Goal: Task Accomplishment & Management: Manage account settings

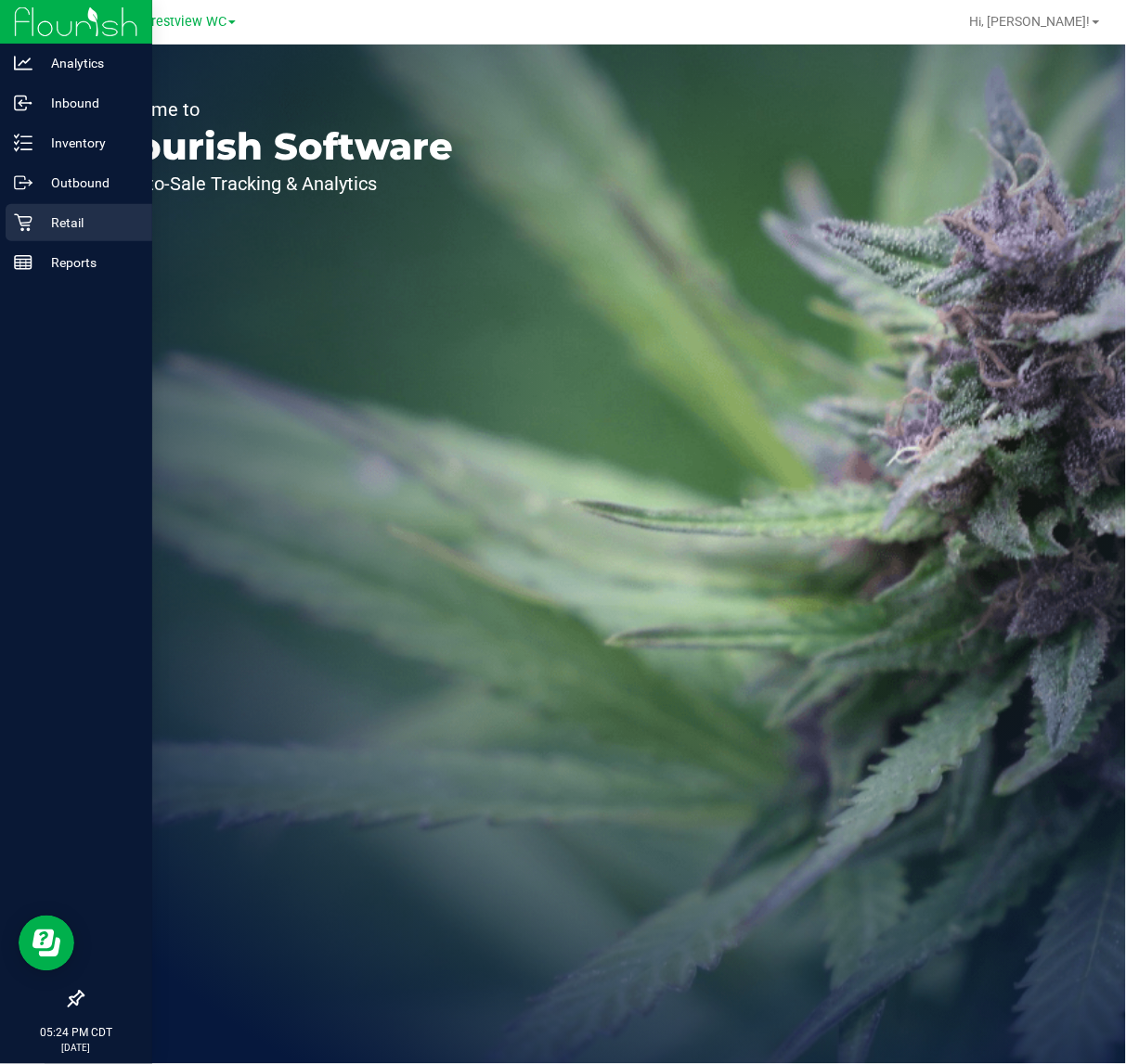
click at [25, 214] on icon at bounding box center [22, 222] width 18 height 18
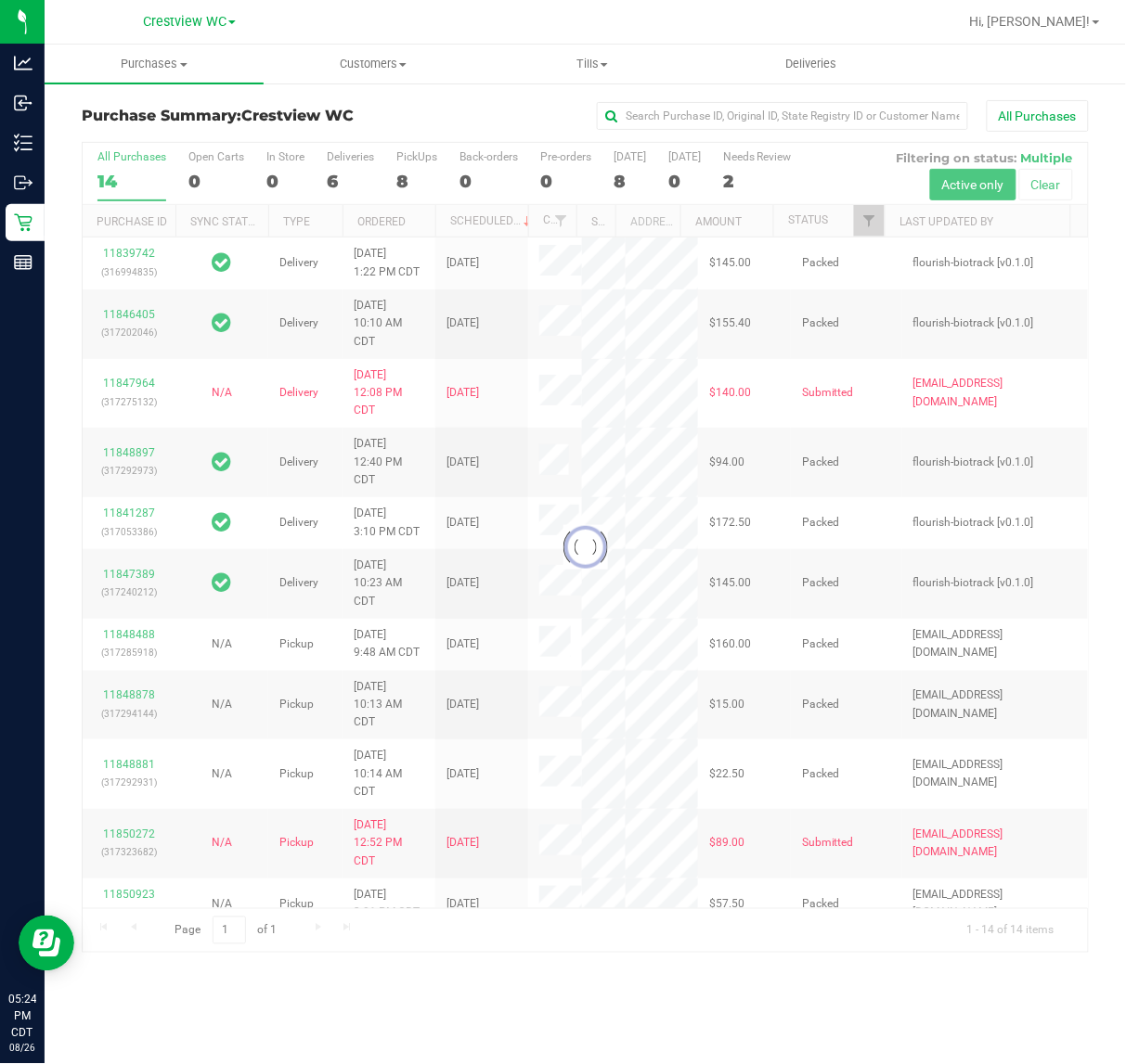
click at [411, 169] on div at bounding box center [585, 547] width 1005 height 810
click at [409, 170] on div at bounding box center [585, 547] width 1005 height 810
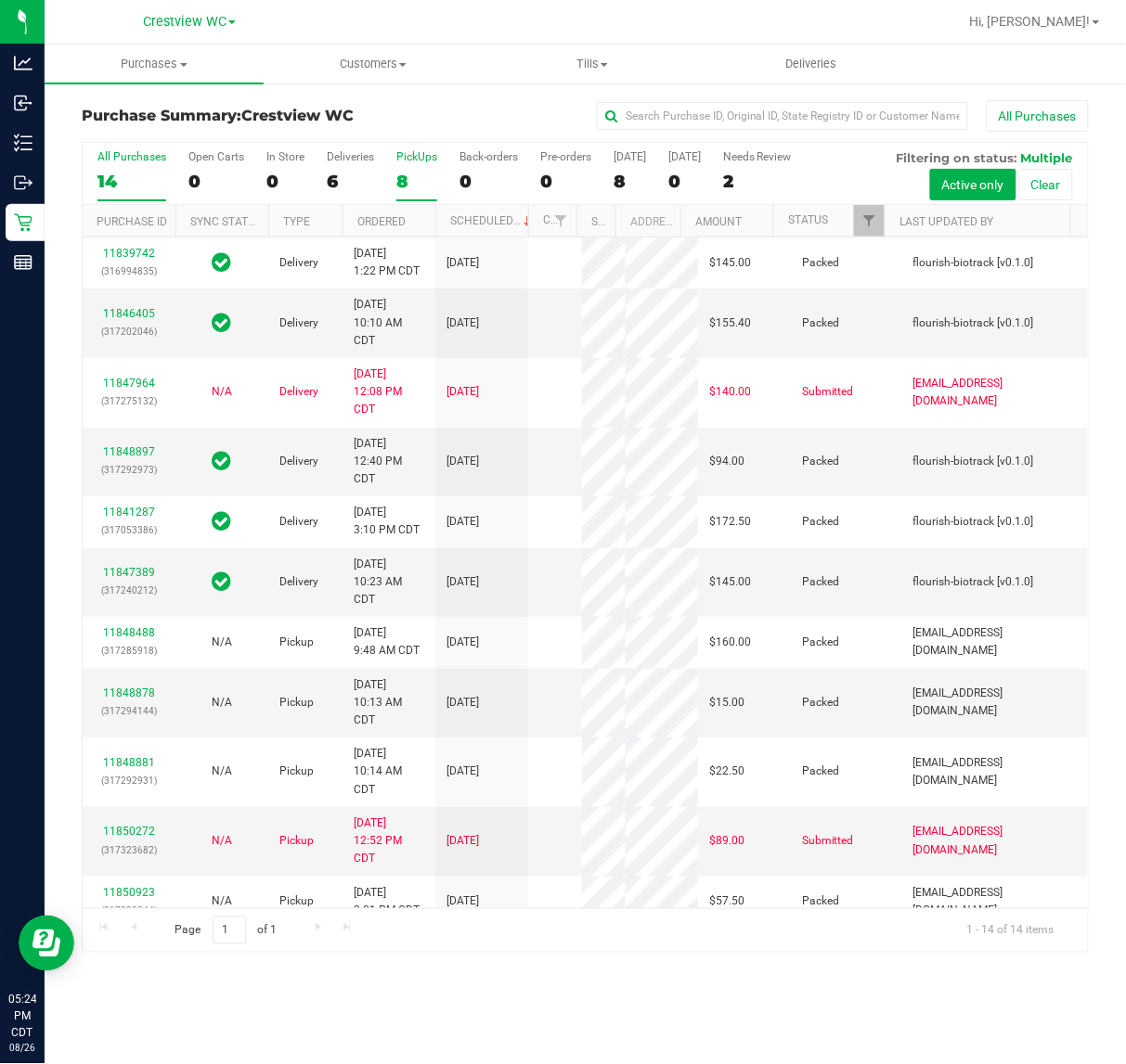
click at [418, 172] on div "8" at bounding box center [416, 181] width 40 height 21
click at [0, 0] on input "PickUps 8" at bounding box center [0, 0] width 0 height 0
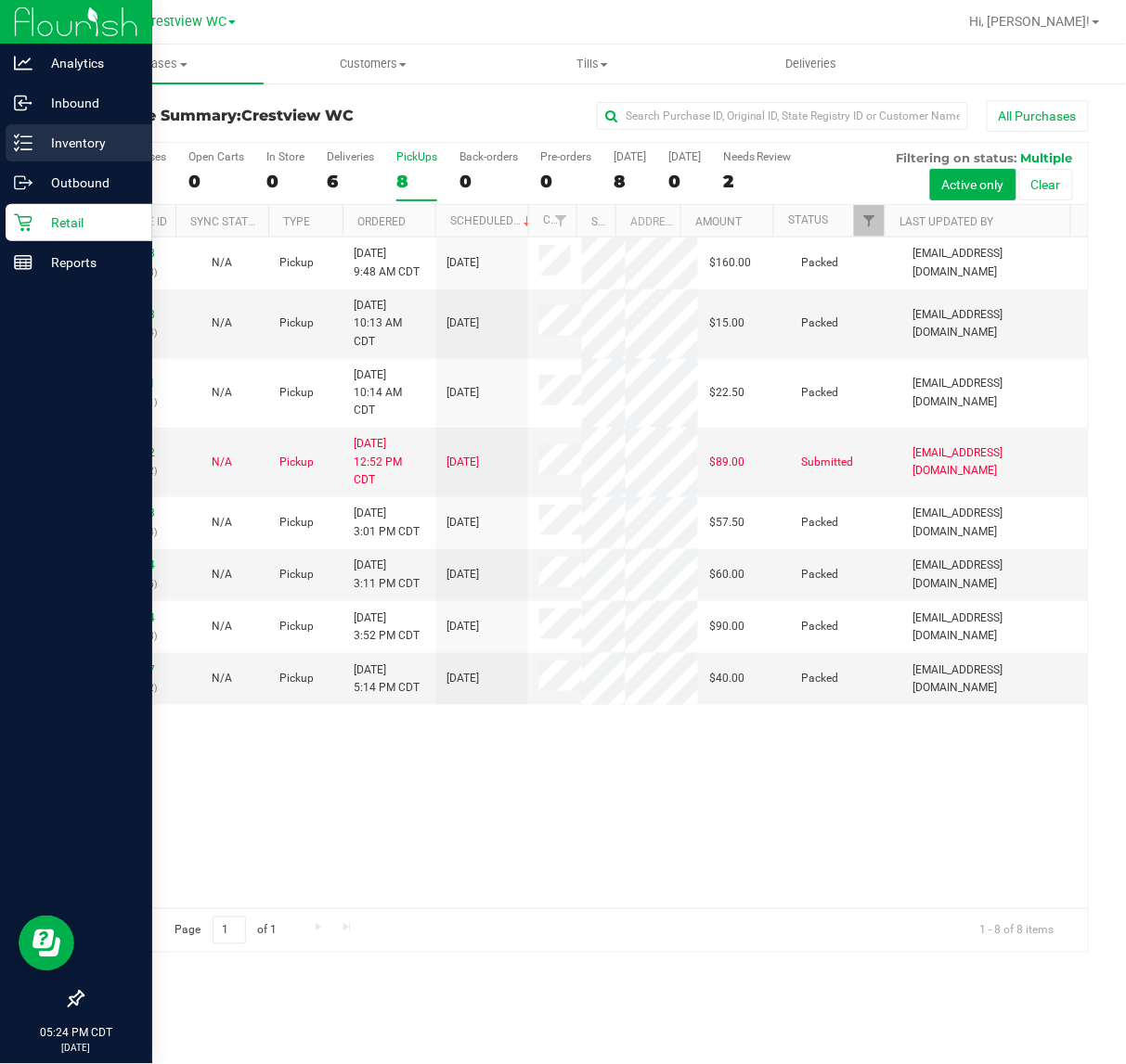
click at [29, 141] on icon at bounding box center [22, 143] width 18 height 18
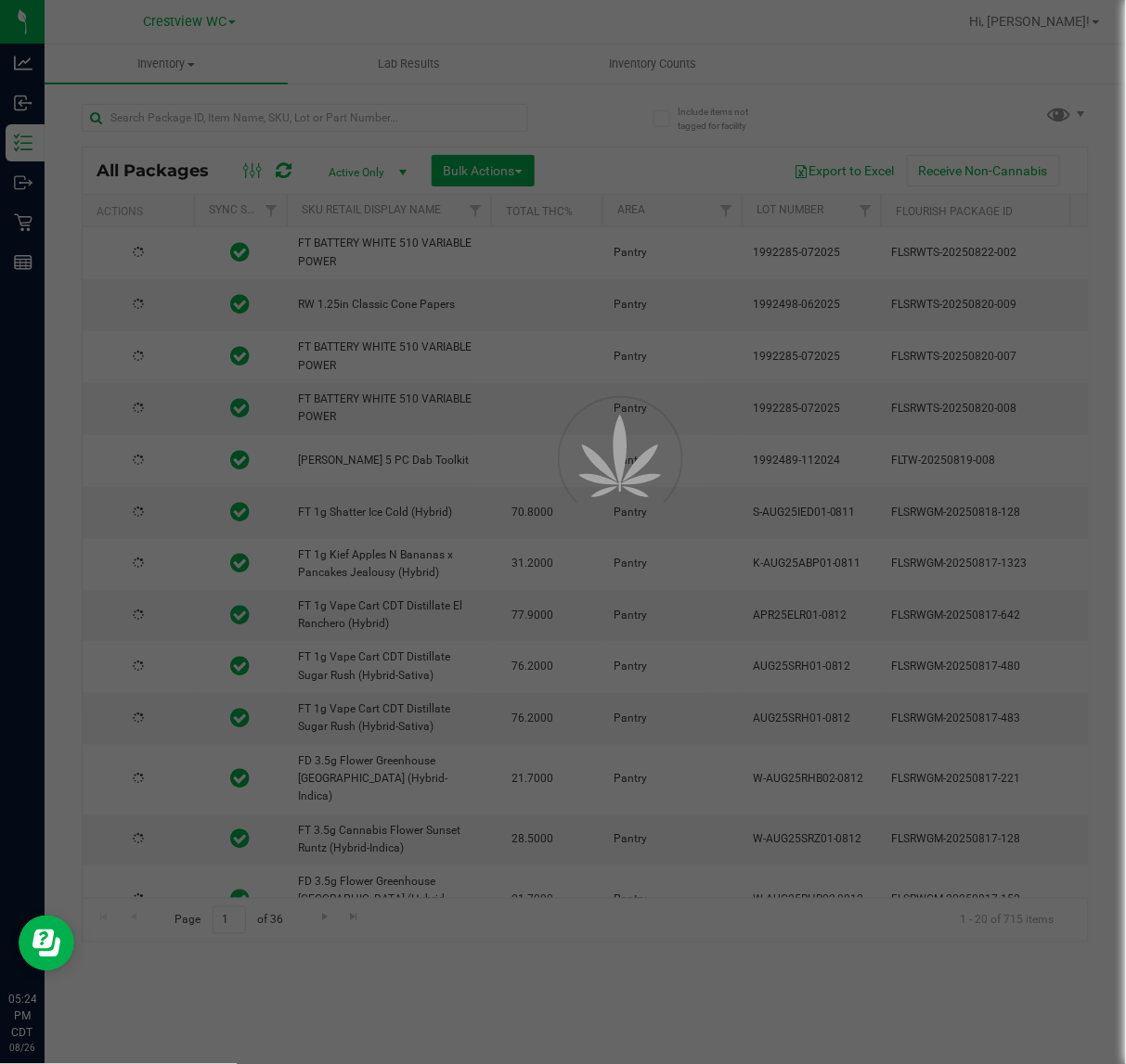
click at [246, 121] on div at bounding box center [563, 532] width 1126 height 1064
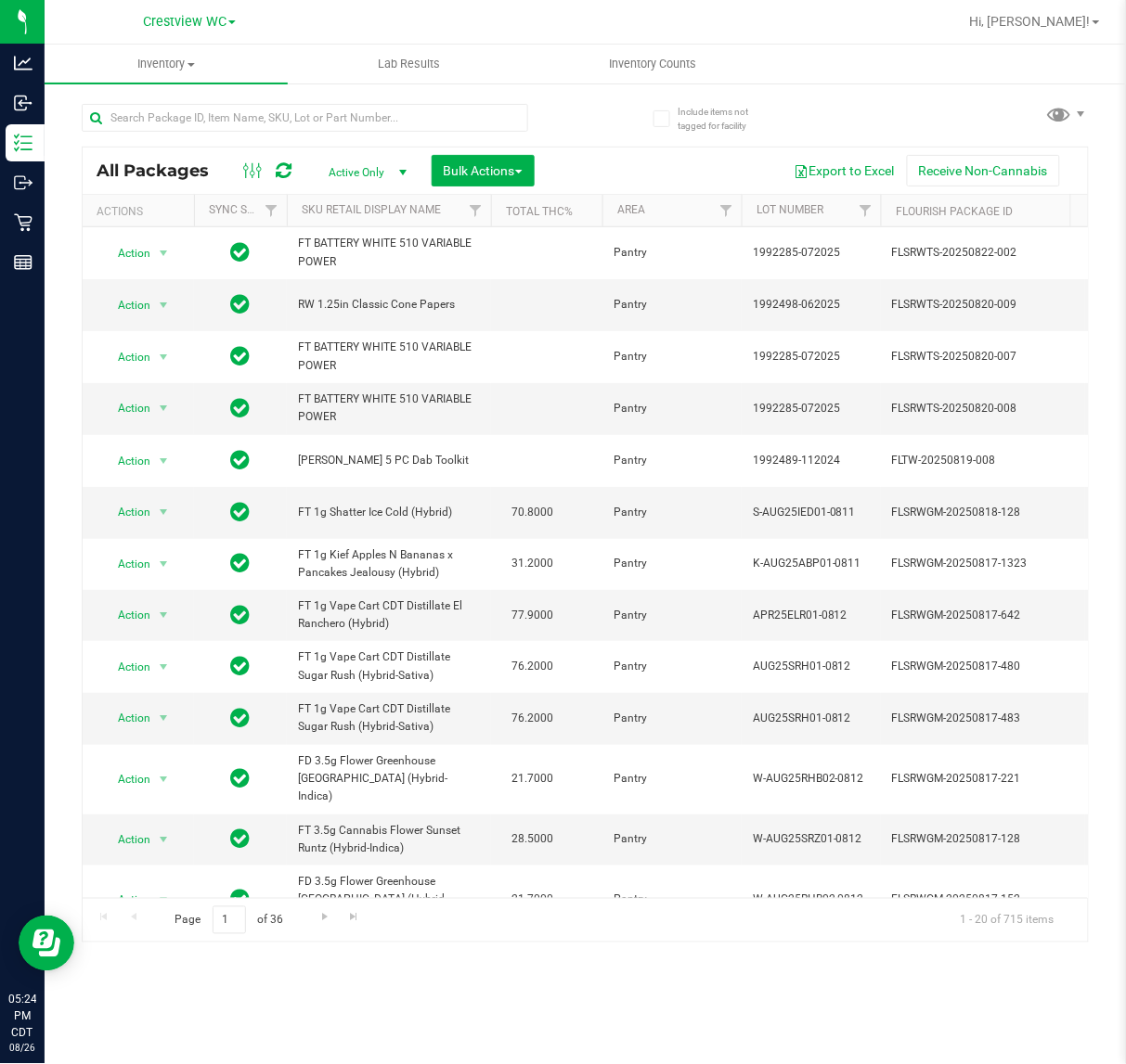
click at [182, 151] on div "All Packages Active Only Active Only Lab Samples Locked All External Internal B…" at bounding box center [585, 171] width 1005 height 46
click at [122, 114] on input "text" at bounding box center [305, 118] width 446 height 28
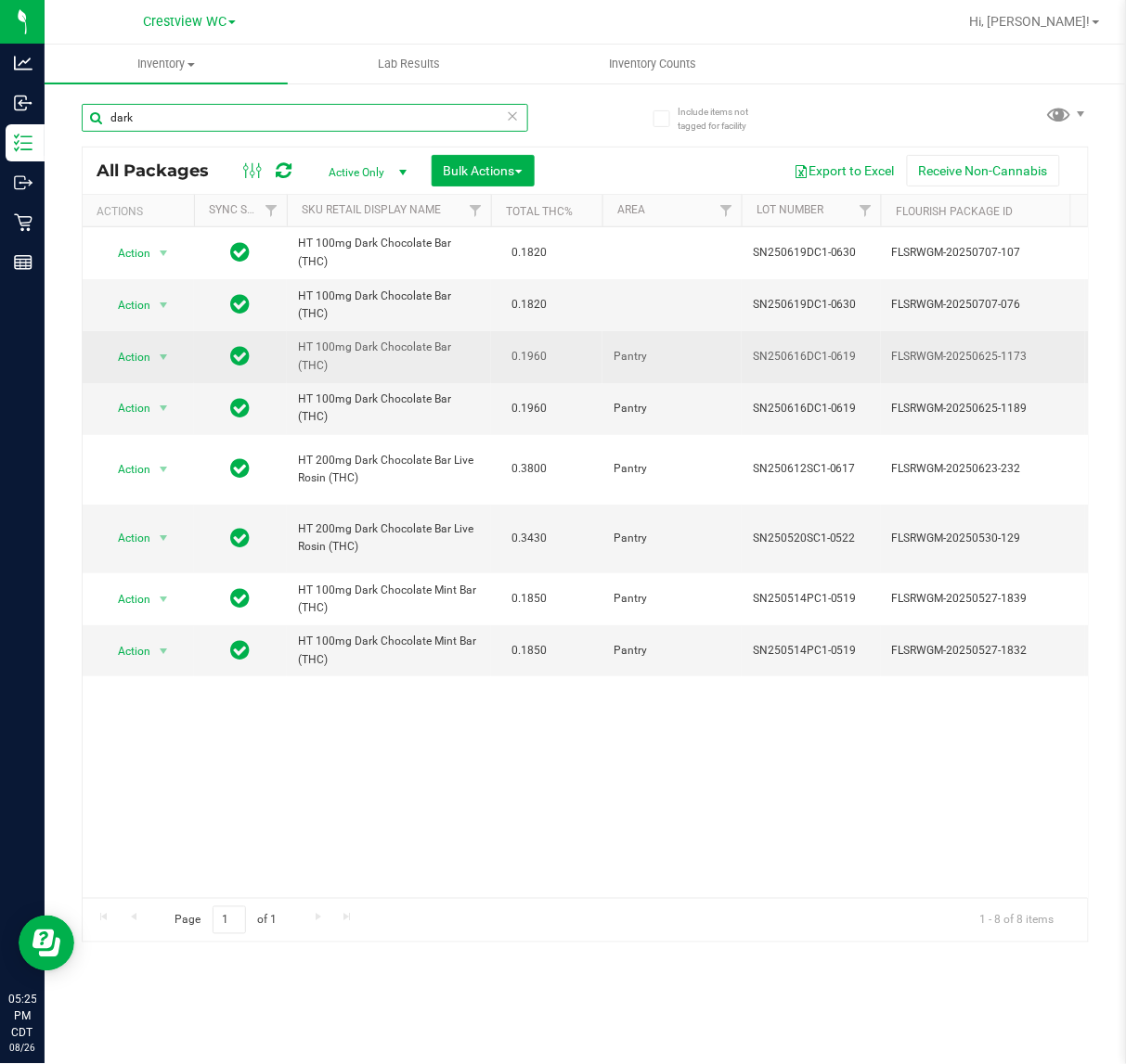
type input "dark"
click at [139, 348] on span "Action" at bounding box center [126, 357] width 50 height 26
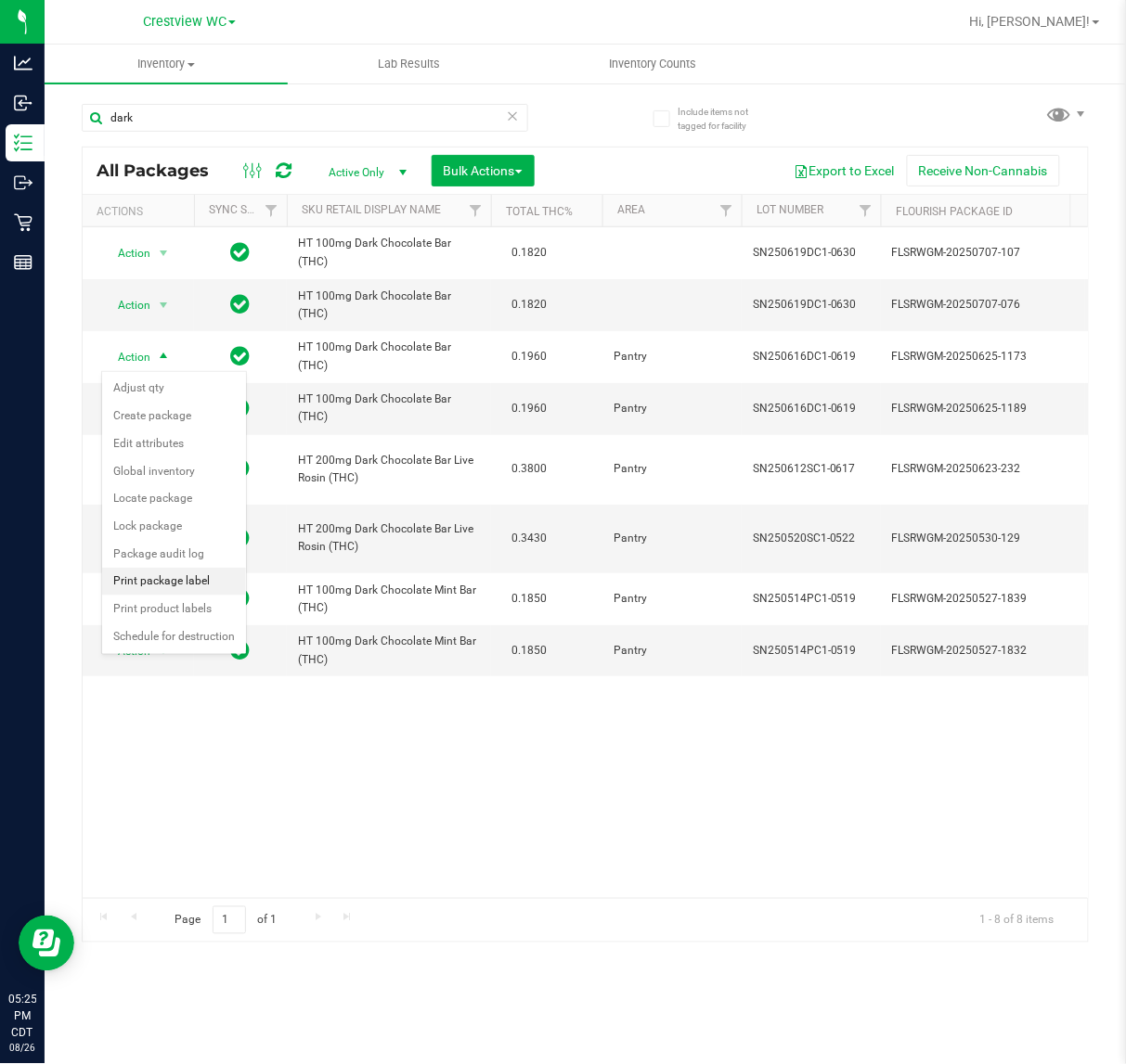
click at [201, 585] on li "Print package label" at bounding box center [174, 581] width 144 height 28
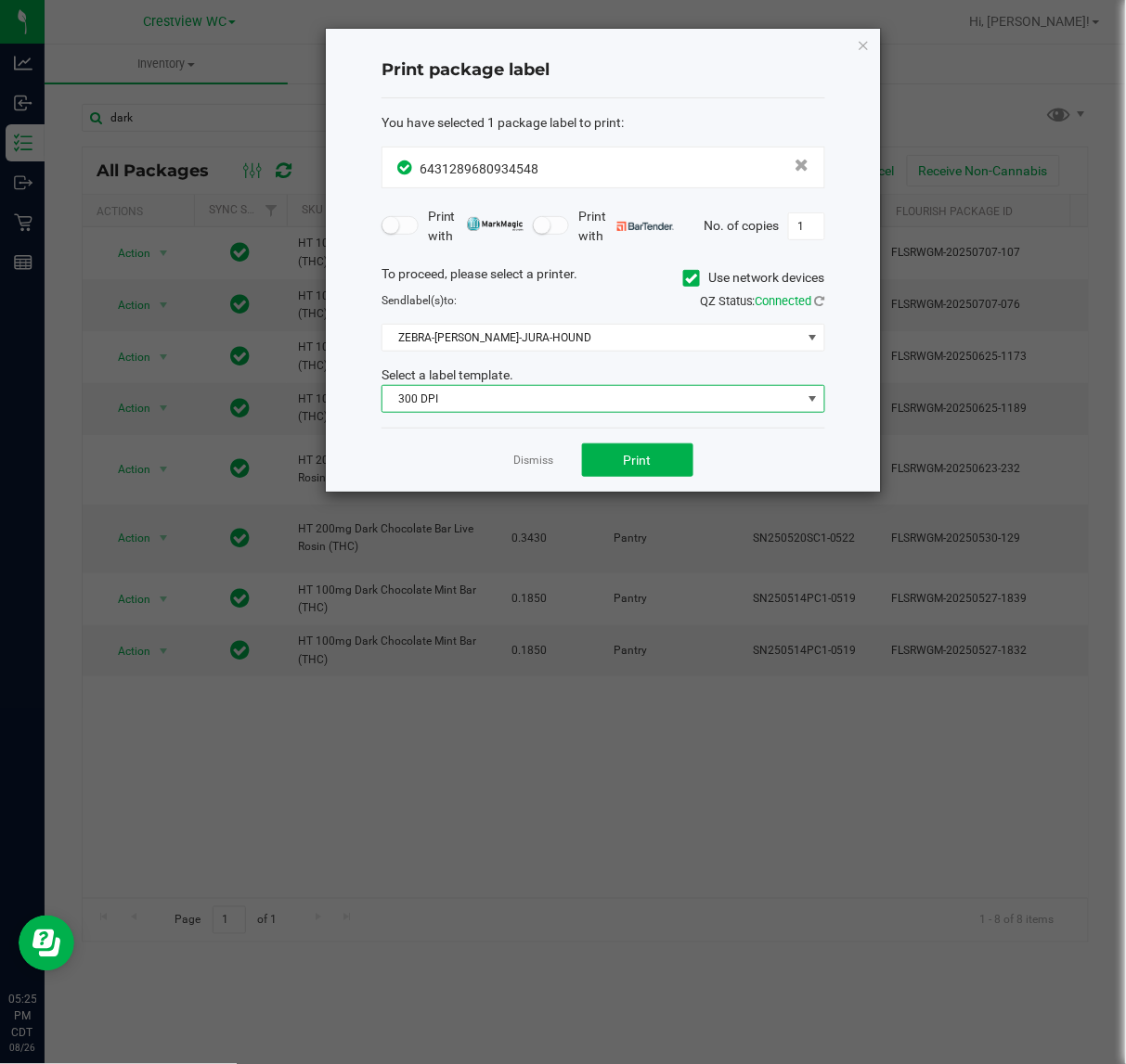
click at [553, 406] on span "300 DPI" at bounding box center [592, 398] width 418 height 26
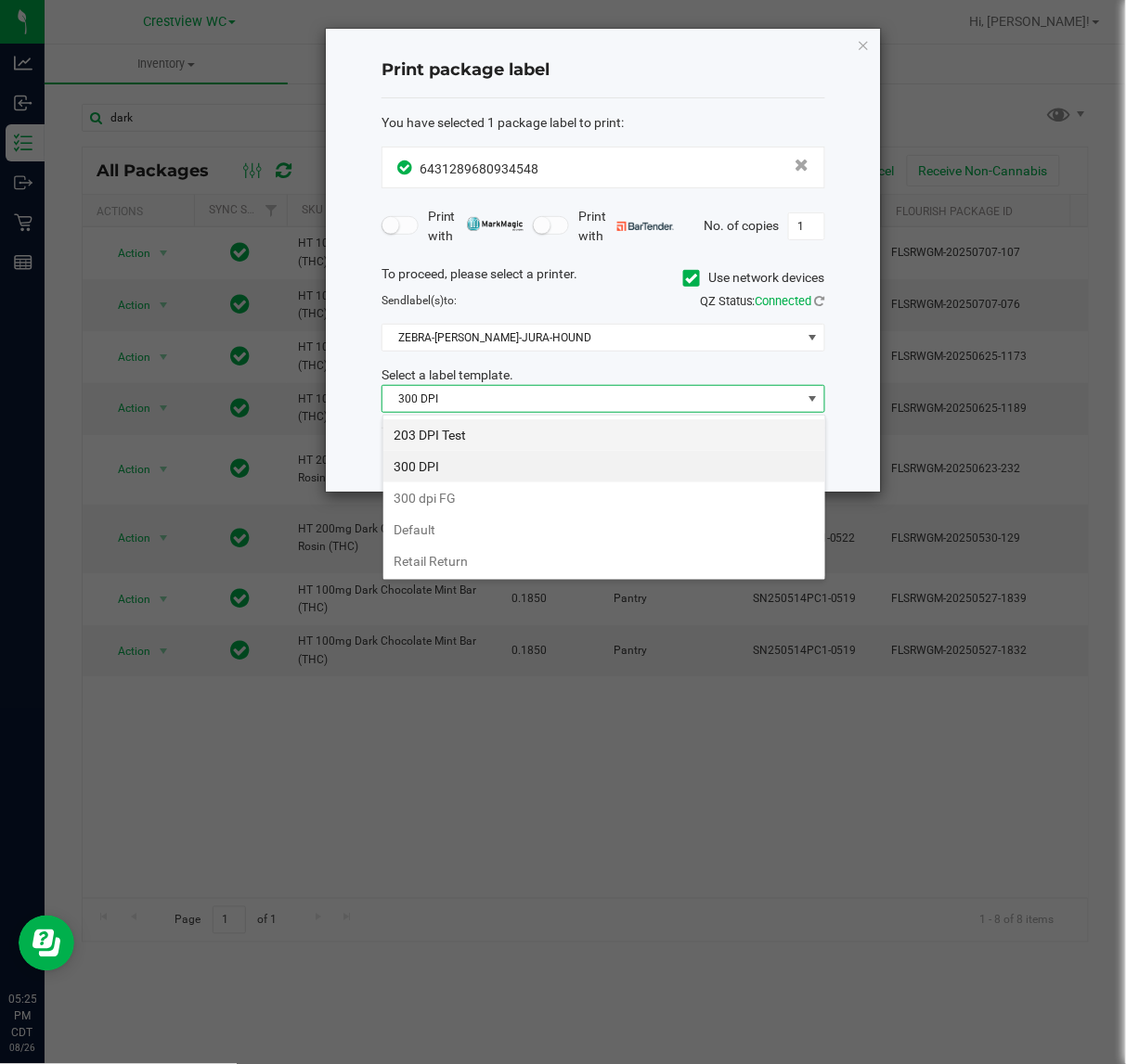
scroll to position [29, 442]
click at [512, 423] on li "203 DPI Test" at bounding box center [604, 435] width 442 height 32
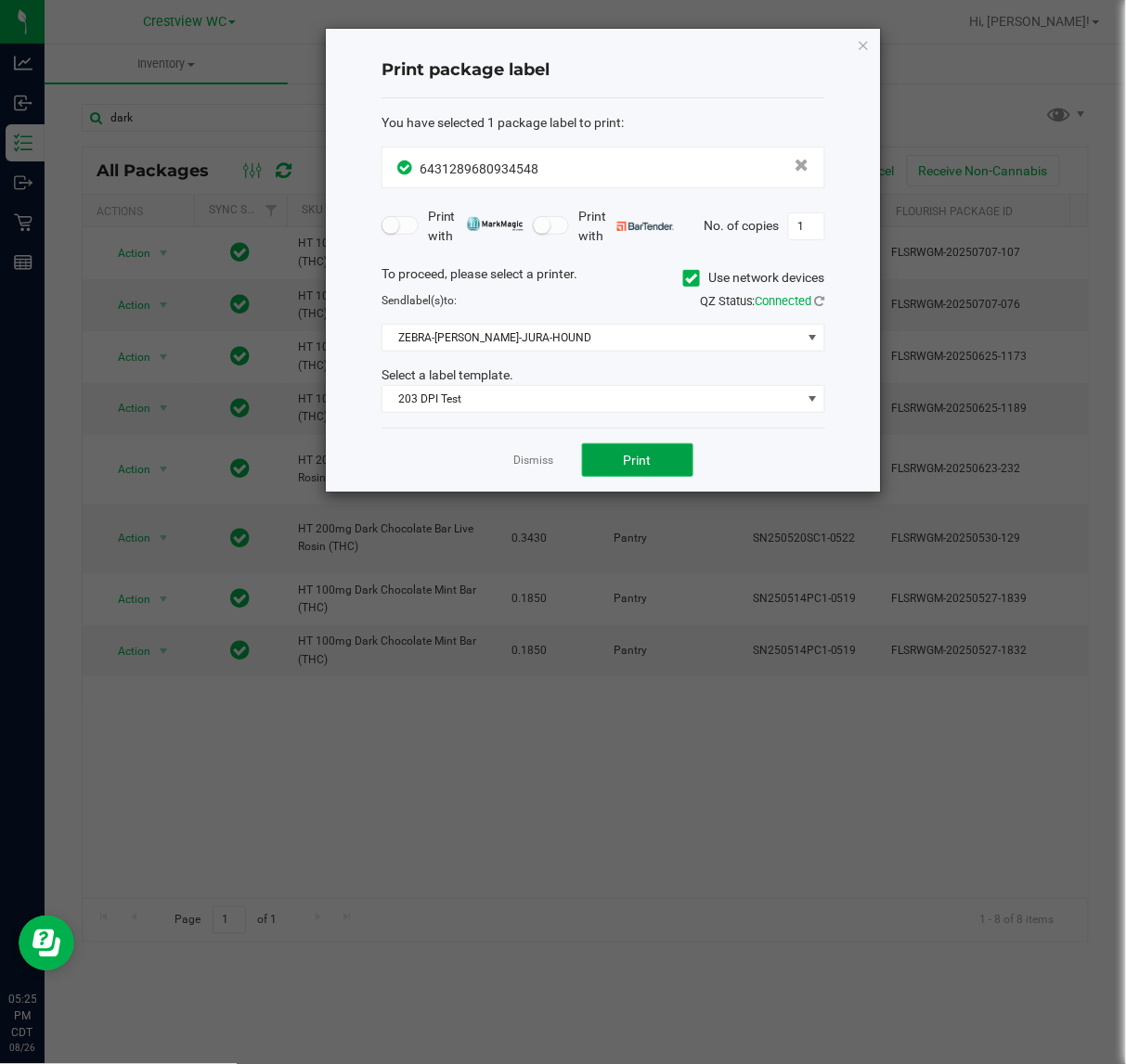
click at [620, 453] on button "Print" at bounding box center [638, 460] width 112 height 34
click at [522, 462] on link "Dismiss" at bounding box center [533, 461] width 40 height 15
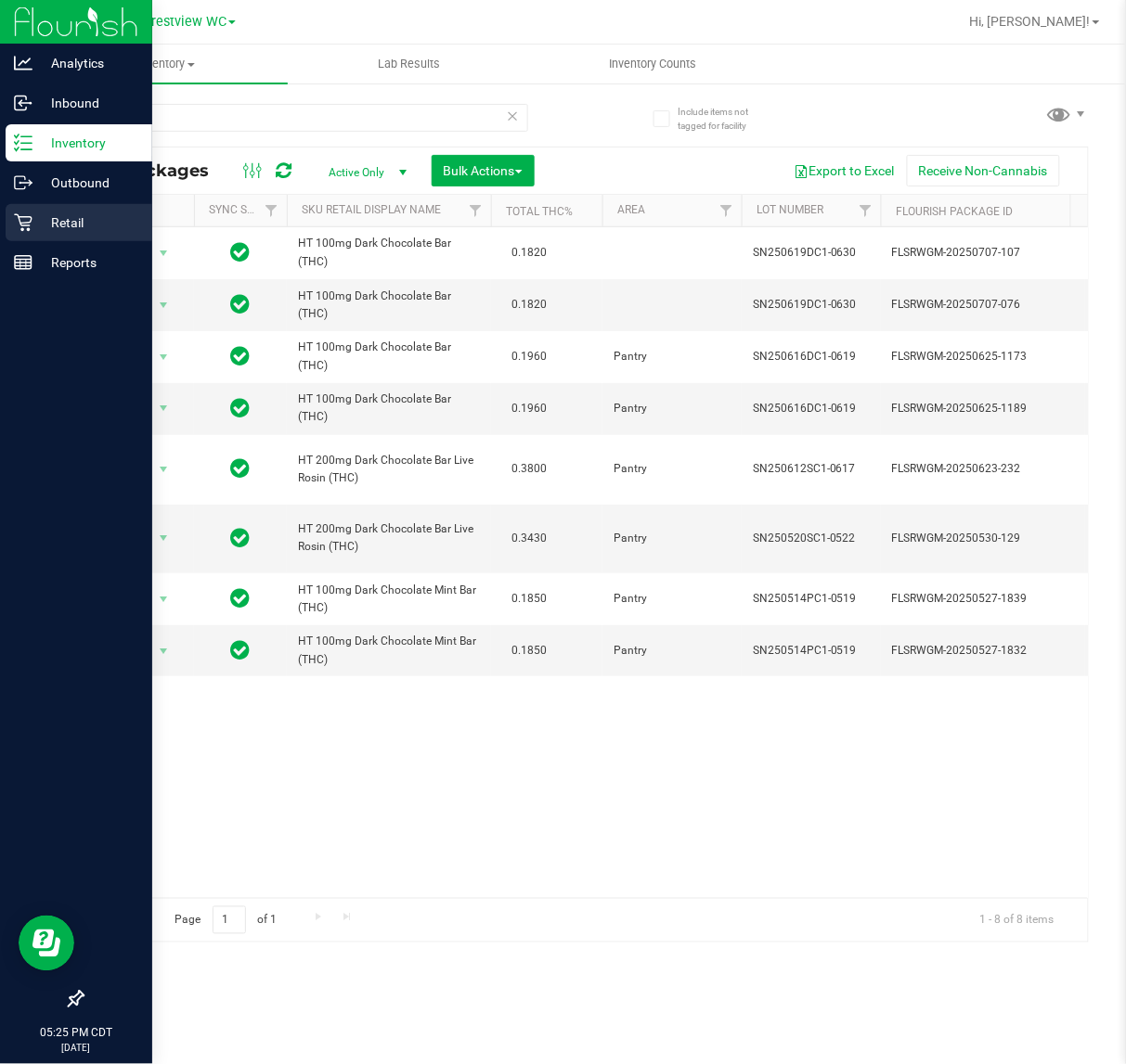
click at [28, 218] on icon at bounding box center [22, 222] width 18 height 18
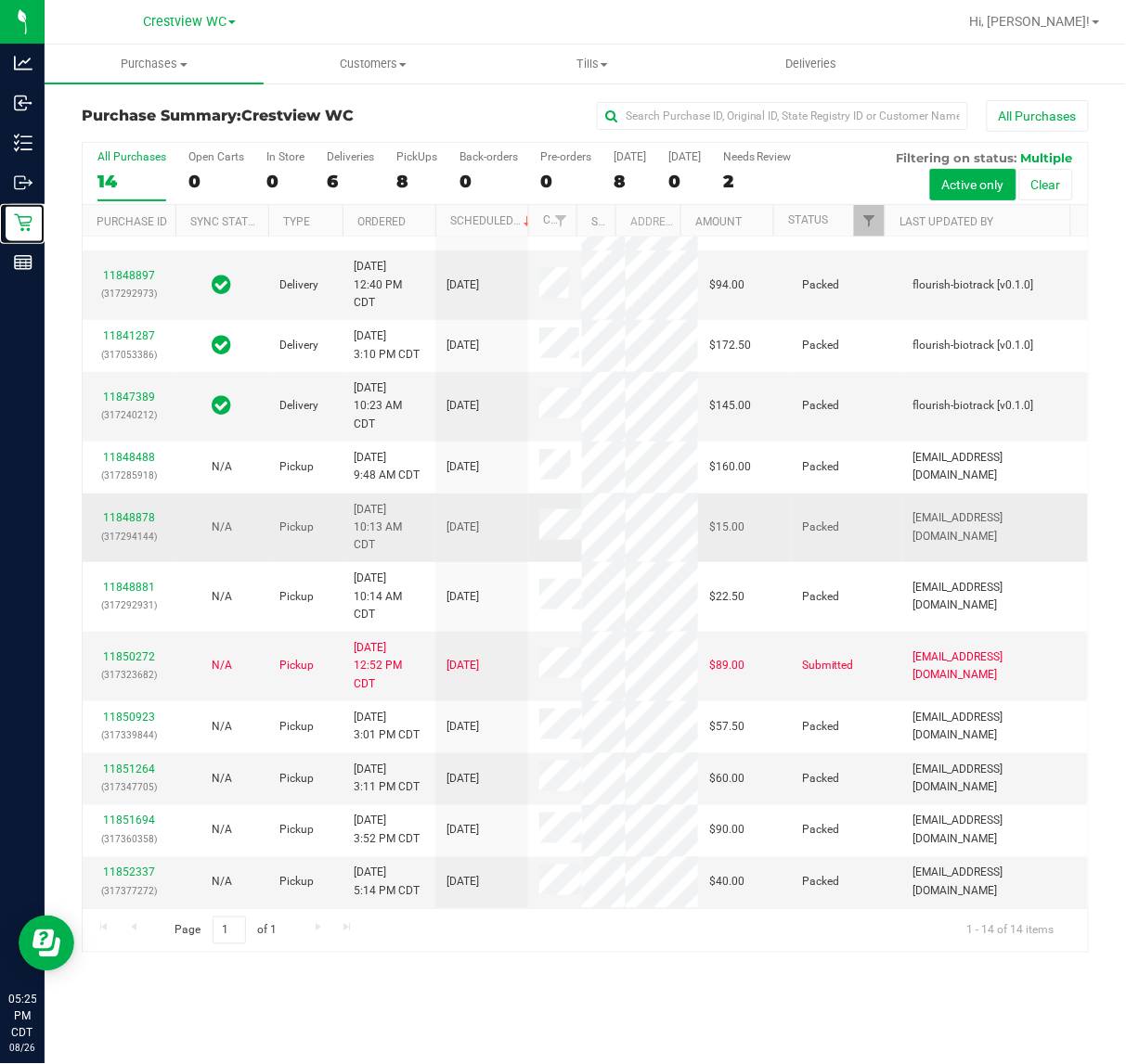
scroll to position [549, 0]
click at [128, 666] on p "(317323682)" at bounding box center [128, 675] width 70 height 17
click at [126, 654] on link "11850272" at bounding box center [129, 656] width 52 height 13
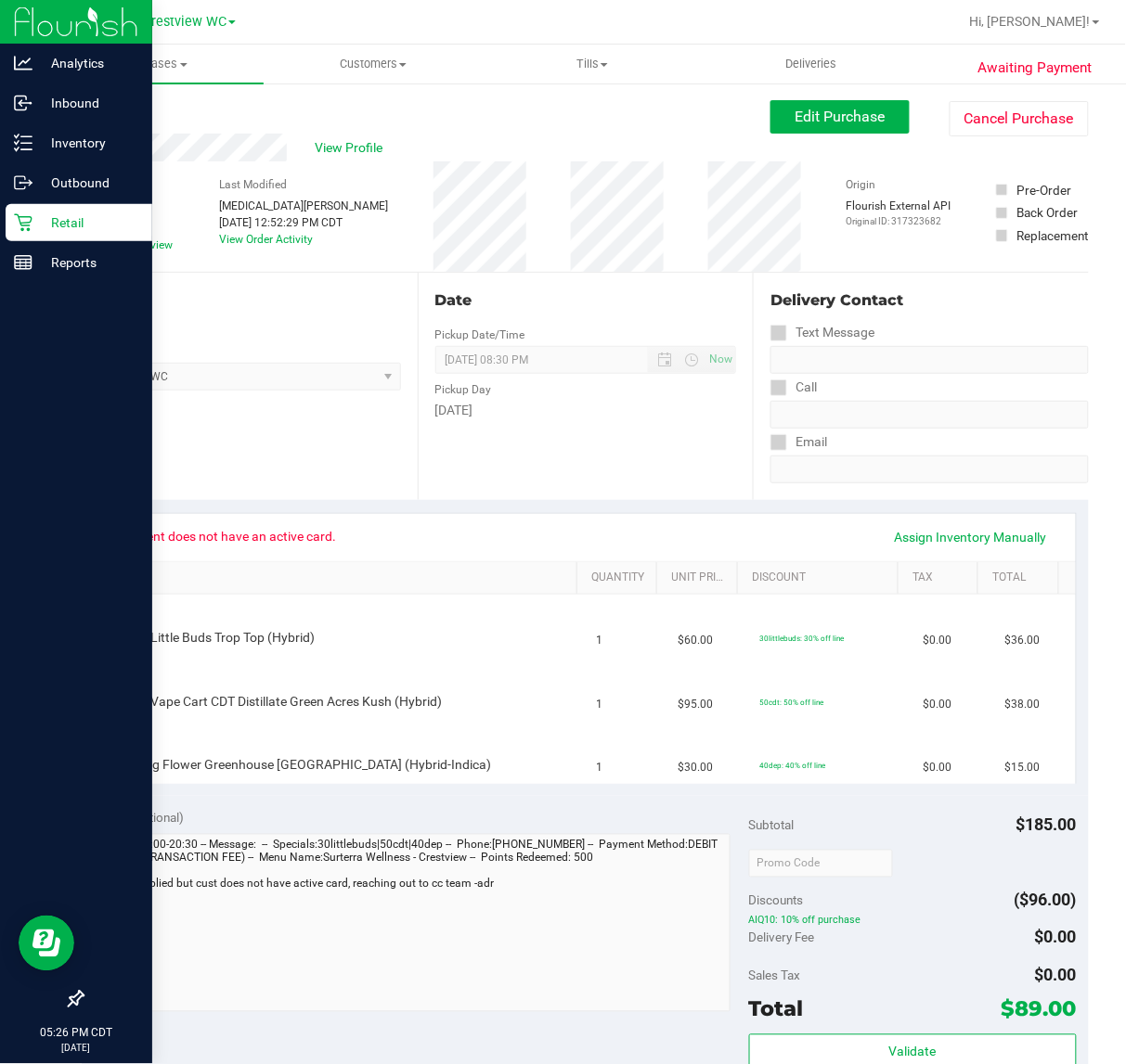
click at [28, 224] on icon at bounding box center [22, 222] width 18 height 18
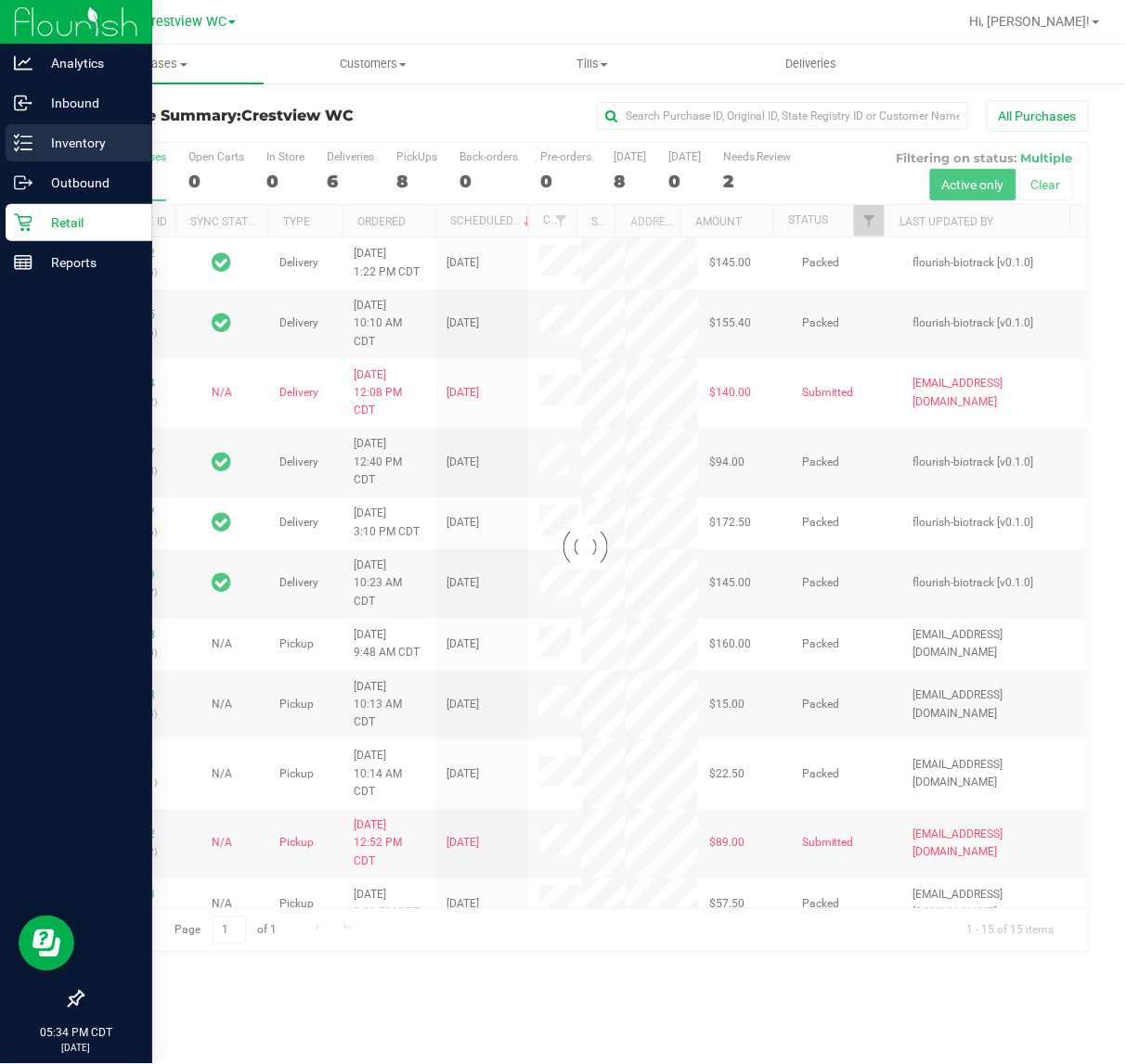
click at [34, 144] on p "Inventory" at bounding box center [89, 143] width 112 height 22
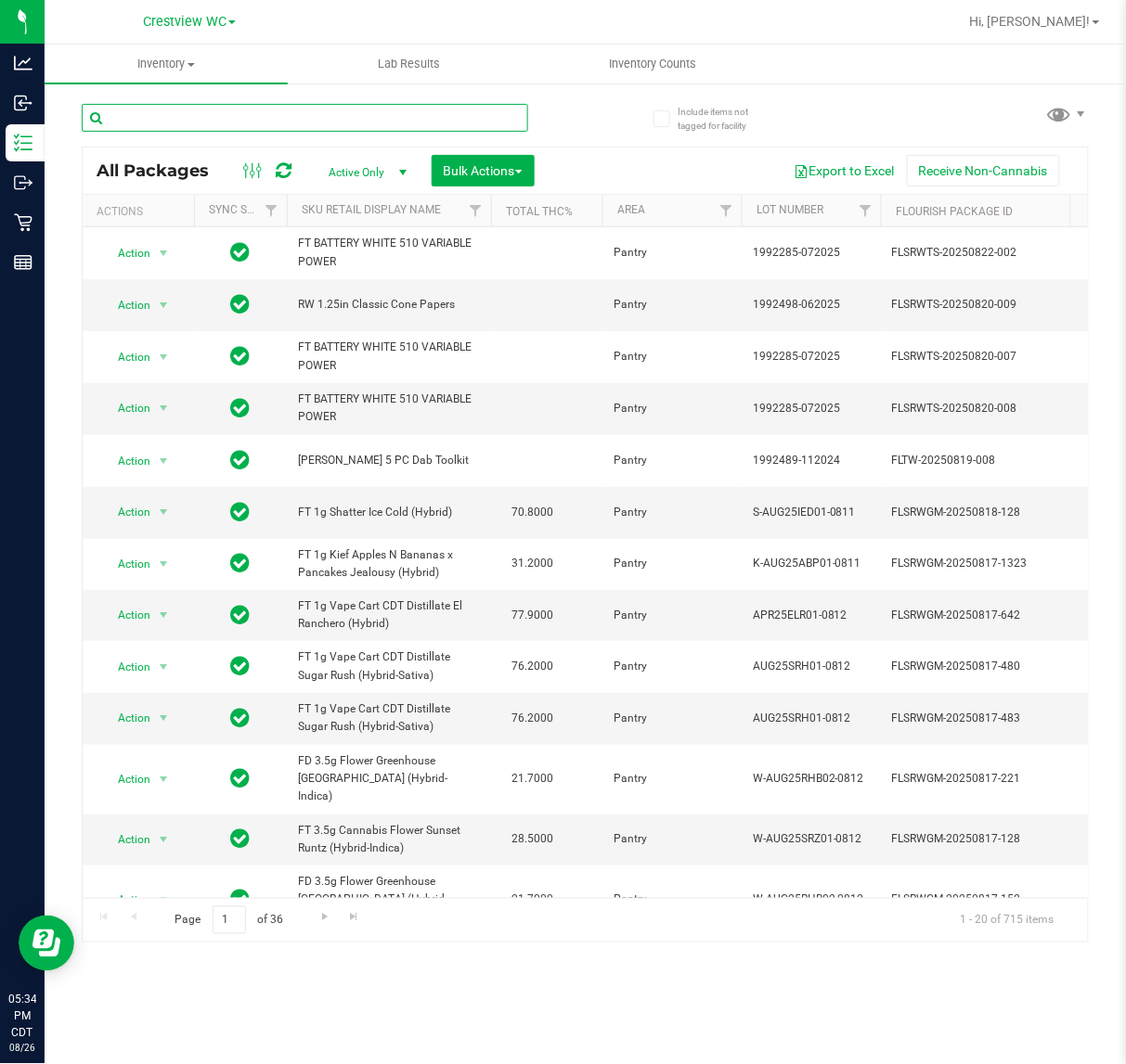
click at [205, 122] on input "text" at bounding box center [305, 118] width 446 height 28
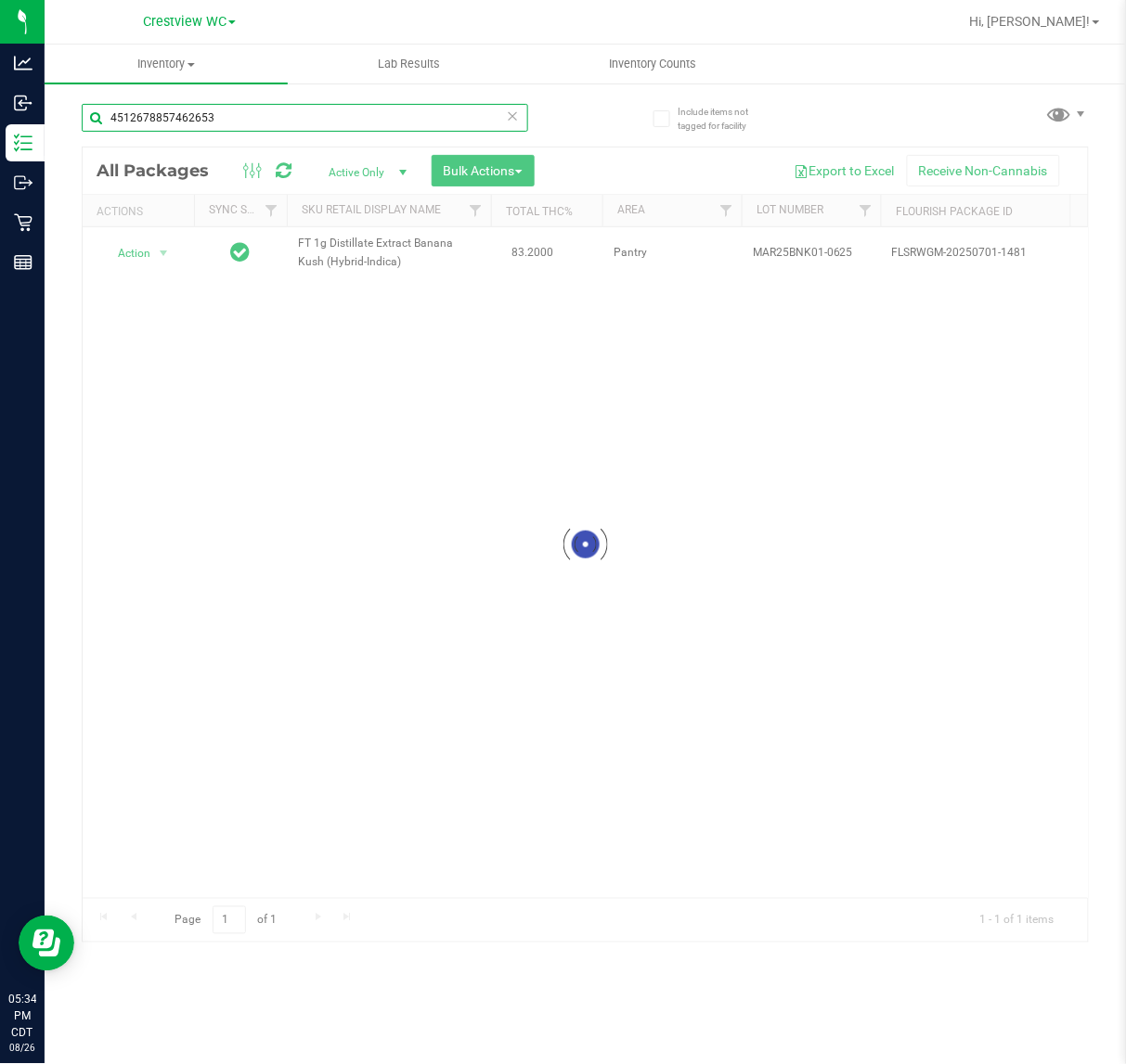
type input "4512678857462653"
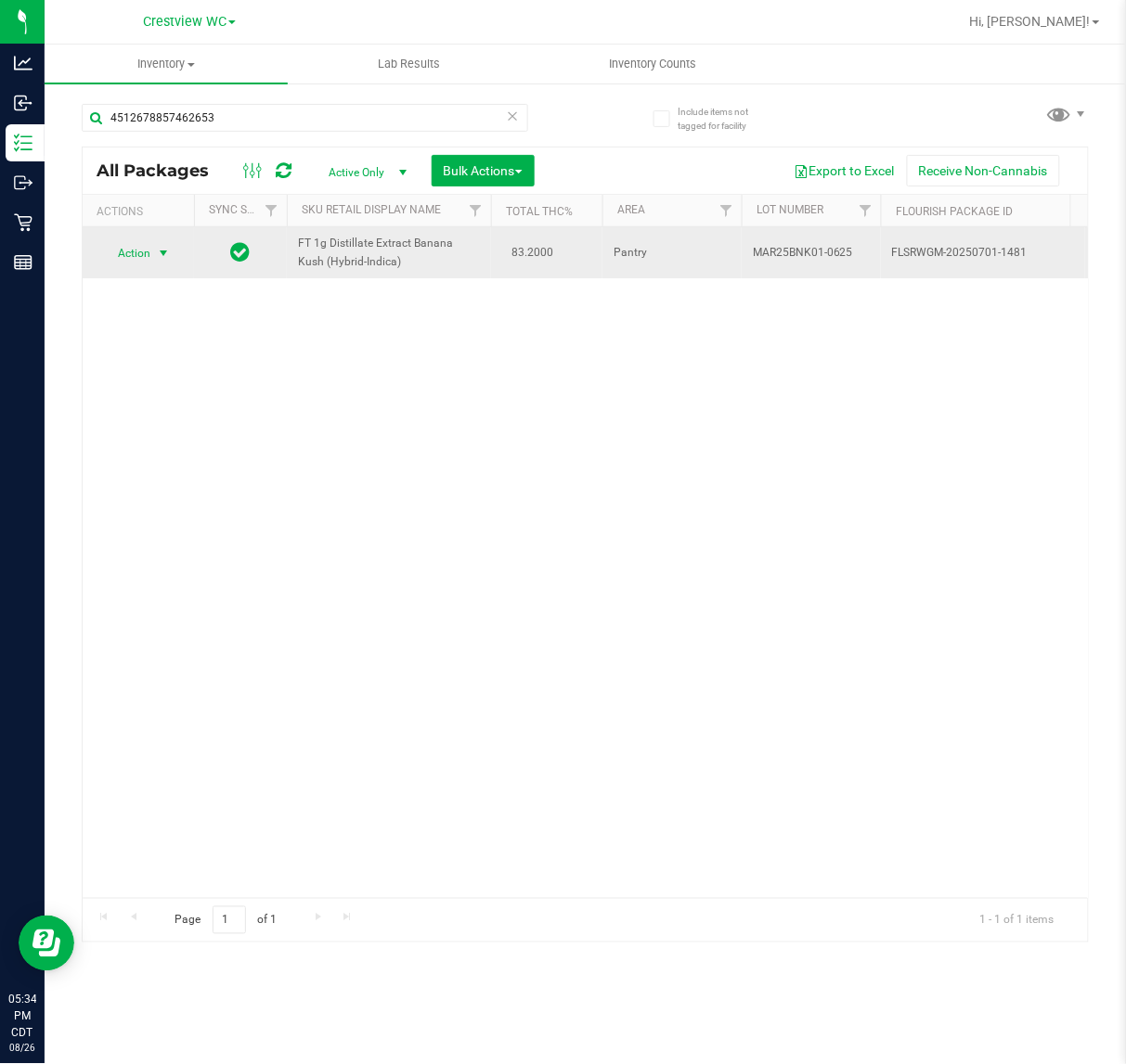
click at [159, 253] on span "select" at bounding box center [163, 253] width 14 height 14
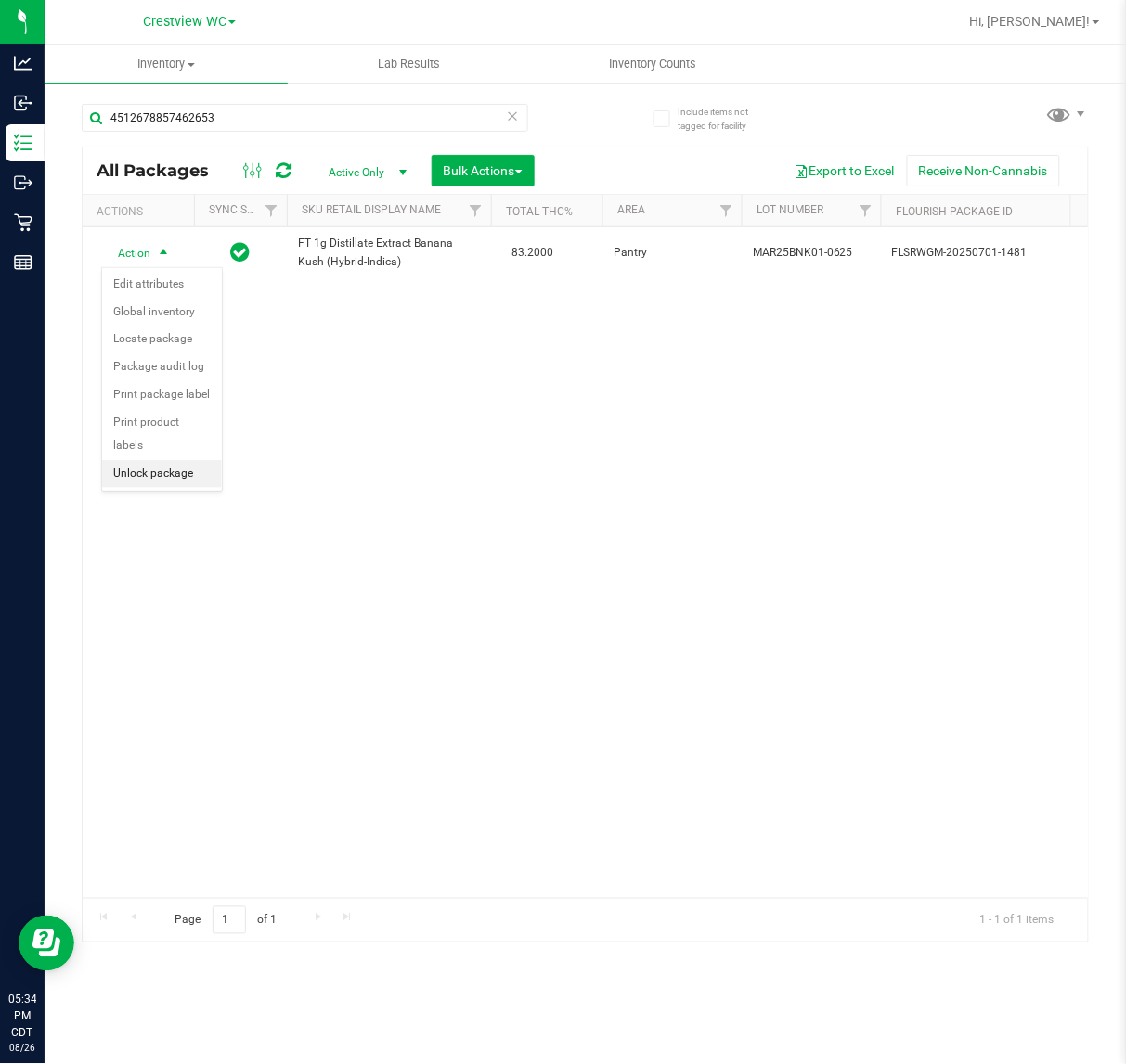
click at [150, 460] on li "Unlock package" at bounding box center [162, 473] width 120 height 28
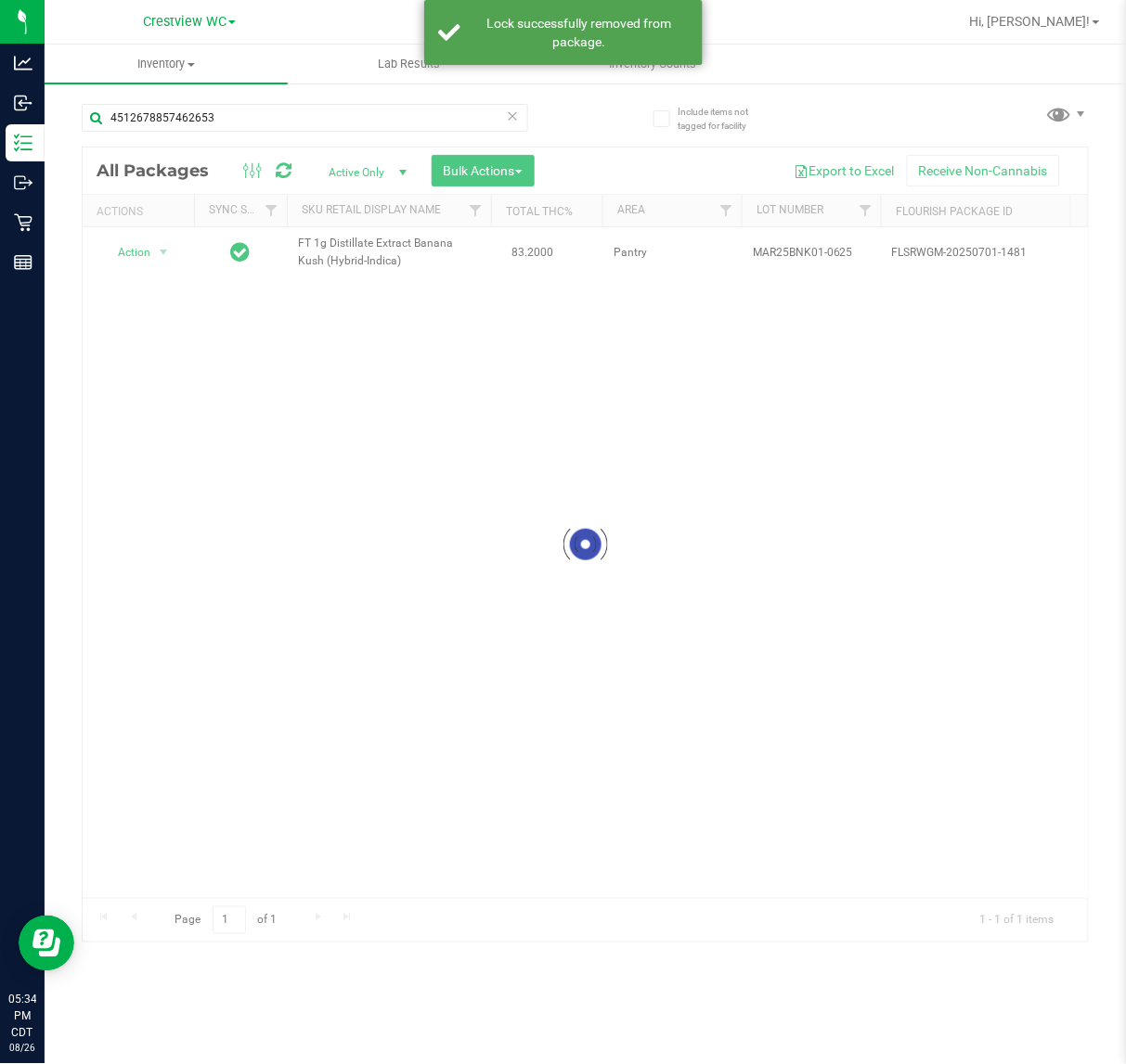
click at [146, 246] on div at bounding box center [585, 545] width 1005 height 795
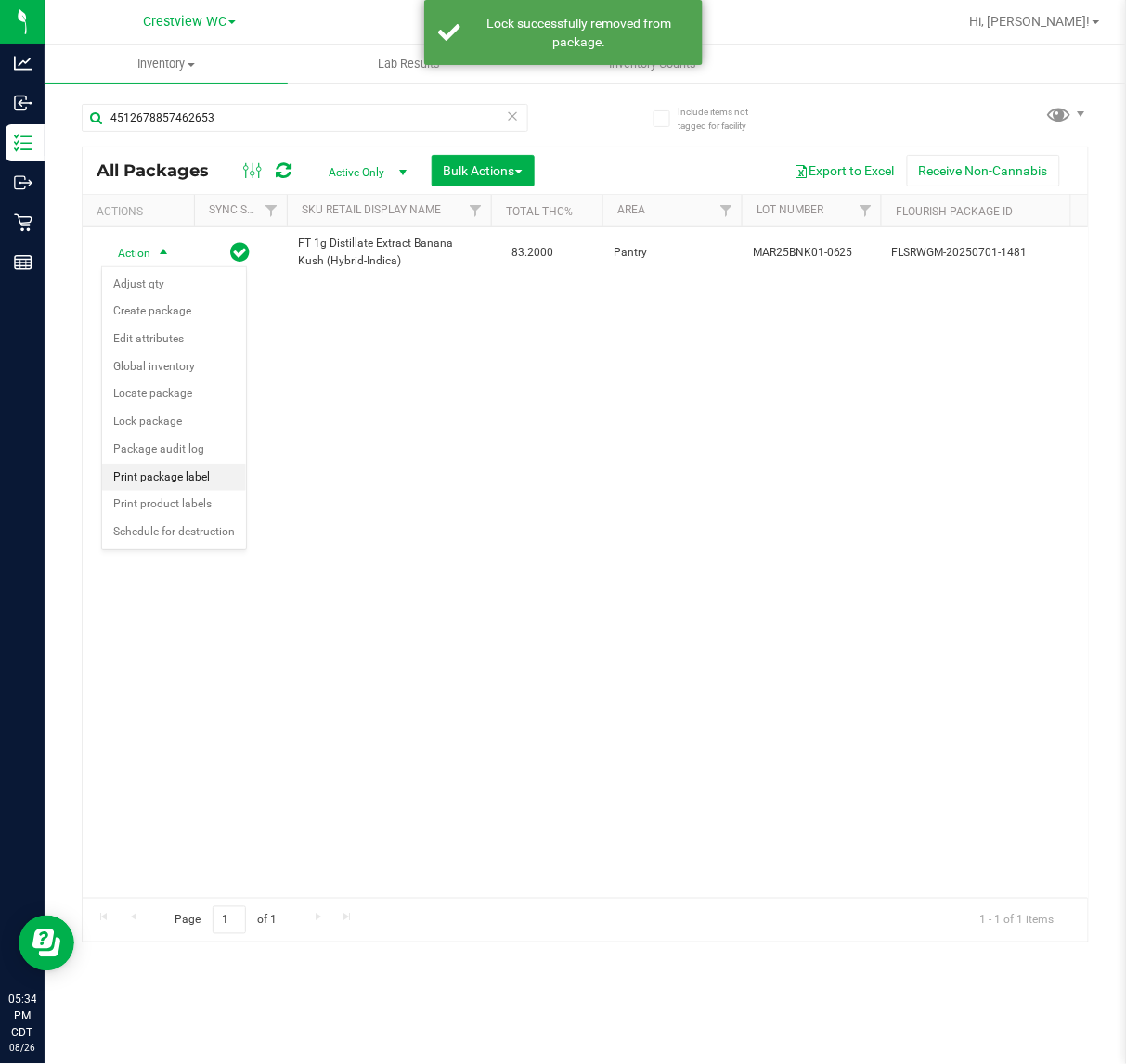
click at [187, 487] on li "Print package label" at bounding box center [174, 477] width 144 height 28
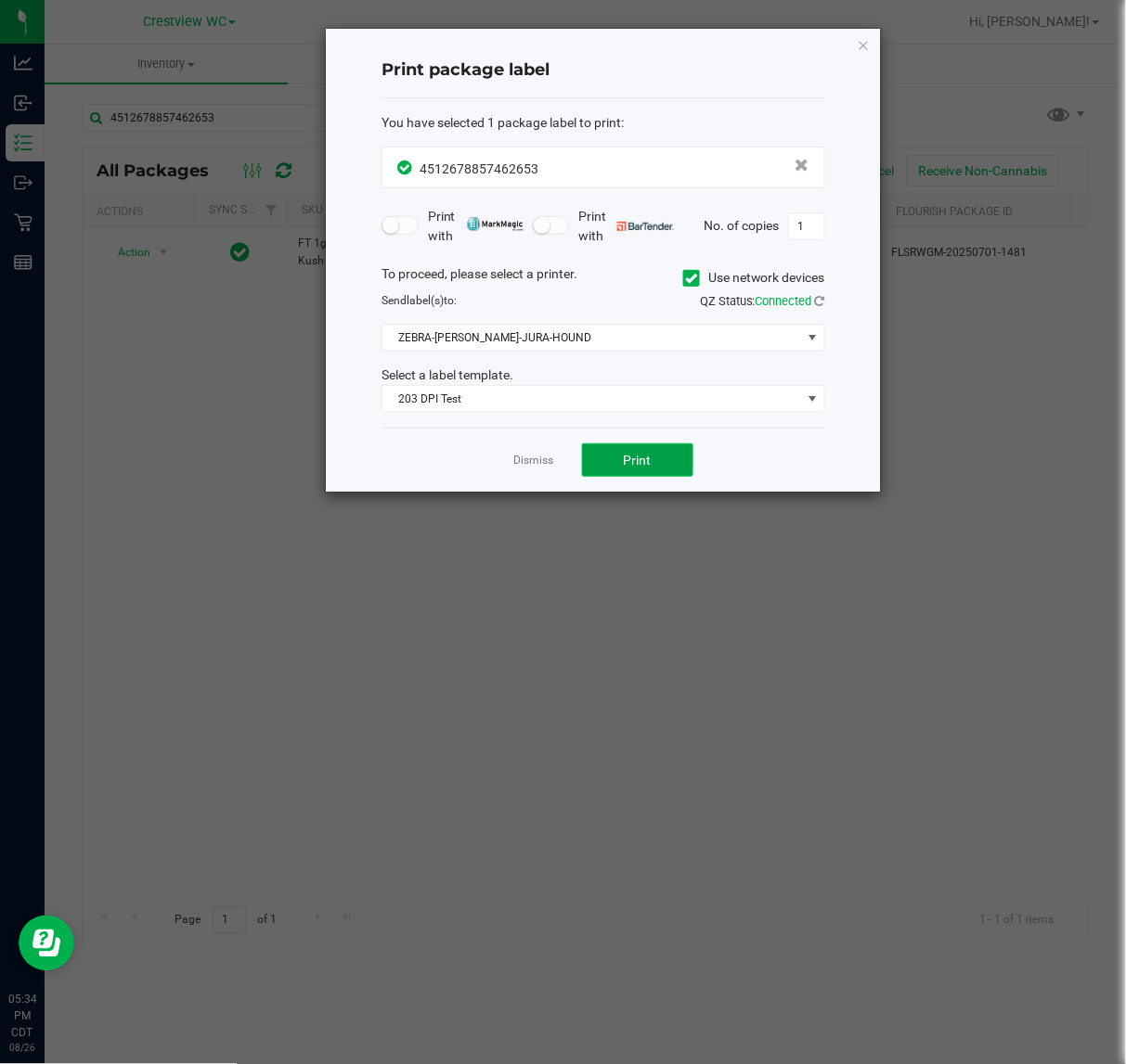
click at [646, 462] on span "Print" at bounding box center [637, 460] width 28 height 14
click at [550, 460] on link "Dismiss" at bounding box center [533, 461] width 40 height 15
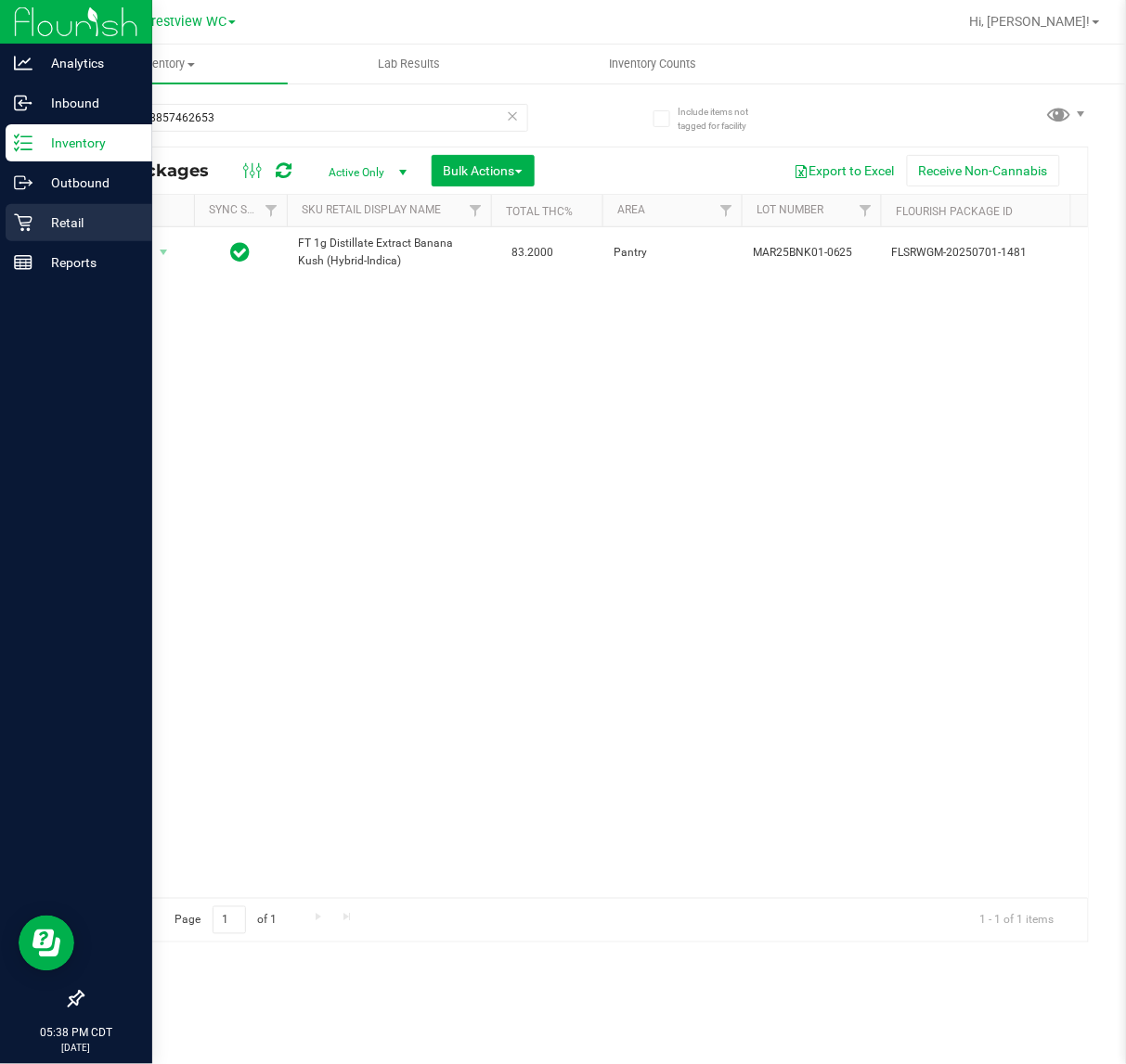
click at [26, 226] on icon at bounding box center [22, 223] width 17 height 17
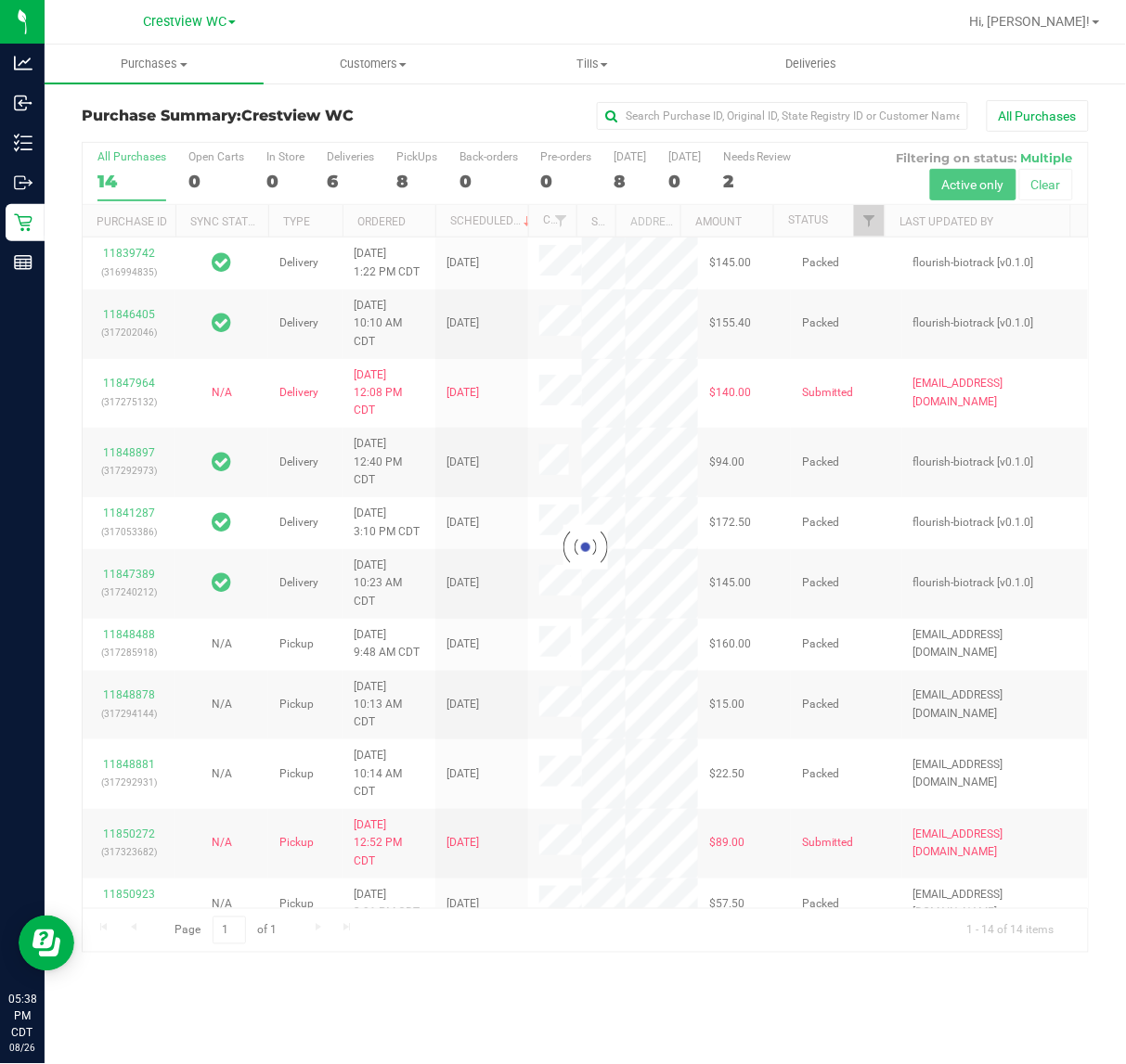
click at [404, 172] on div at bounding box center [585, 547] width 1005 height 810
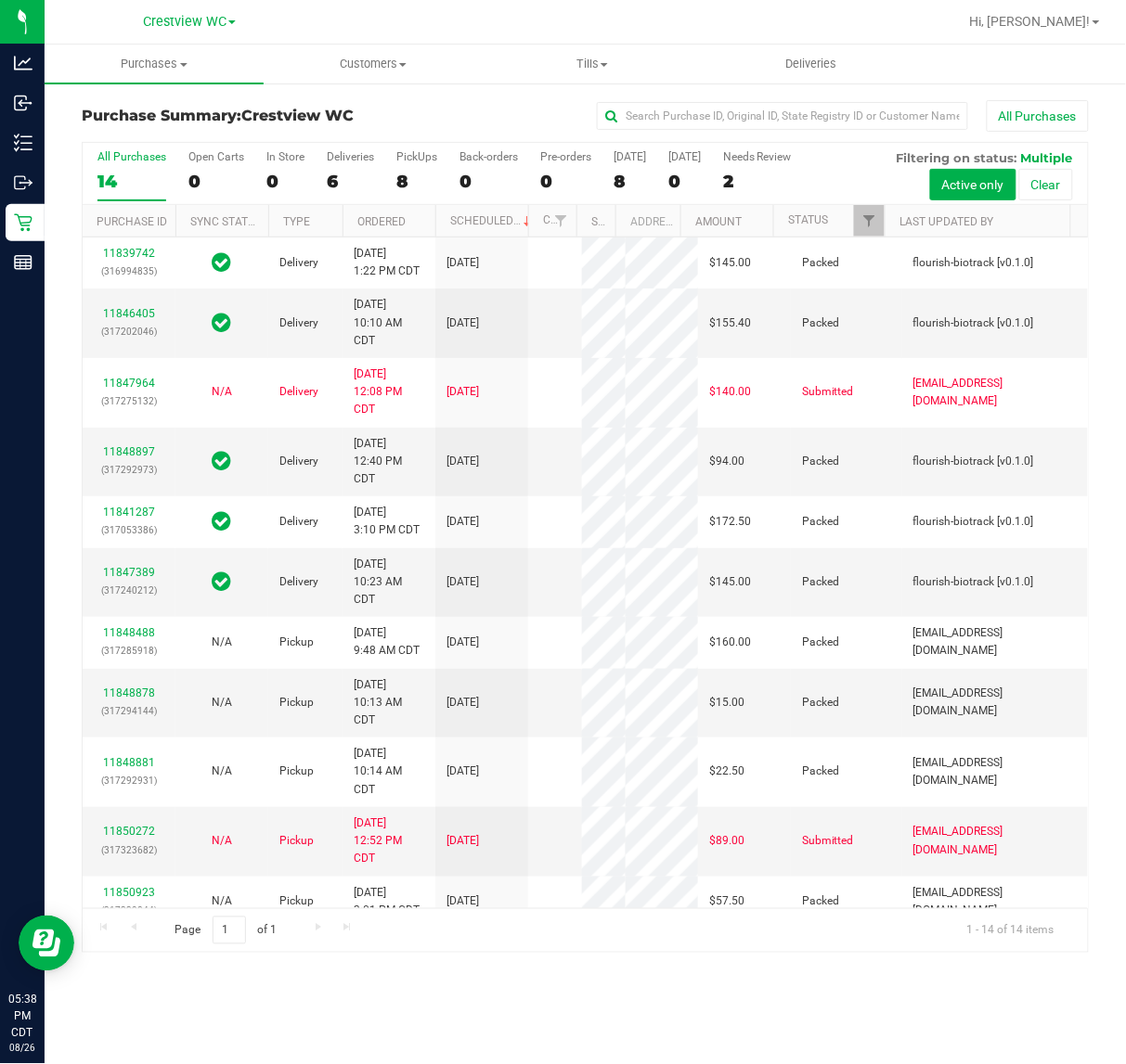
click at [405, 168] on label "PickUps 8" at bounding box center [416, 175] width 40 height 51
click at [0, 0] on input "PickUps 8" at bounding box center [0, 0] width 0 height 0
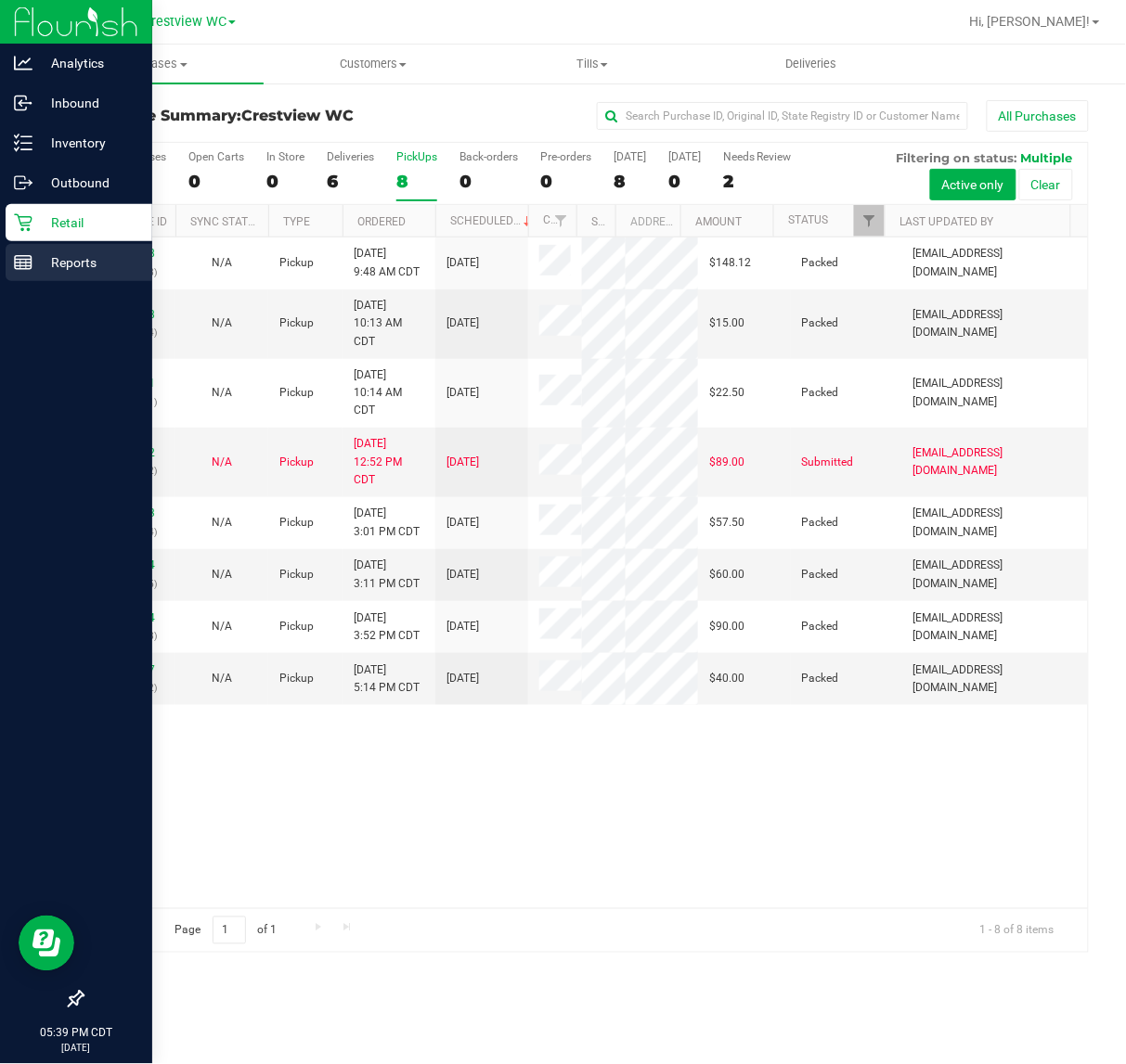
click at [46, 267] on p "Reports" at bounding box center [89, 262] width 112 height 22
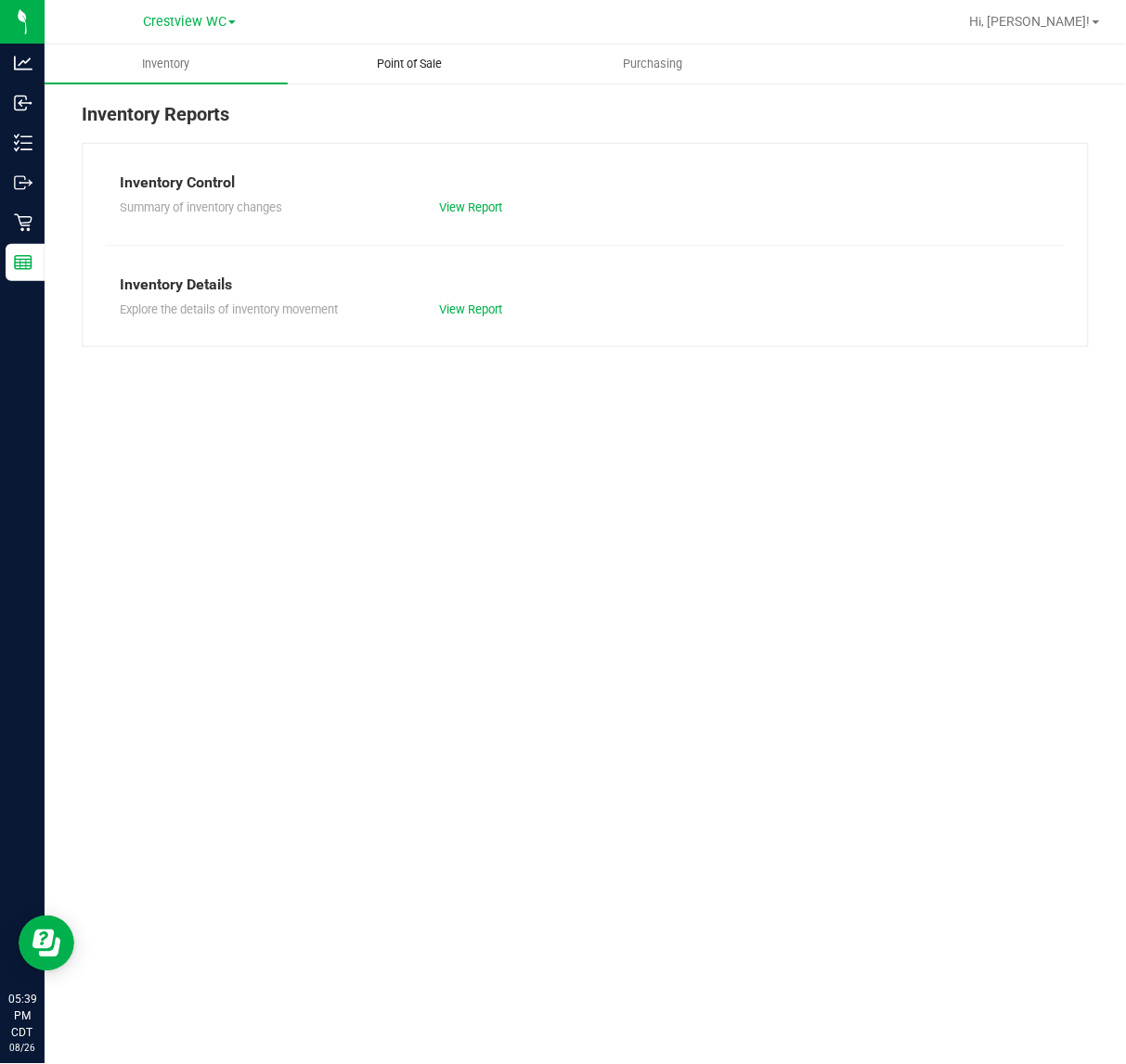
click at [478, 66] on uib-tab-heading "Point of Sale" at bounding box center [409, 64] width 241 height 38
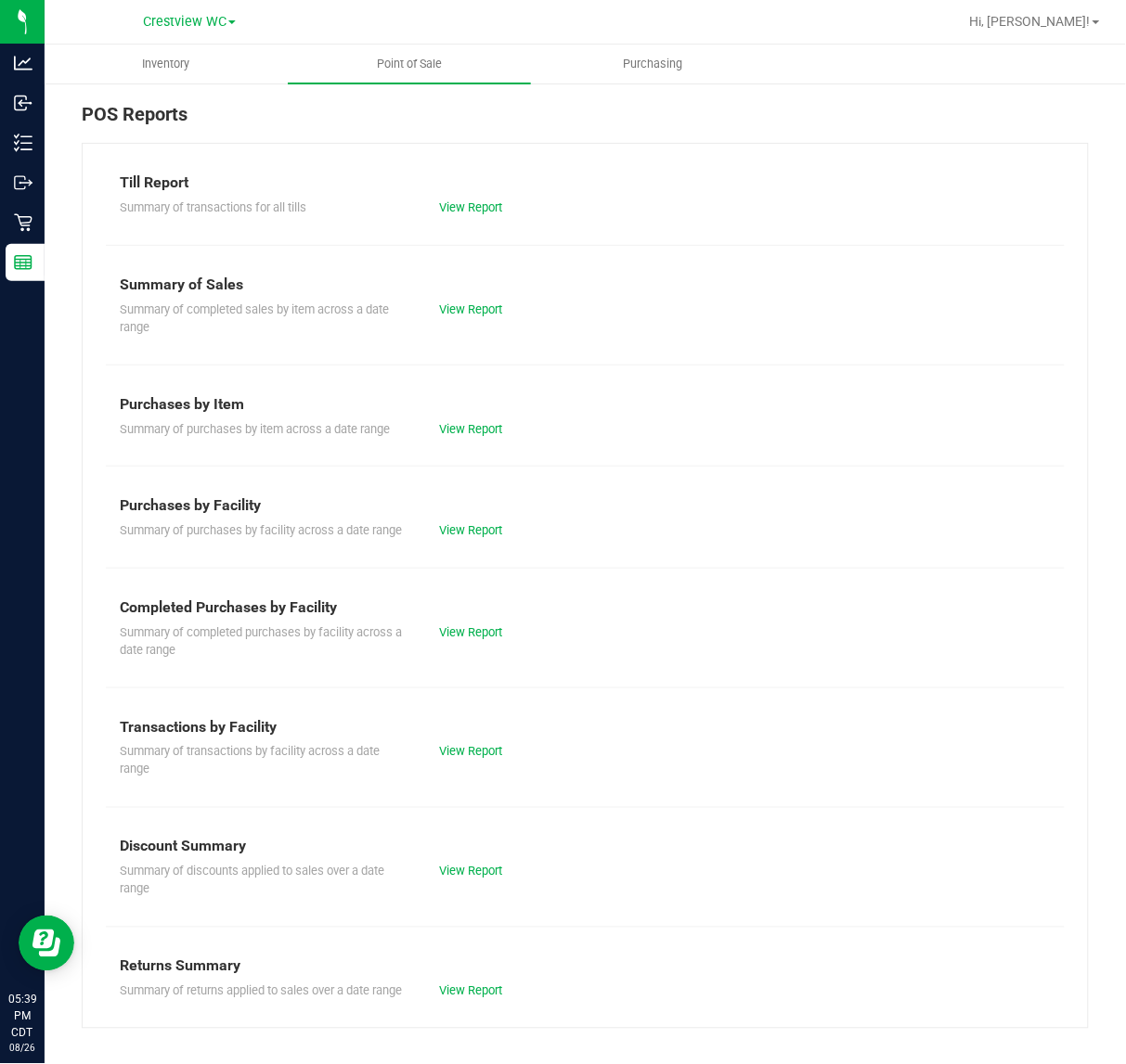
click at [479, 655] on div "Summary of completed purchases by facility across a date range View Report" at bounding box center [585, 639] width 958 height 40
click at [476, 627] on link "View Report" at bounding box center [469, 632] width 63 height 13
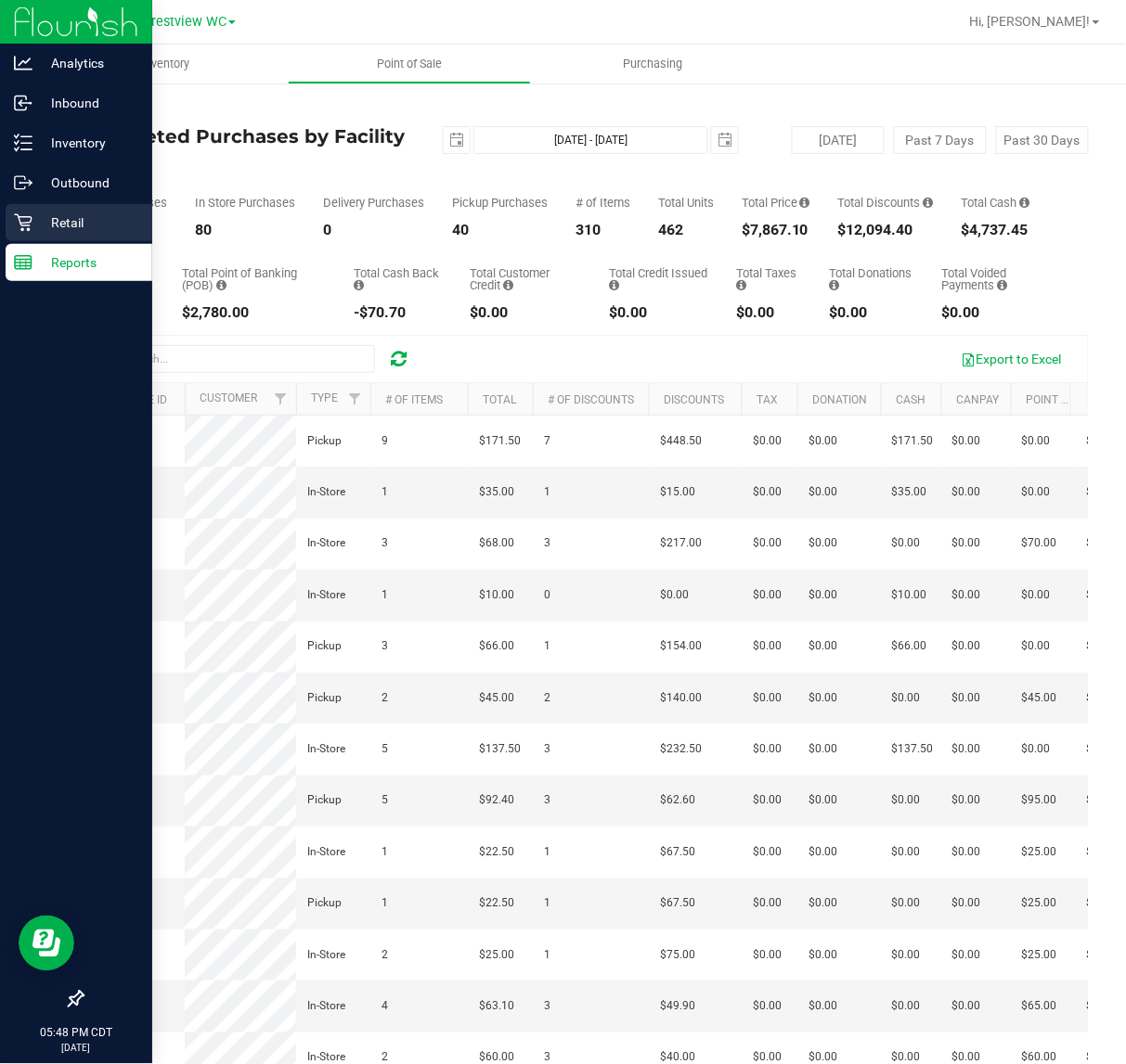
click at [26, 237] on div "Retail" at bounding box center [79, 223] width 147 height 38
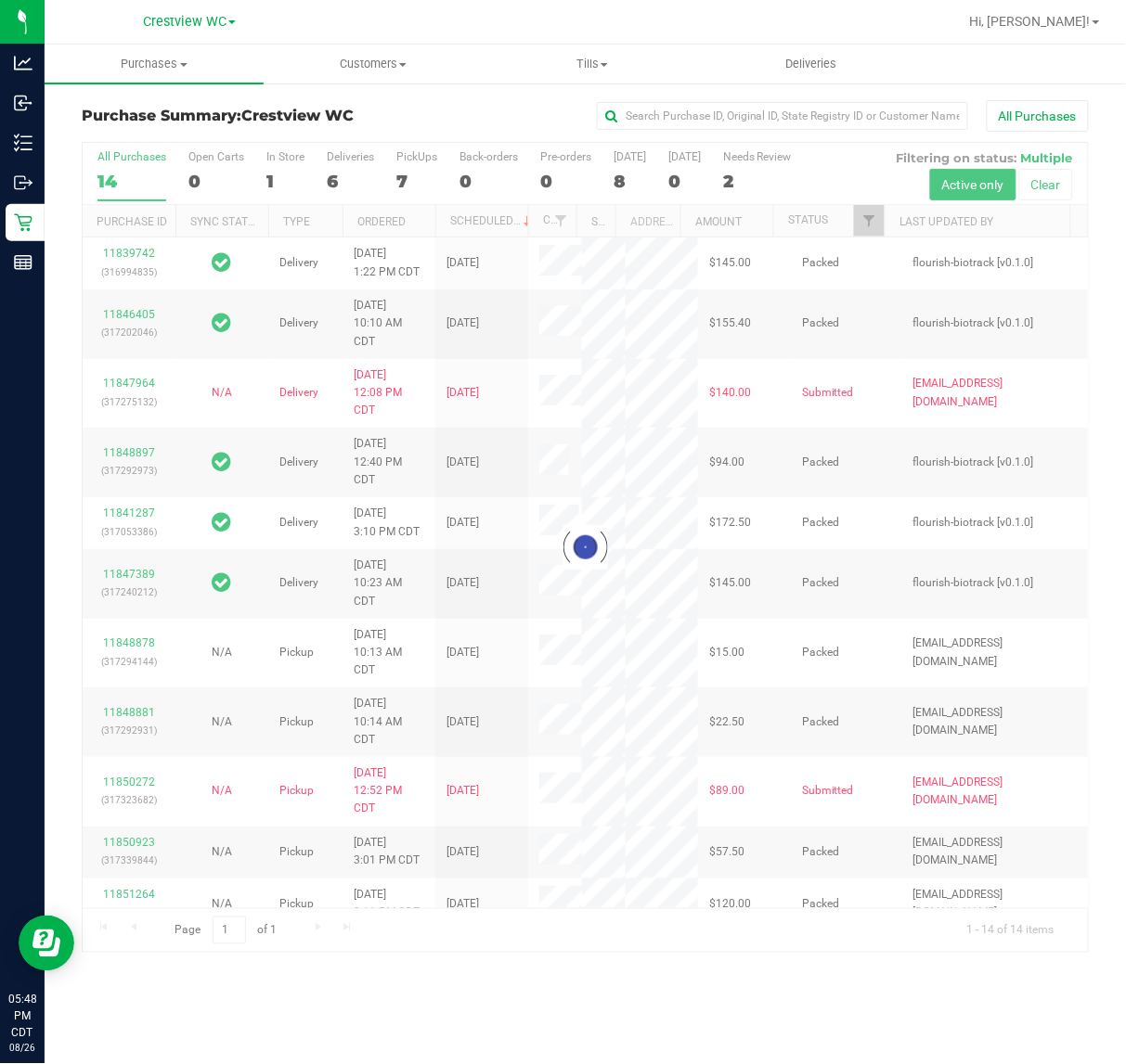
click at [418, 174] on div at bounding box center [585, 547] width 1005 height 810
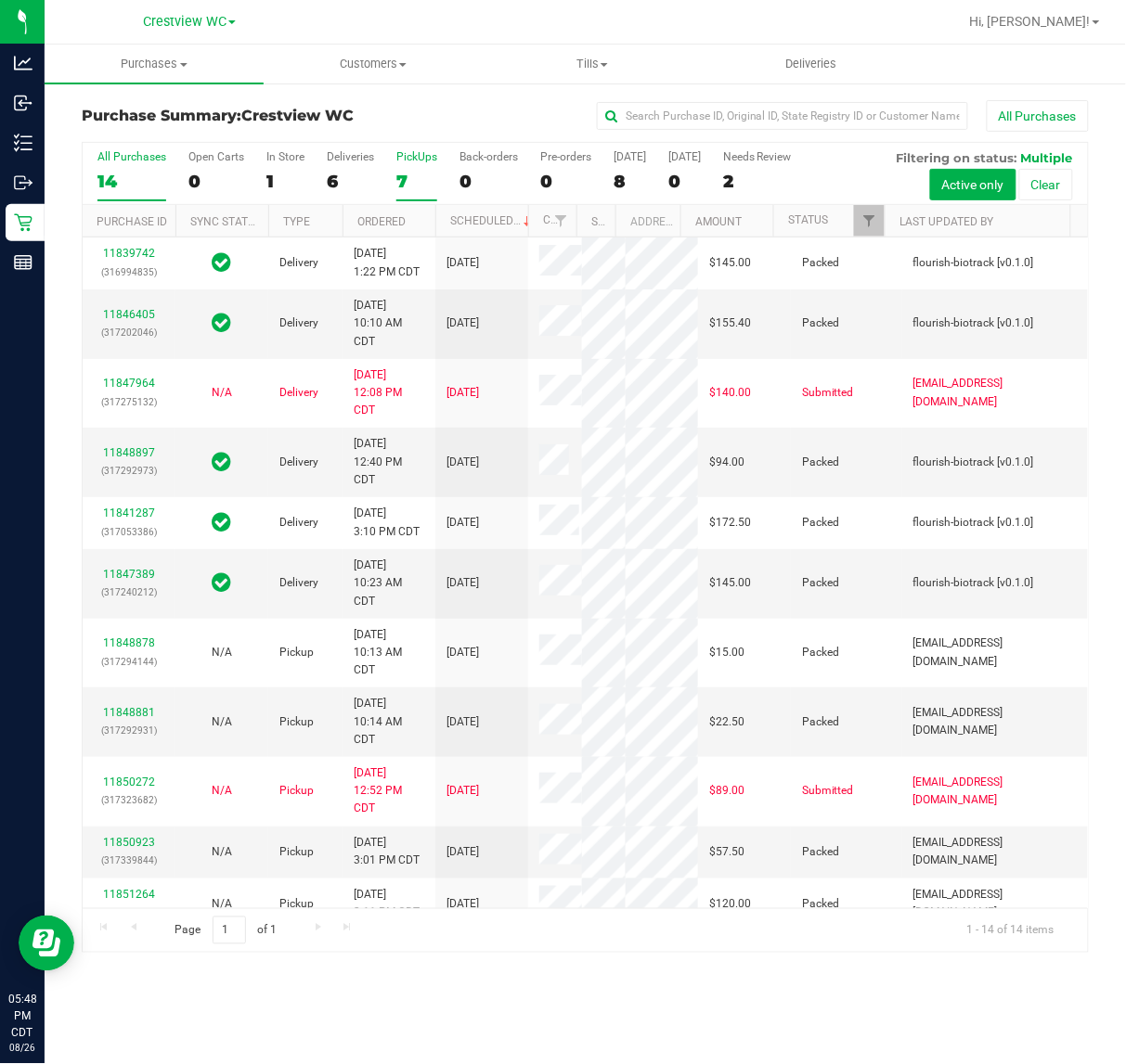
click at [416, 173] on div "7" at bounding box center [416, 181] width 40 height 21
click at [0, 0] on input "PickUps 7" at bounding box center [0, 0] width 0 height 0
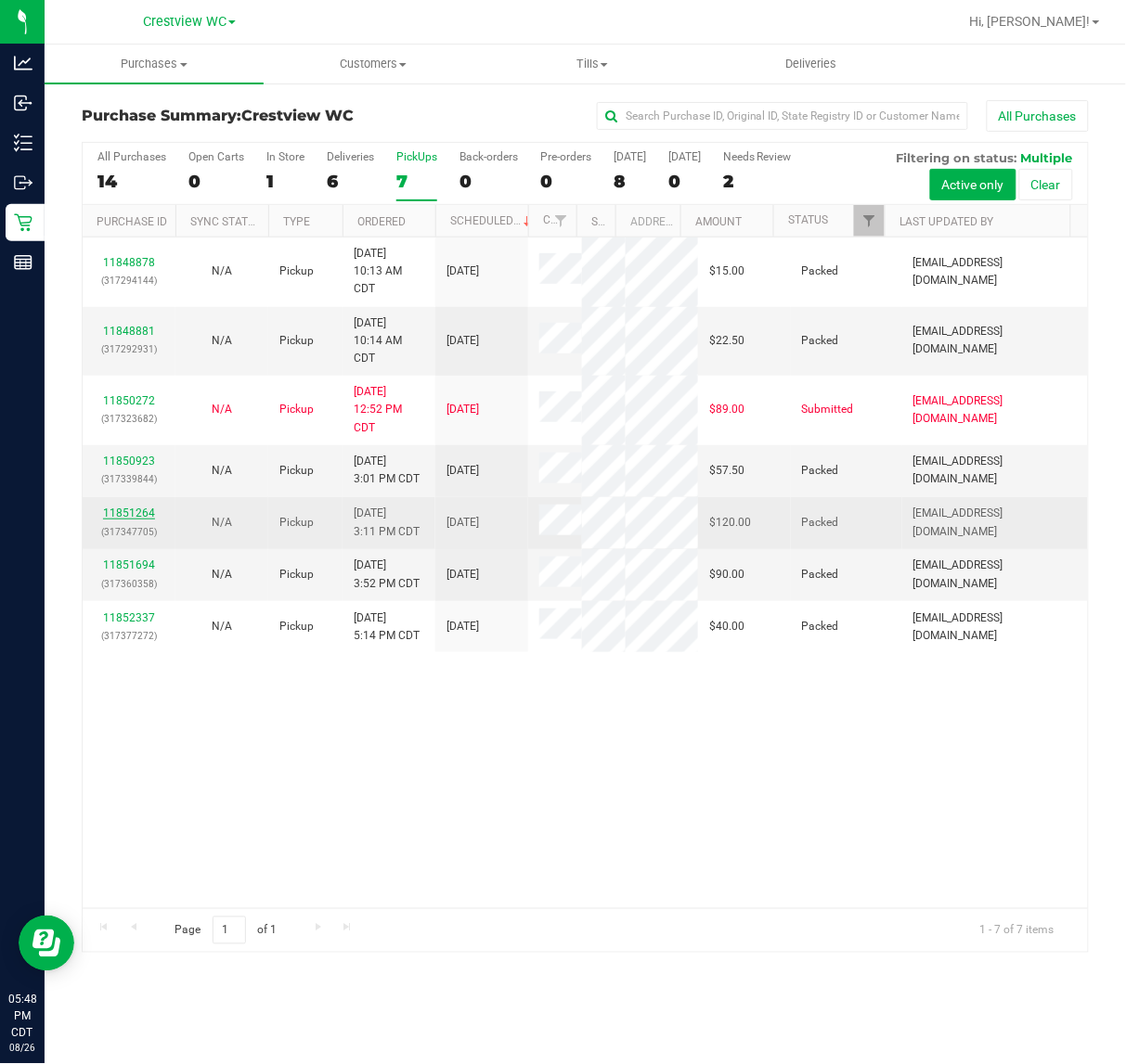
click at [142, 519] on link "11851264" at bounding box center [129, 513] width 52 height 13
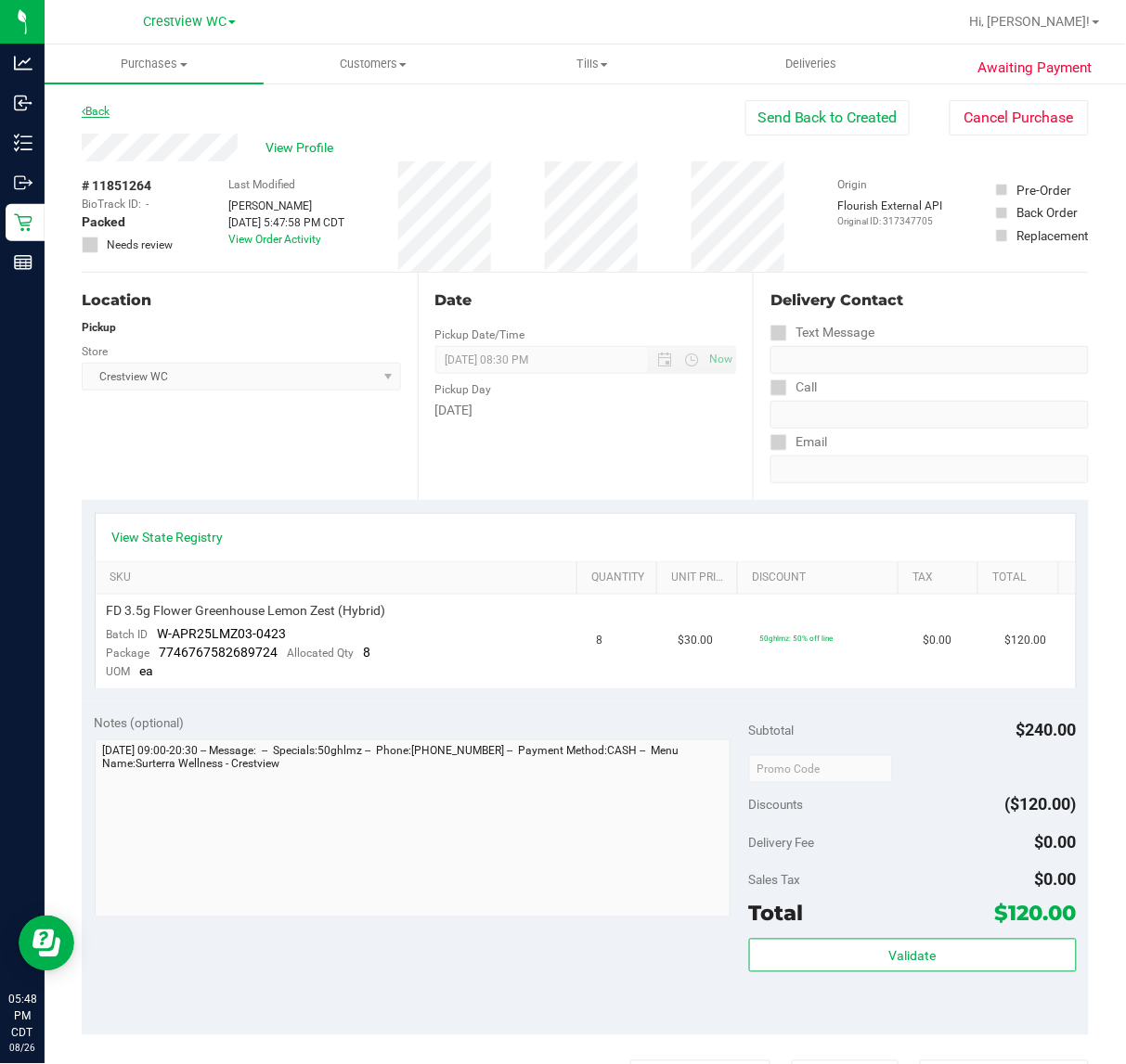
click at [93, 110] on link "Back" at bounding box center [95, 111] width 28 height 13
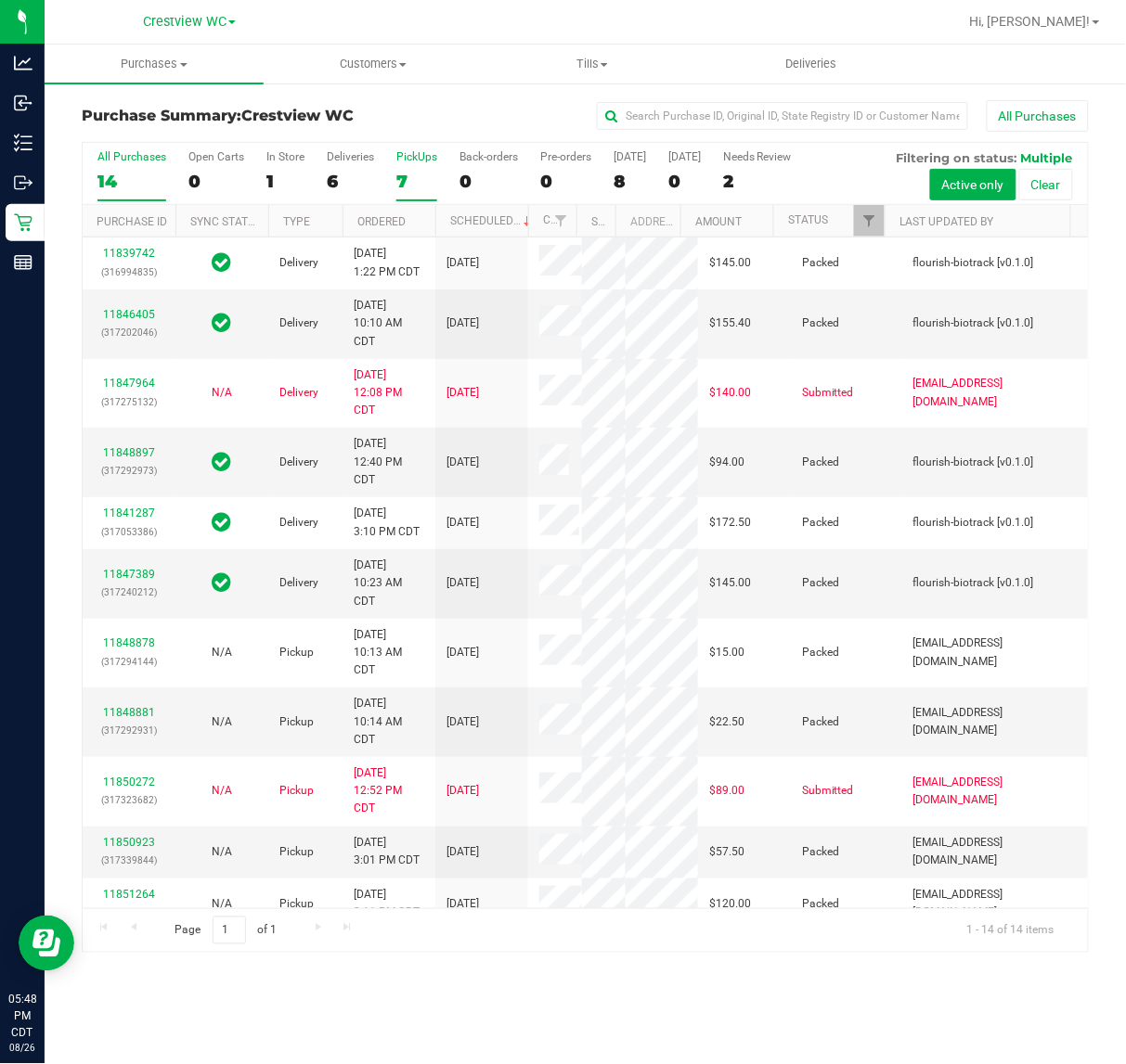
click at [429, 170] on label "PickUps 7" at bounding box center [416, 175] width 40 height 51
click at [0, 0] on input "PickUps 7" at bounding box center [0, 0] width 0 height 0
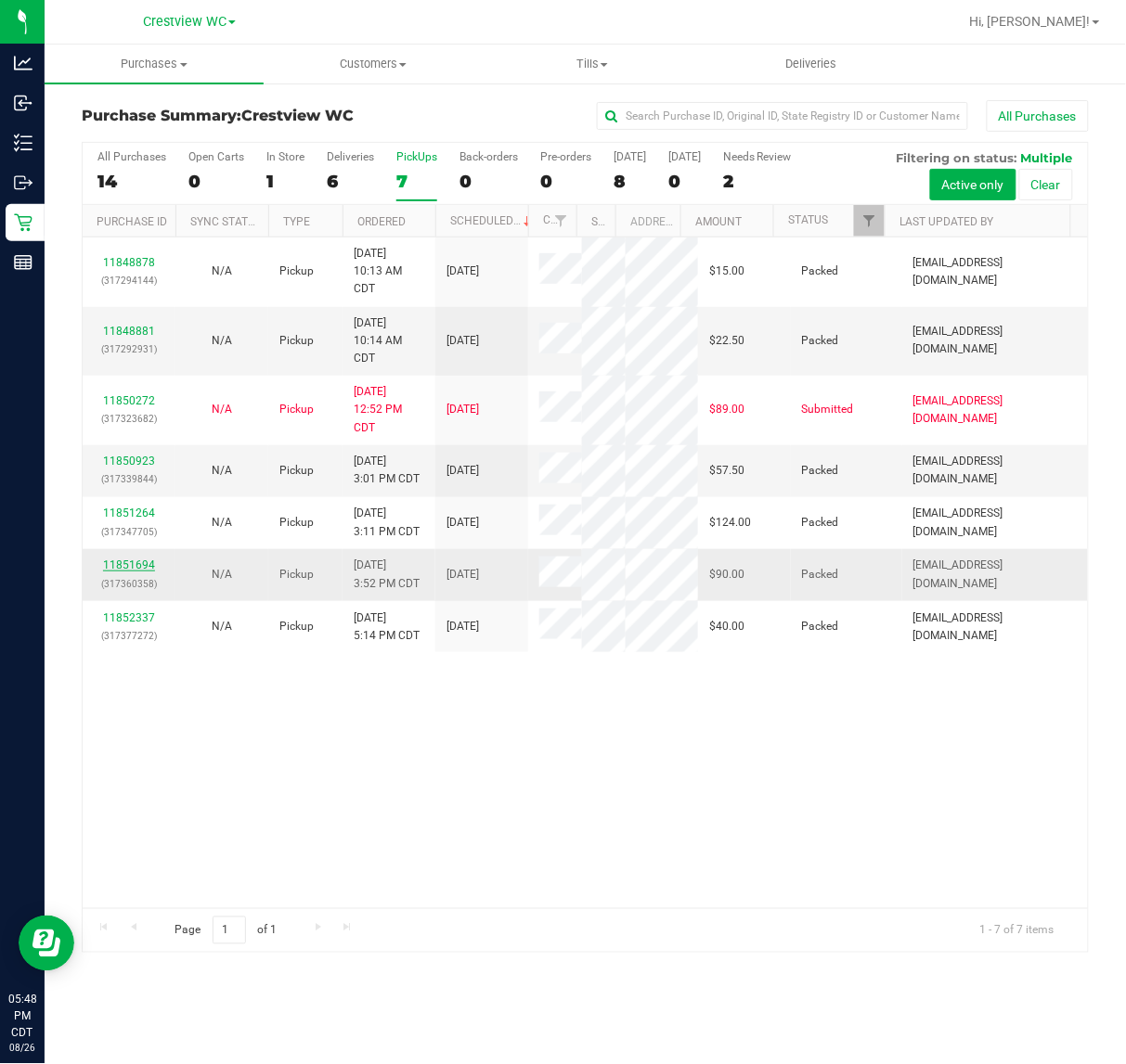
click at [127, 572] on link "11851694" at bounding box center [129, 565] width 52 height 13
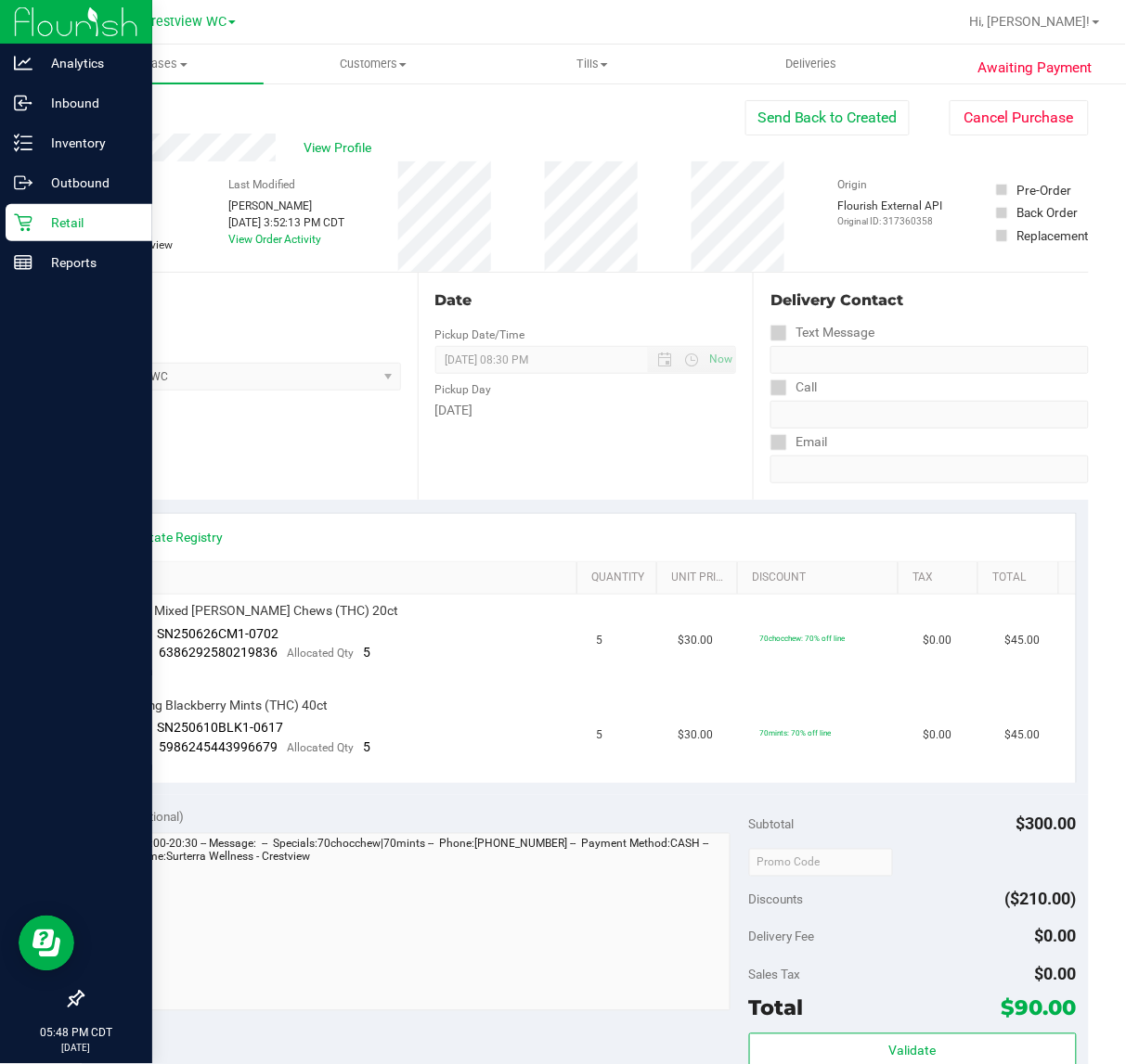
click at [25, 233] on div "Retail" at bounding box center [79, 223] width 147 height 38
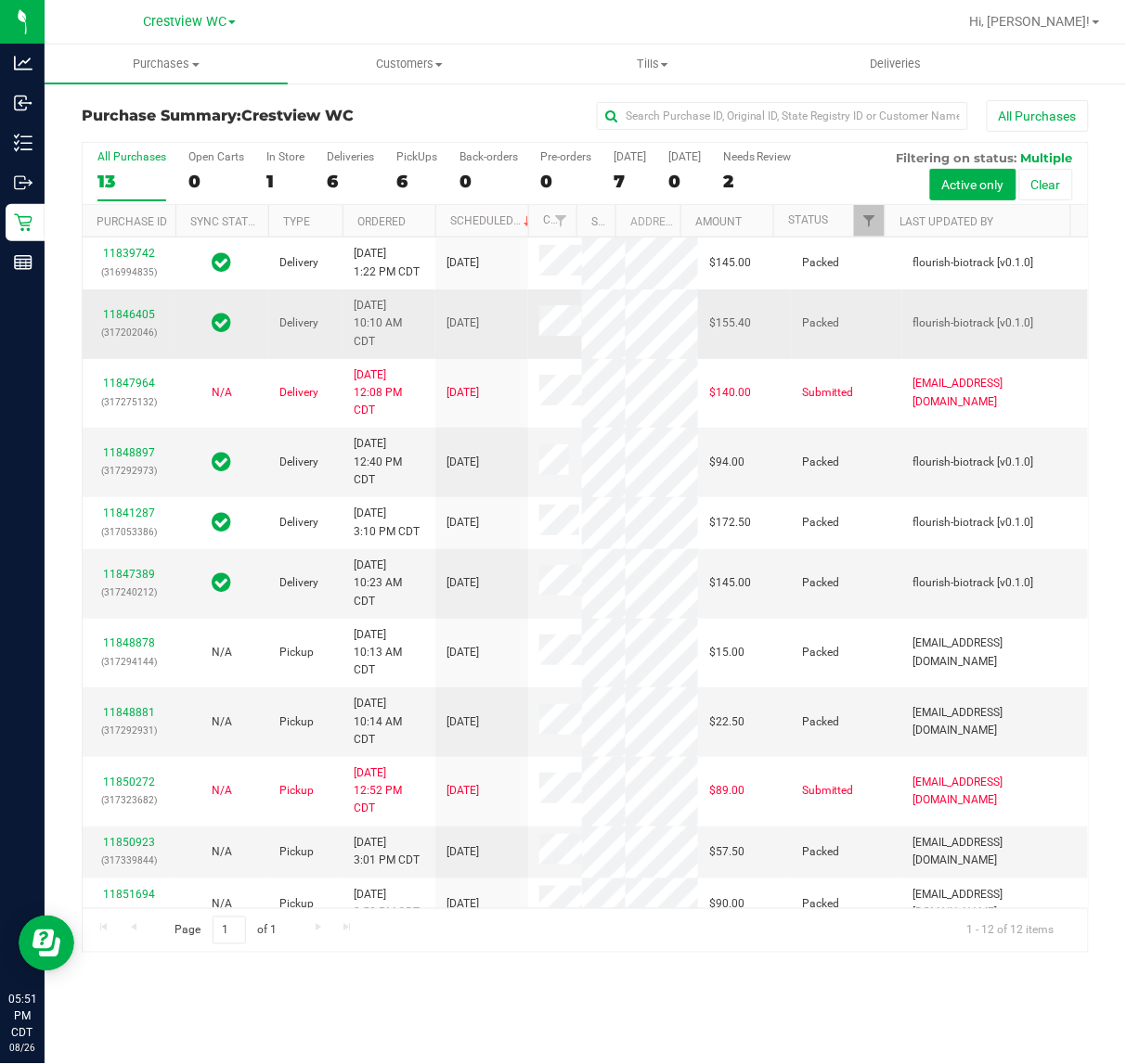
click at [87, 359] on td "11846405 (317202046)" at bounding box center [129, 324] width 93 height 69
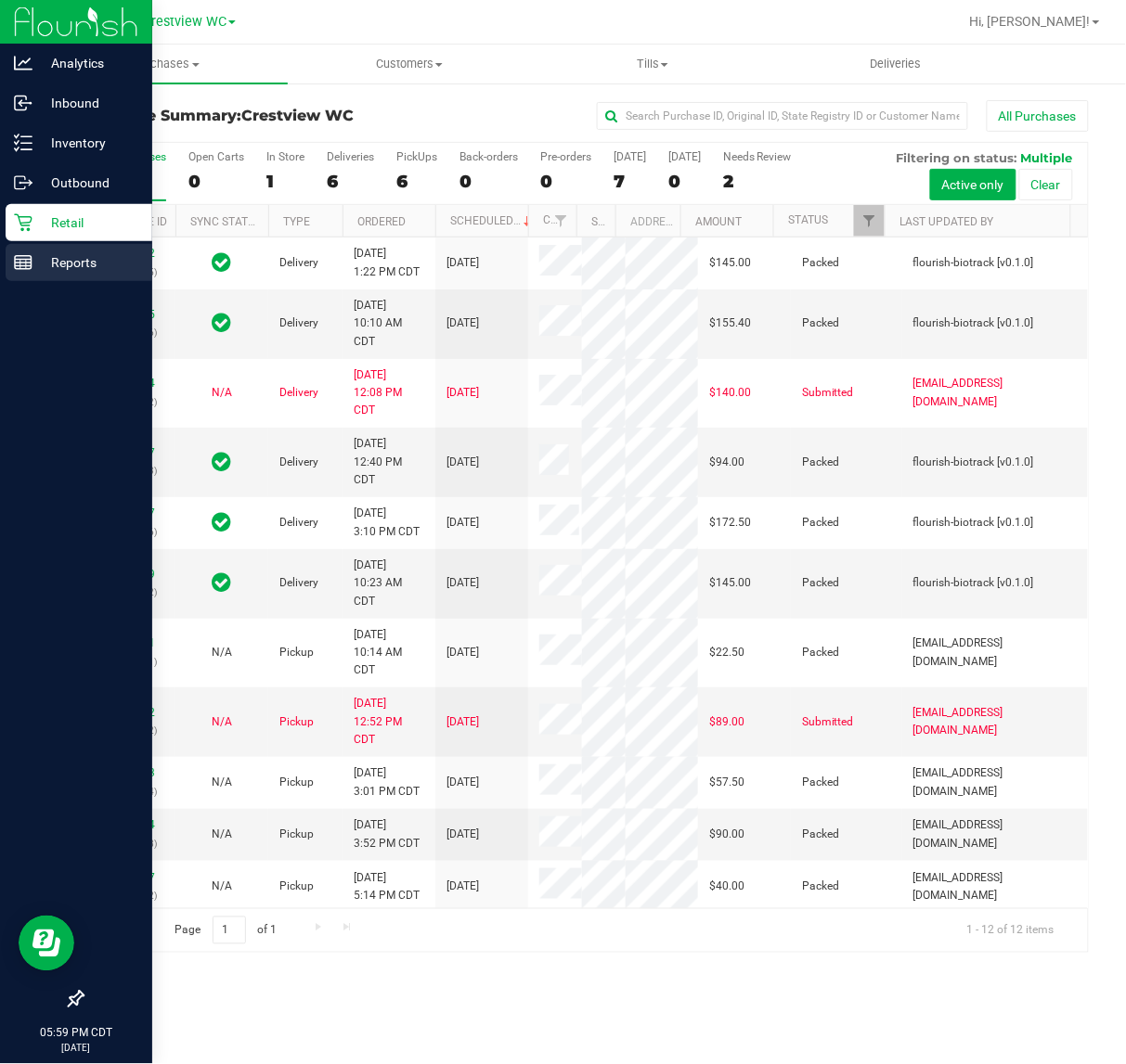
click at [6, 267] on div "Reports" at bounding box center [79, 262] width 147 height 38
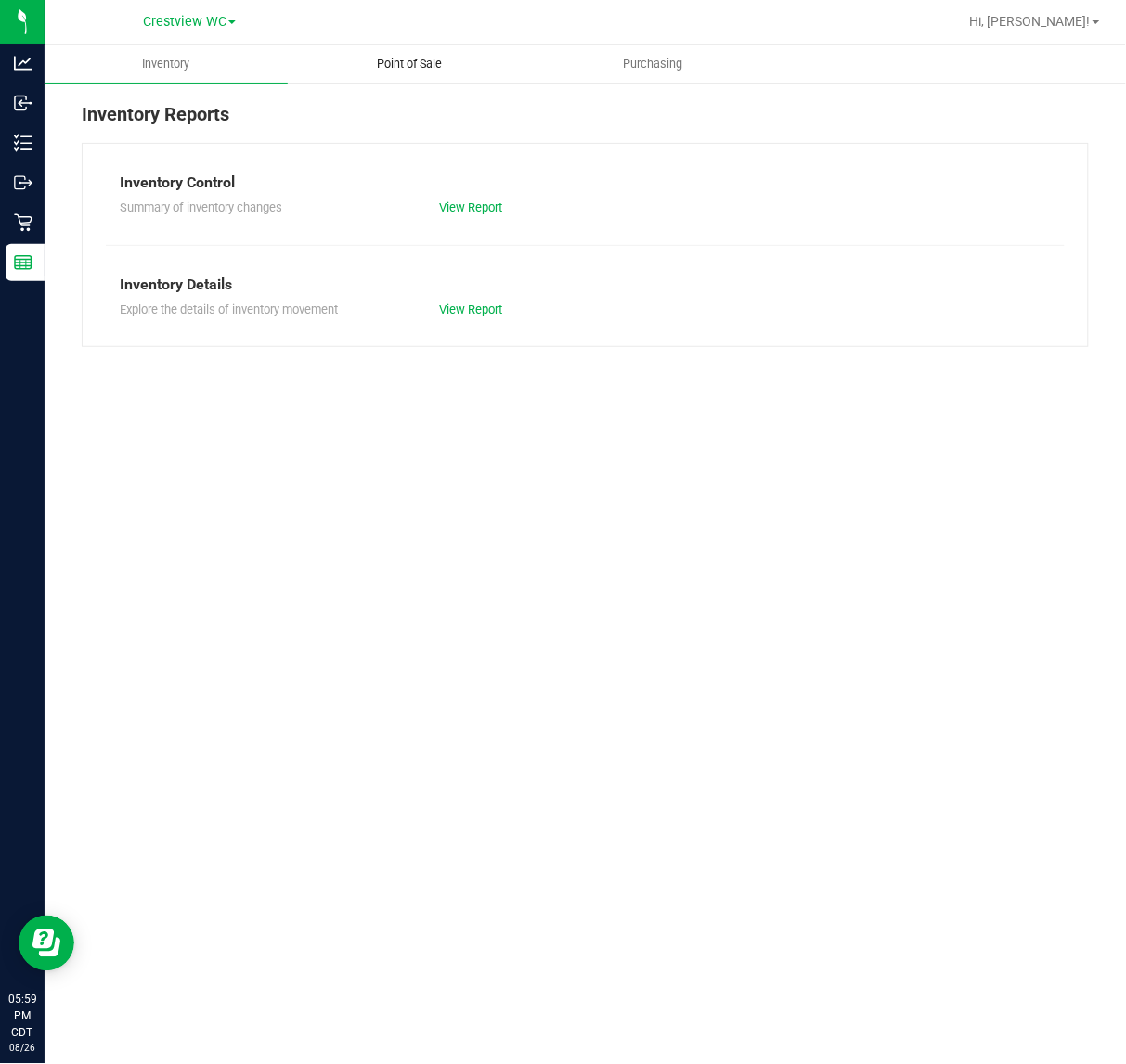
click at [485, 61] on uib-tab-heading "Point of Sale" at bounding box center [409, 64] width 241 height 38
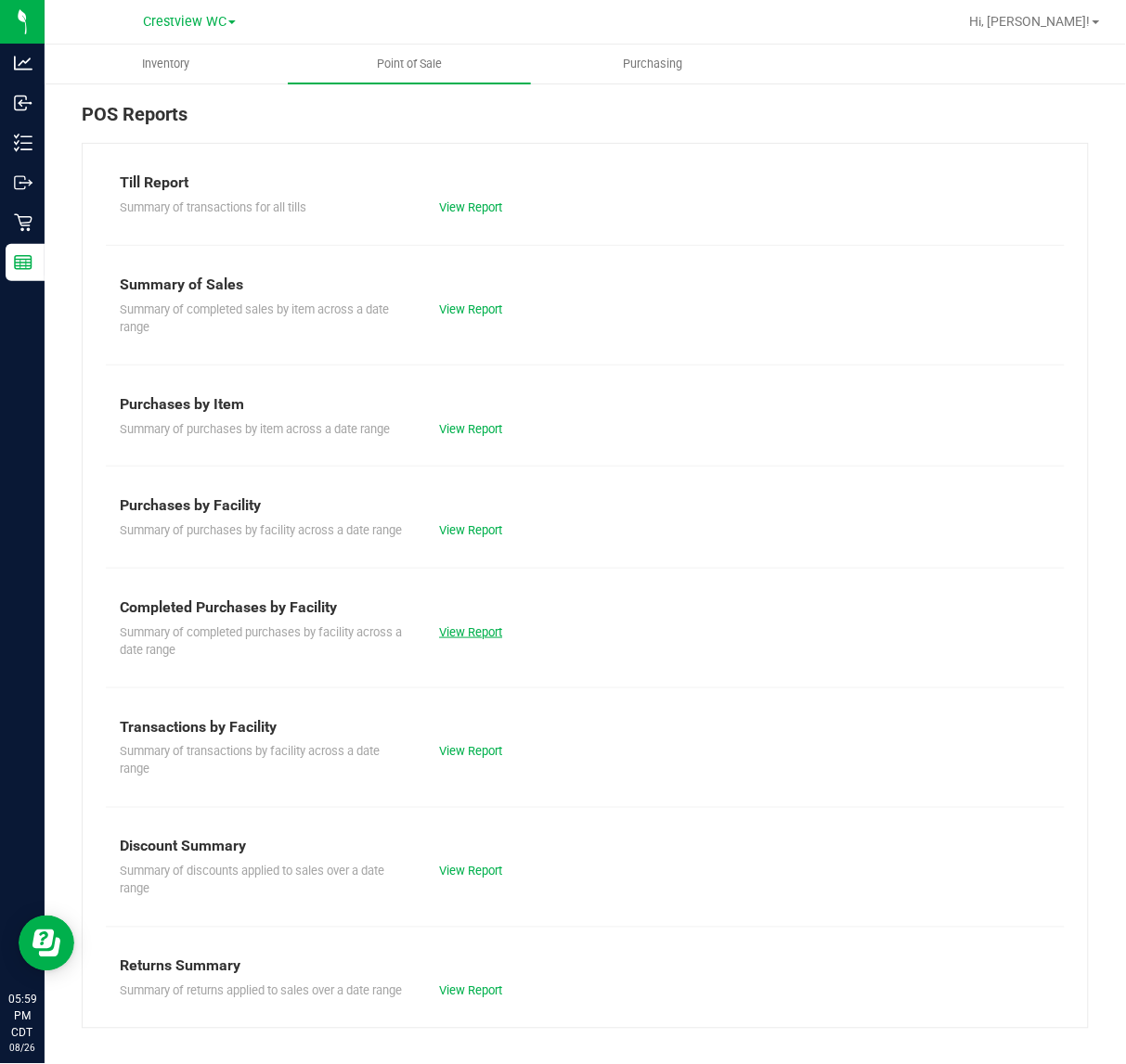
click at [466, 639] on link "View Report" at bounding box center [469, 632] width 63 height 13
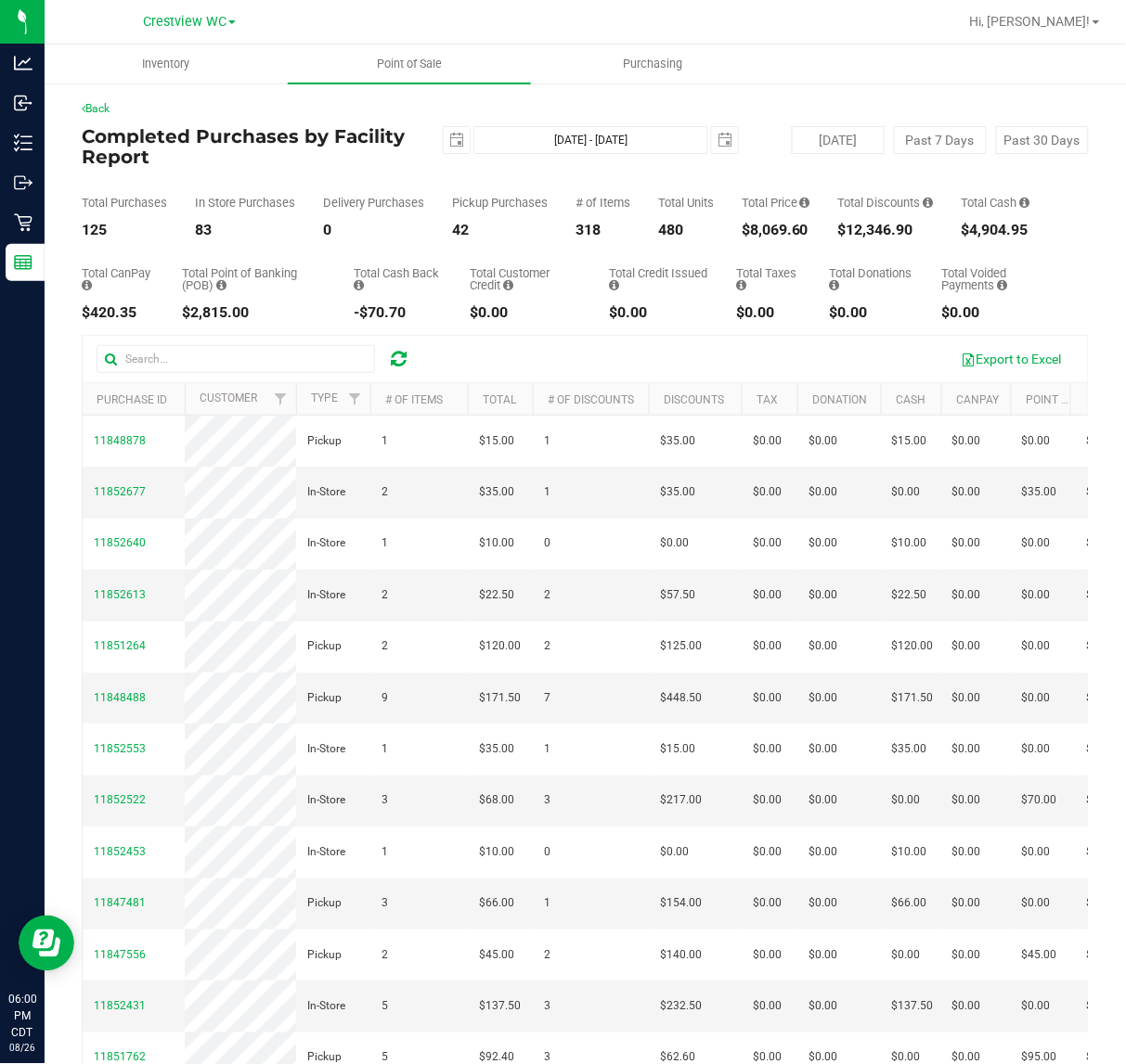
drag, startPoint x: 749, startPoint y: 230, endPoint x: 809, endPoint y: 237, distance: 60.4
click at [809, 237] on div "Total Purchases 125 In Store Purchases 83 Delivery Purchases 0 Pickup Purchases…" at bounding box center [585, 201] width 1007 height 70
click at [810, 237] on div "$8,069.60" at bounding box center [775, 229] width 68 height 14
drag, startPoint x: 722, startPoint y: 224, endPoint x: 817, endPoint y: 229, distance: 95.1
click at [817, 229] on div "Total Purchases 125 In Store Purchases 83 Delivery Purchases 0 Pickup Purchases…" at bounding box center [585, 201] width 1007 height 70
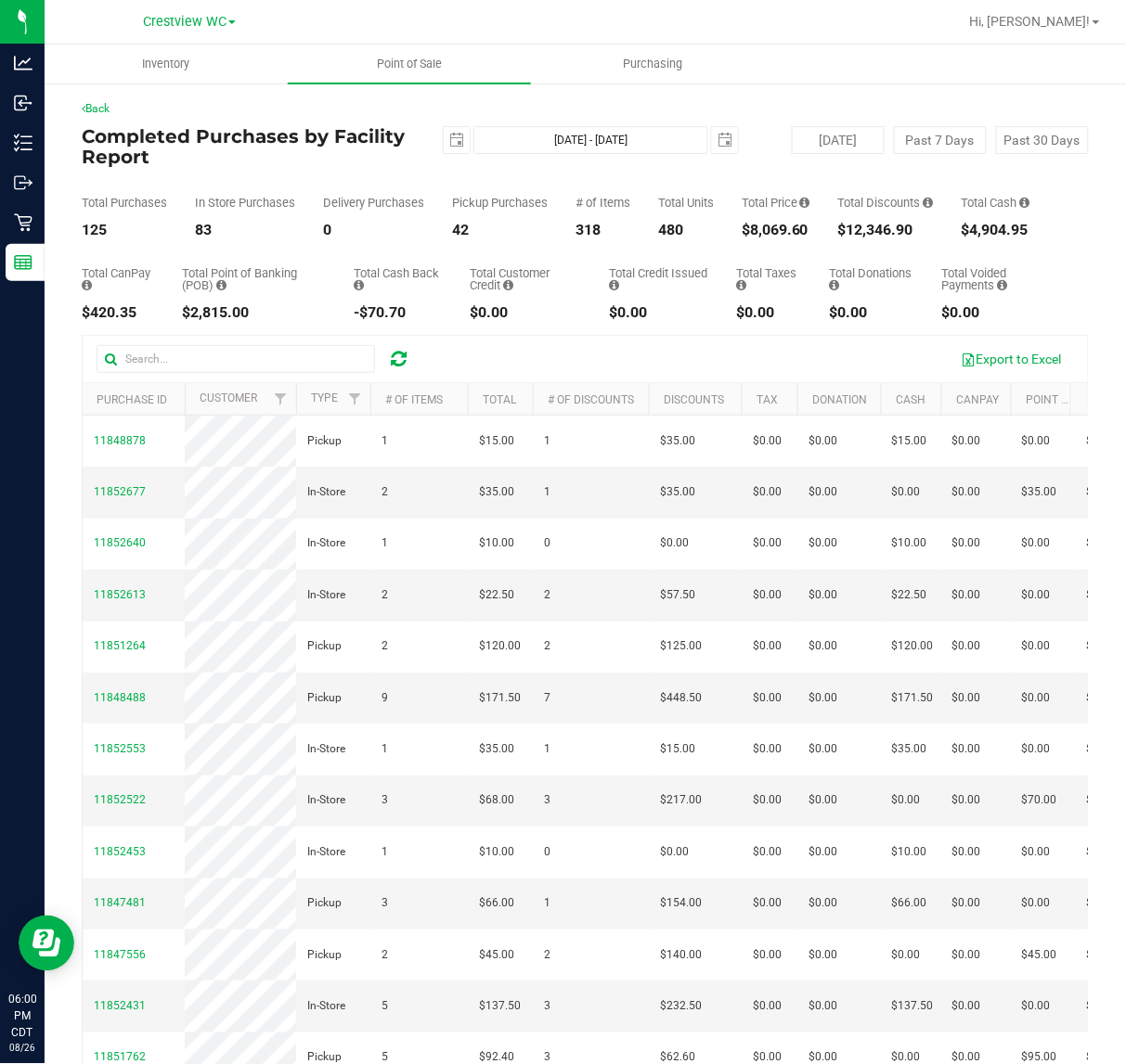
click at [810, 229] on div "$8,069.60" at bounding box center [775, 229] width 68 height 14
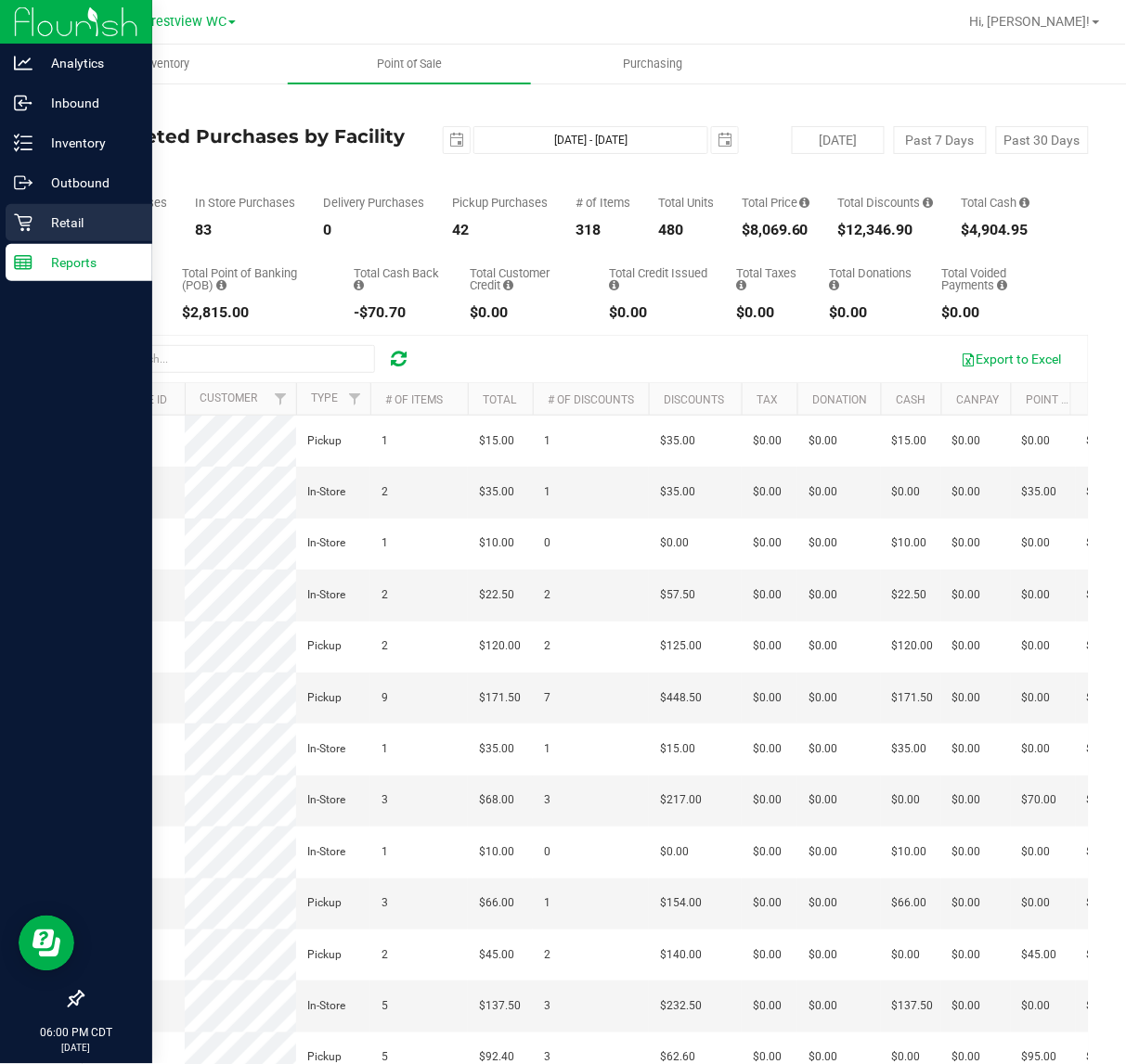
click at [36, 236] on div "Retail" at bounding box center [79, 223] width 147 height 38
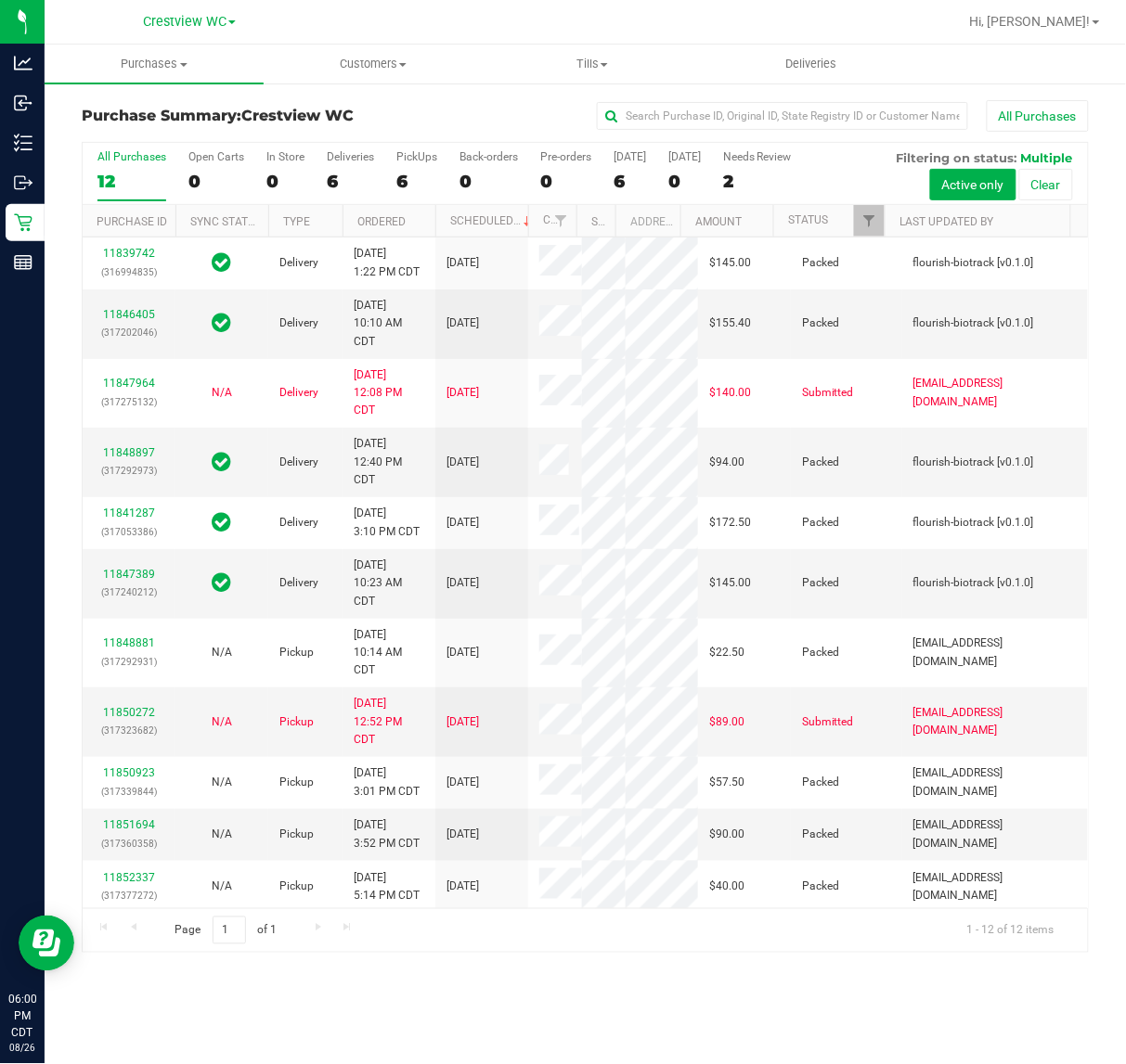
click at [410, 171] on div "6" at bounding box center [416, 181] width 40 height 21
click at [0, 0] on input "PickUps 6" at bounding box center [0, 0] width 0 height 0
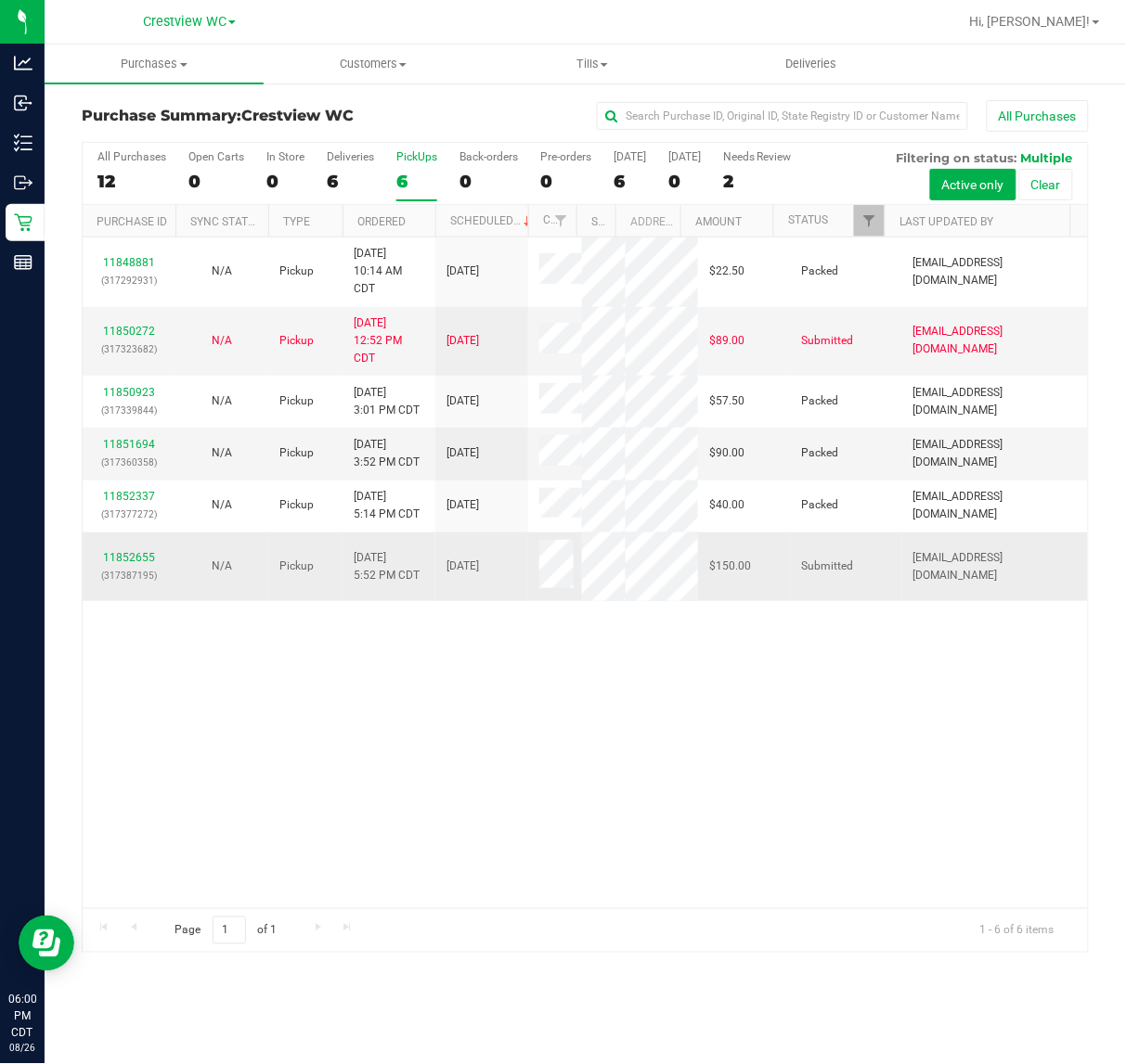
click at [136, 568] on div "11852655 (317387195)" at bounding box center [128, 567] width 70 height 36
click at [141, 584] on p "(317387195)" at bounding box center [128, 575] width 70 height 17
click at [145, 584] on p "(317387195)" at bounding box center [128, 575] width 70 height 17
click at [137, 564] on link "11852655" at bounding box center [129, 557] width 52 height 13
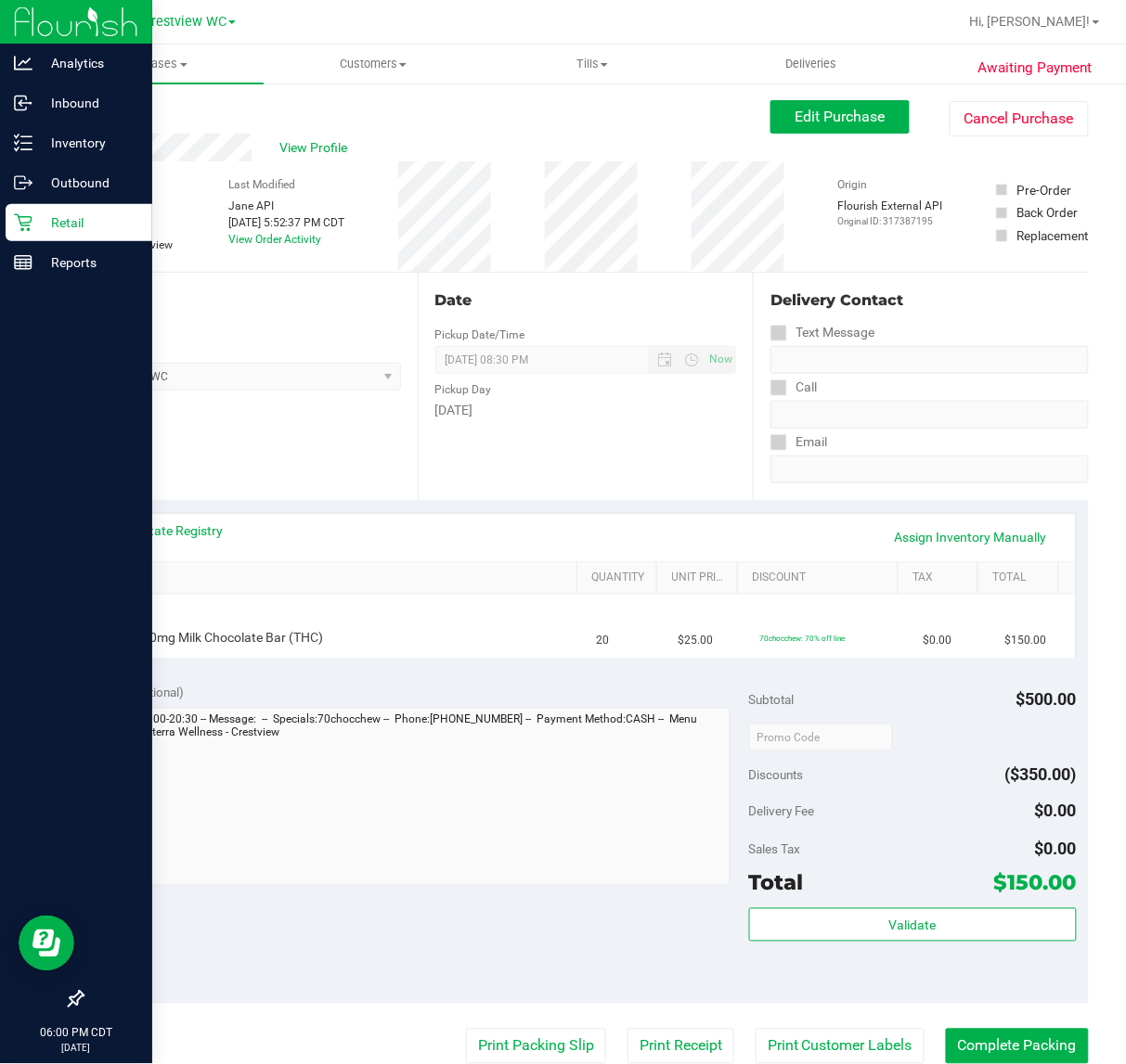
drag, startPoint x: 39, startPoint y: 220, endPoint x: 54, endPoint y: 221, distance: 15.0
click at [40, 220] on p "Retail" at bounding box center [89, 222] width 112 height 22
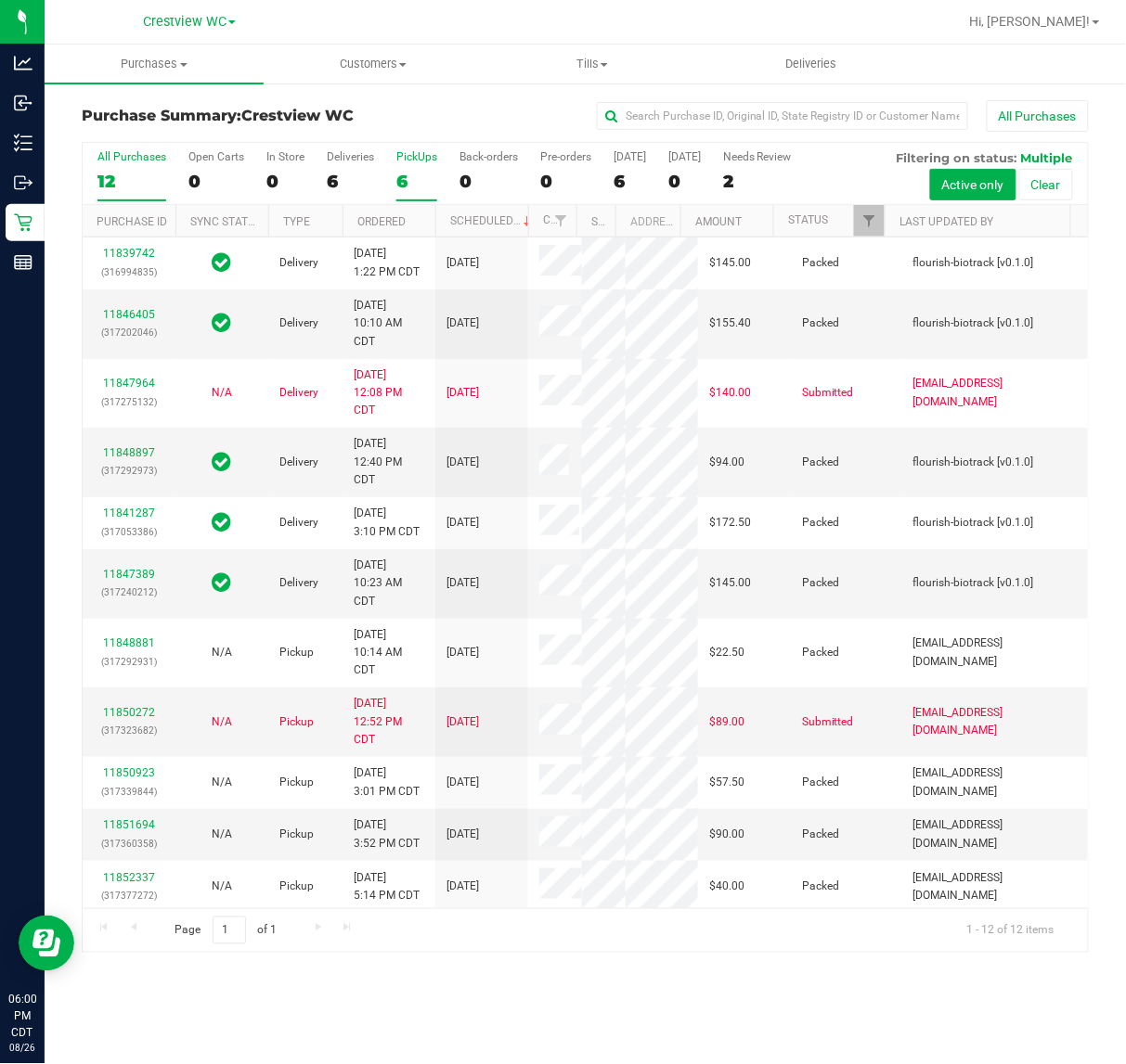
click at [416, 171] on div "6" at bounding box center [416, 181] width 40 height 21
click at [0, 0] on input "PickUps 6" at bounding box center [0, 0] width 0 height 0
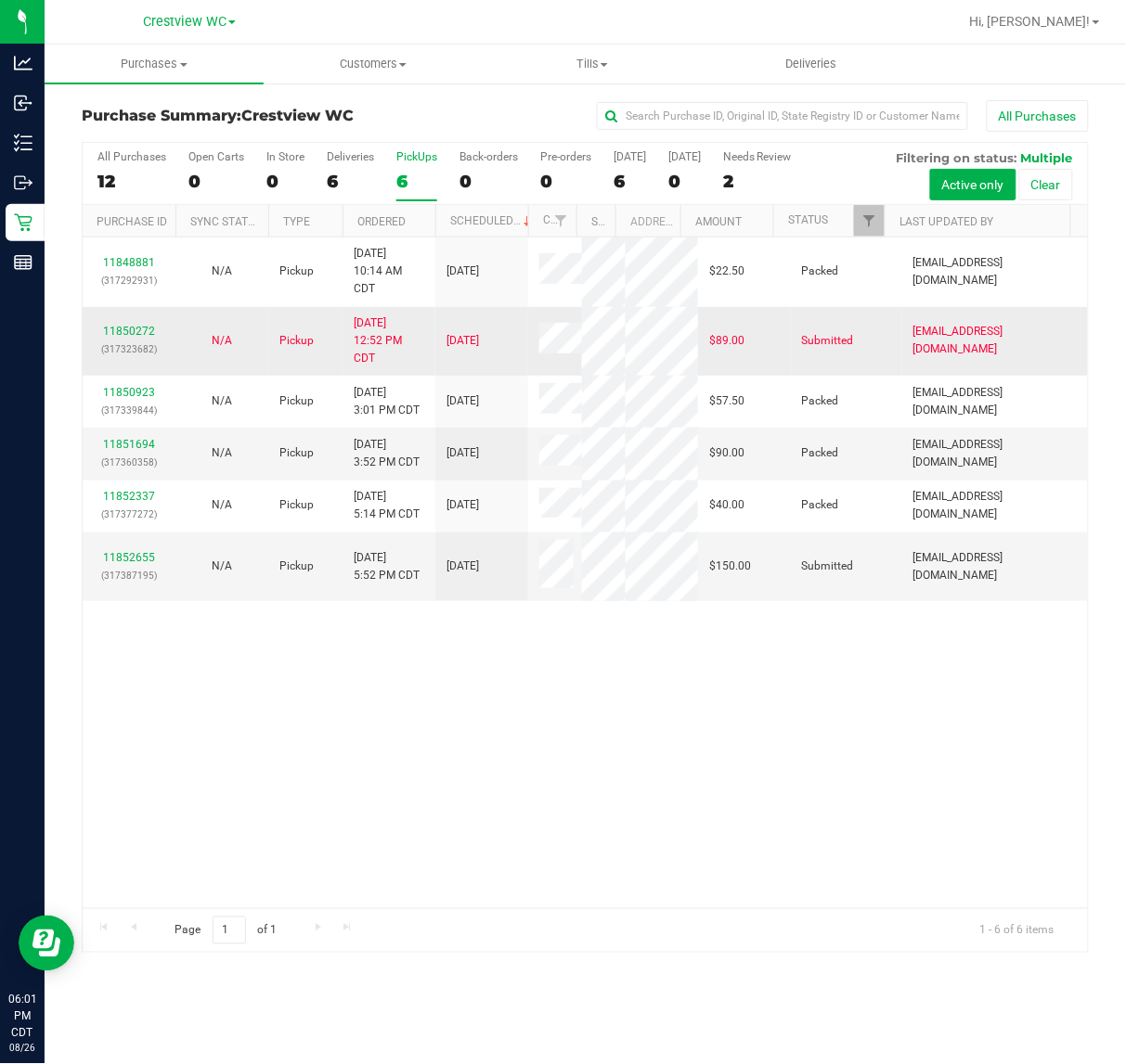
click at [128, 334] on div "11850272 (317323682)" at bounding box center [128, 340] width 70 height 36
click at [135, 337] on link "11850272" at bounding box center [129, 331] width 52 height 13
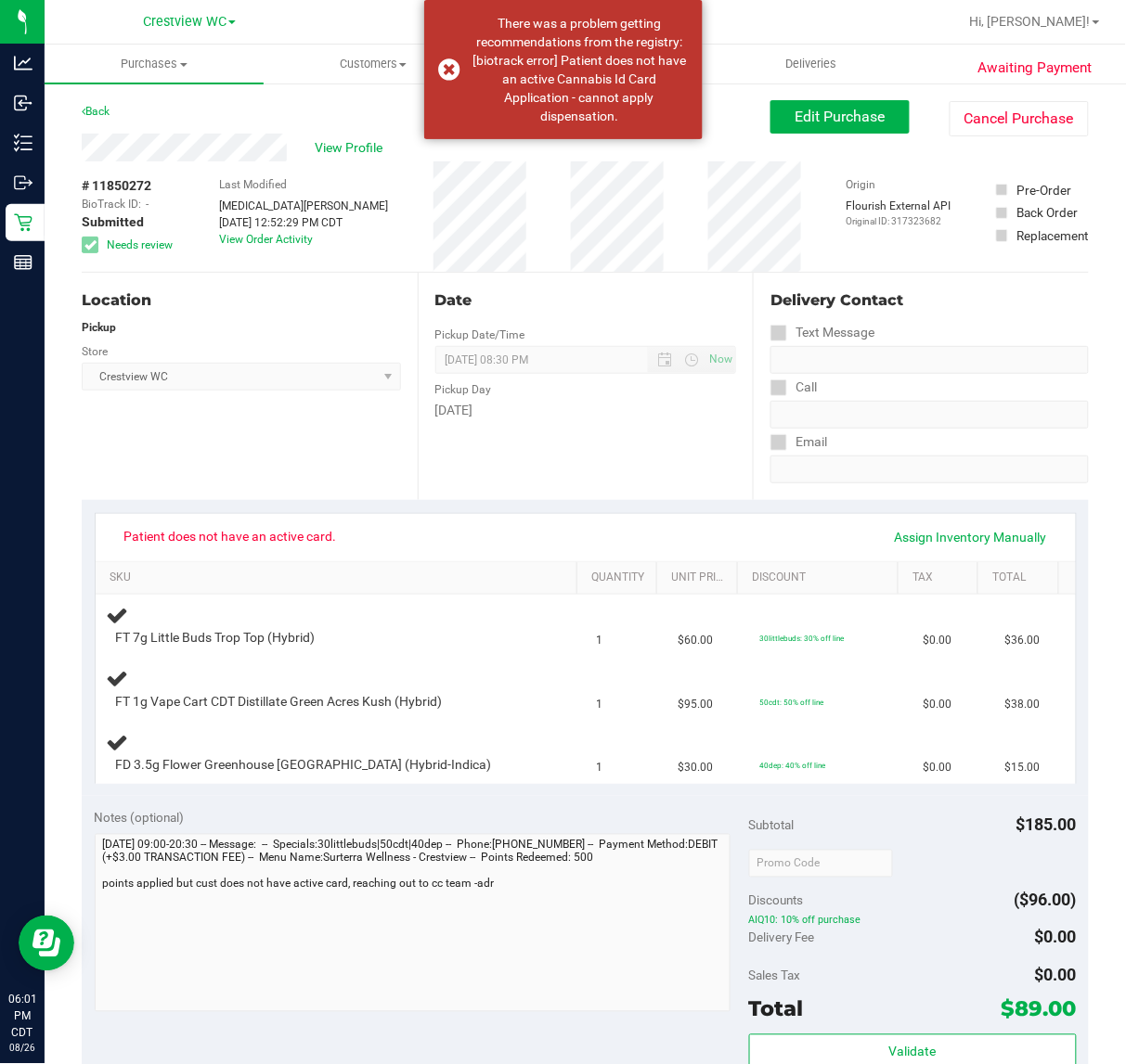
click at [318, 538] on span "Patient does not have an active card." at bounding box center [229, 536] width 236 height 30
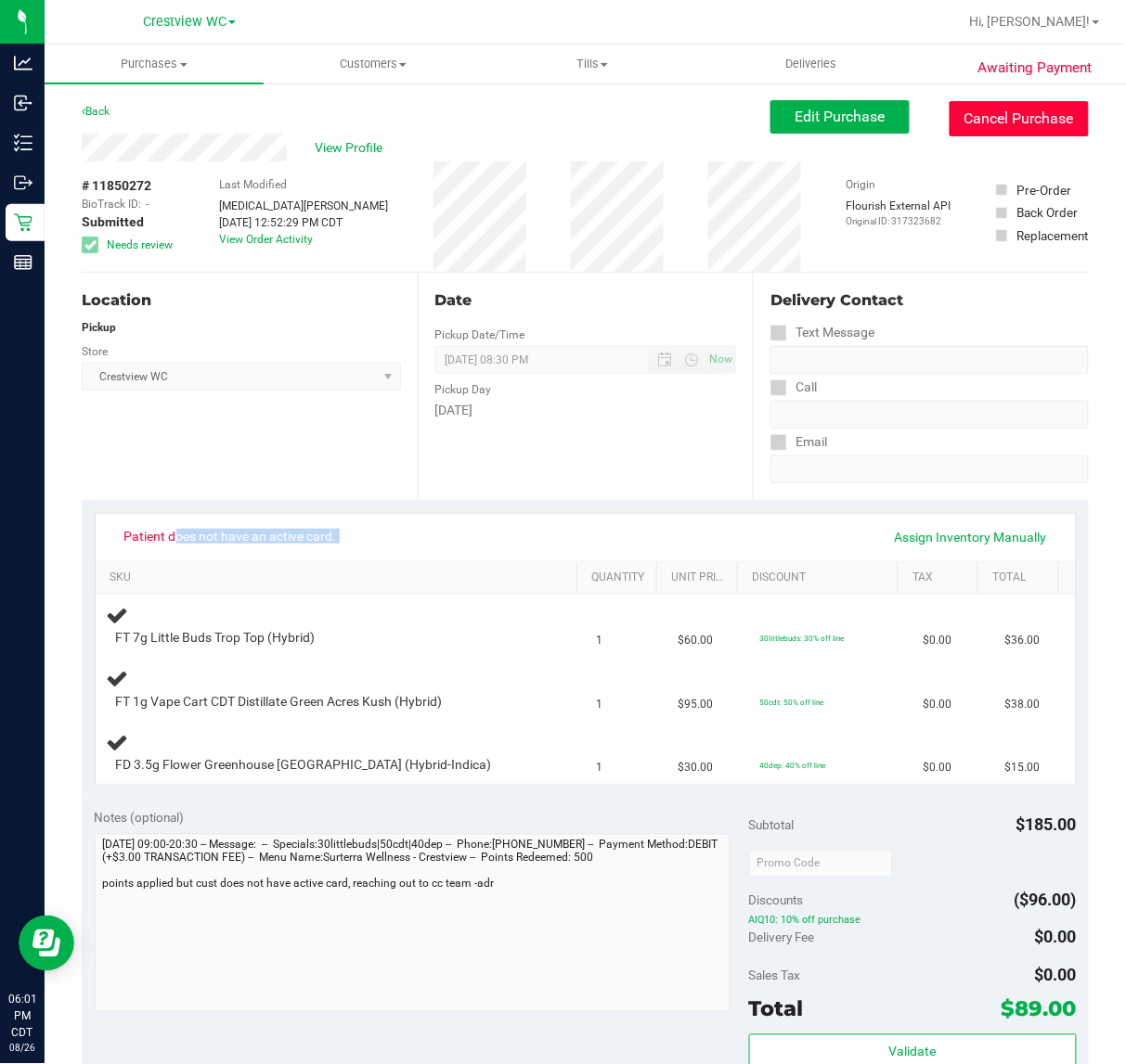
click at [1011, 128] on button "Cancel Purchase" at bounding box center [1019, 119] width 139 height 36
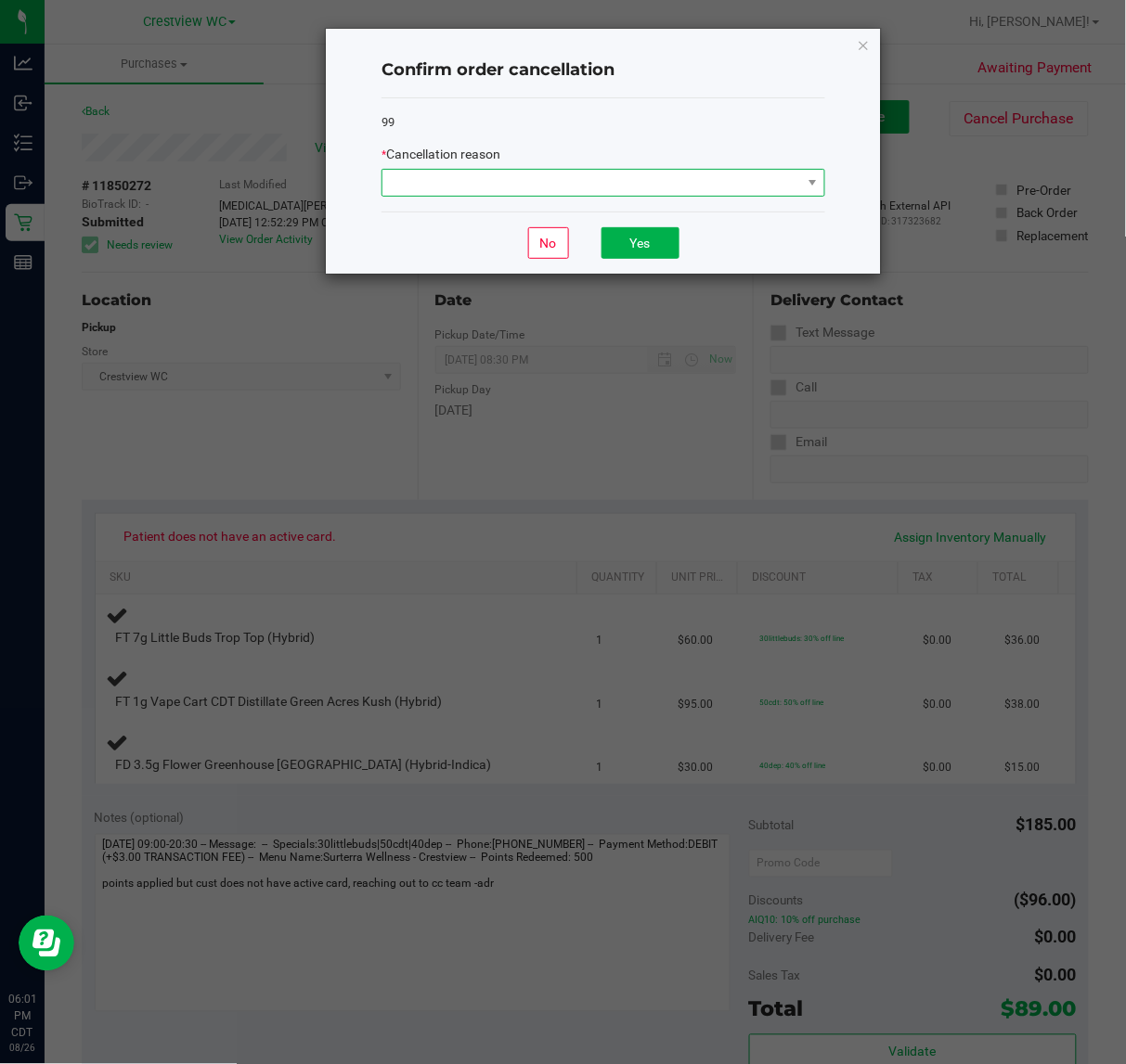
click at [635, 179] on span at bounding box center [592, 182] width 418 height 26
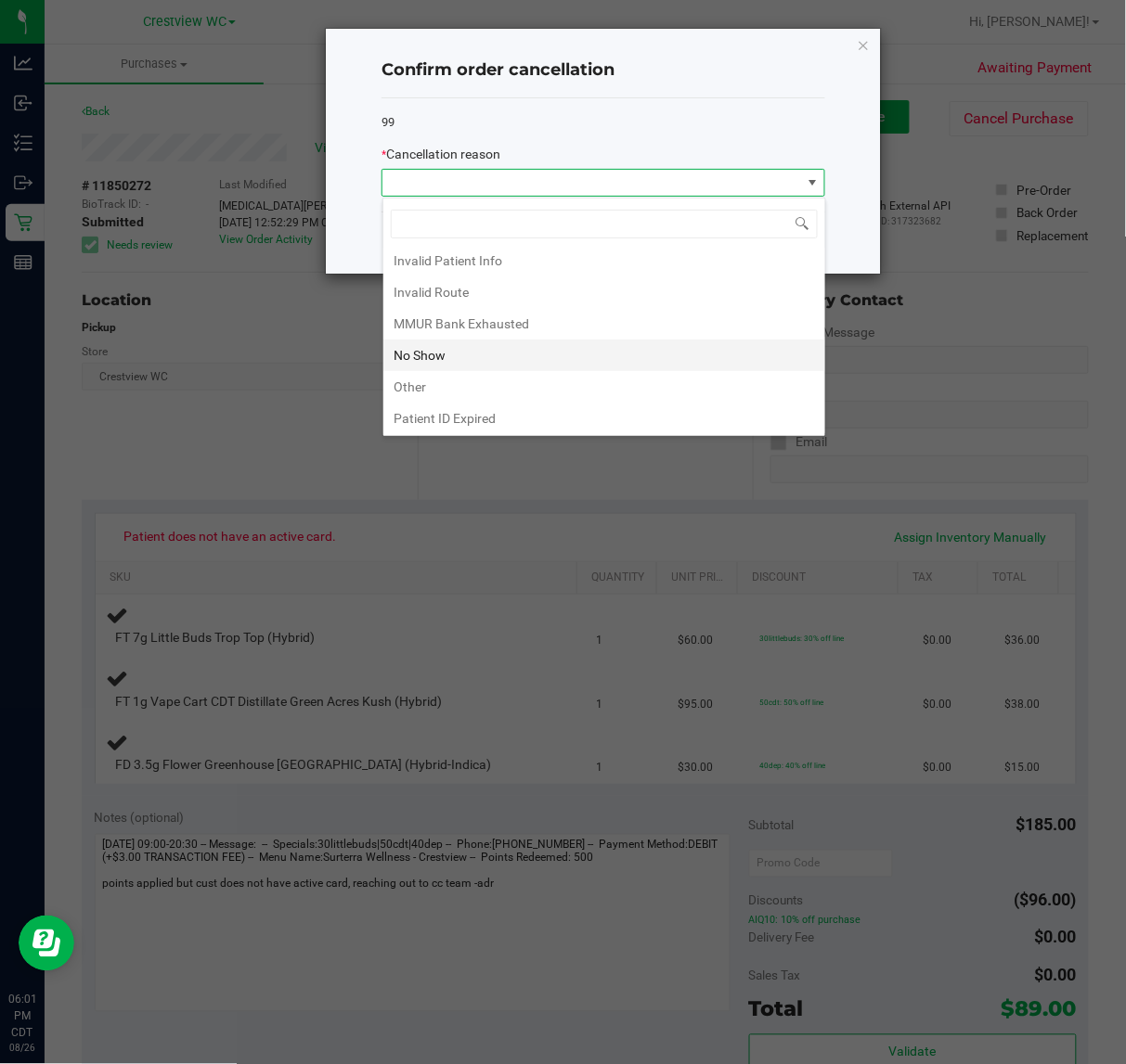
scroll to position [102, 0]
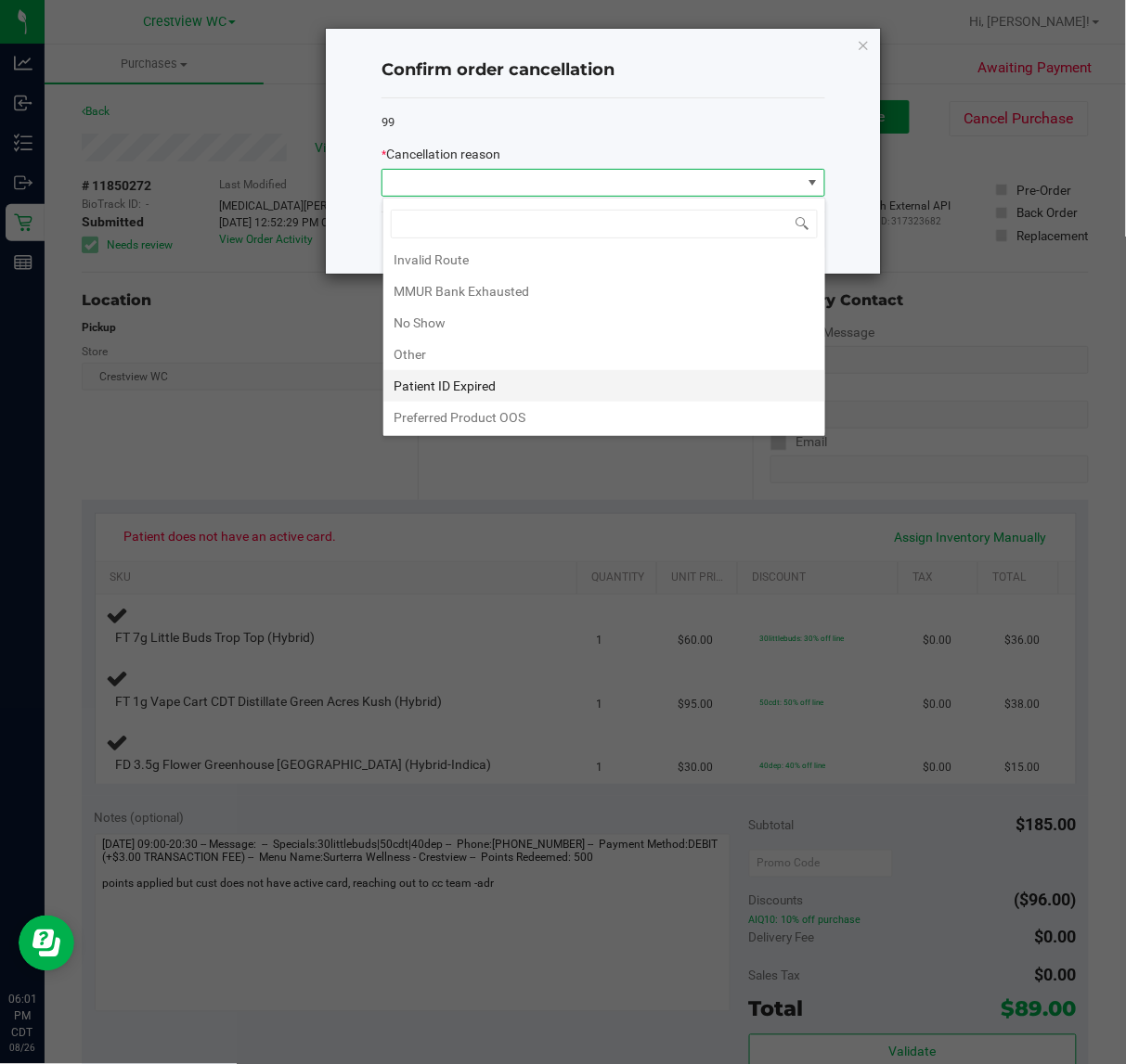
click at [485, 392] on li "Patient ID Expired" at bounding box center [604, 386] width 442 height 32
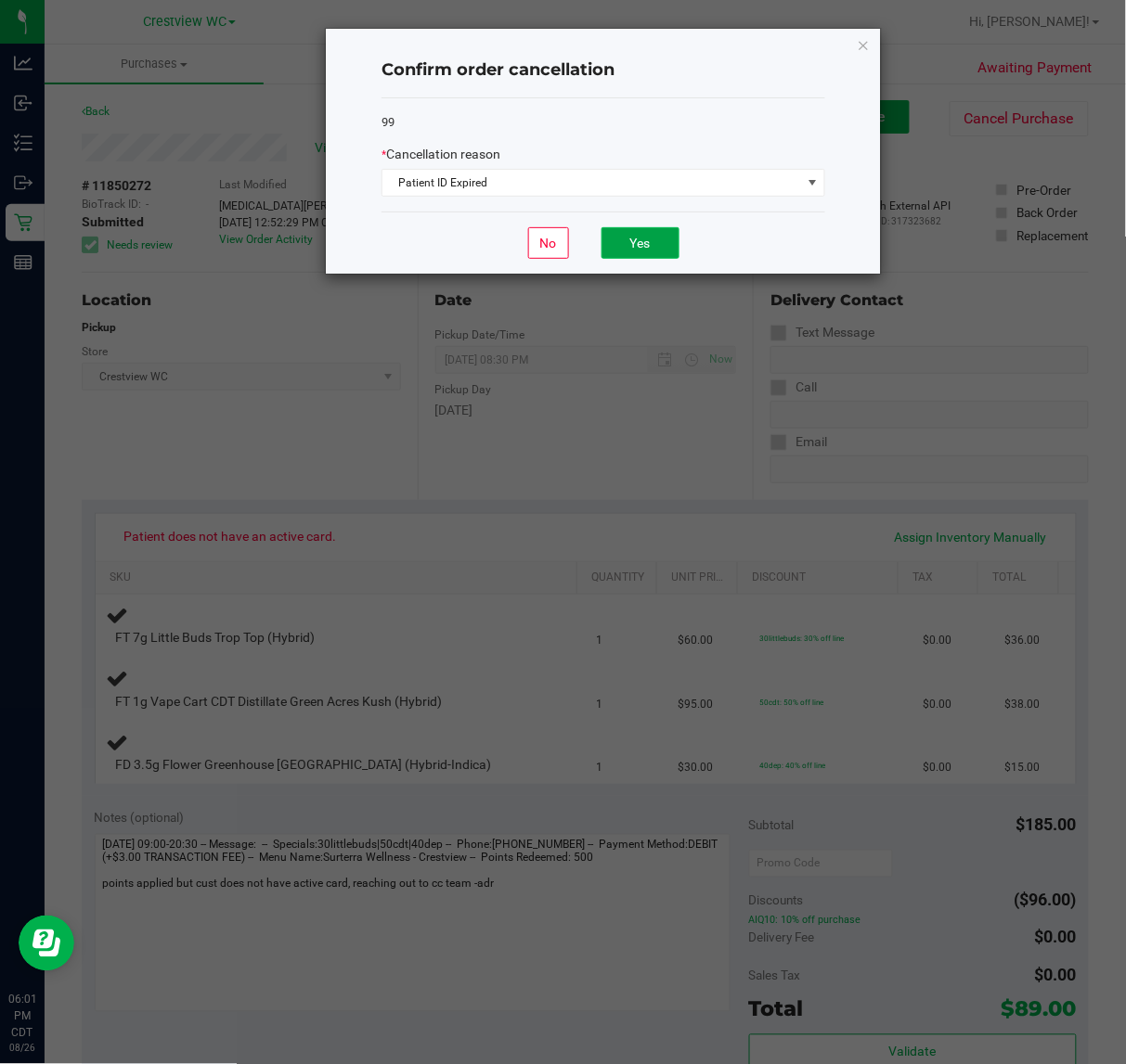
click at [657, 243] on button "Yes" at bounding box center [640, 243] width 78 height 32
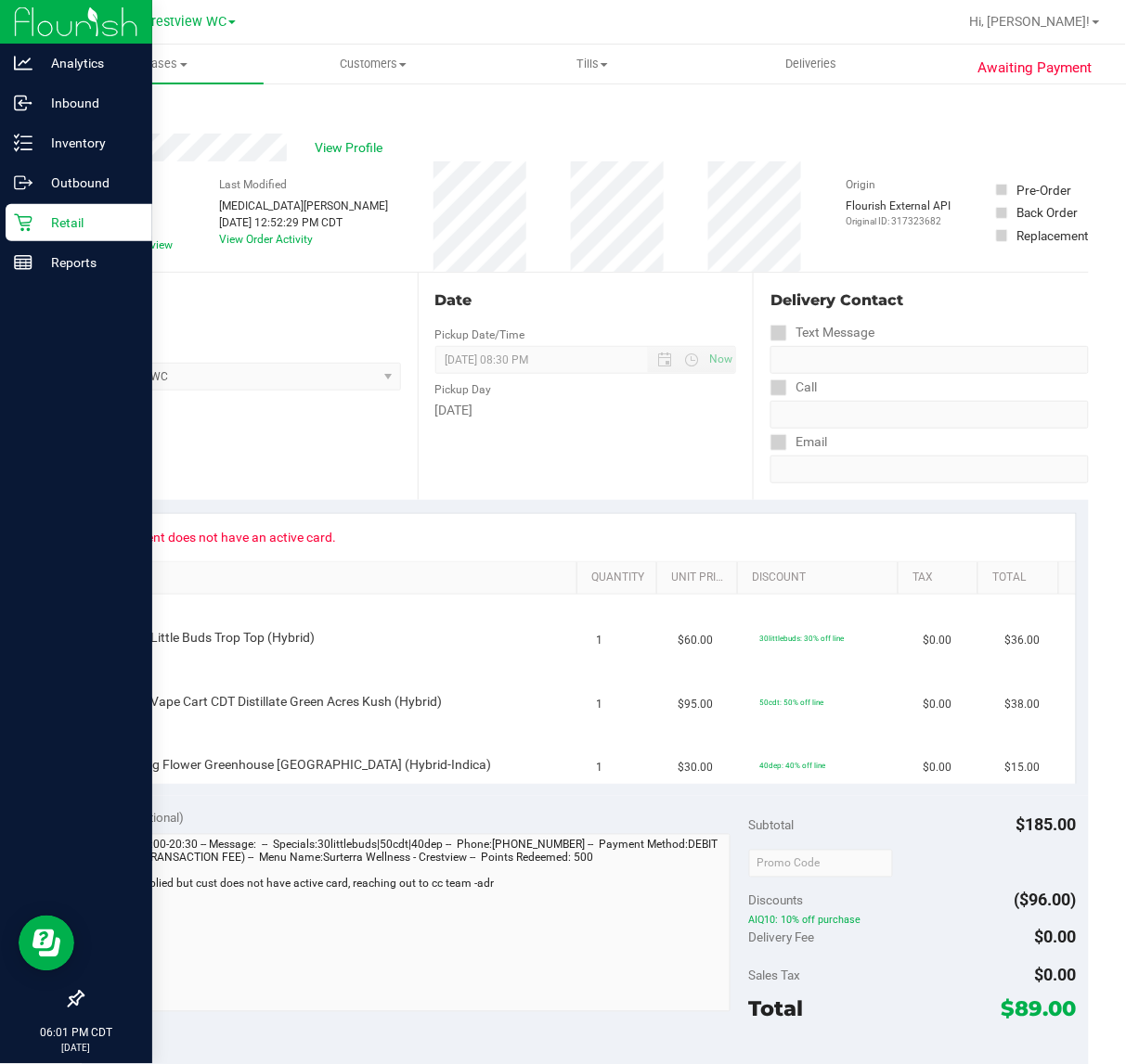
click at [39, 216] on p "Retail" at bounding box center [89, 222] width 112 height 22
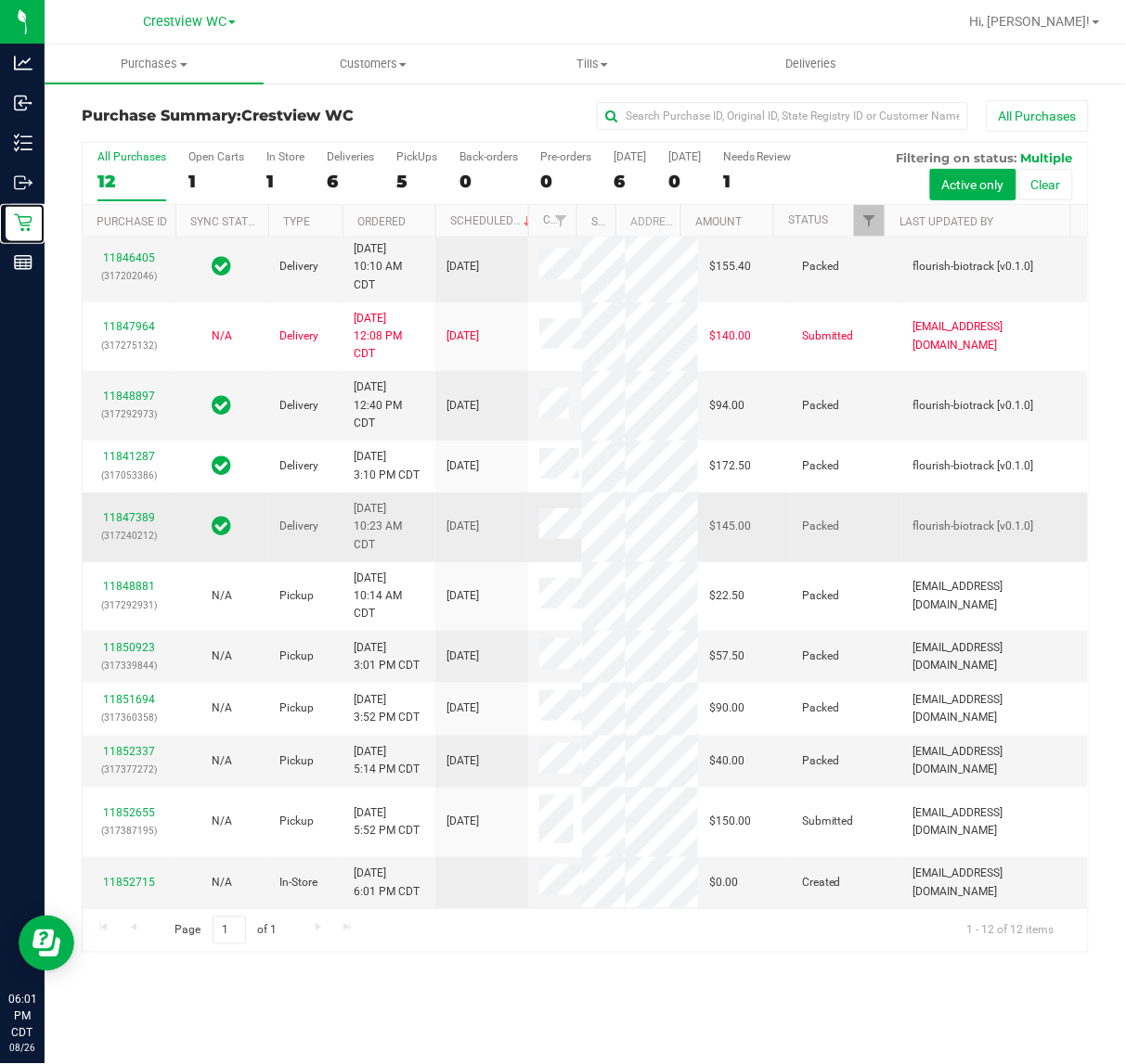
scroll to position [411, 0]
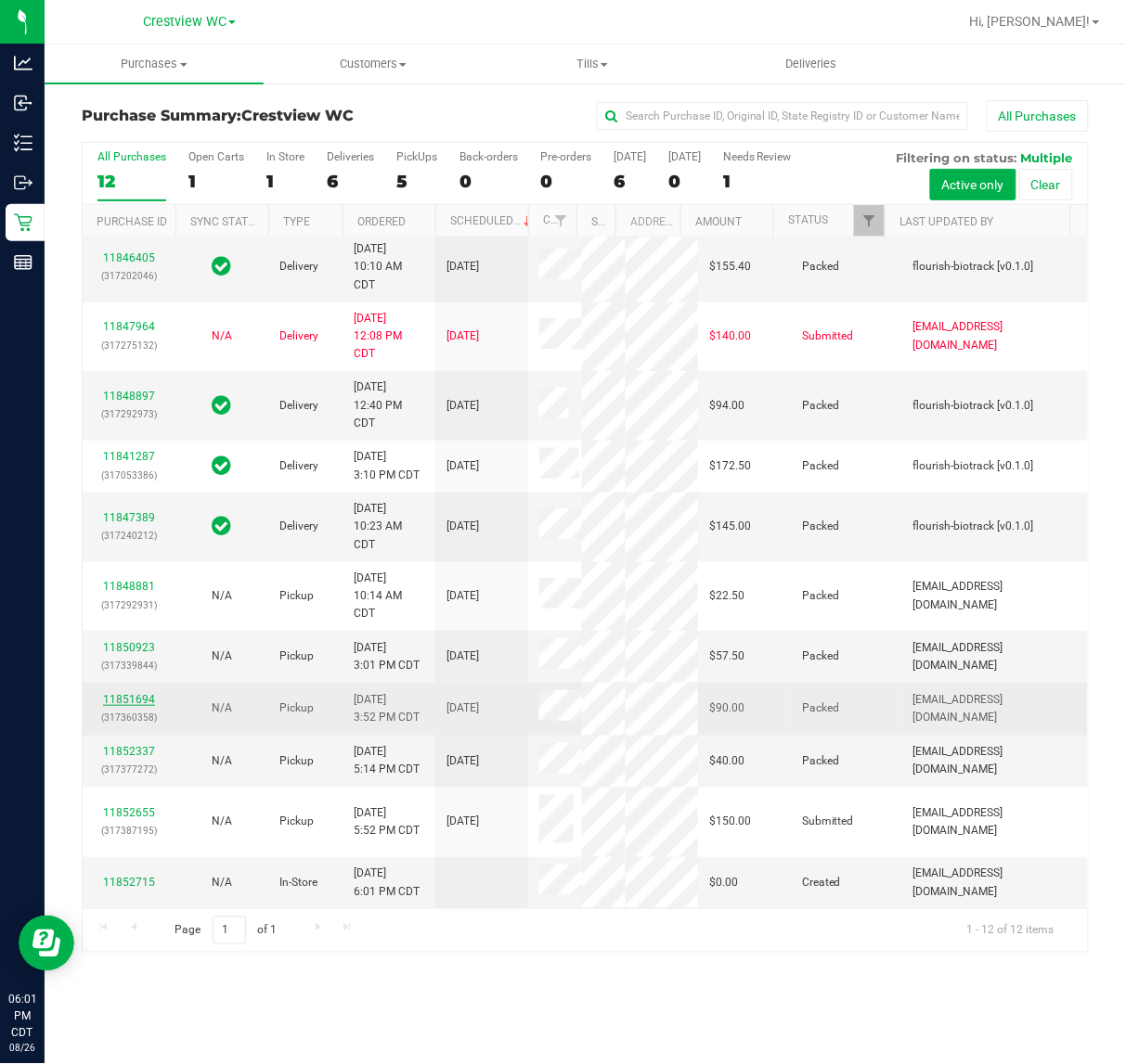
click at [137, 704] on link "11851694" at bounding box center [129, 699] width 52 height 13
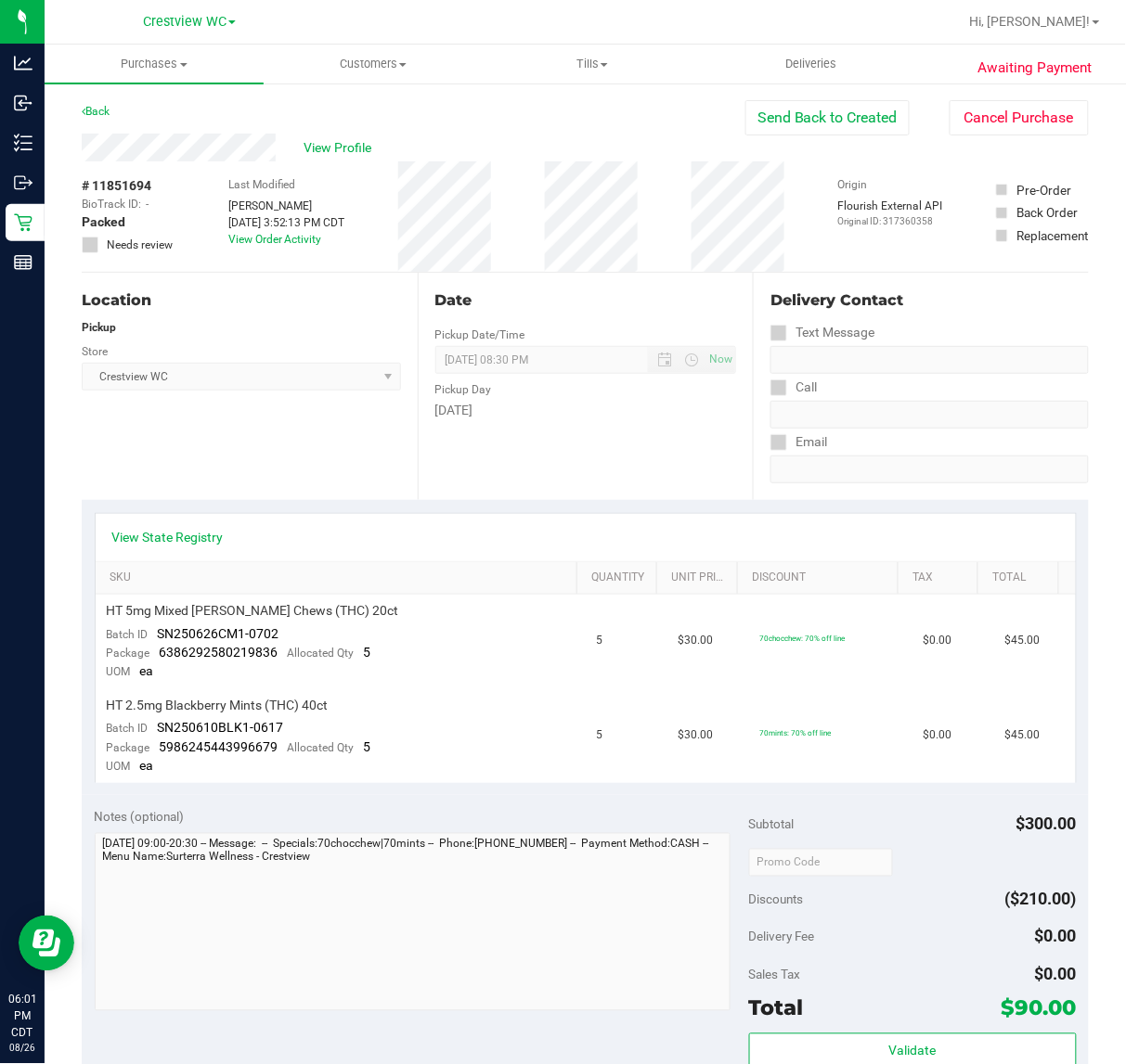
drag, startPoint x: 1008, startPoint y: 819, endPoint x: 1125, endPoint y: 819, distance: 117.0
click at [1120, 819] on div "Purchases Summary of purchases Fulfillment All purchases Customers All customer…" at bounding box center [585, 554] width 1082 height 1020
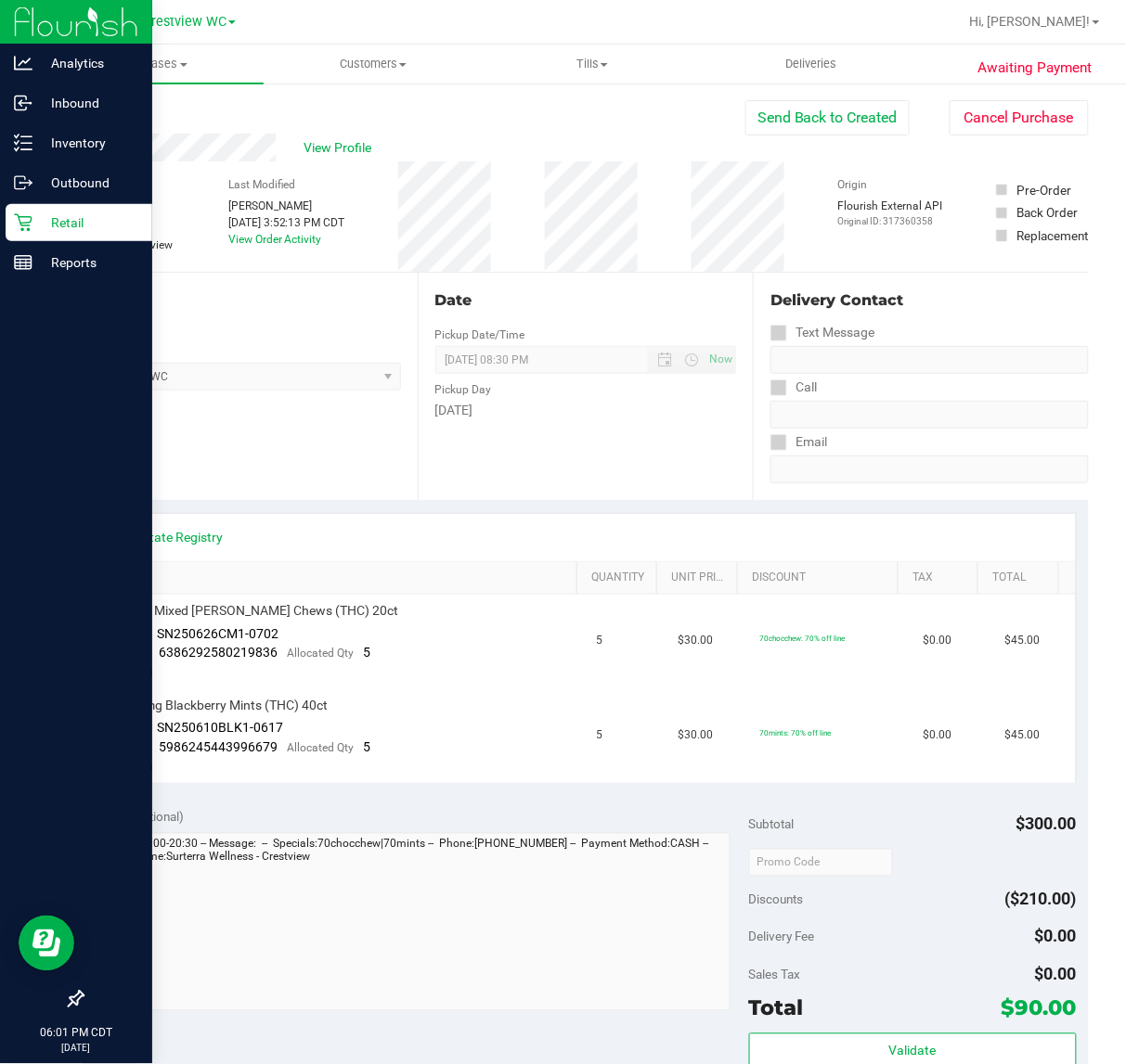
click at [44, 220] on p "Retail" at bounding box center [89, 222] width 112 height 22
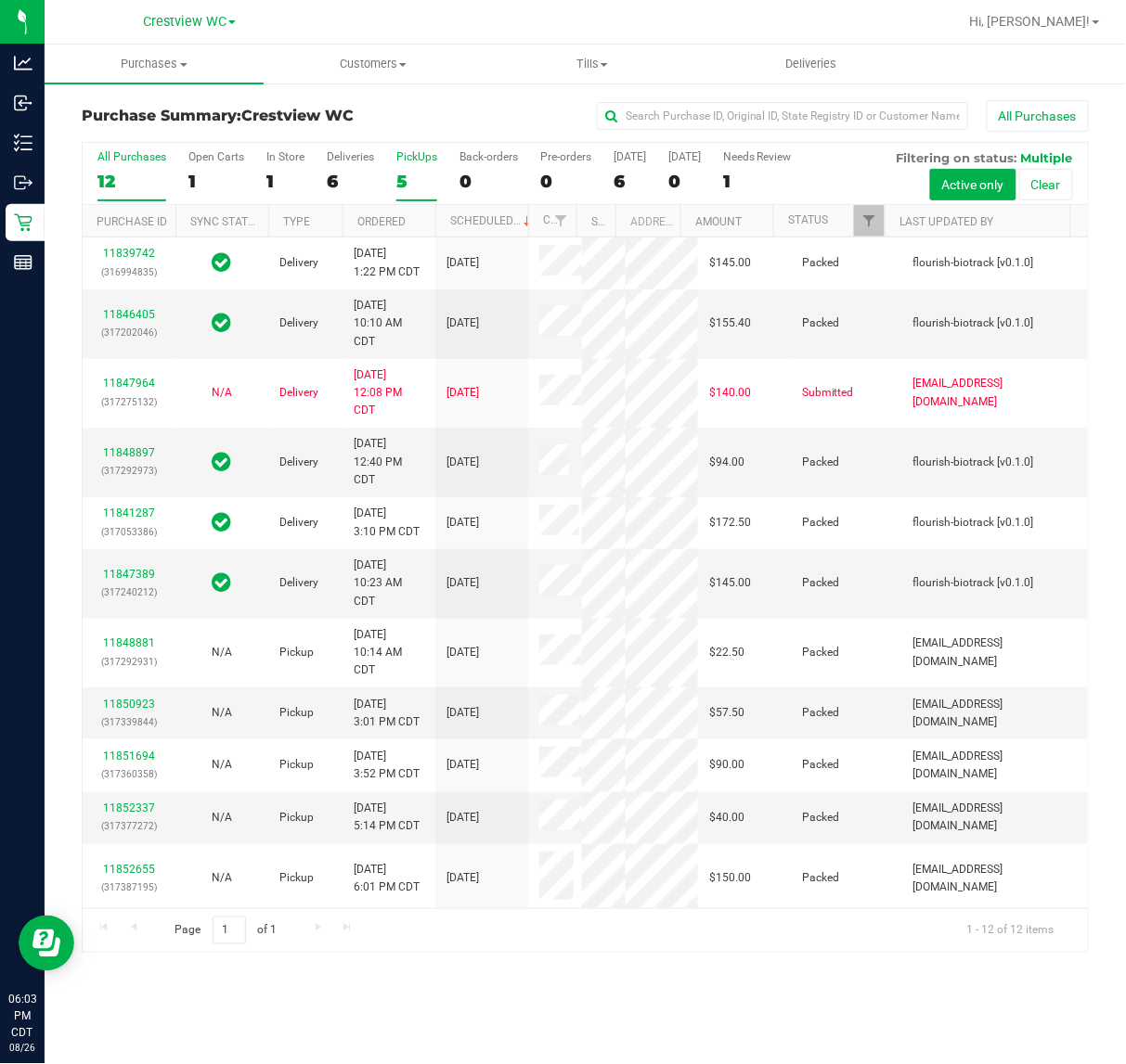
click at [425, 178] on div "5" at bounding box center [416, 181] width 40 height 21
click at [0, 0] on input "PickUps 5" at bounding box center [0, 0] width 0 height 0
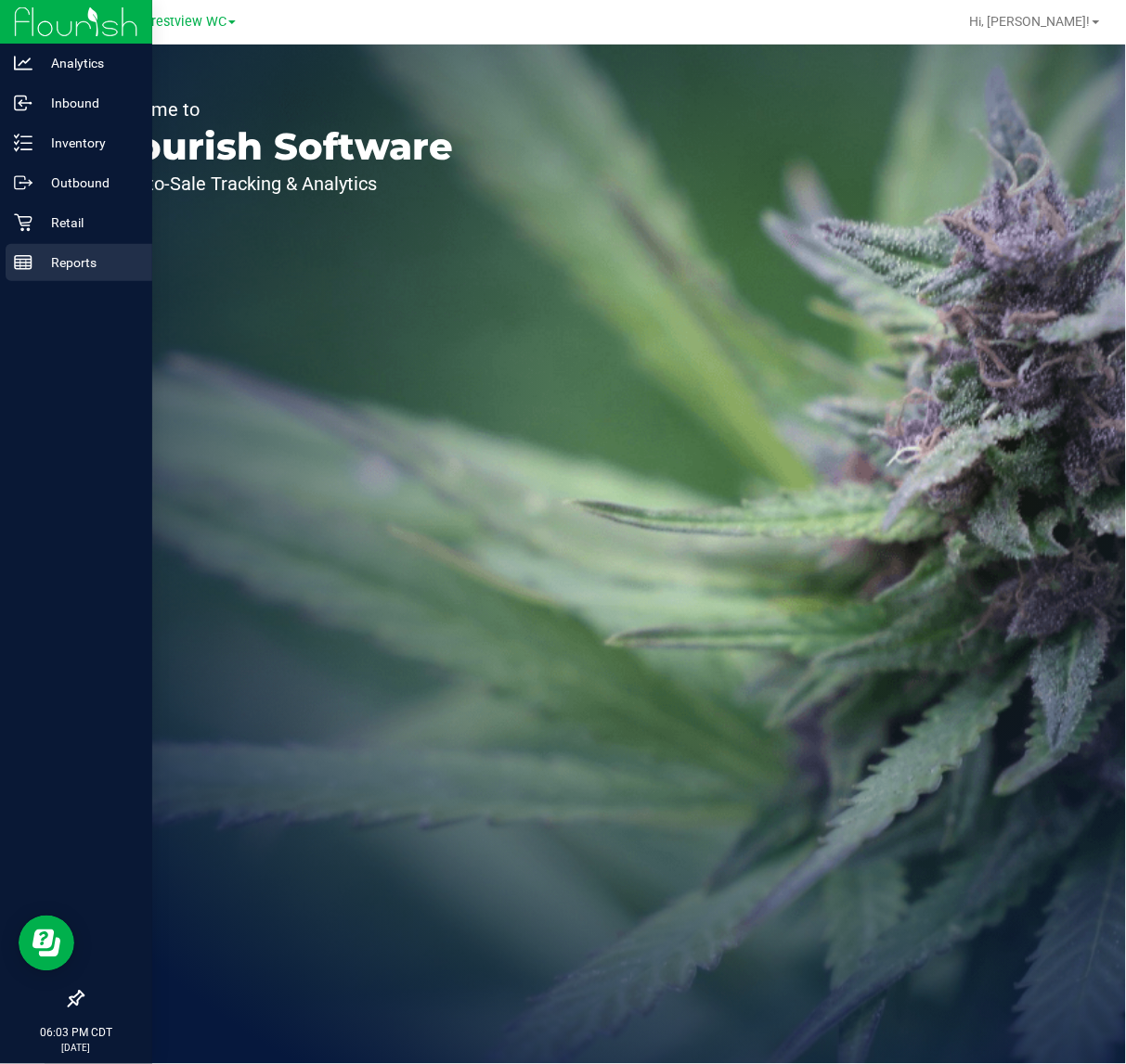
click at [49, 247] on div "Reports" at bounding box center [79, 262] width 147 height 38
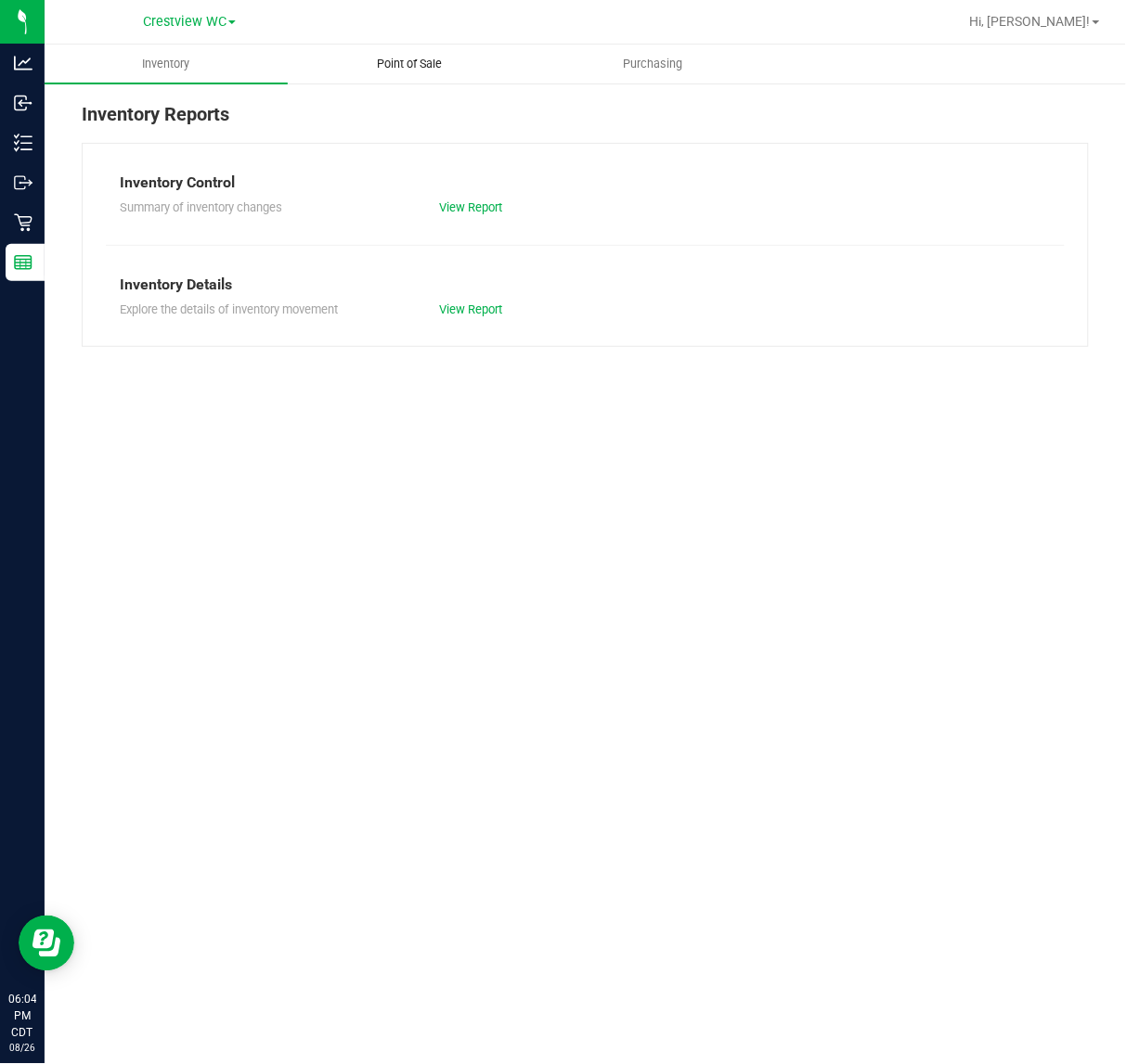
click at [368, 65] on span "Point of Sale" at bounding box center [409, 64] width 115 height 16
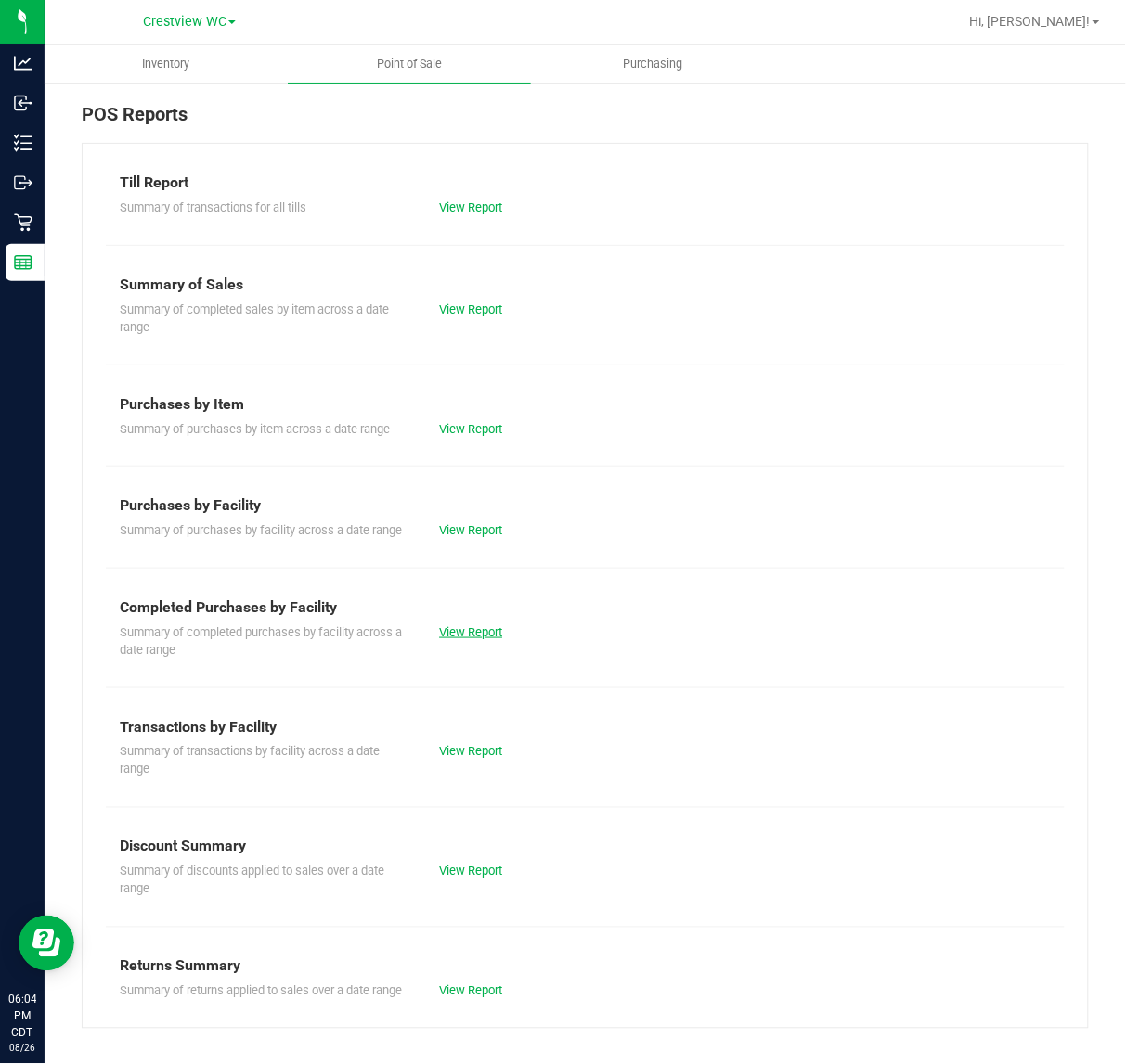
click at [479, 626] on link "View Report" at bounding box center [469, 632] width 63 height 13
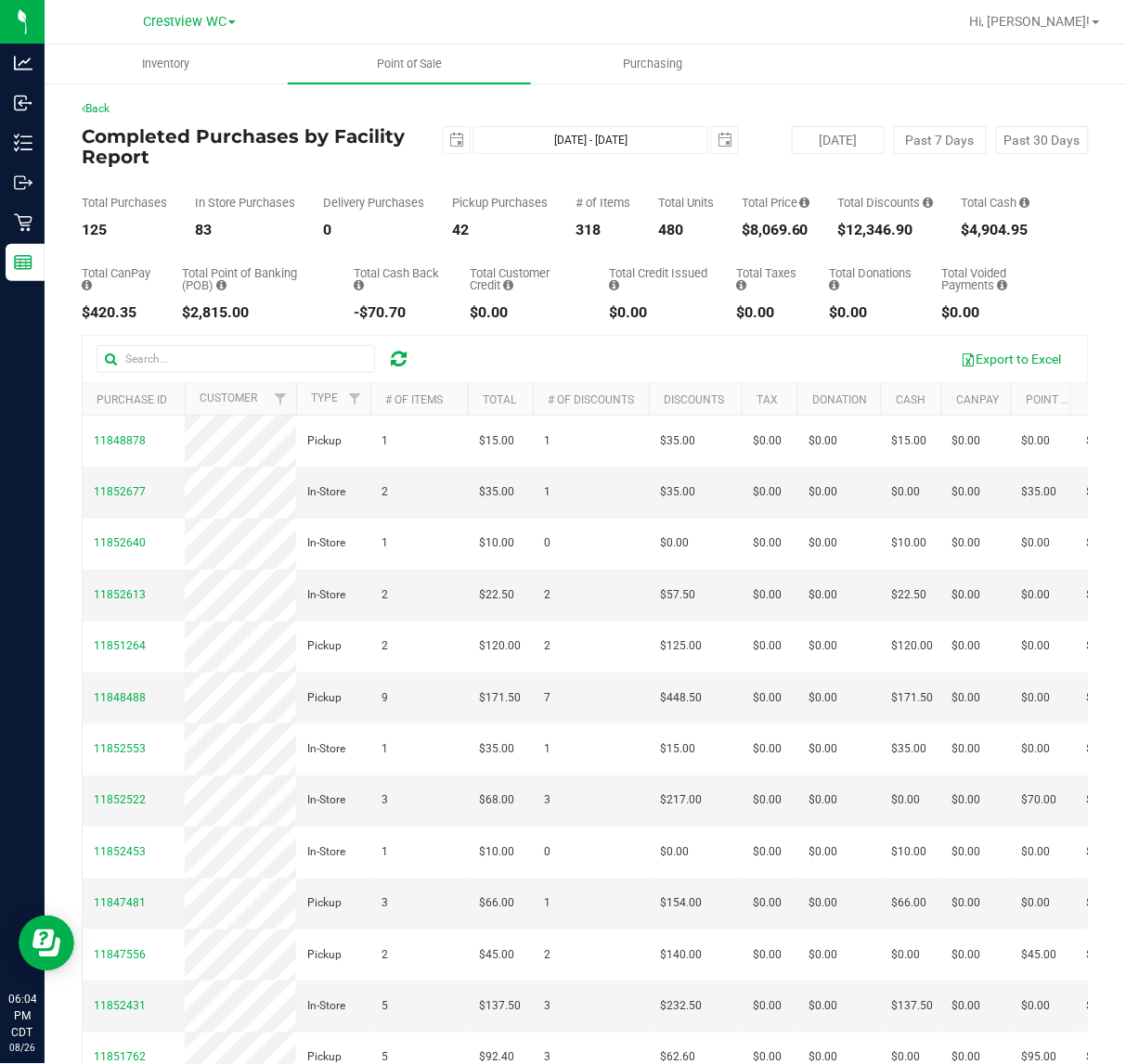
drag, startPoint x: 989, startPoint y: 308, endPoint x: 77, endPoint y: 200, distance: 918.4
click at [77, 200] on div "Back Completed Purchases by Facility Report 2025-08-26 Aug 26, 2025 - Aug 26, 2…" at bounding box center [585, 616] width 1082 height 1068
click at [747, 306] on div "$0.00" at bounding box center [767, 312] width 65 height 14
drag, startPoint x: 734, startPoint y: 229, endPoint x: 834, endPoint y: 235, distance: 100.2
click at [834, 235] on div "Total Purchases 125 In Store Purchases 83 Delivery Purchases 0 Pickup Purchases…" at bounding box center [585, 201] width 1007 height 70
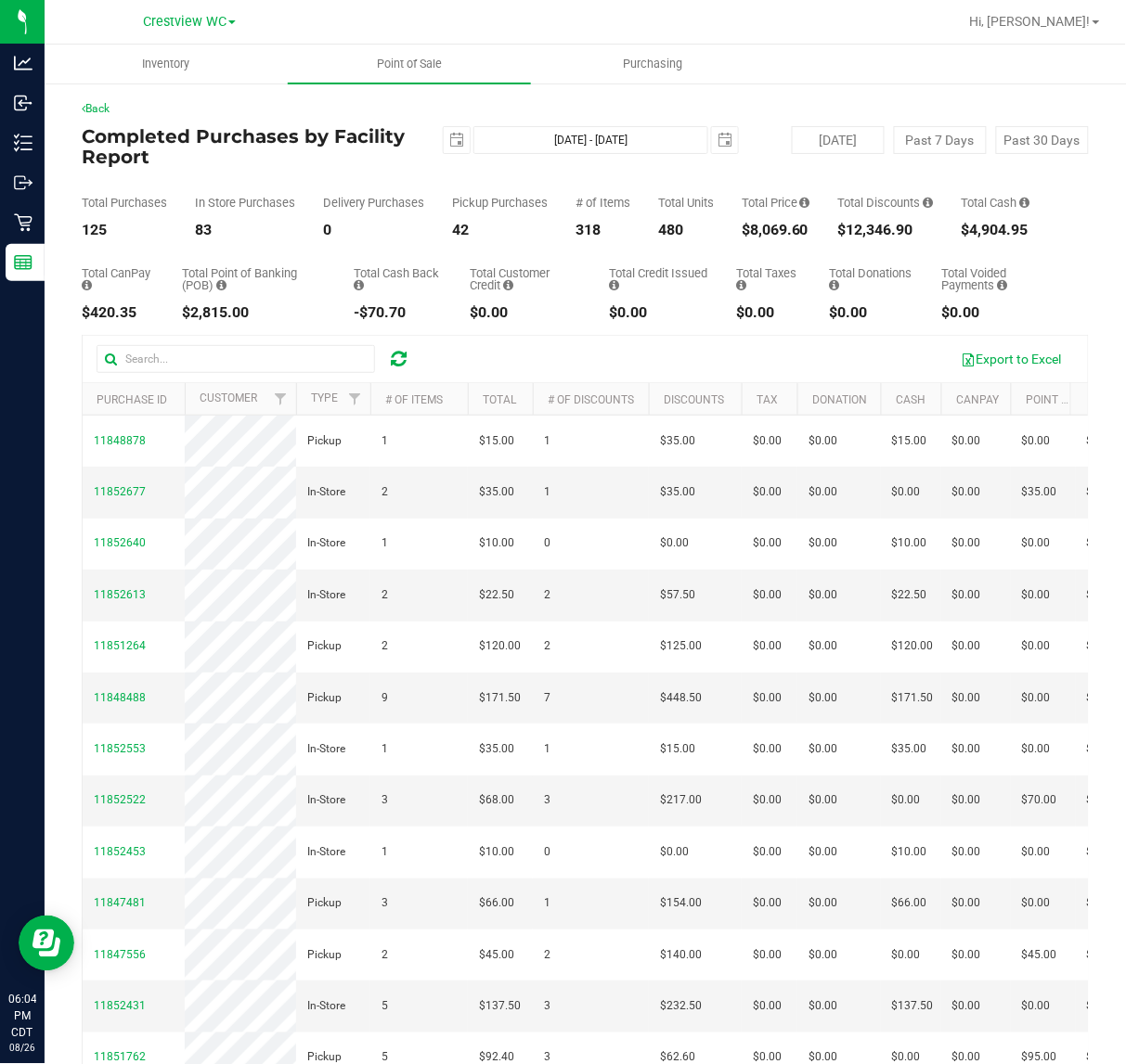
click at [834, 235] on div "Total Purchases 125 In Store Purchases 83 Delivery Purchases 0 Pickup Purchases…" at bounding box center [585, 201] width 1007 height 70
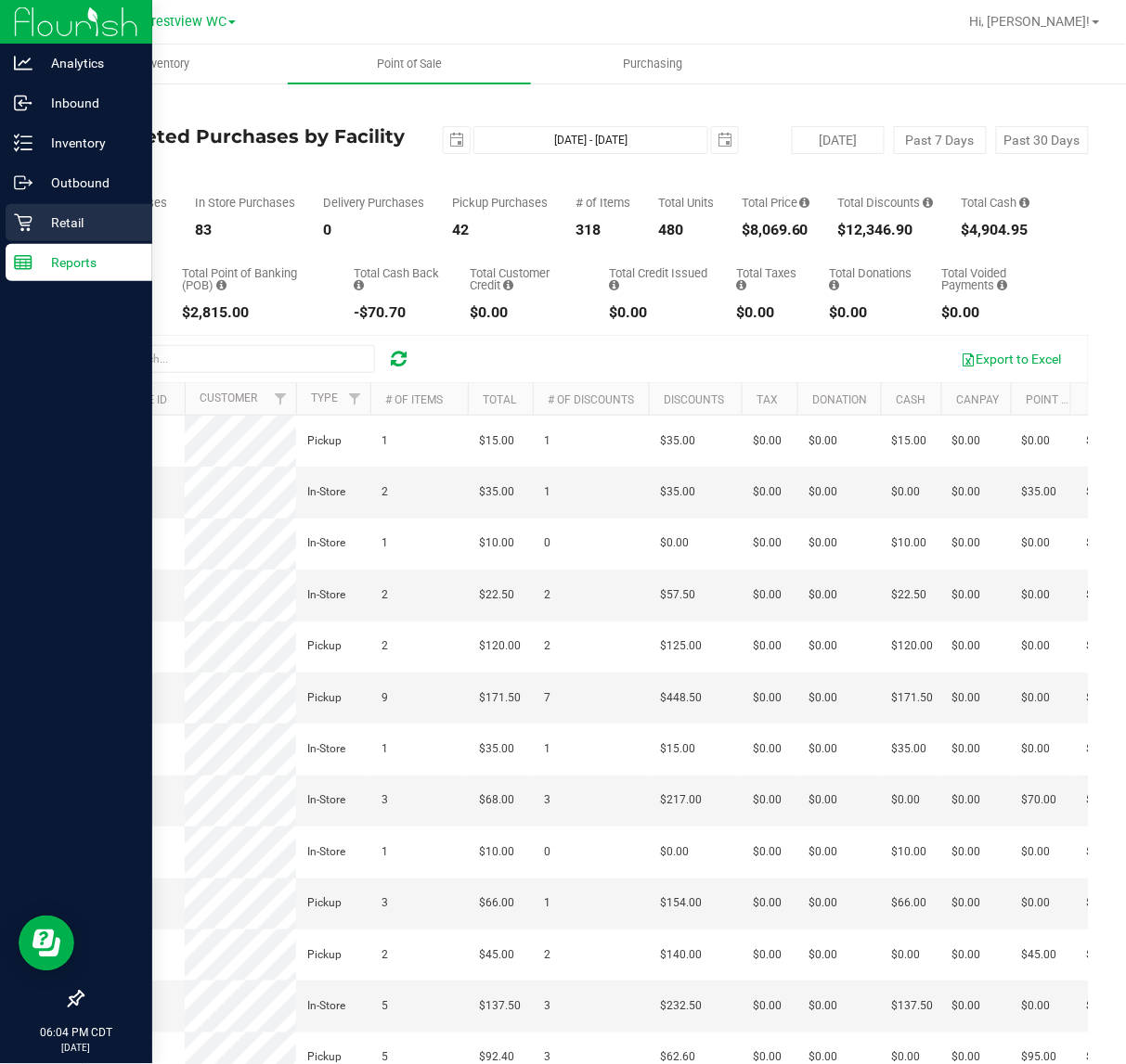
click at [34, 215] on p "Retail" at bounding box center [89, 222] width 112 height 22
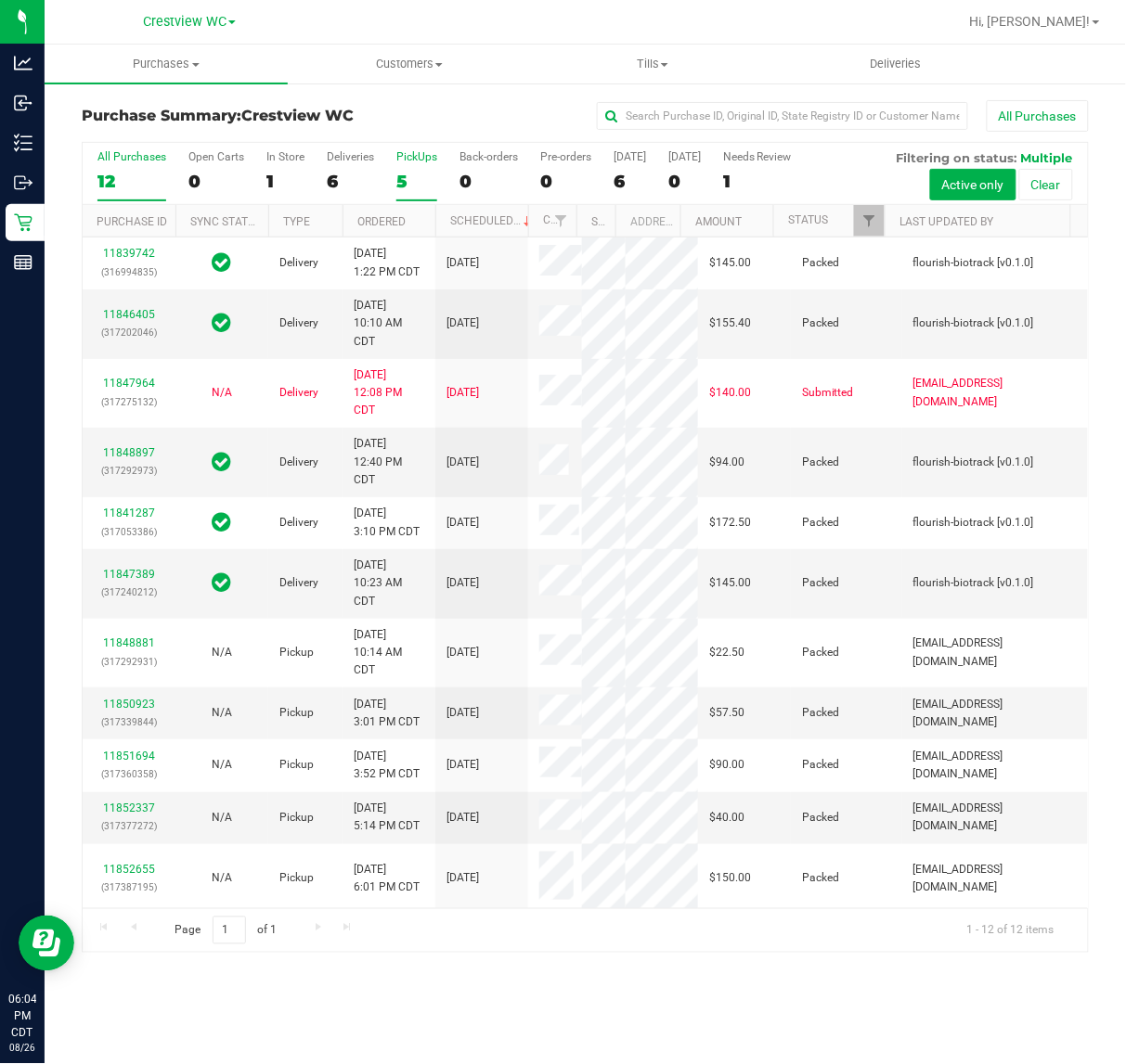
click at [401, 173] on div "5" at bounding box center [416, 181] width 40 height 21
click at [0, 0] on input "PickUps 5" at bounding box center [0, 0] width 0 height 0
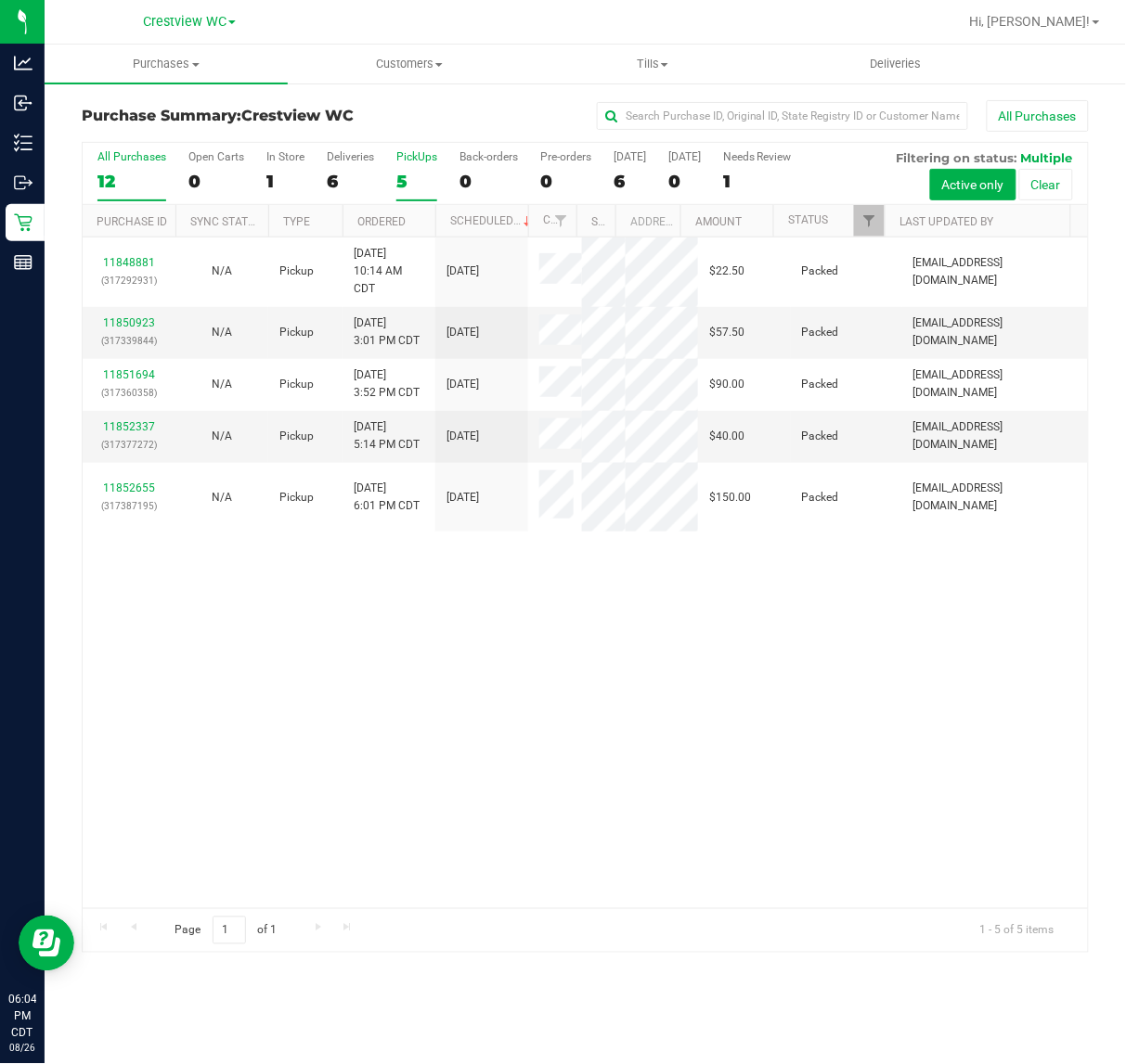
click at [162, 179] on div "12" at bounding box center [131, 181] width 68 height 21
click at [0, 0] on input "All Purchases 12" at bounding box center [0, 0] width 0 height 0
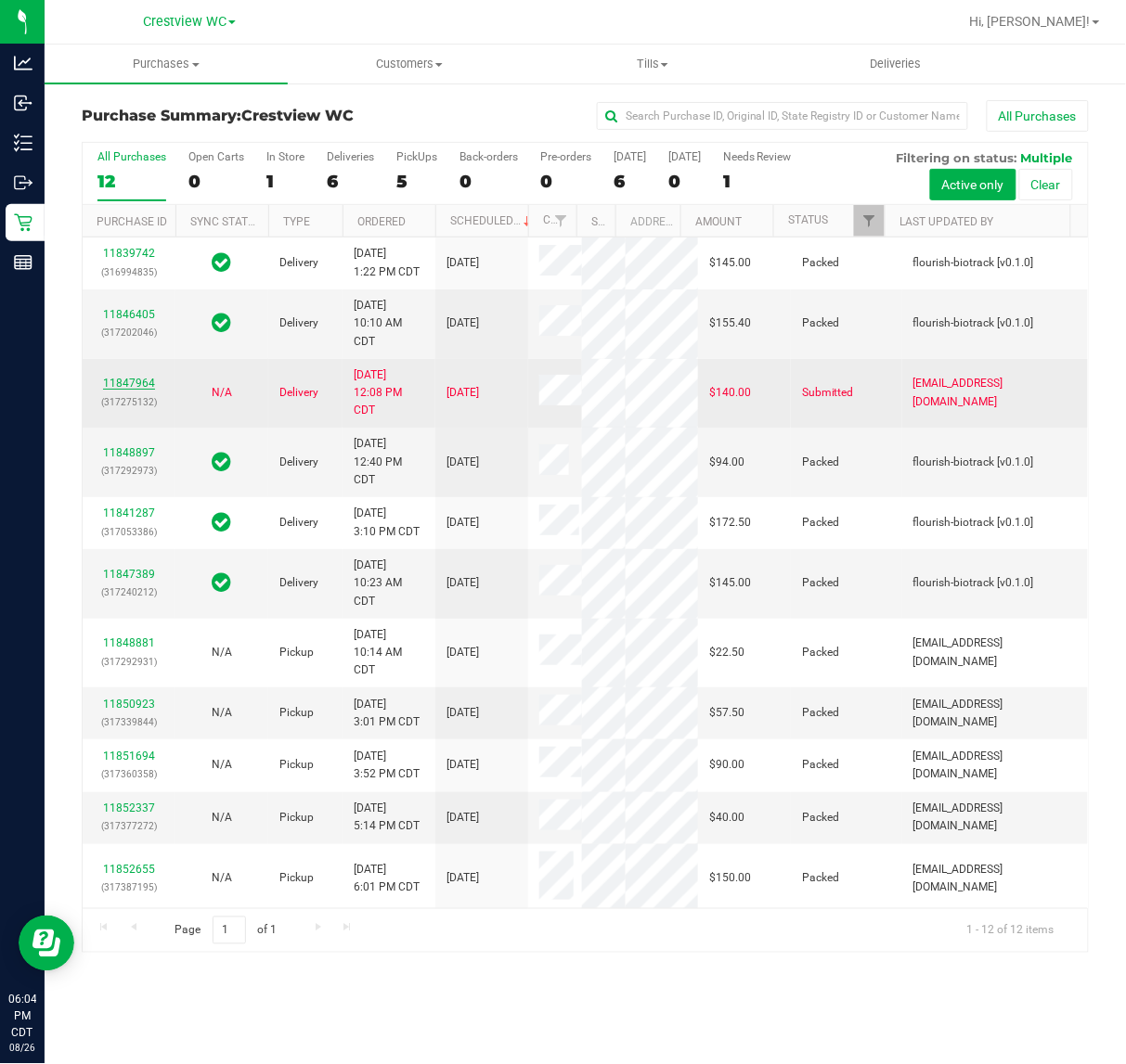
click at [148, 389] on link "11847964" at bounding box center [129, 383] width 52 height 13
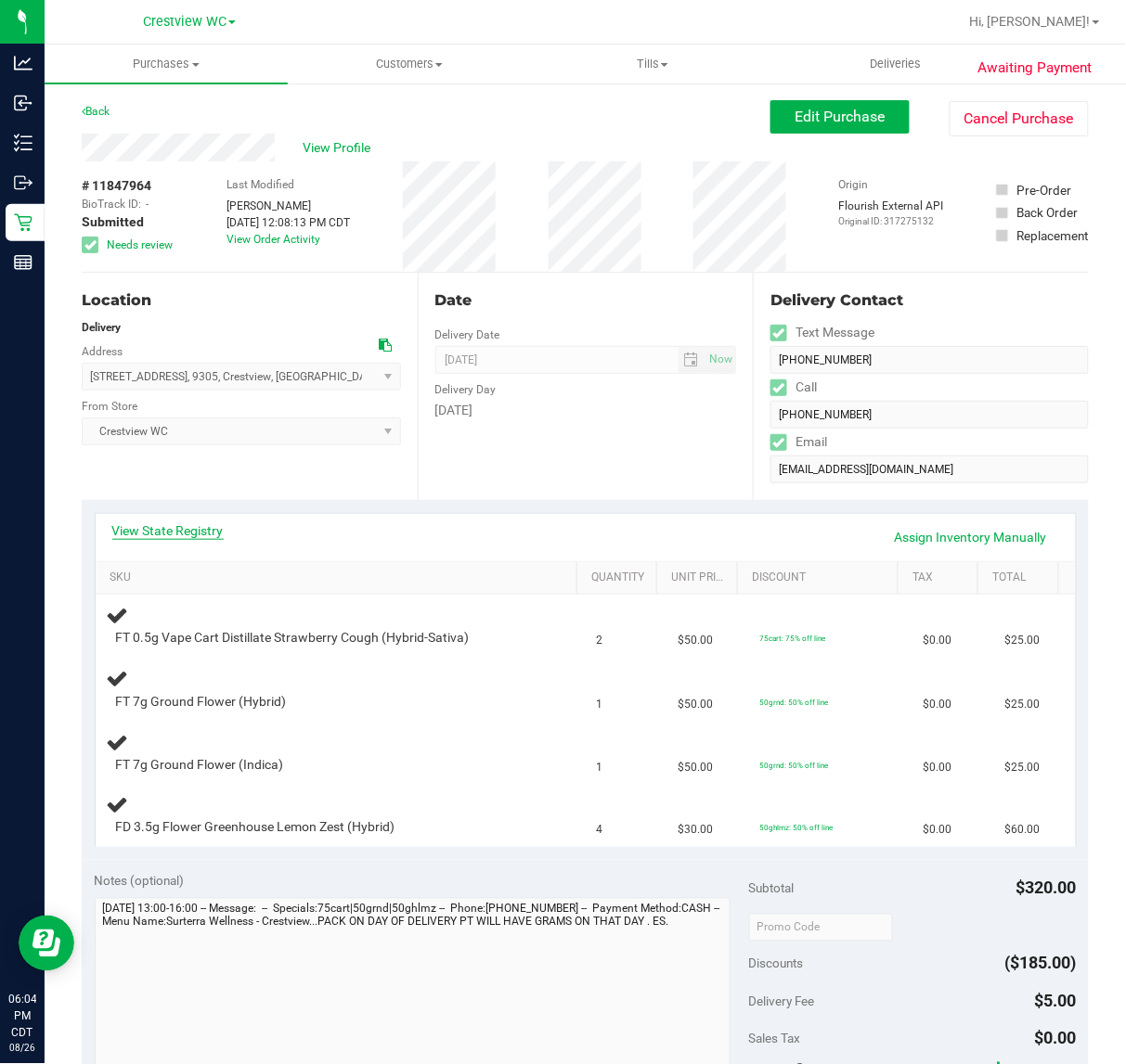
click at [174, 527] on link "View State Registry" at bounding box center [168, 530] width 112 height 18
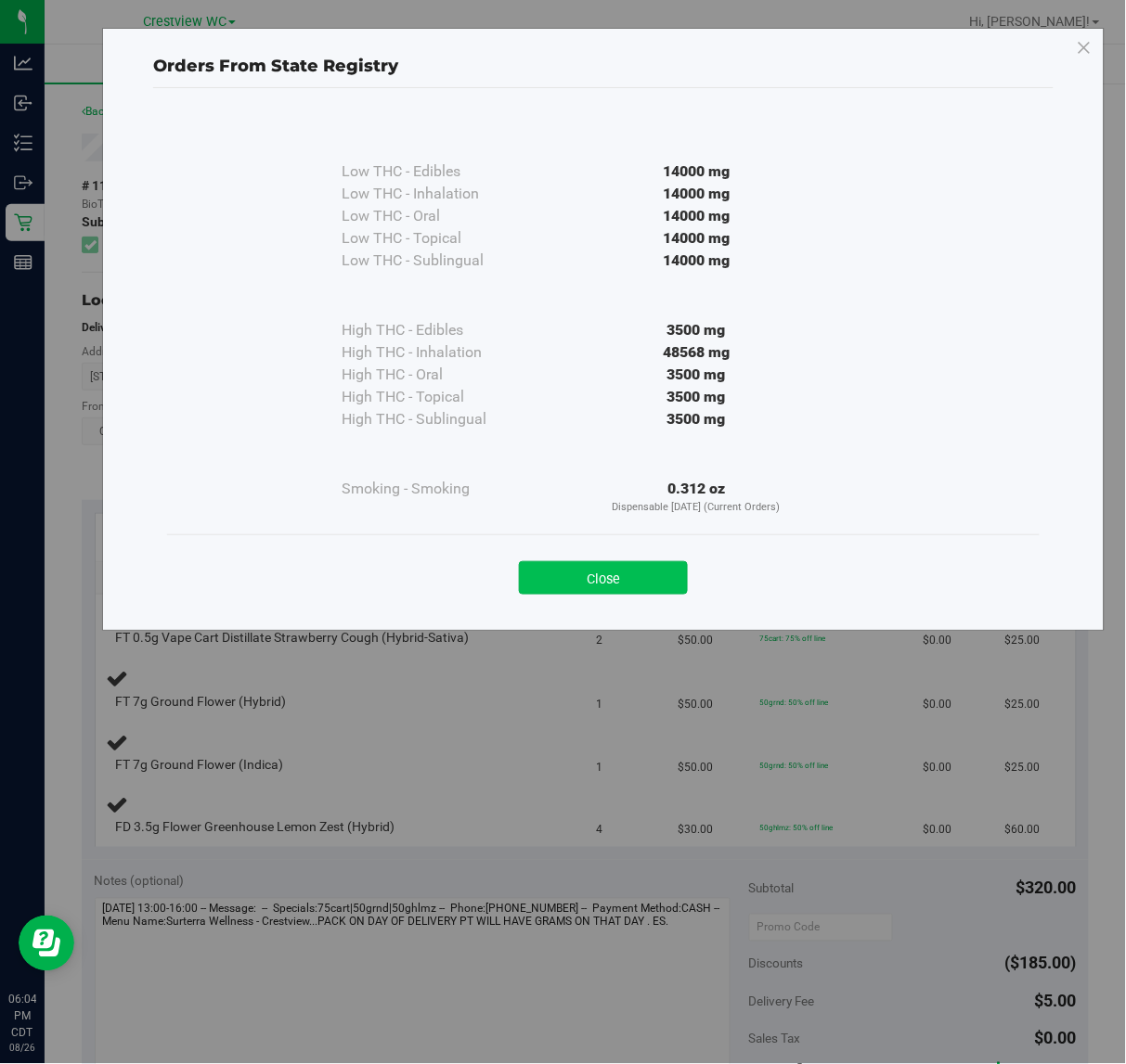
click at [540, 575] on button "Close" at bounding box center [603, 577] width 169 height 34
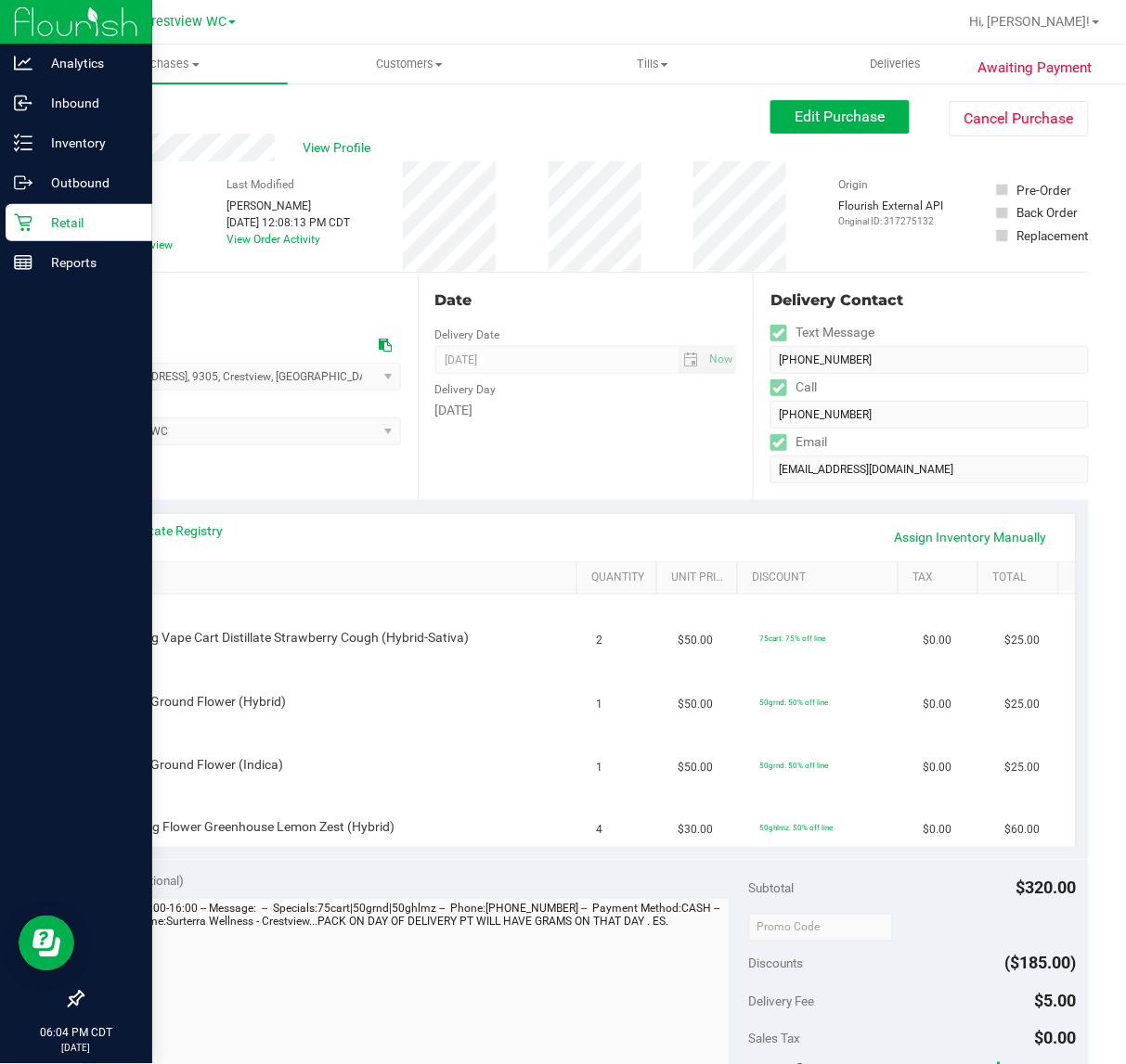
click at [30, 219] on icon at bounding box center [22, 222] width 18 height 18
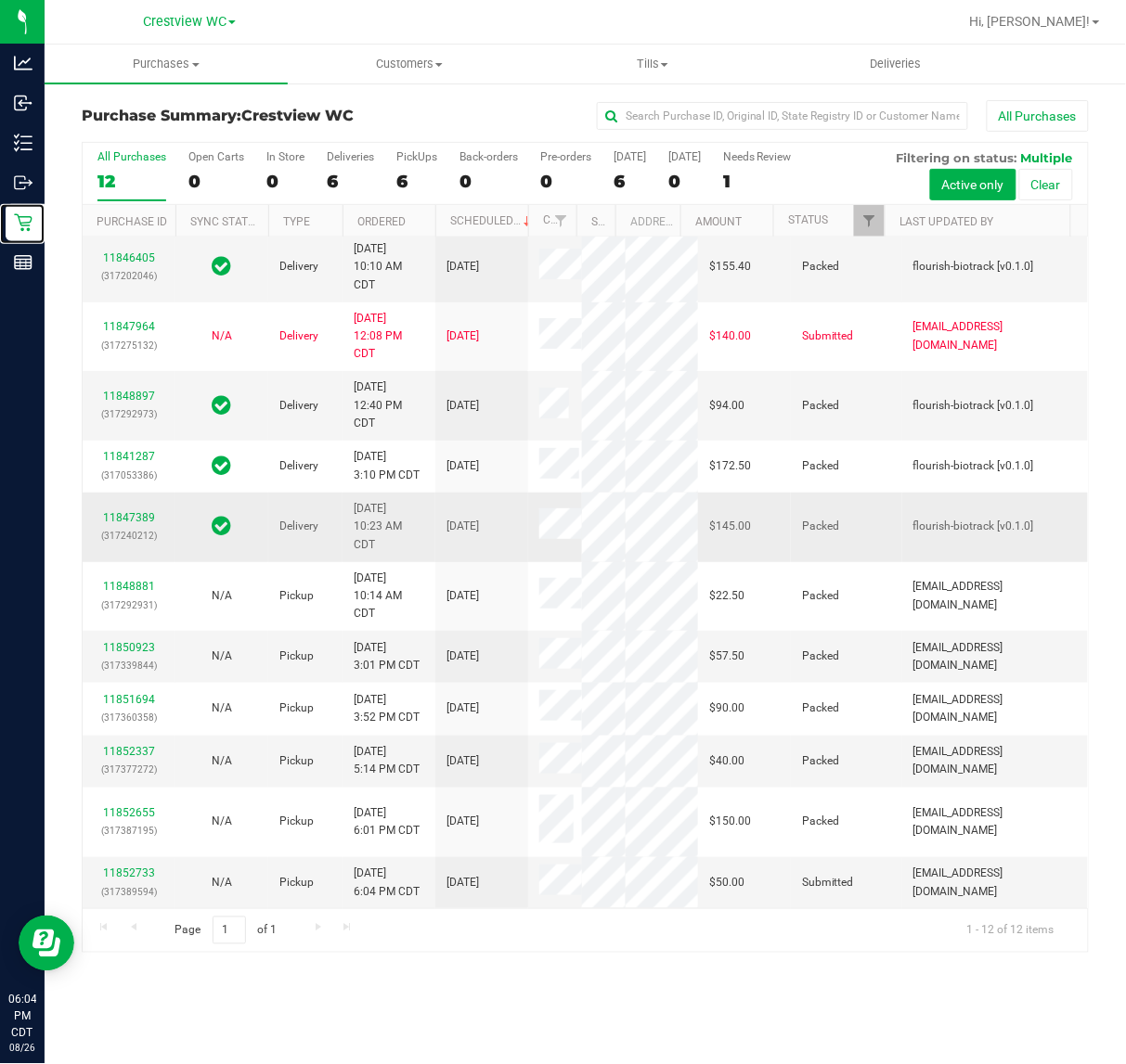
scroll to position [428, 0]
click at [128, 878] on link "11852733" at bounding box center [129, 872] width 52 height 13
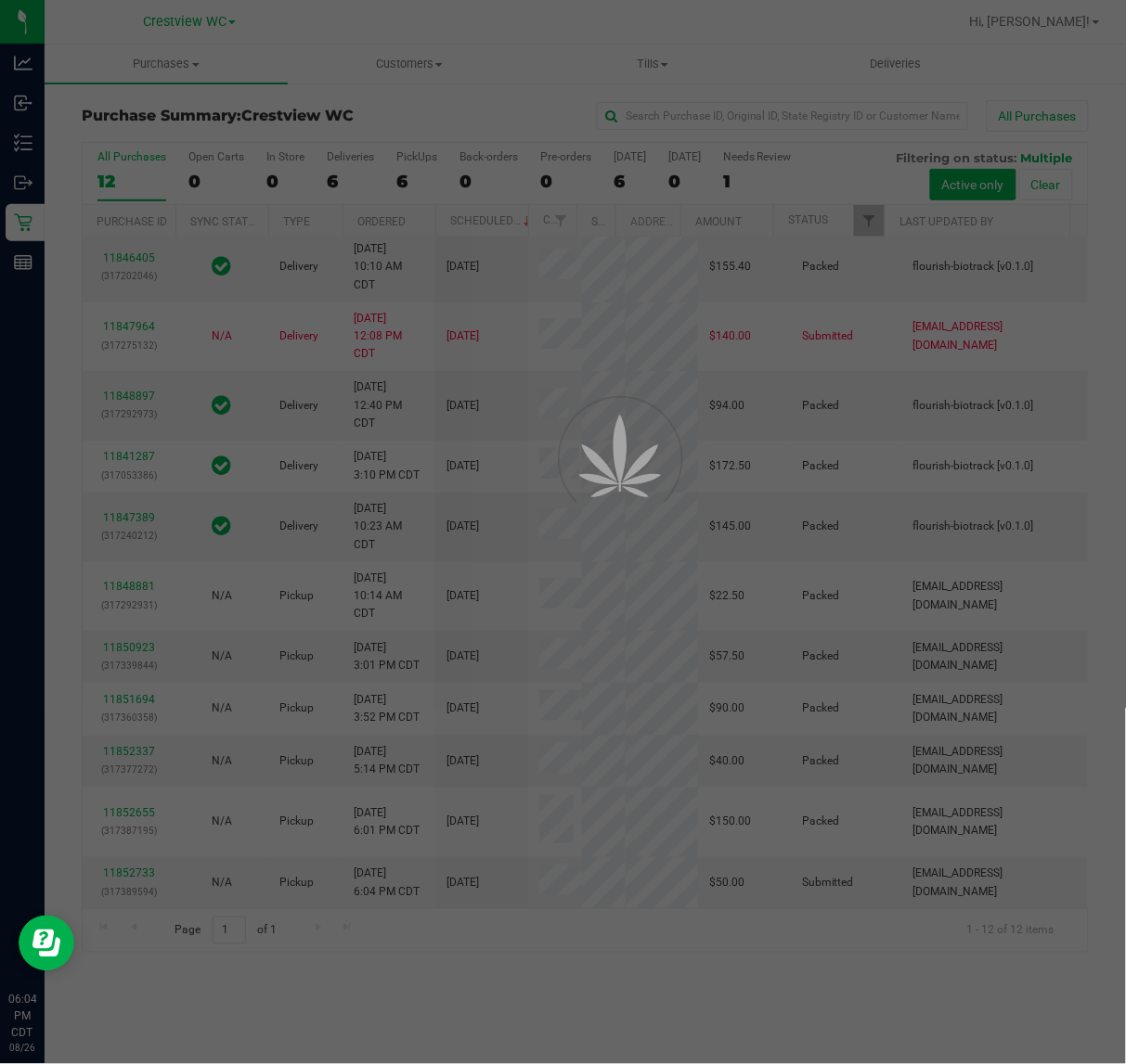
click at [186, 884] on div at bounding box center [563, 532] width 1126 height 1064
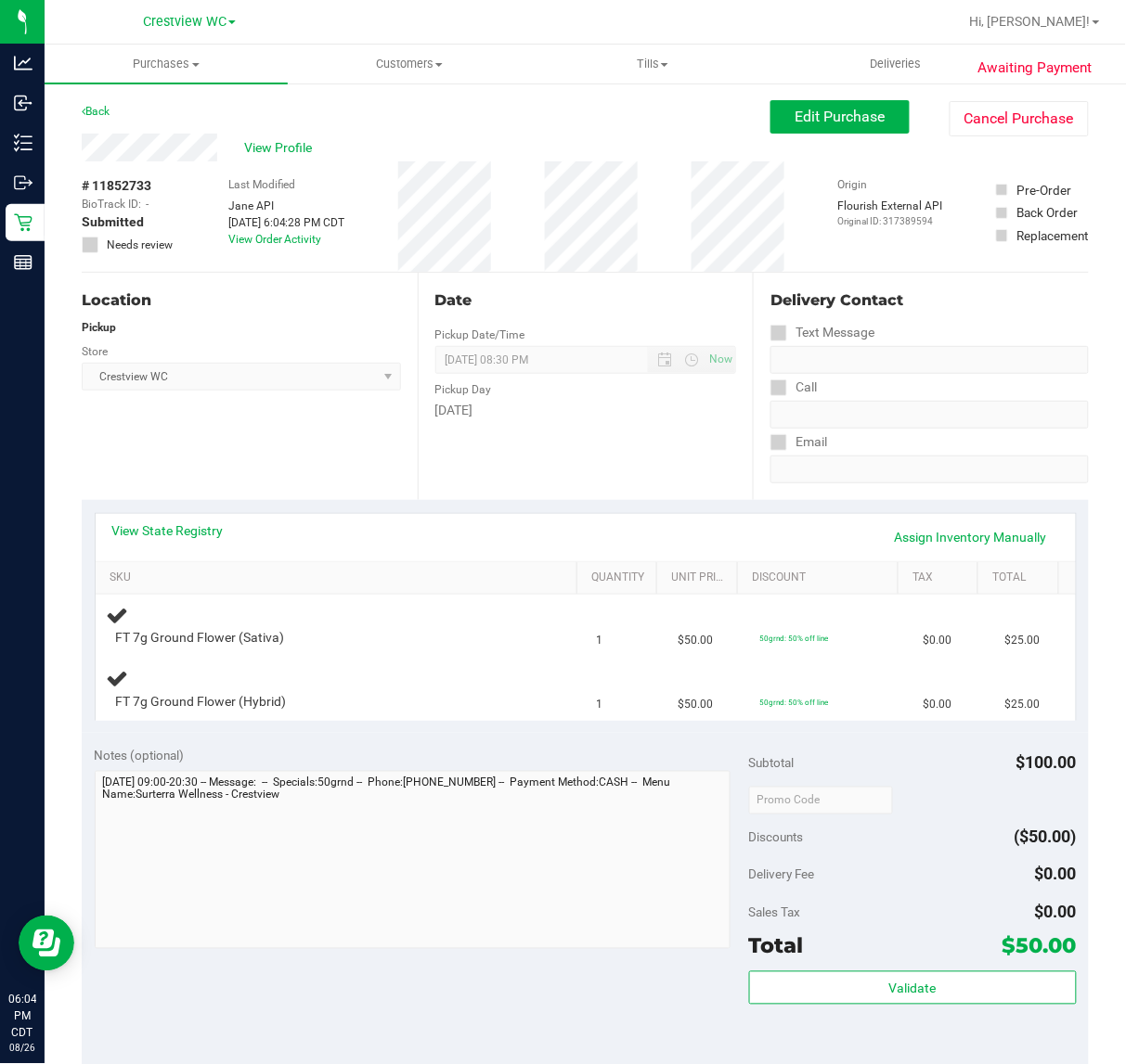
click at [197, 420] on div "Location Pickup Store Crestview WC Select Store Bonita Springs WC Boynton Beach…" at bounding box center [250, 386] width 335 height 227
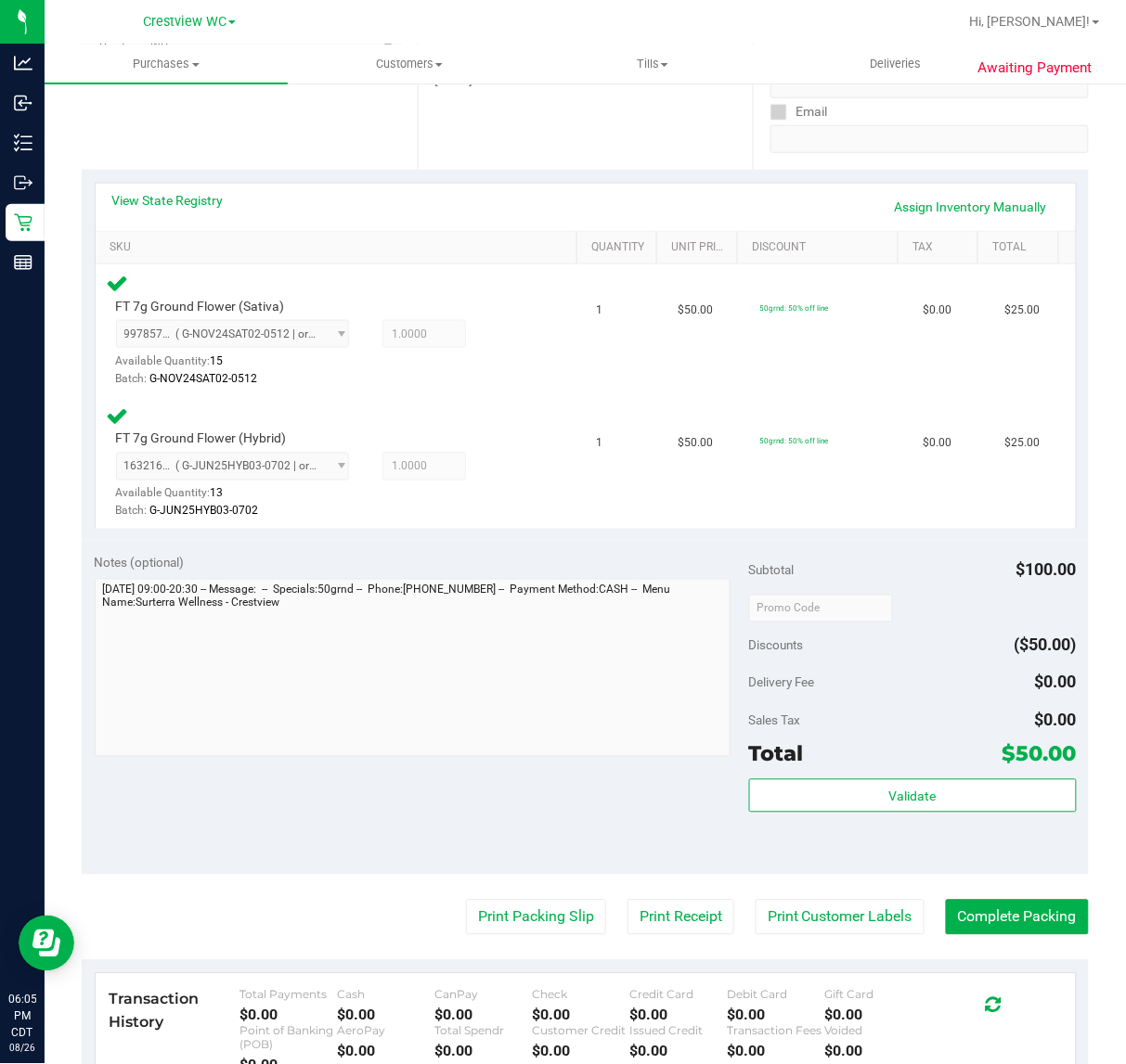
scroll to position [620, 0]
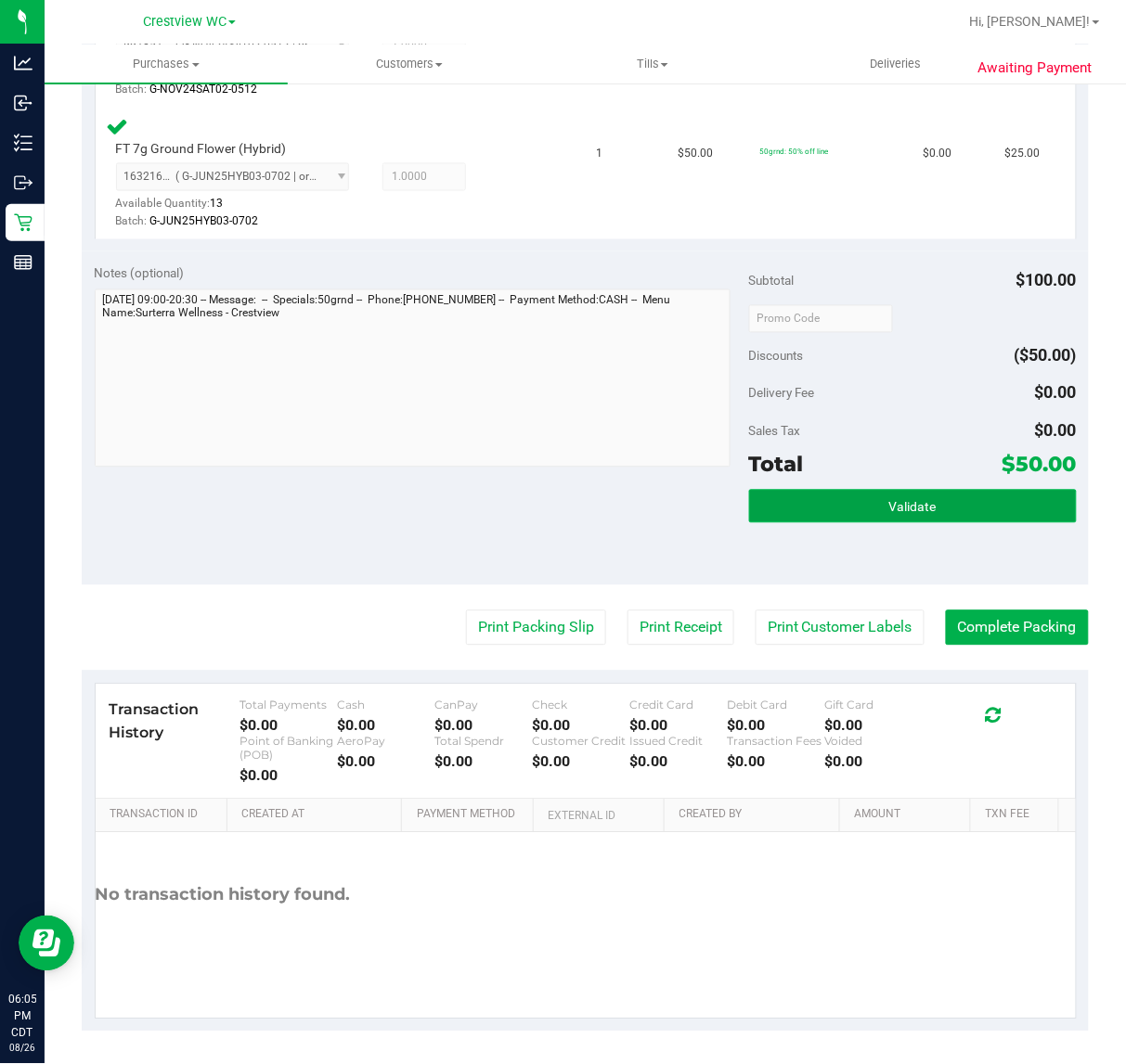
click at [935, 520] on button "Validate" at bounding box center [913, 506] width 328 height 34
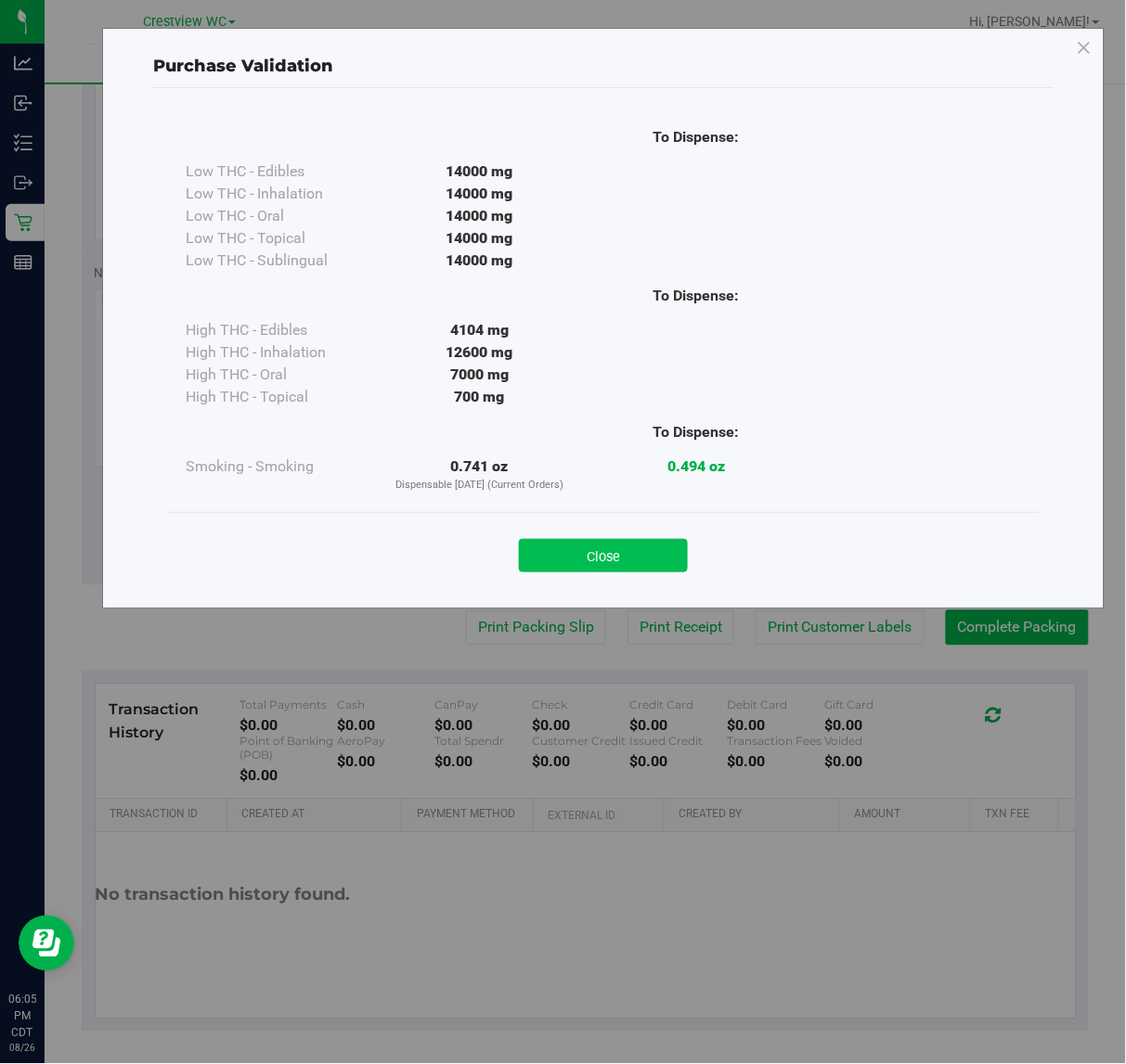
click at [550, 566] on button "Close" at bounding box center [603, 555] width 169 height 34
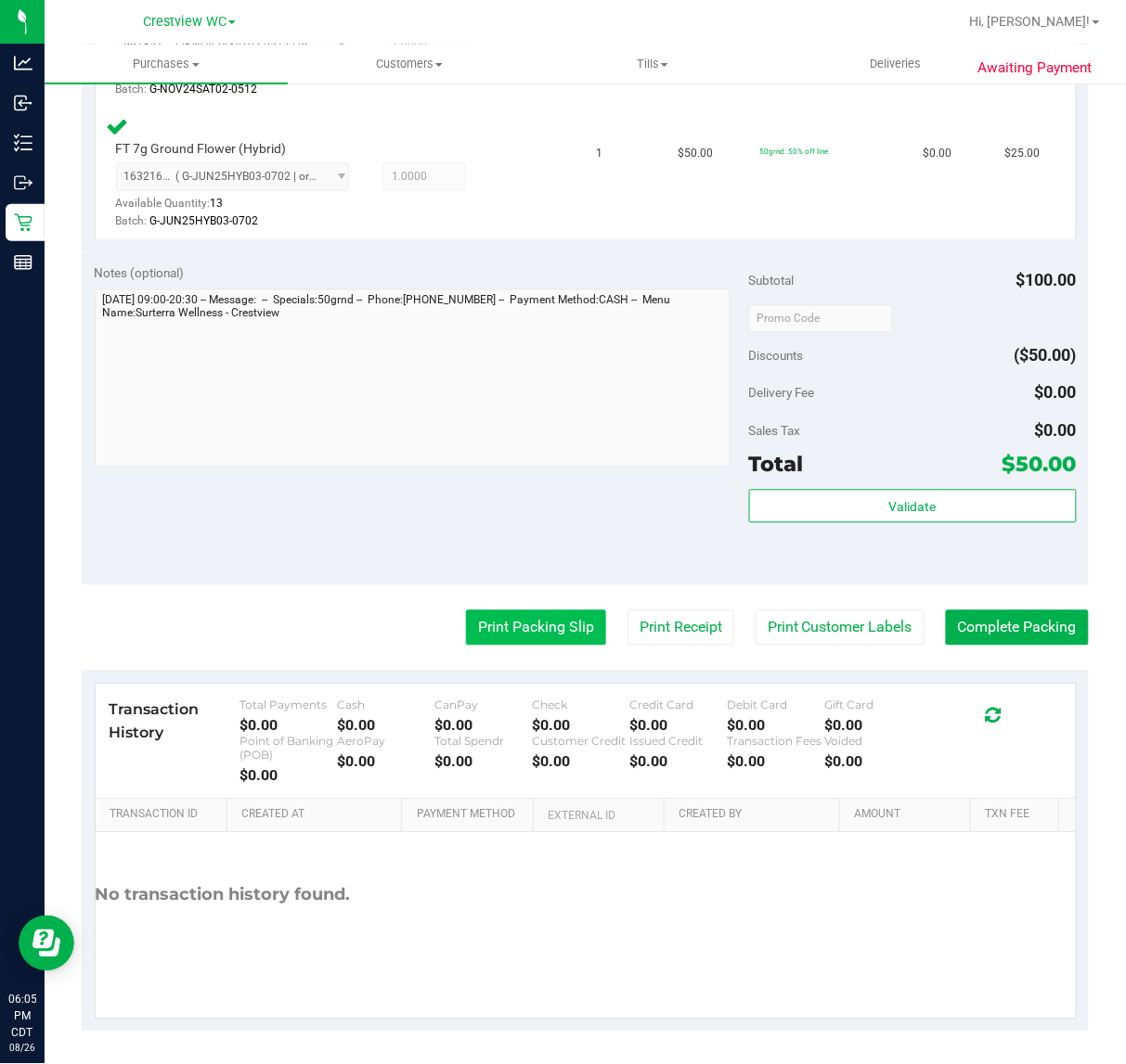
click at [541, 633] on button "Print Packing Slip" at bounding box center [535, 627] width 140 height 36
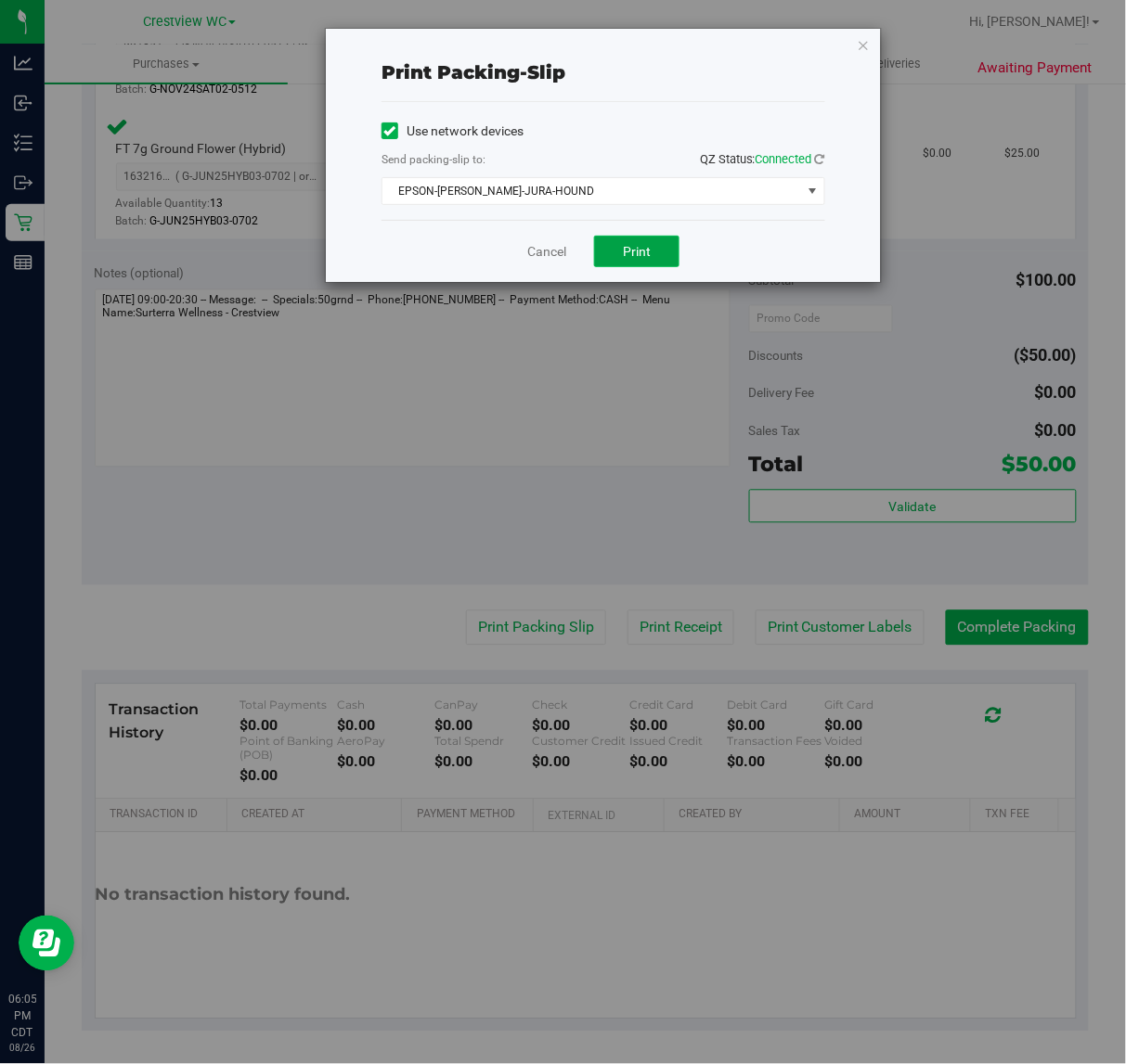
drag, startPoint x: 659, startPoint y: 253, endPoint x: 671, endPoint y: 253, distance: 12.0
click at [659, 253] on button "Print" at bounding box center [636, 252] width 86 height 32
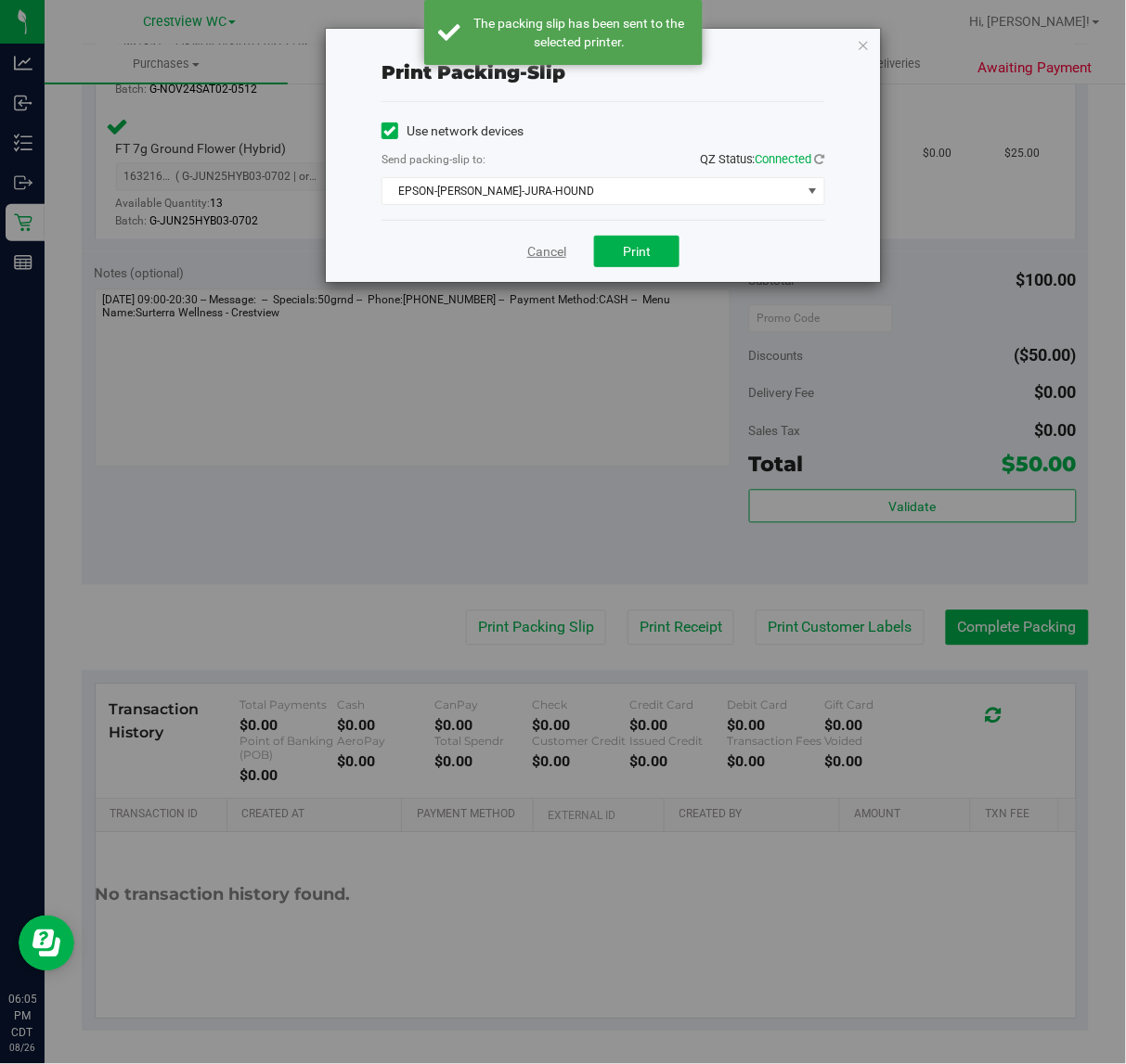
click at [540, 247] on link "Cancel" at bounding box center [547, 252] width 39 height 19
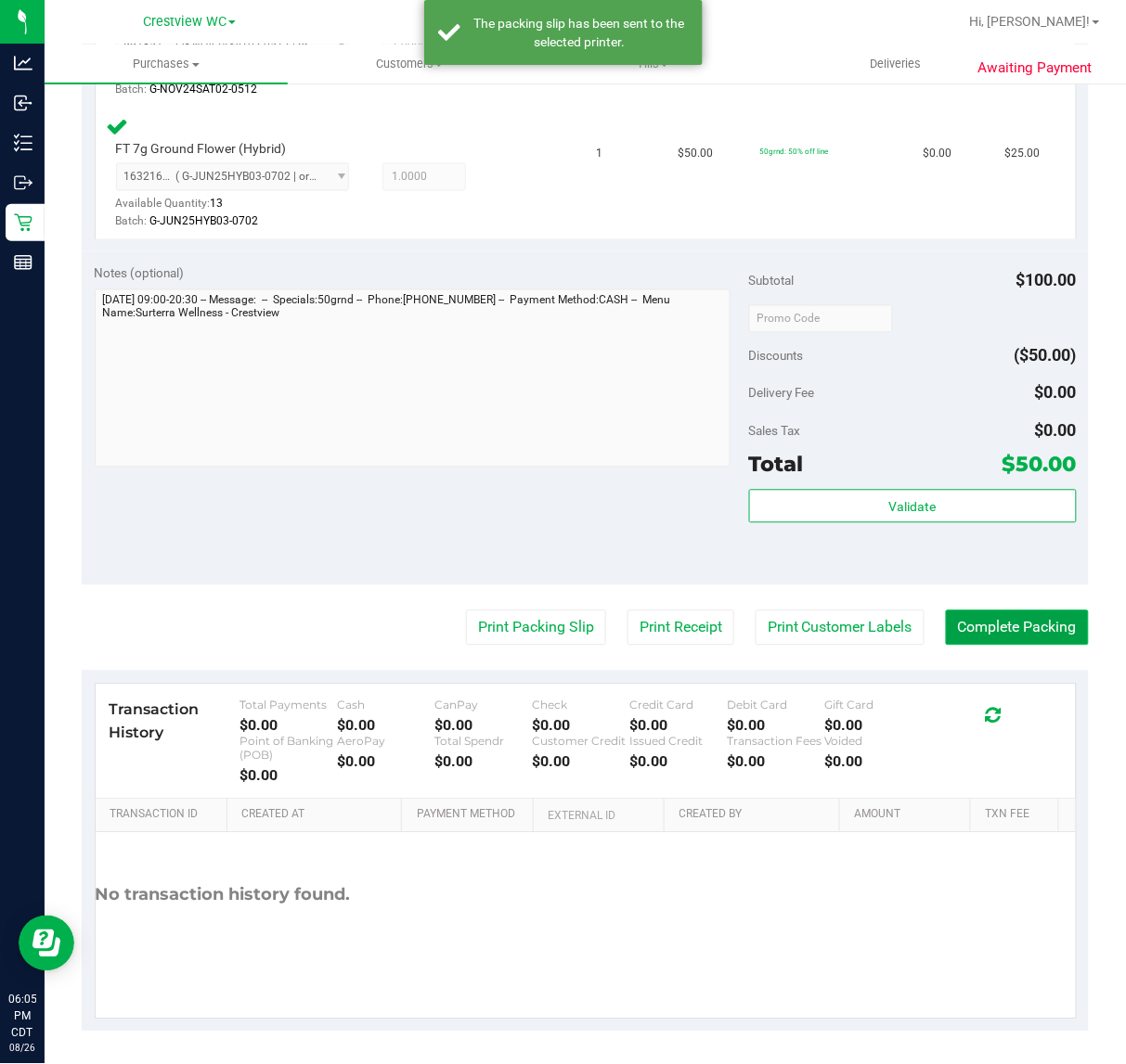
click at [1021, 631] on button "Complete Packing" at bounding box center [1017, 627] width 143 height 36
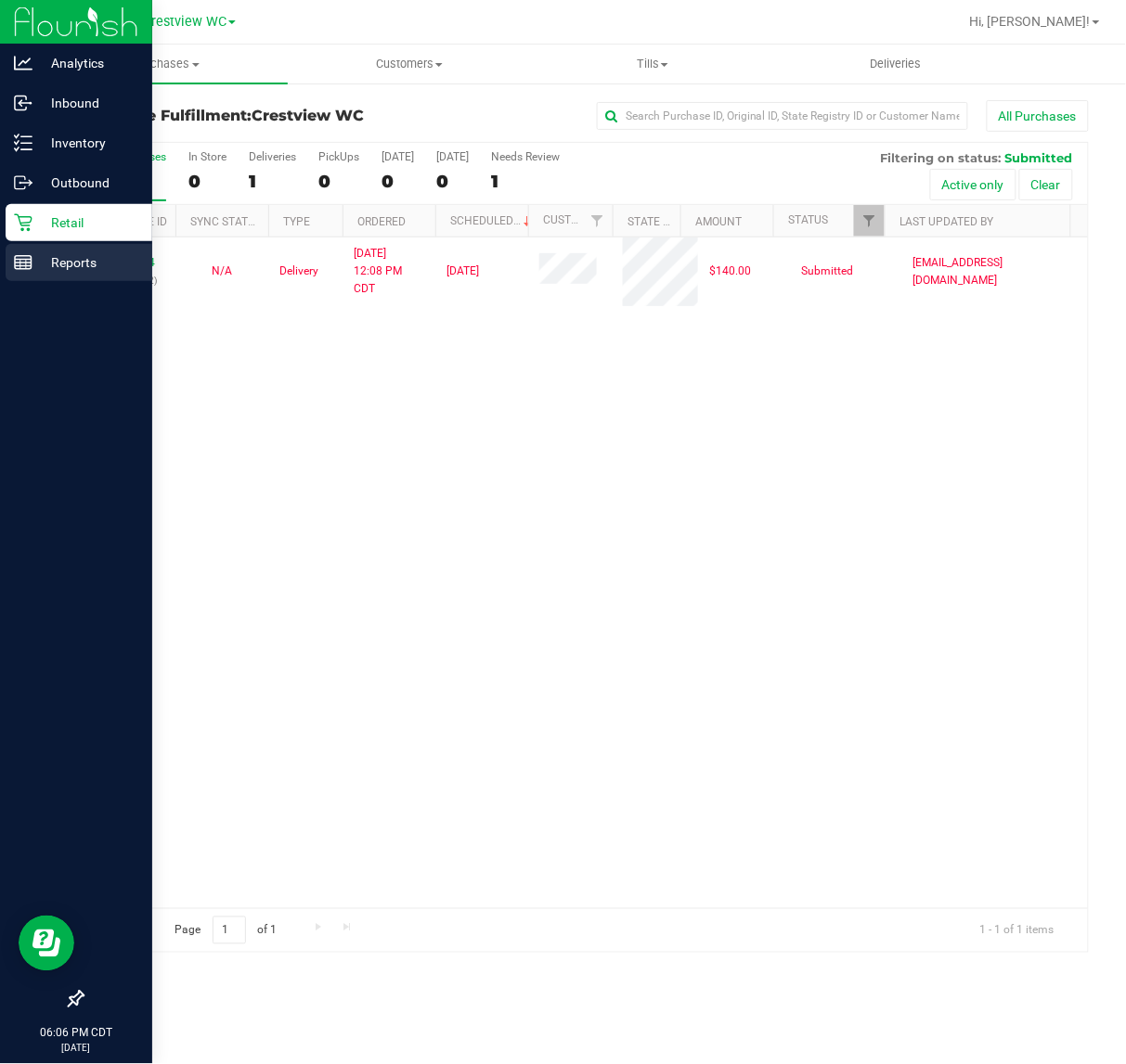
click at [36, 261] on p "Reports" at bounding box center [89, 262] width 112 height 22
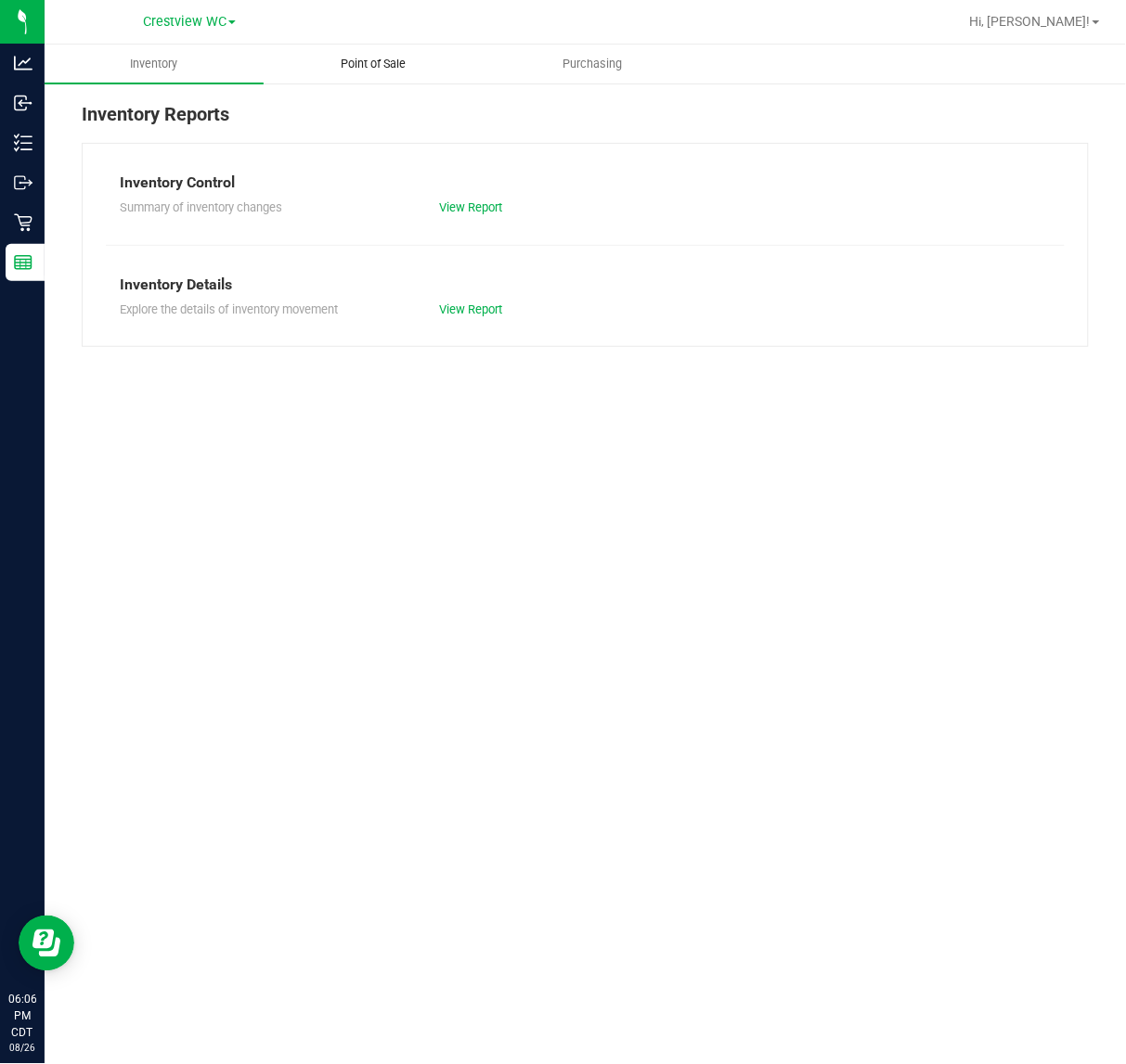
click at [428, 51] on uib-tab-heading "Point of Sale" at bounding box center [372, 64] width 217 height 38
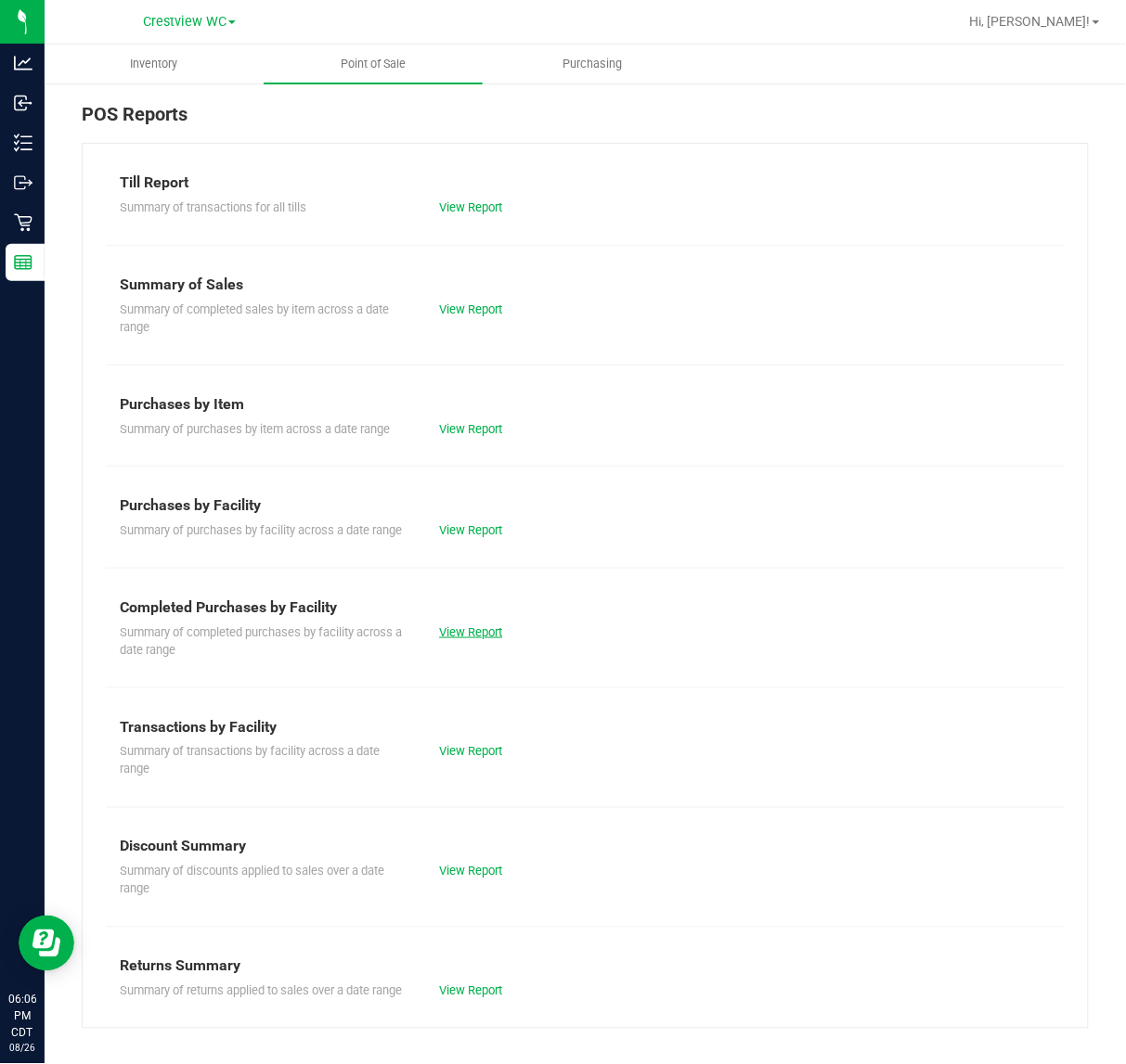
drag, startPoint x: 471, startPoint y: 615, endPoint x: 473, endPoint y: 628, distance: 13.2
click at [471, 615] on div "Completed Purchases by Facility" at bounding box center [585, 607] width 931 height 22
click at [473, 628] on link "View Report" at bounding box center [469, 632] width 63 height 13
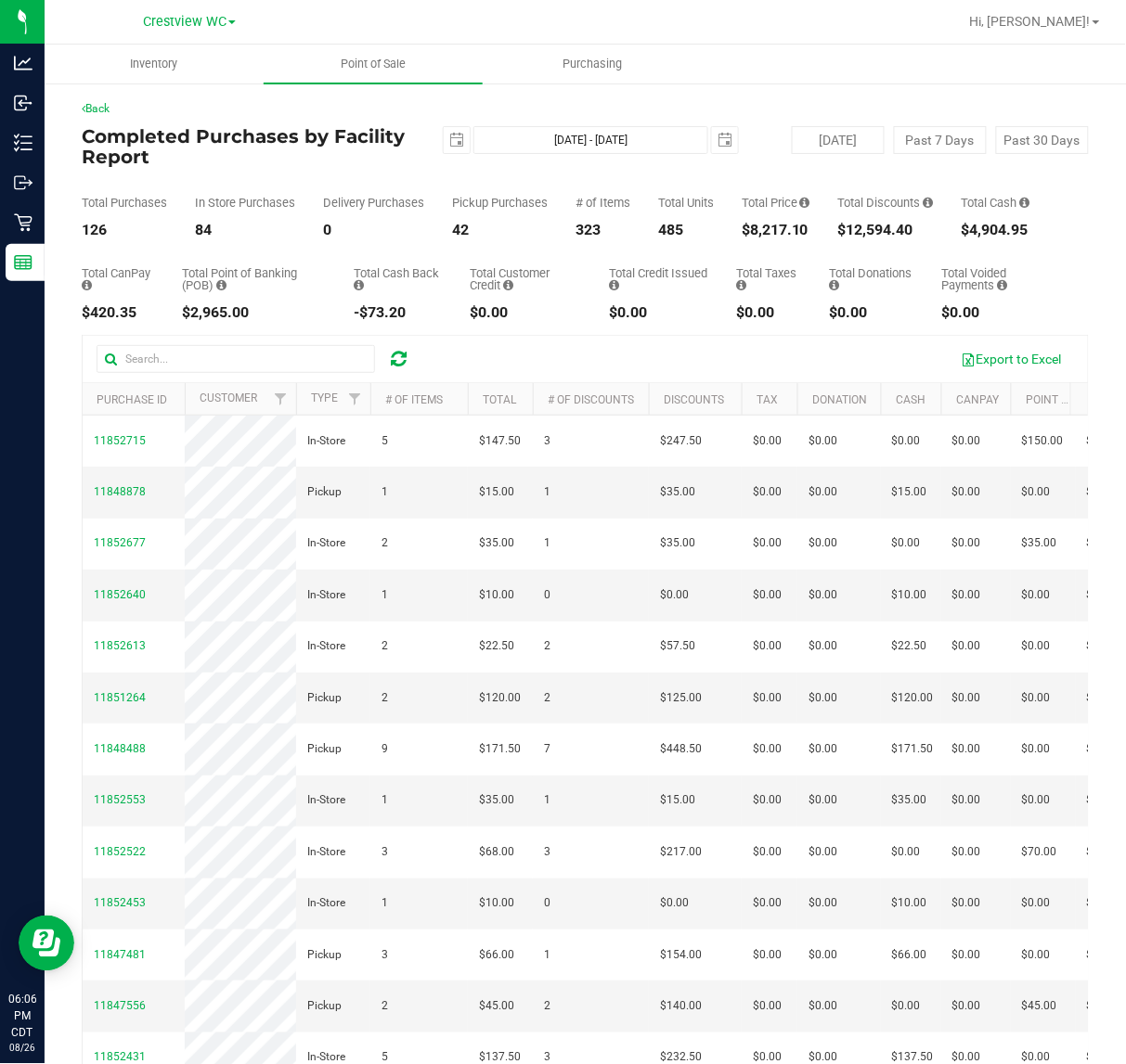
drag, startPoint x: 725, startPoint y: 211, endPoint x: 823, endPoint y: 237, distance: 101.4
click at [823, 237] on div "Back Completed Purchases by Facility Report 2025-08-26 Aug 26, 2025 - Aug 26, 2…" at bounding box center [585, 616] width 1007 height 1031
click at [822, 237] on div "Total CanPay $420.35 Total Point of Banking (POB) $2,965.00 Total Cash Back -$7…" at bounding box center [585, 279] width 1007 height 83
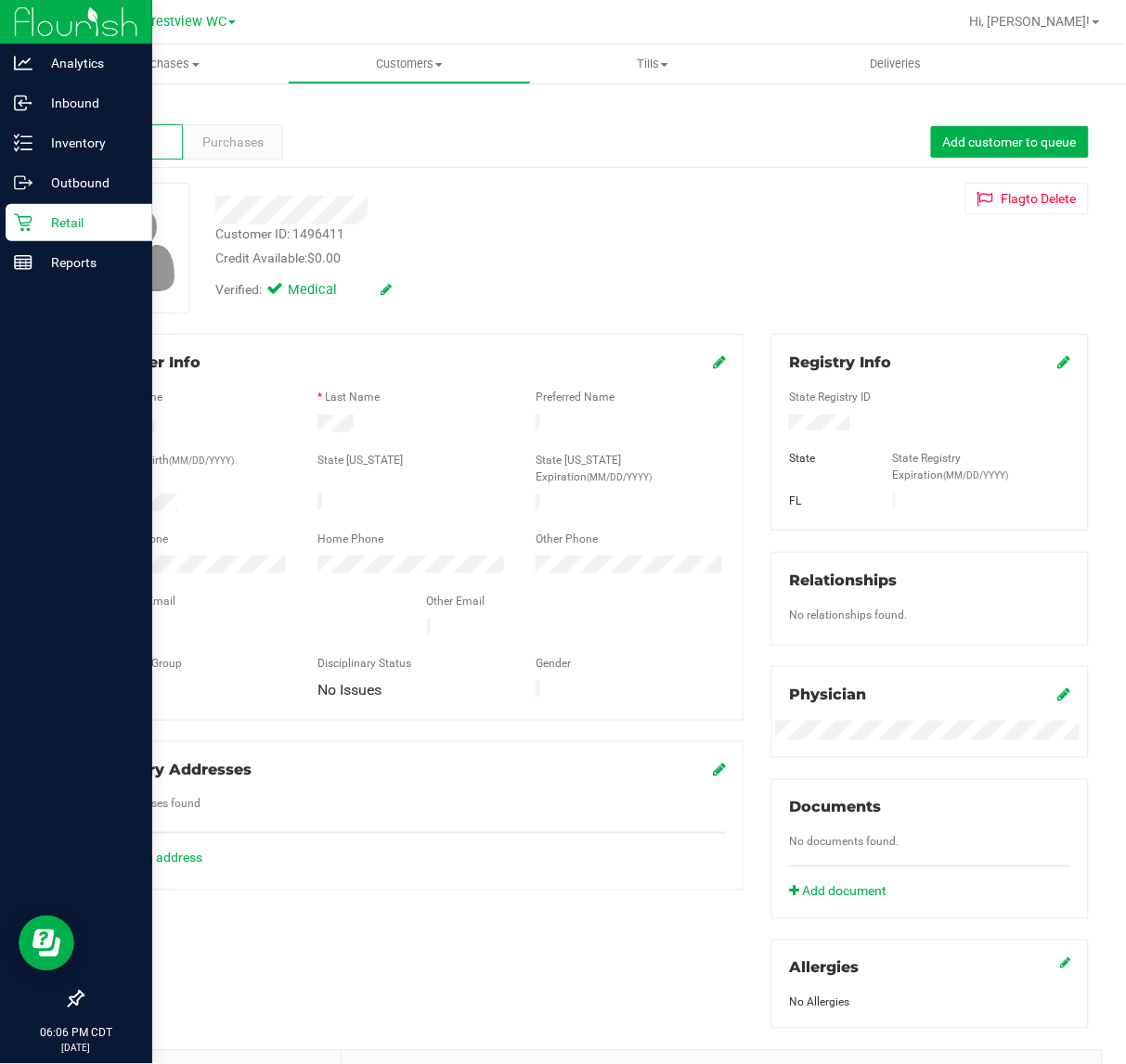
click at [36, 229] on p "Retail" at bounding box center [89, 222] width 112 height 22
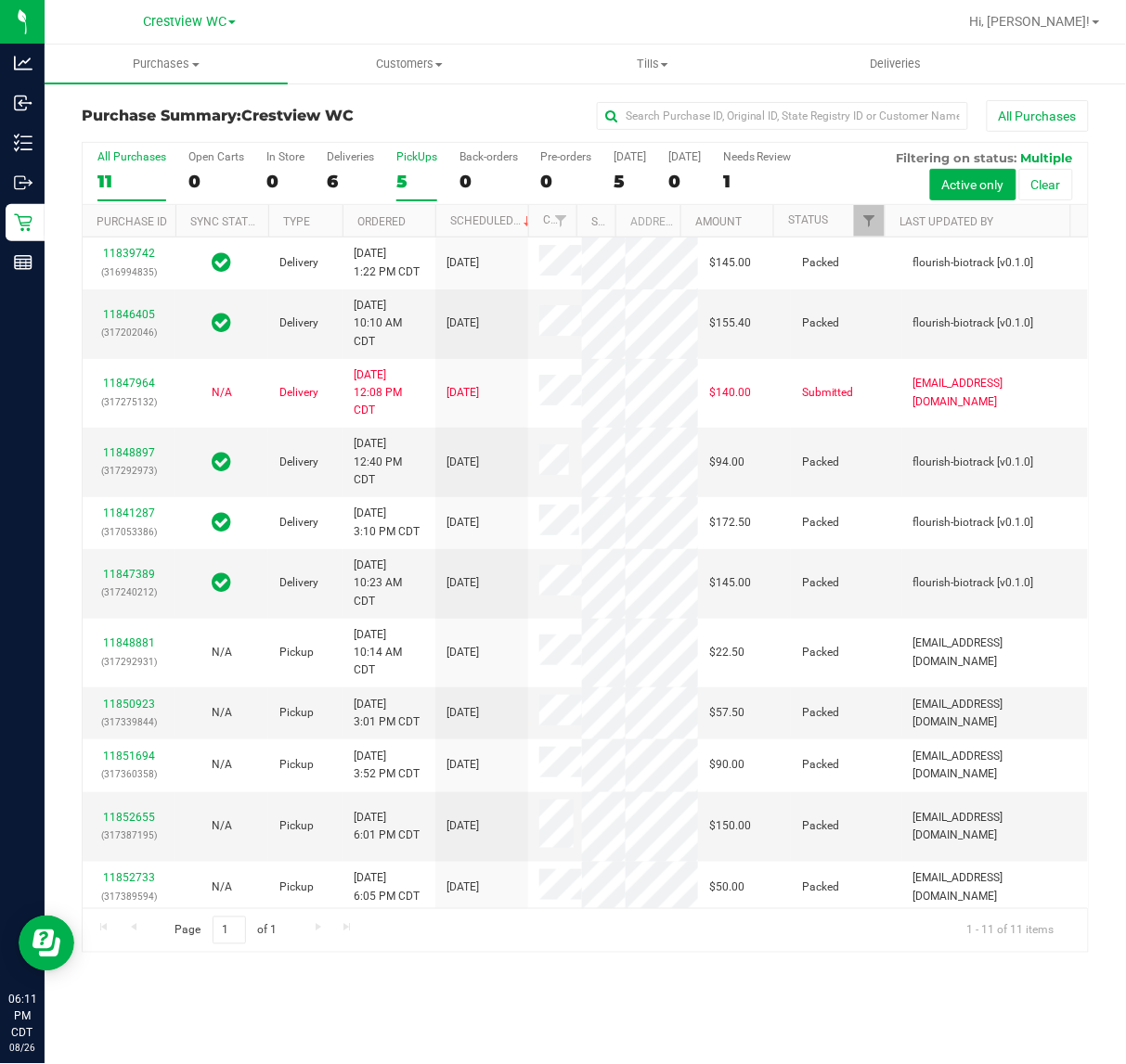
click at [404, 182] on div "5" at bounding box center [416, 181] width 40 height 21
click at [0, 0] on input "PickUps 5" at bounding box center [0, 0] width 0 height 0
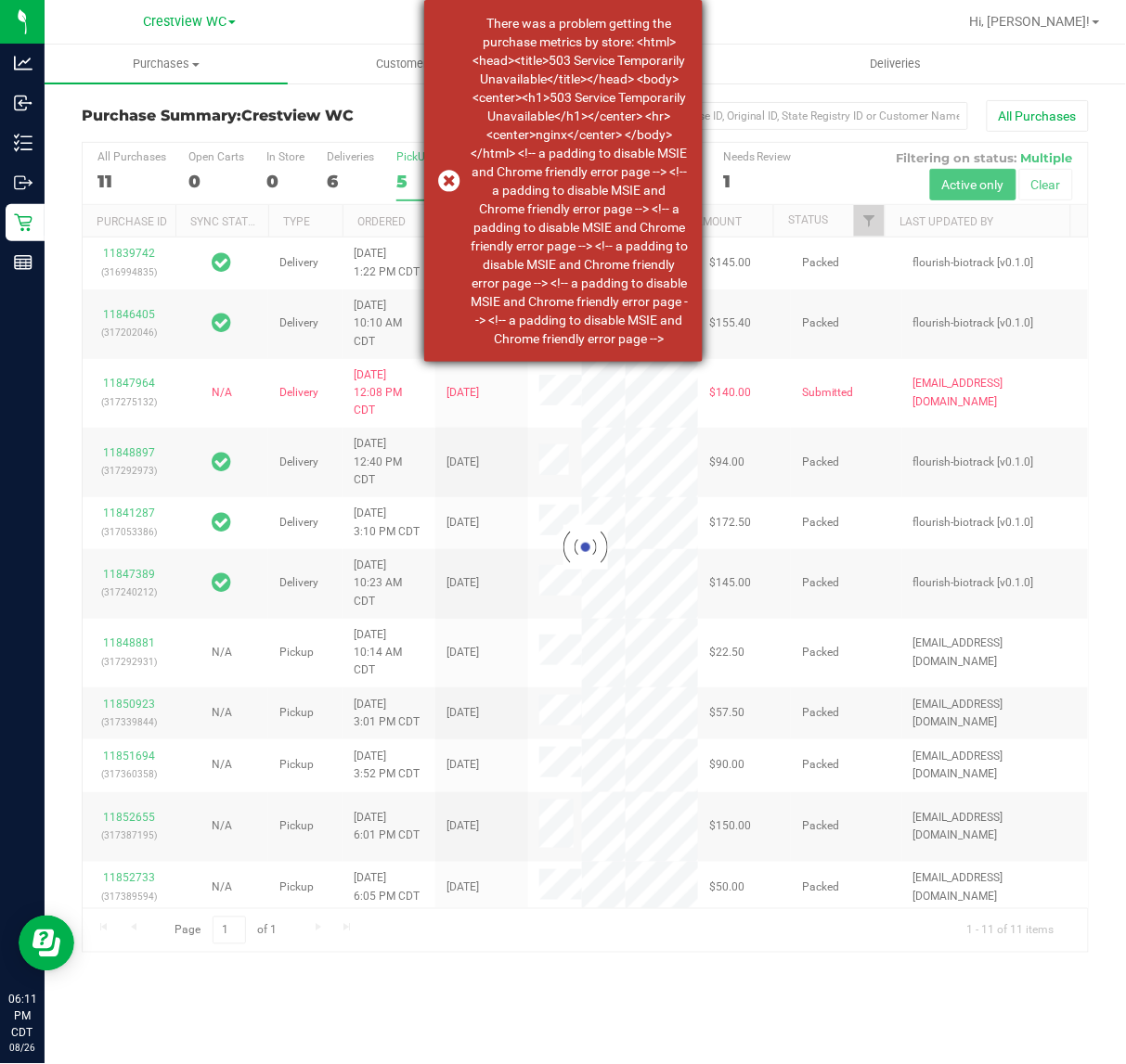
click at [645, 177] on div "There was a problem getting the purchase metrics by store: <html> <head><title>…" at bounding box center [579, 180] width 218 height 334
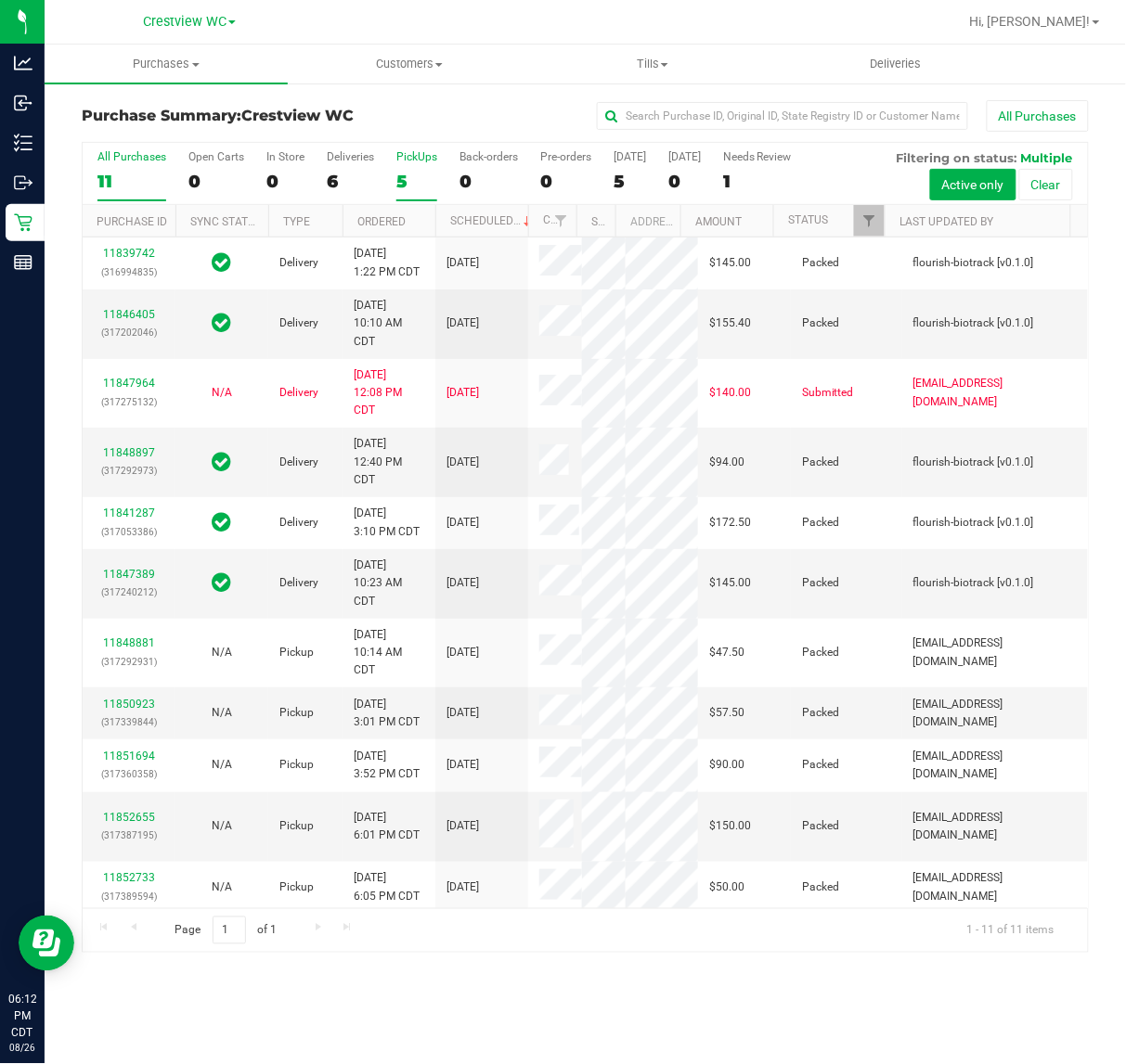
click at [427, 160] on div "PickUps" at bounding box center [416, 156] width 40 height 13
click at [0, 0] on input "PickUps 5" at bounding box center [0, 0] width 0 height 0
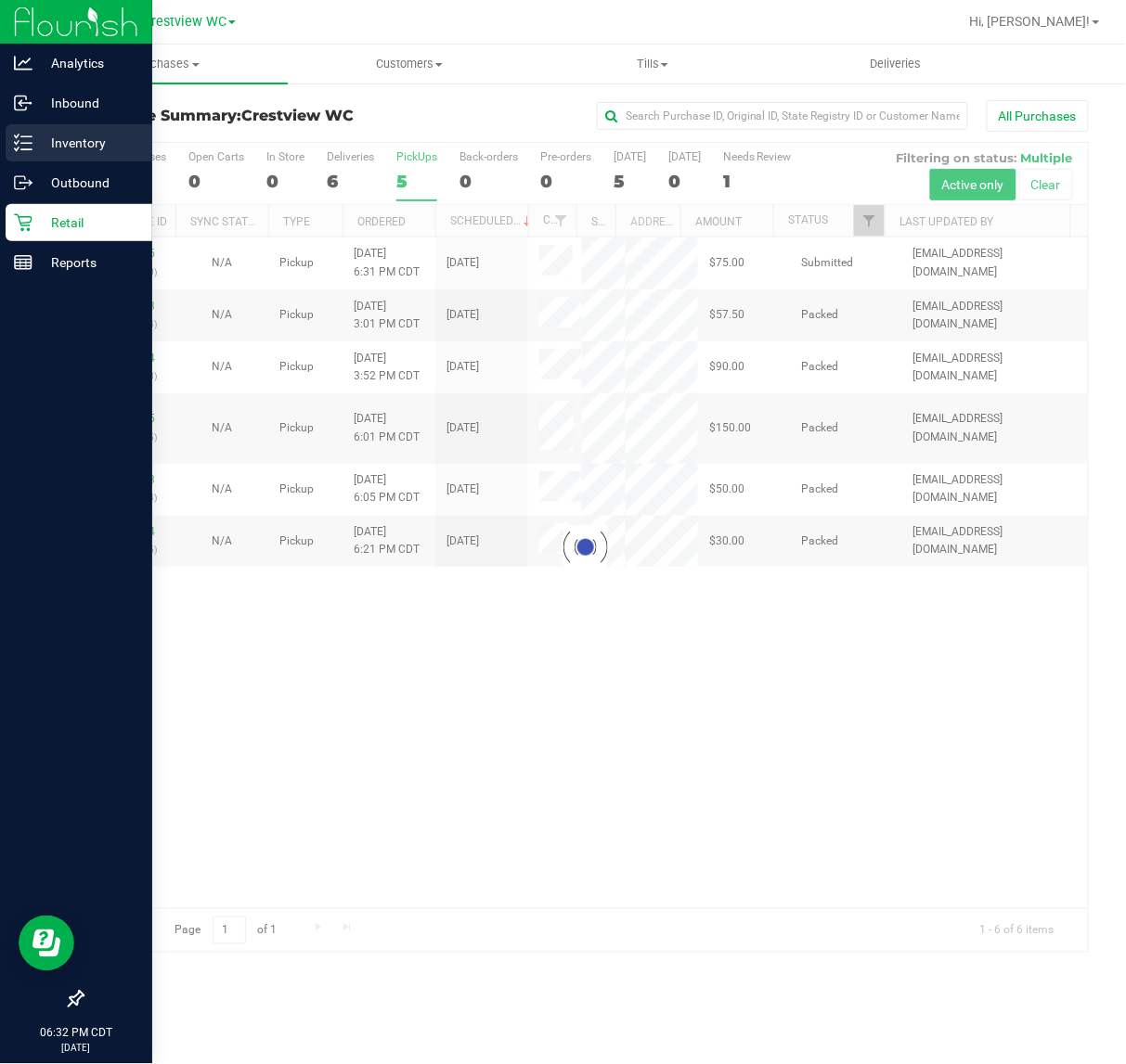
click at [34, 137] on p "Inventory" at bounding box center [89, 143] width 112 height 22
click at [33, 141] on p "Inventory" at bounding box center [89, 143] width 112 height 22
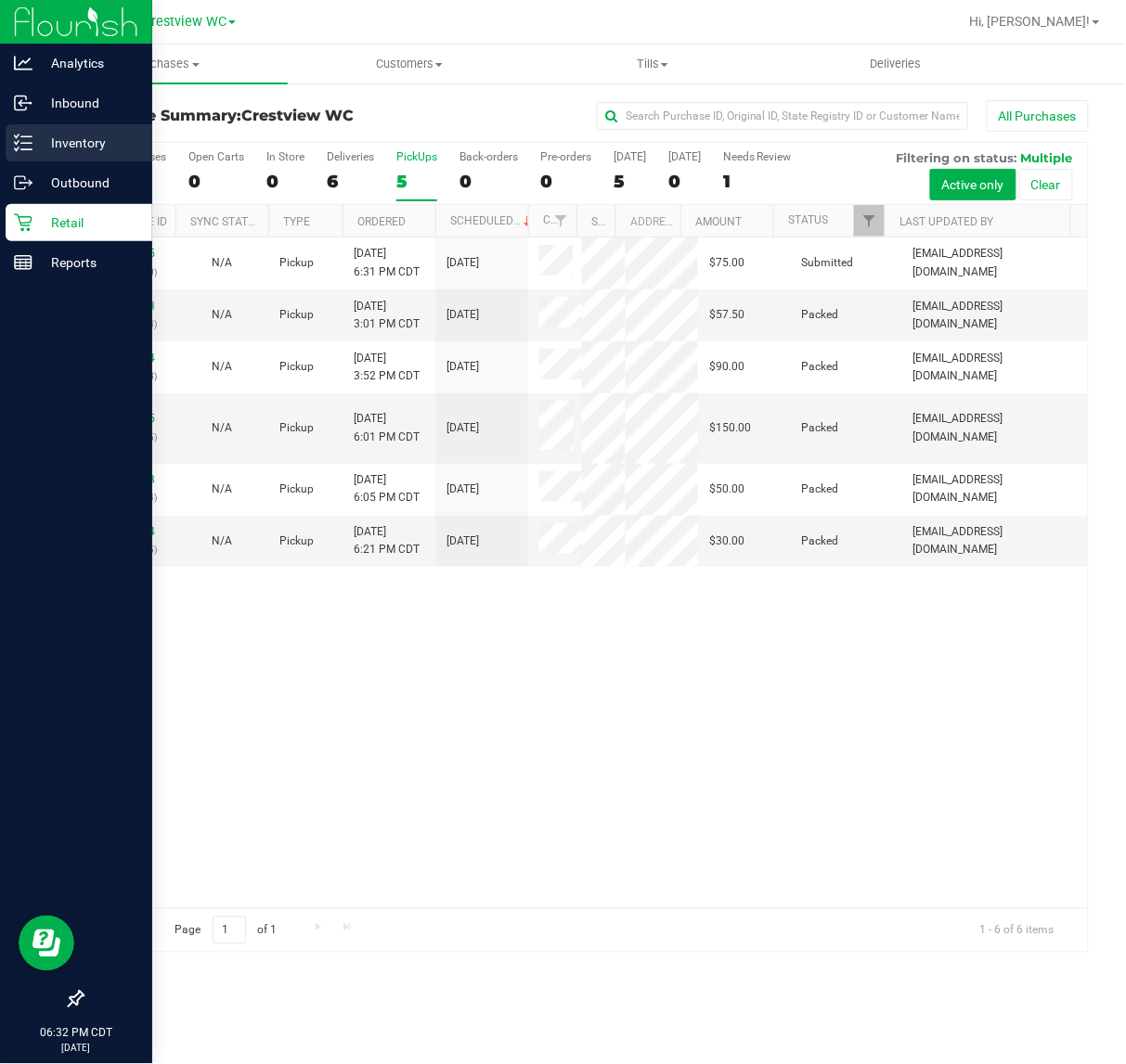
click at [33, 144] on p "Inventory" at bounding box center [89, 143] width 112 height 22
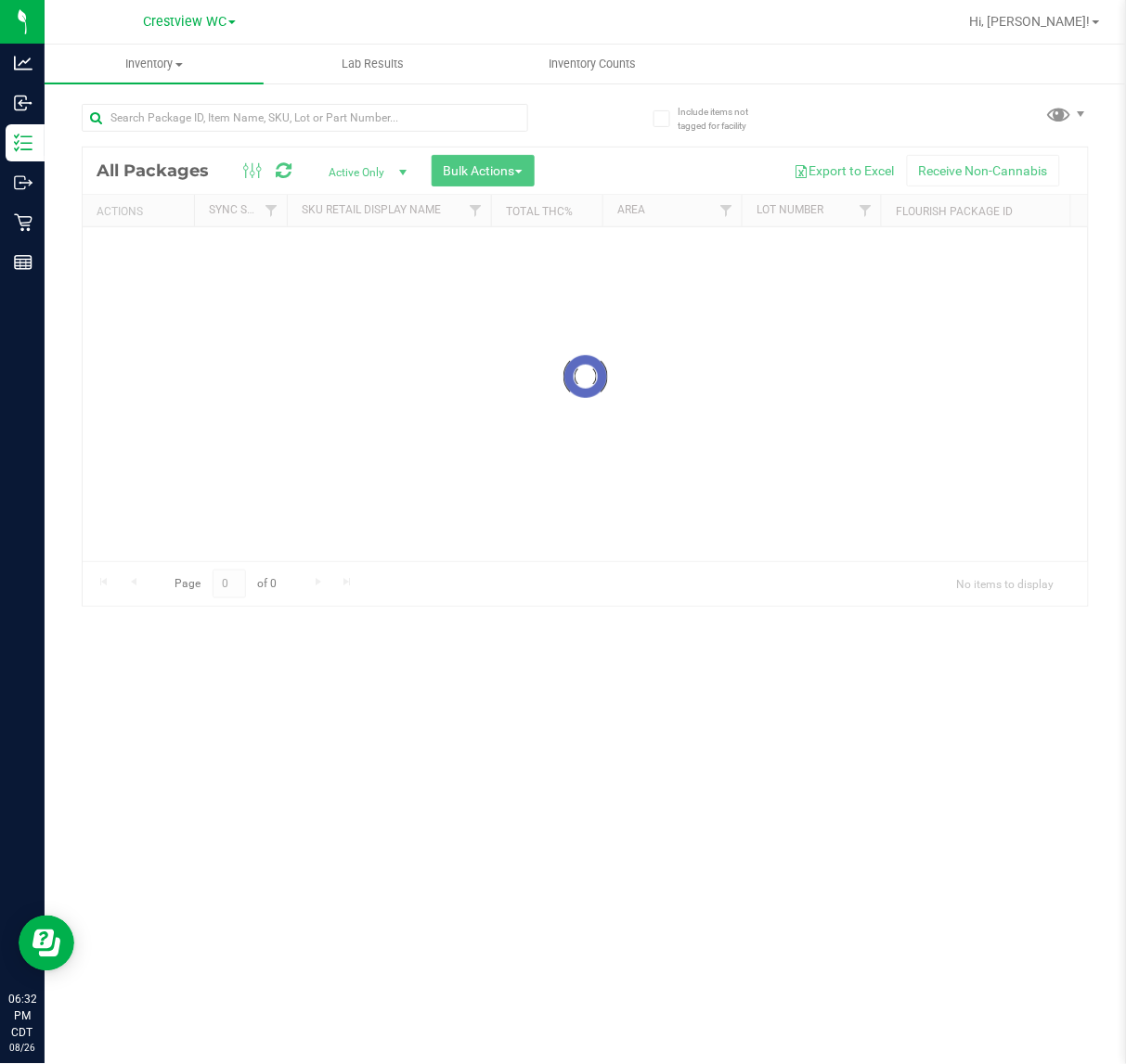
click at [341, 132] on div "Inventory All packages All inventory Waste log Create inventory Lab Results Inv…" at bounding box center [585, 554] width 1082 height 1020
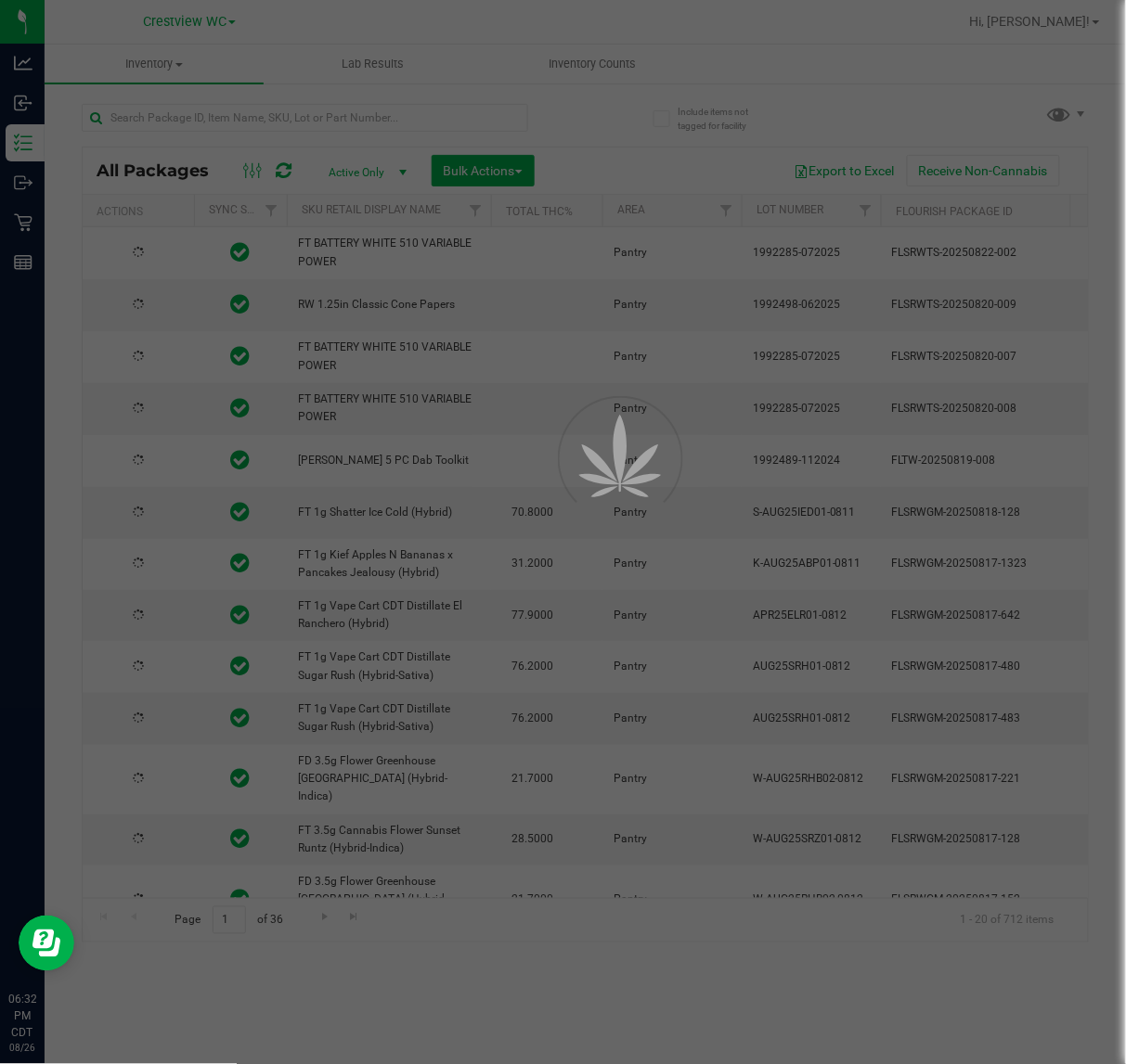
click at [341, 122] on div at bounding box center [563, 532] width 1126 height 1064
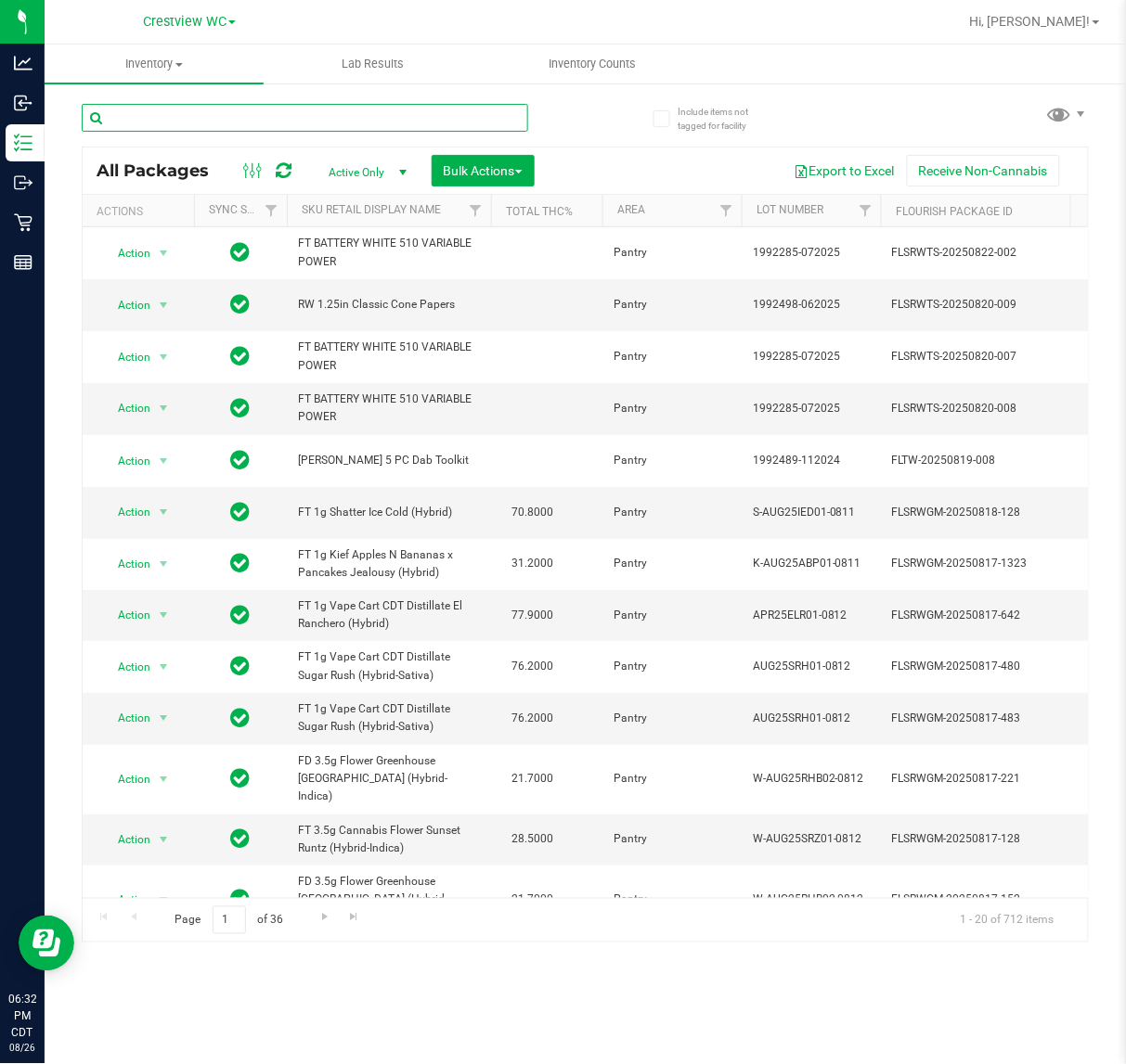
click at [338, 116] on input "text" at bounding box center [305, 118] width 446 height 28
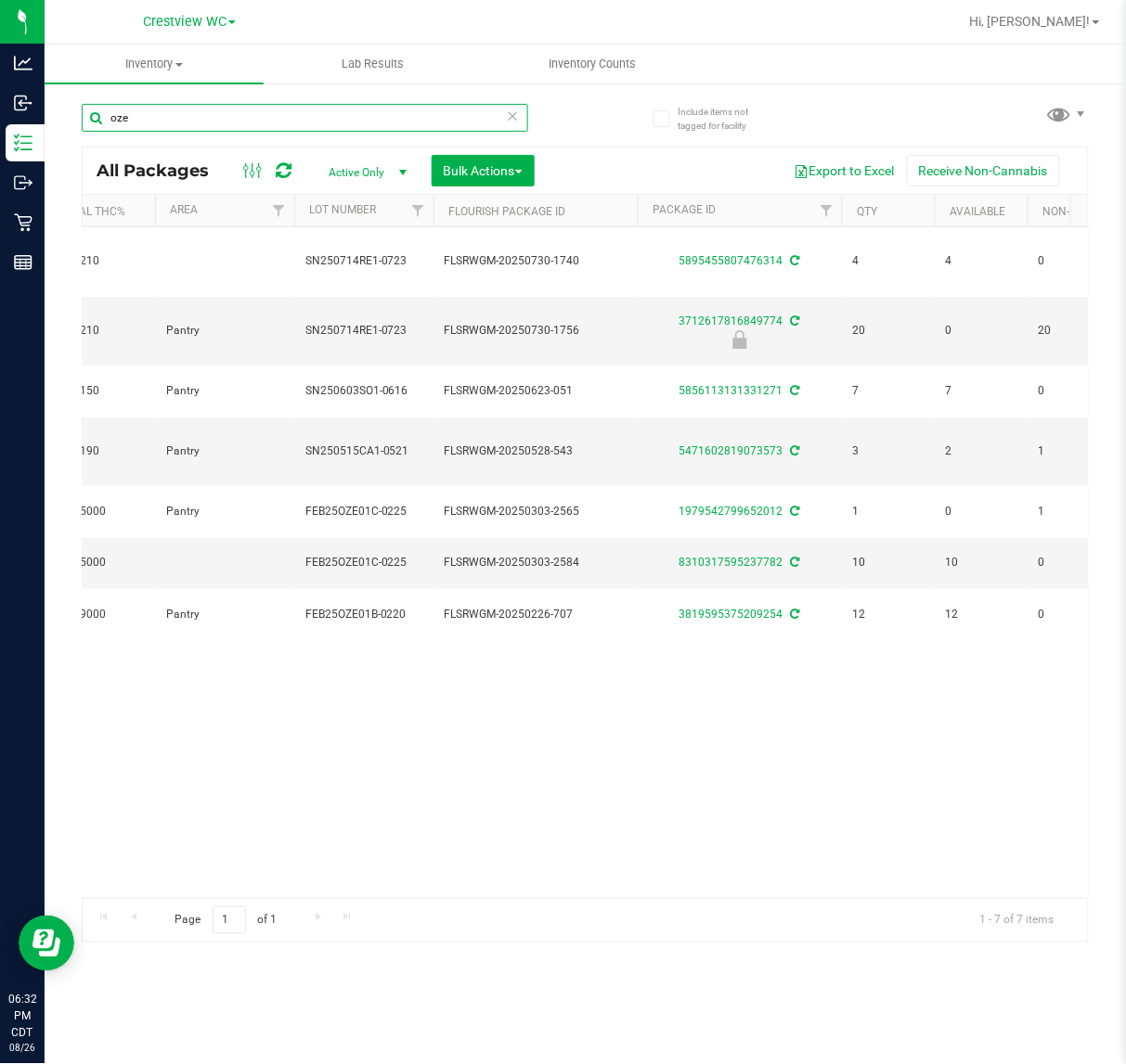
scroll to position [0, 577]
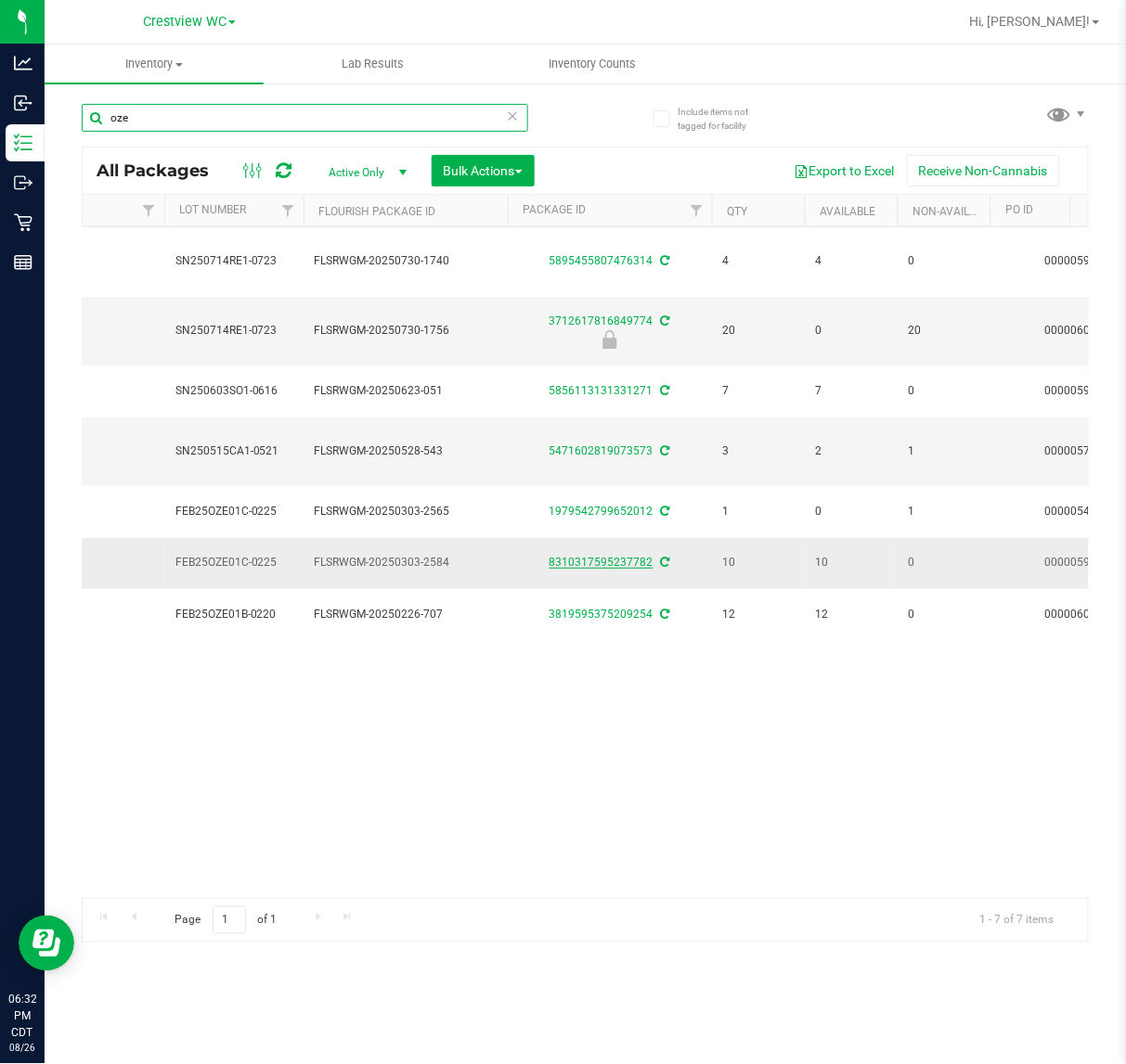
type input "oze"
click at [592, 569] on link "8310317595237782" at bounding box center [602, 562] width 104 height 13
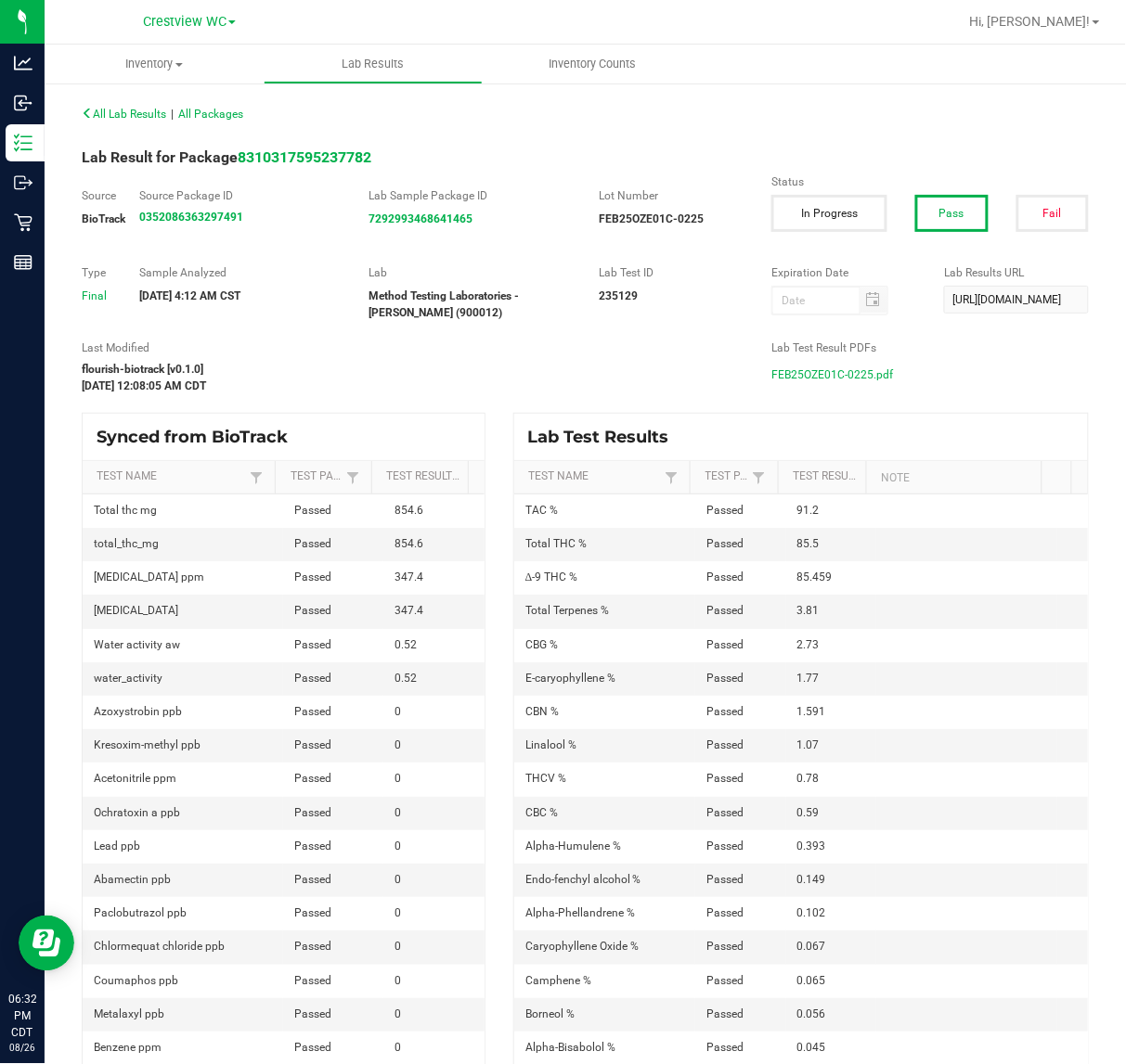
click at [822, 376] on span "FEB25OZE01C-0225.pdf" at bounding box center [832, 374] width 121 height 28
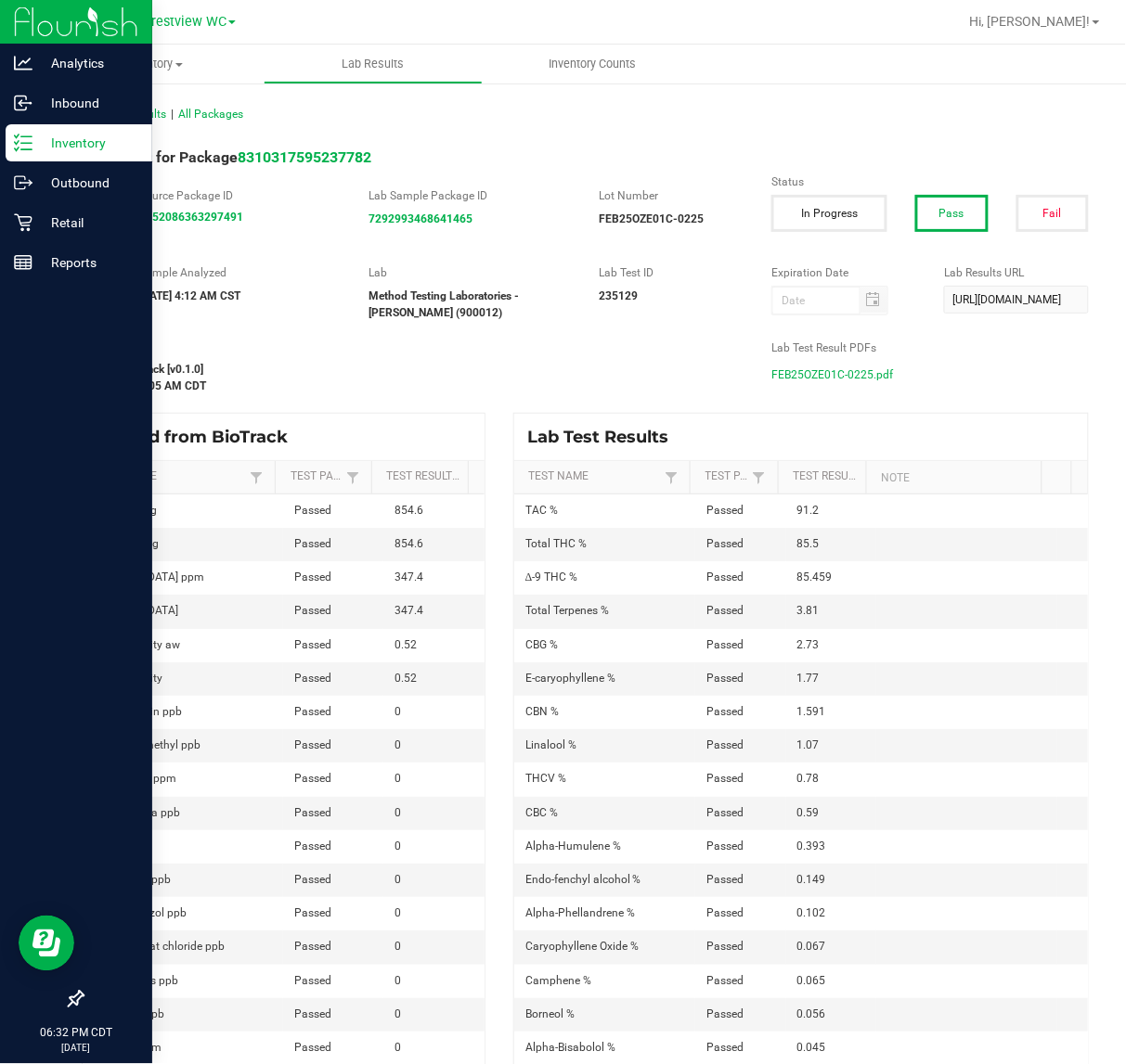
click at [38, 133] on p "Inventory" at bounding box center [89, 143] width 112 height 22
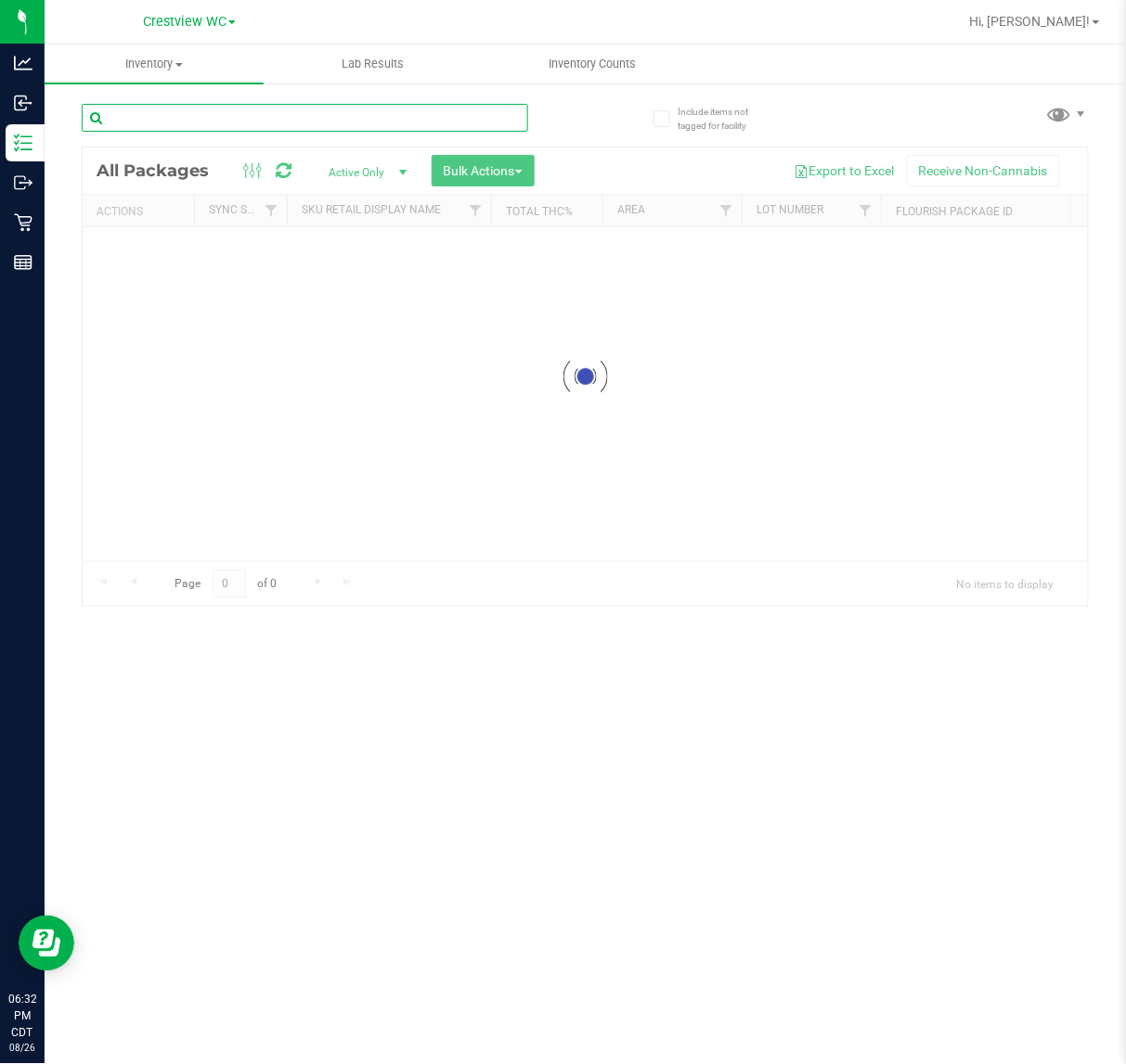
click at [206, 113] on div "Inventory All packages All inventory Waste log Create inventory Lab Results Inv…" at bounding box center [585, 554] width 1082 height 1020
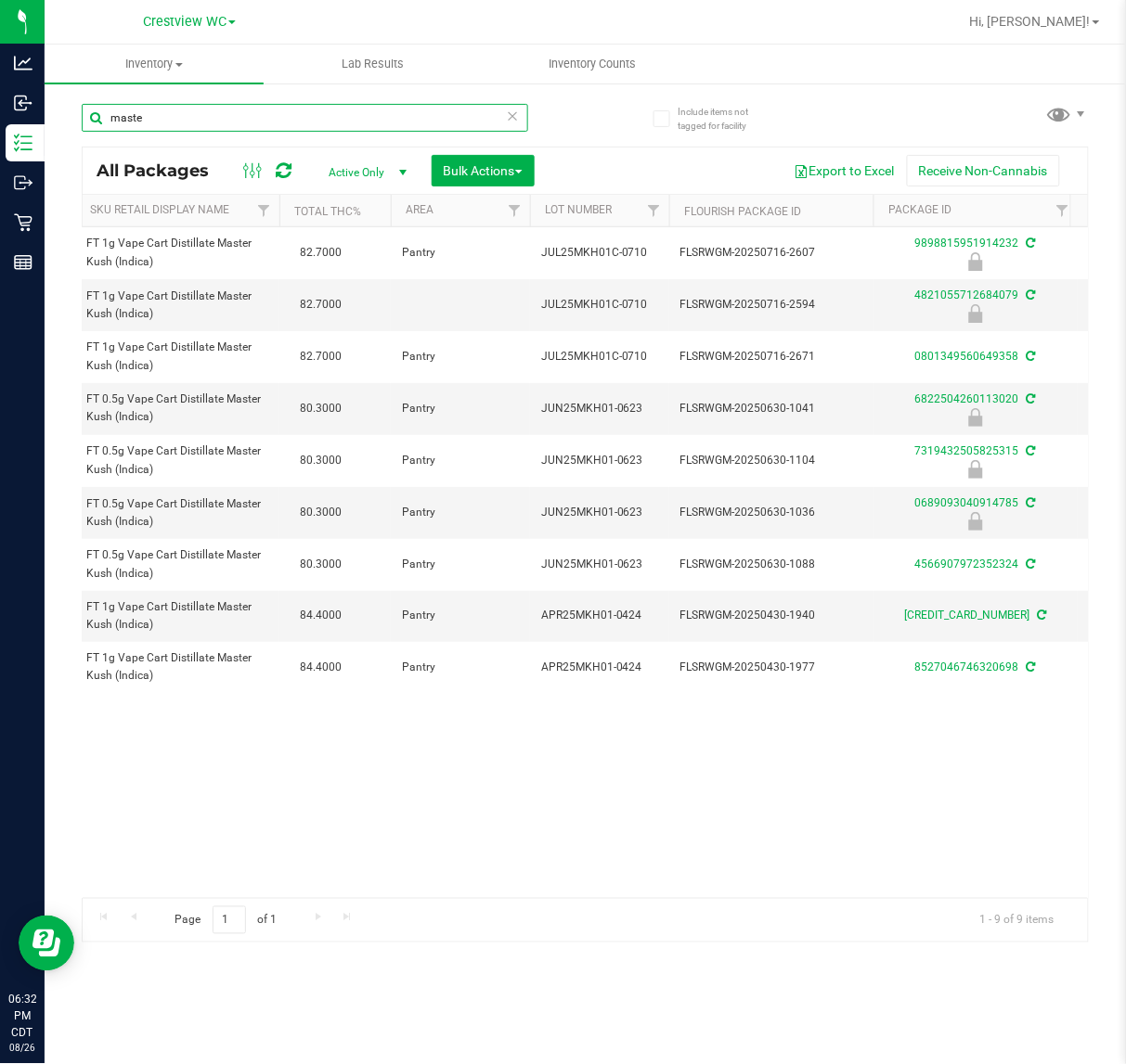
scroll to position [0, 438]
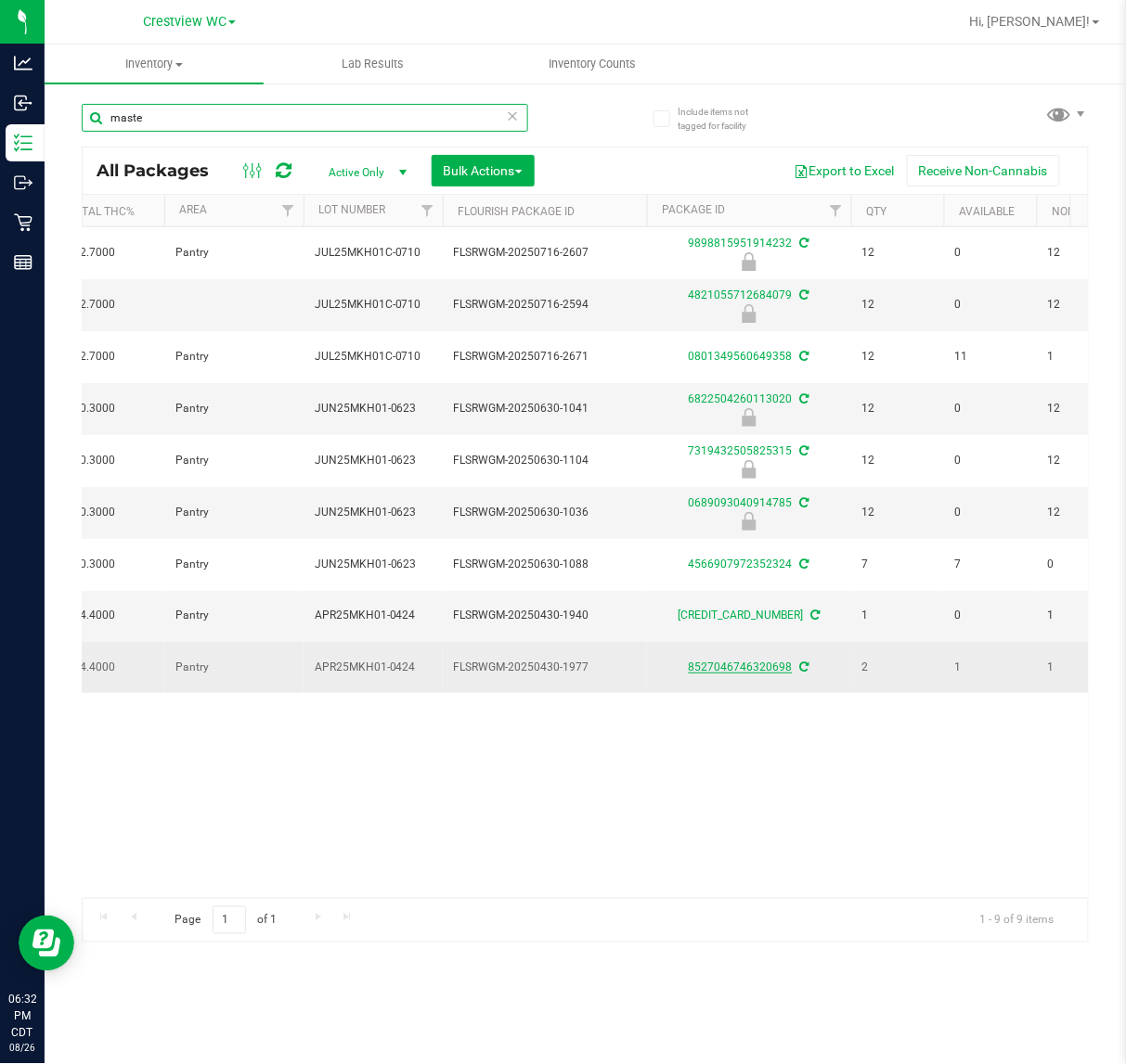
type input "maste"
click at [702, 674] on link "8527046746320698" at bounding box center [740, 666] width 104 height 13
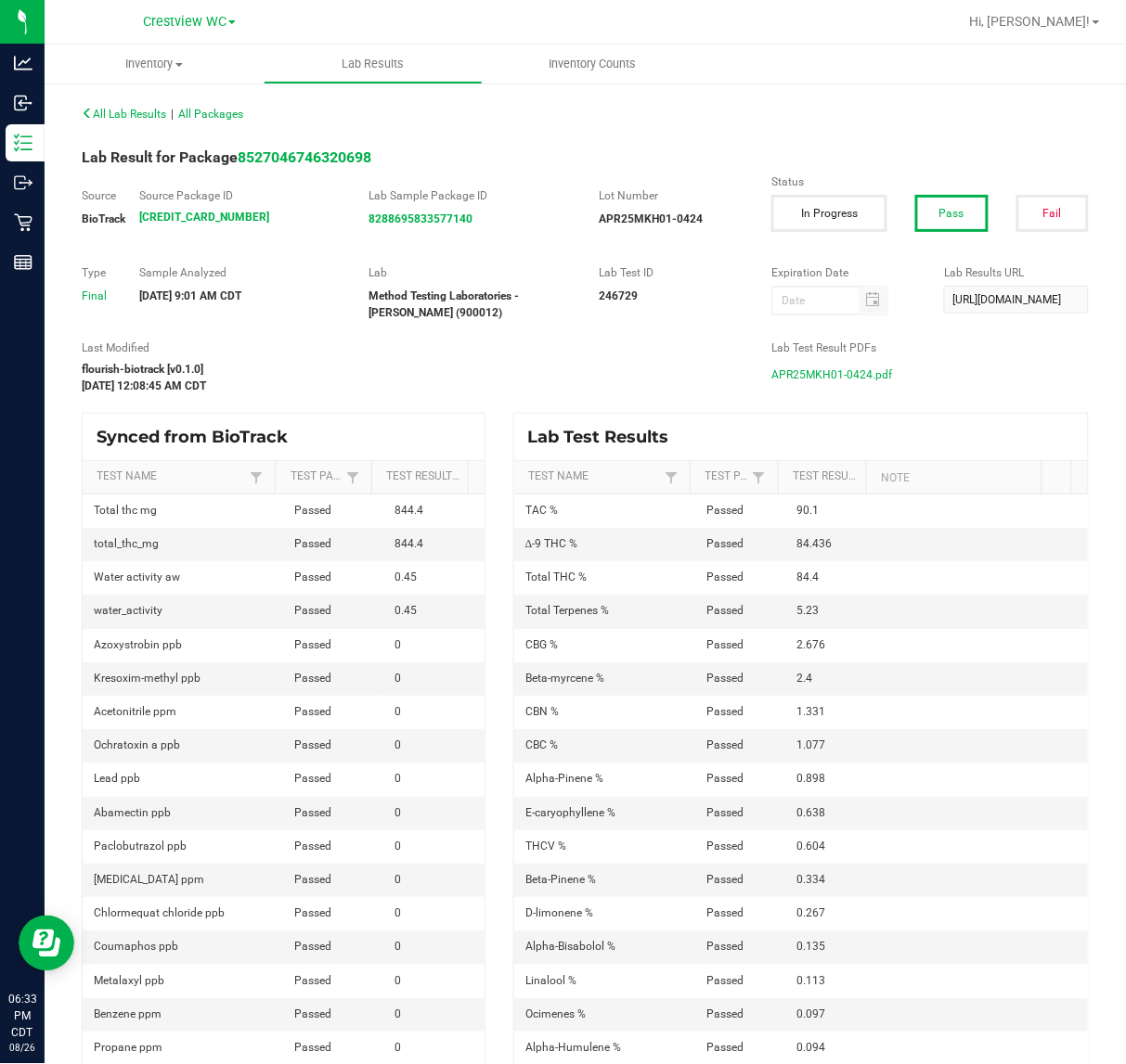
click at [843, 369] on span "APR25MKH01-0424.pdf" at bounding box center [831, 374] width 121 height 28
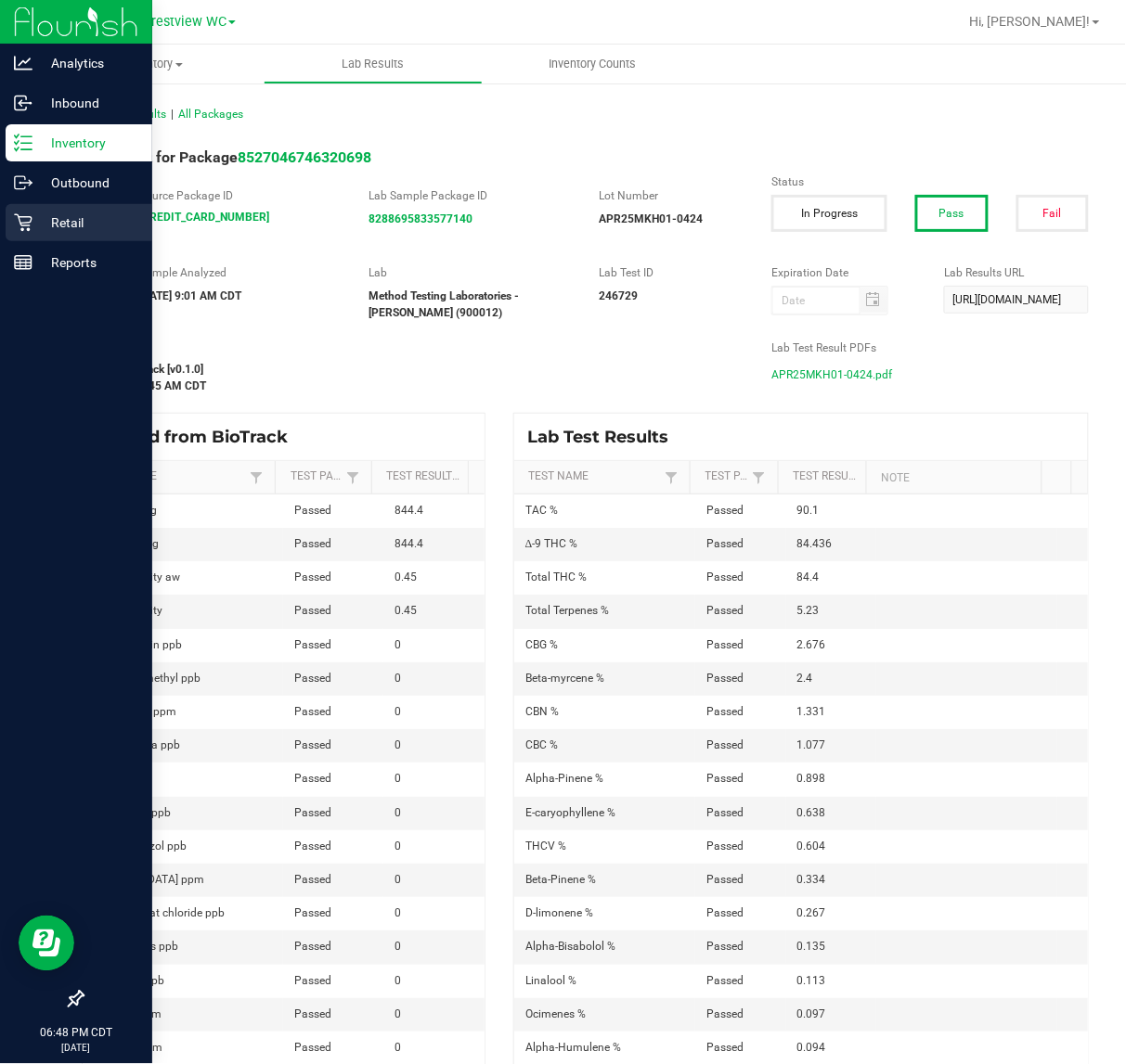
drag, startPoint x: 39, startPoint y: 221, endPoint x: 75, endPoint y: 221, distance: 36.0
click at [39, 221] on p "Retail" at bounding box center [89, 222] width 112 height 22
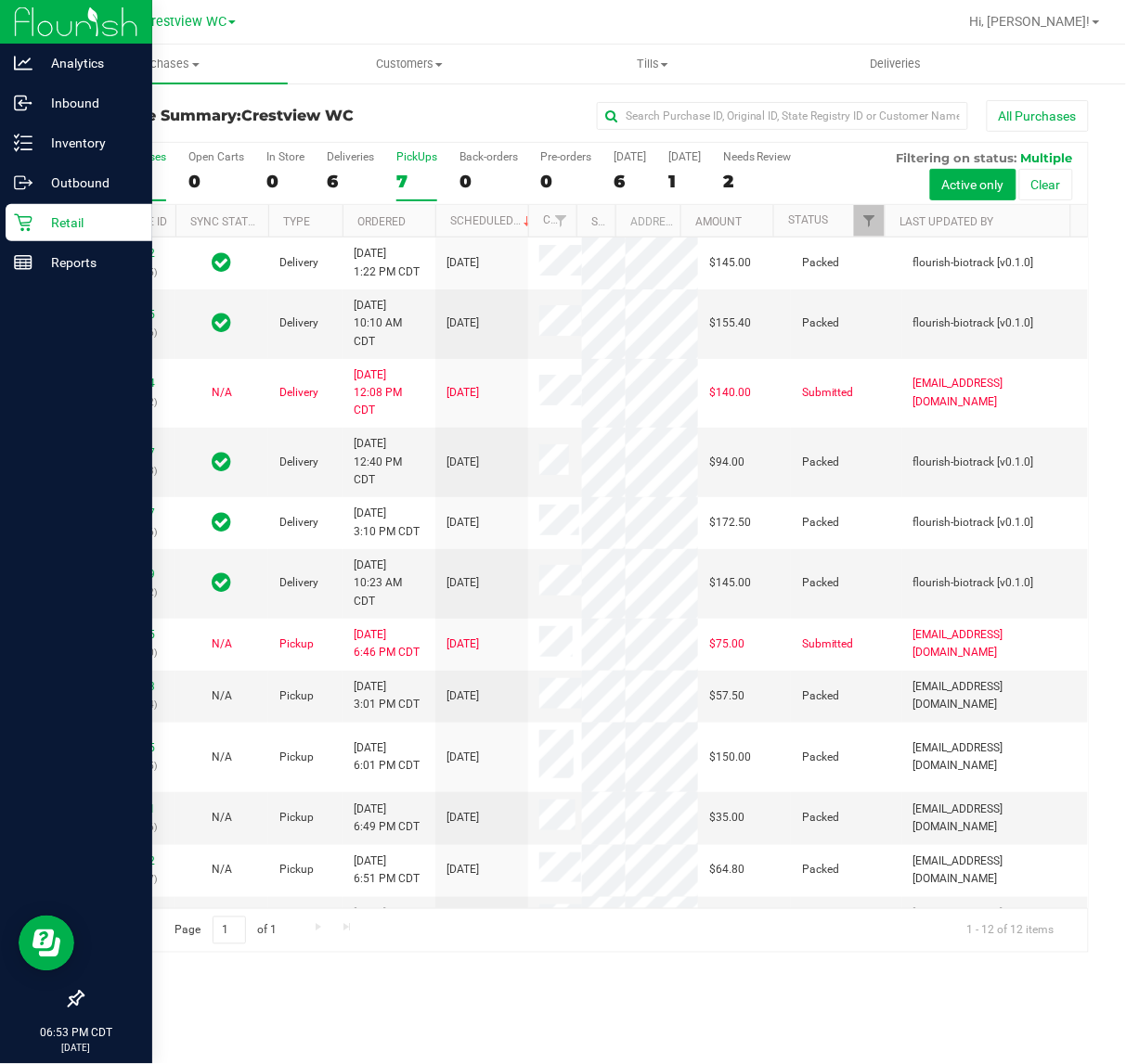
click at [396, 178] on div "7" at bounding box center [416, 181] width 40 height 21
click at [0, 0] on input "PickUps 7" at bounding box center [0, 0] width 0 height 0
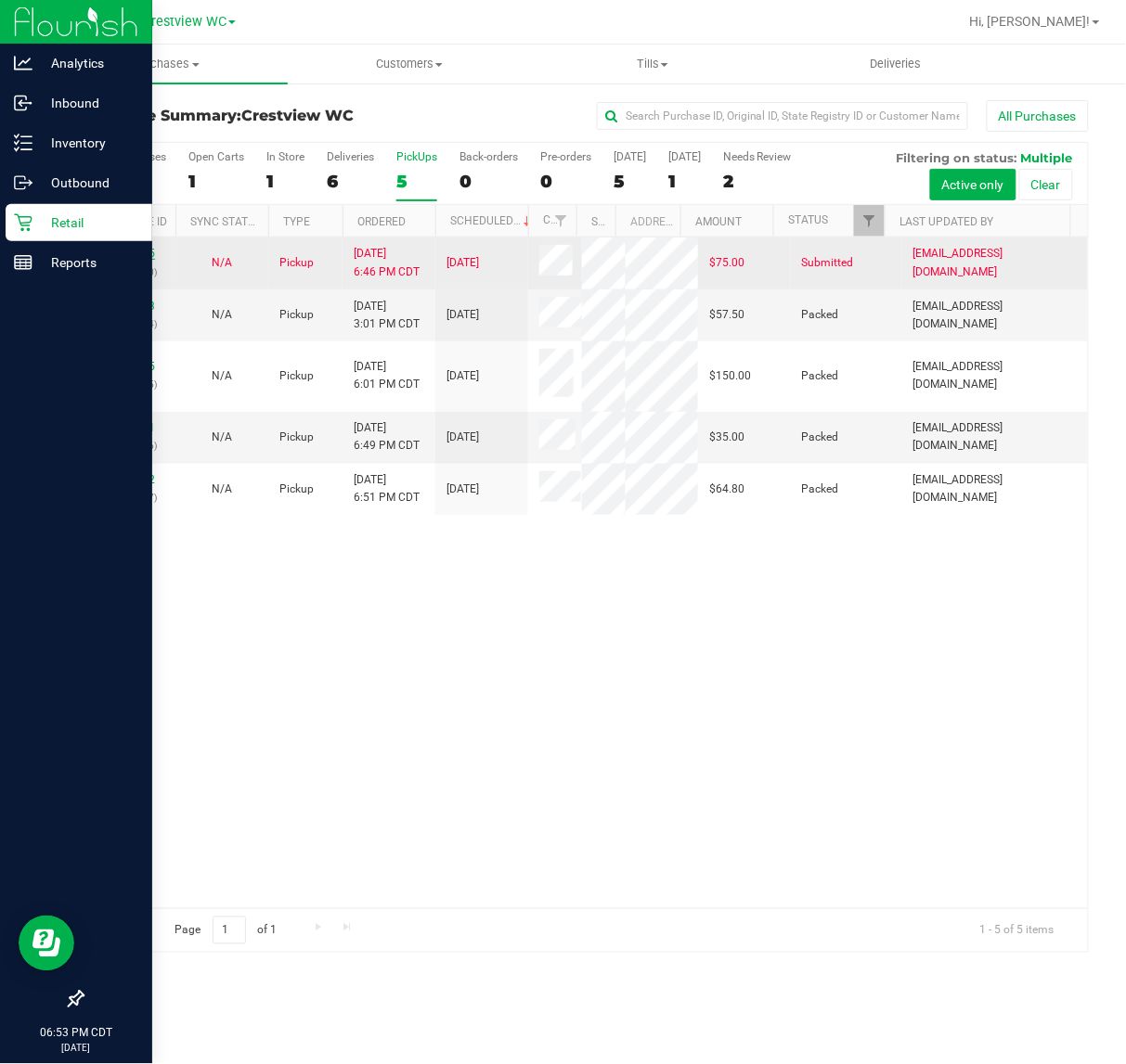
click at [128, 255] on link "11852925" at bounding box center [129, 253] width 52 height 13
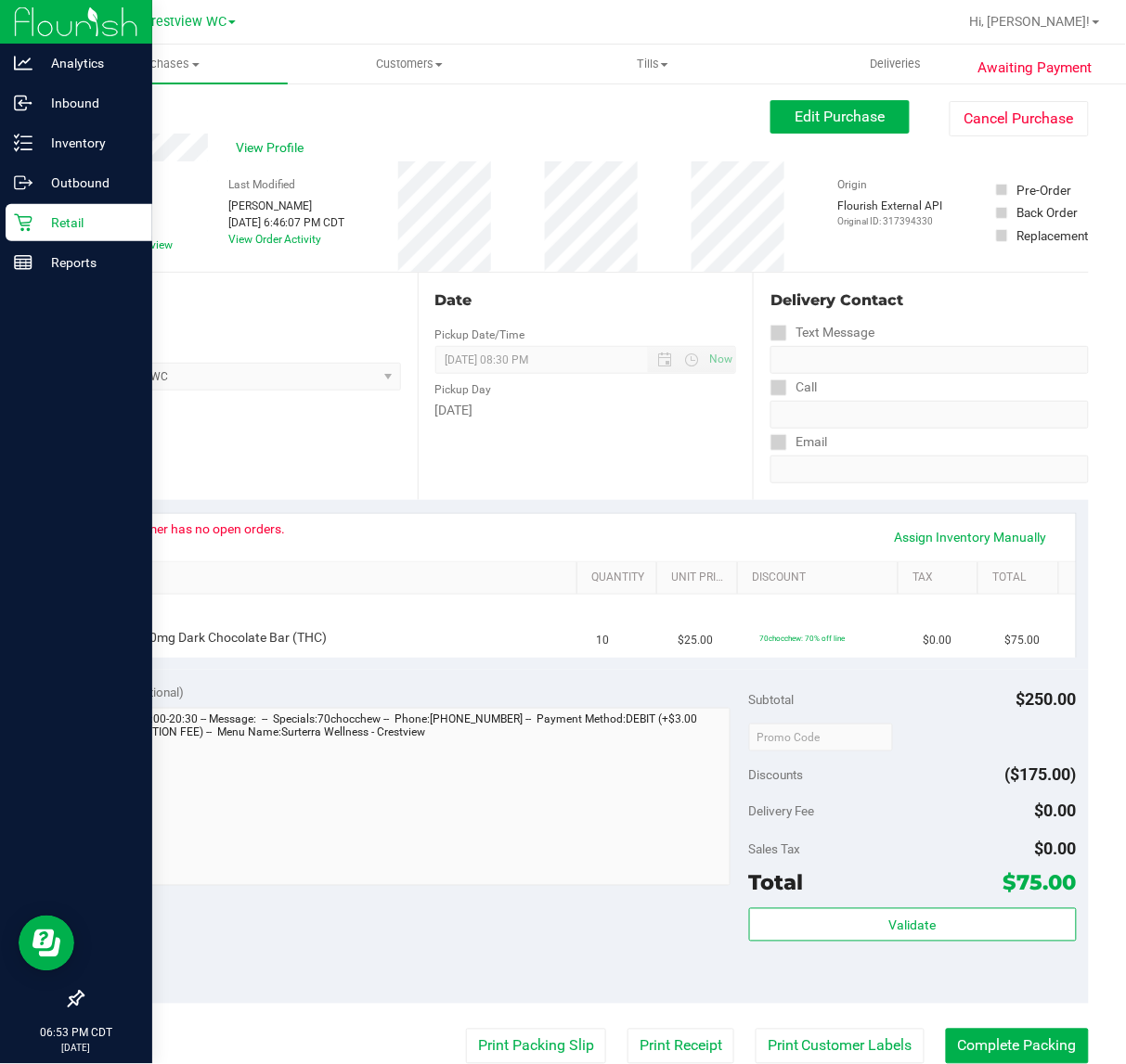
drag, startPoint x: 299, startPoint y: 534, endPoint x: 390, endPoint y: 527, distance: 91.3
click at [387, 527] on div "Customer has no open orders. Assign Inventory Manually" at bounding box center [585, 537] width 947 height 32
drag, startPoint x: 358, startPoint y: 540, endPoint x: 406, endPoint y: 522, distance: 51.3
click at [406, 522] on div "Customer has no open orders. Assign Inventory Manually" at bounding box center [585, 537] width 947 height 32
drag, startPoint x: 287, startPoint y: 521, endPoint x: 349, endPoint y: 532, distance: 63.0
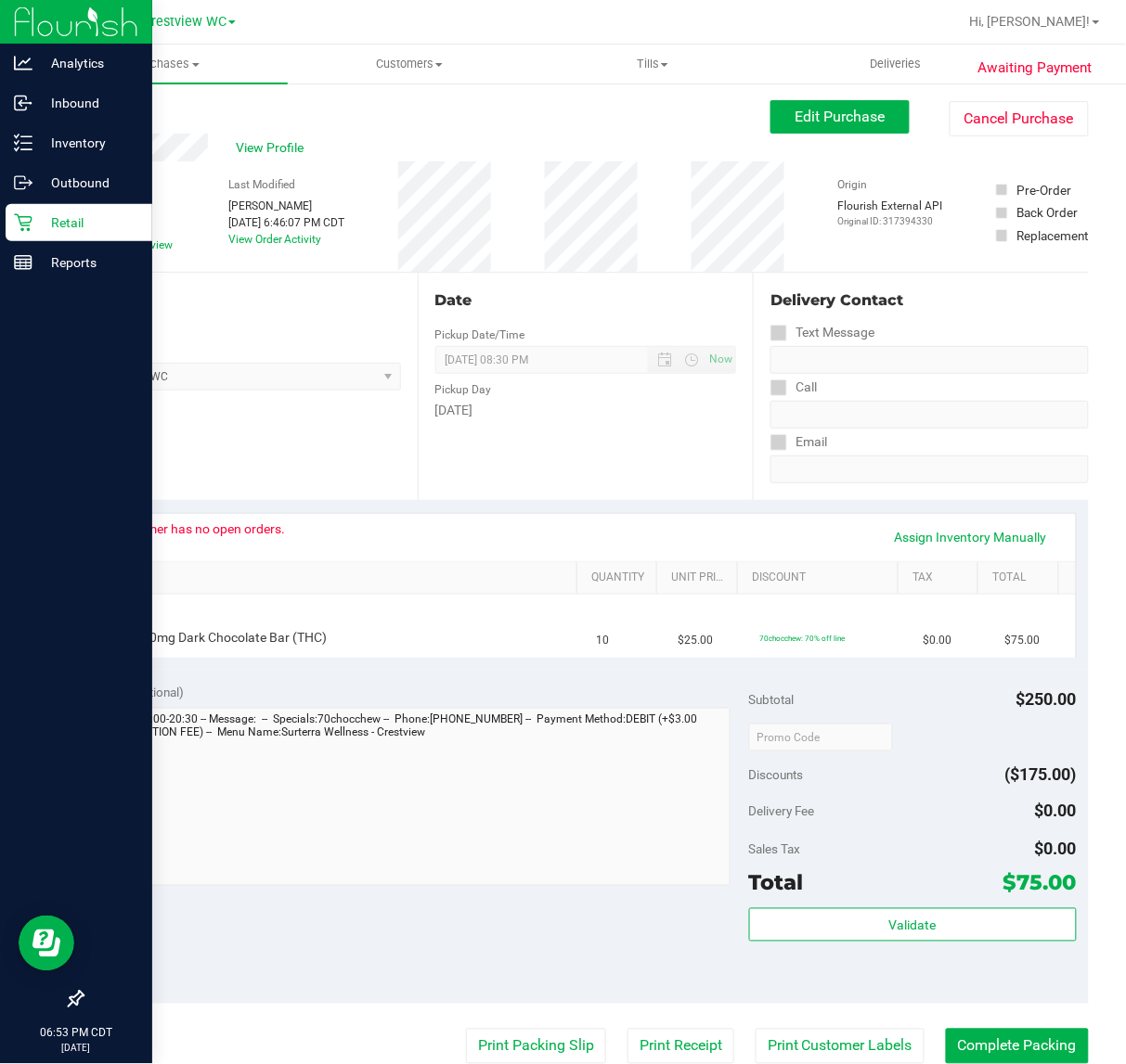
click at [349, 532] on div "Customer has no open orders. Assign Inventory Manually" at bounding box center [585, 537] width 947 height 32
click at [541, 386] on div "Pickup Day" at bounding box center [586, 387] width 302 height 27
click at [838, 105] on button "Edit Purchase" at bounding box center [840, 117] width 139 height 34
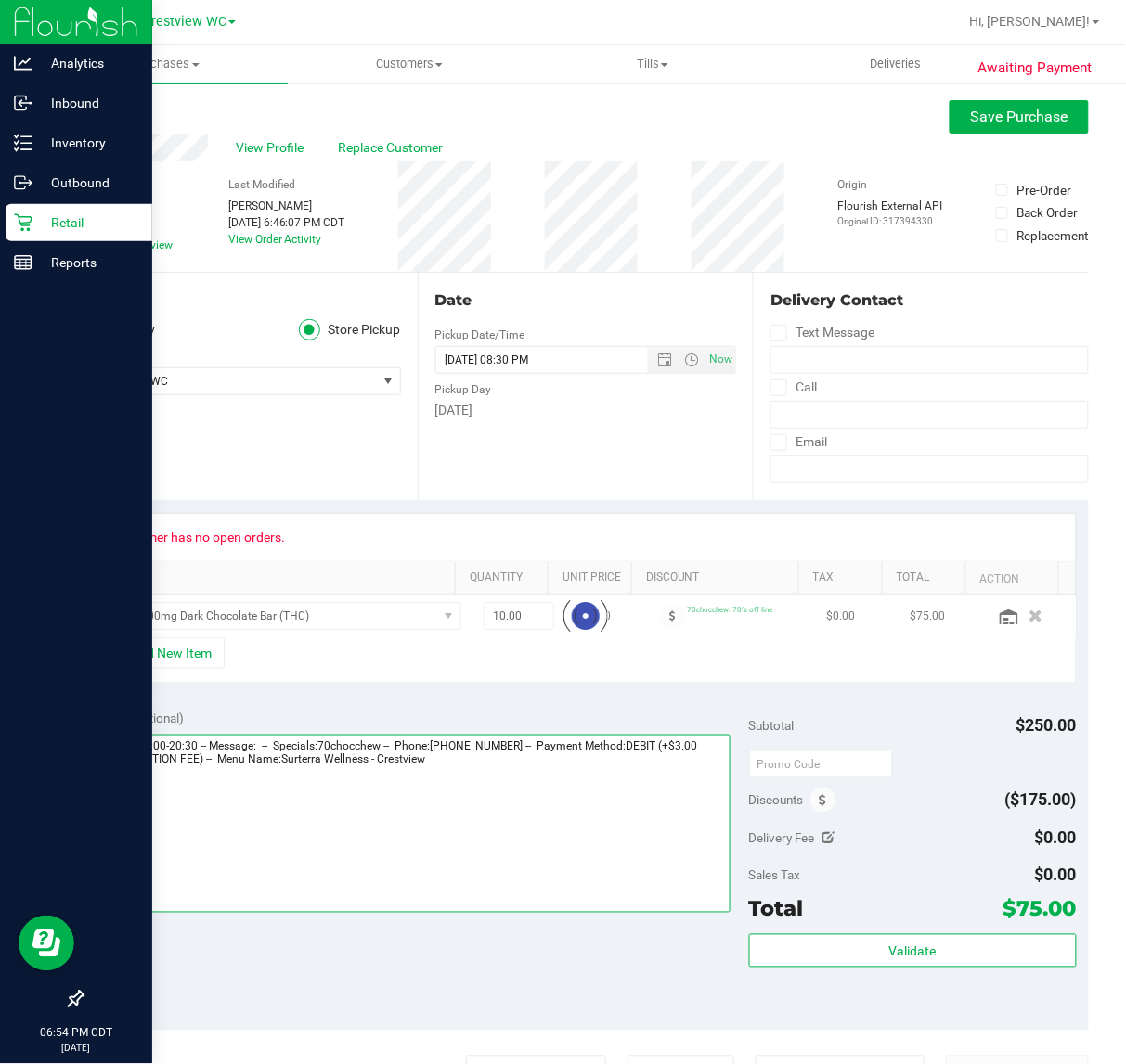
click at [538, 758] on textarea at bounding box center [412, 823] width 635 height 178
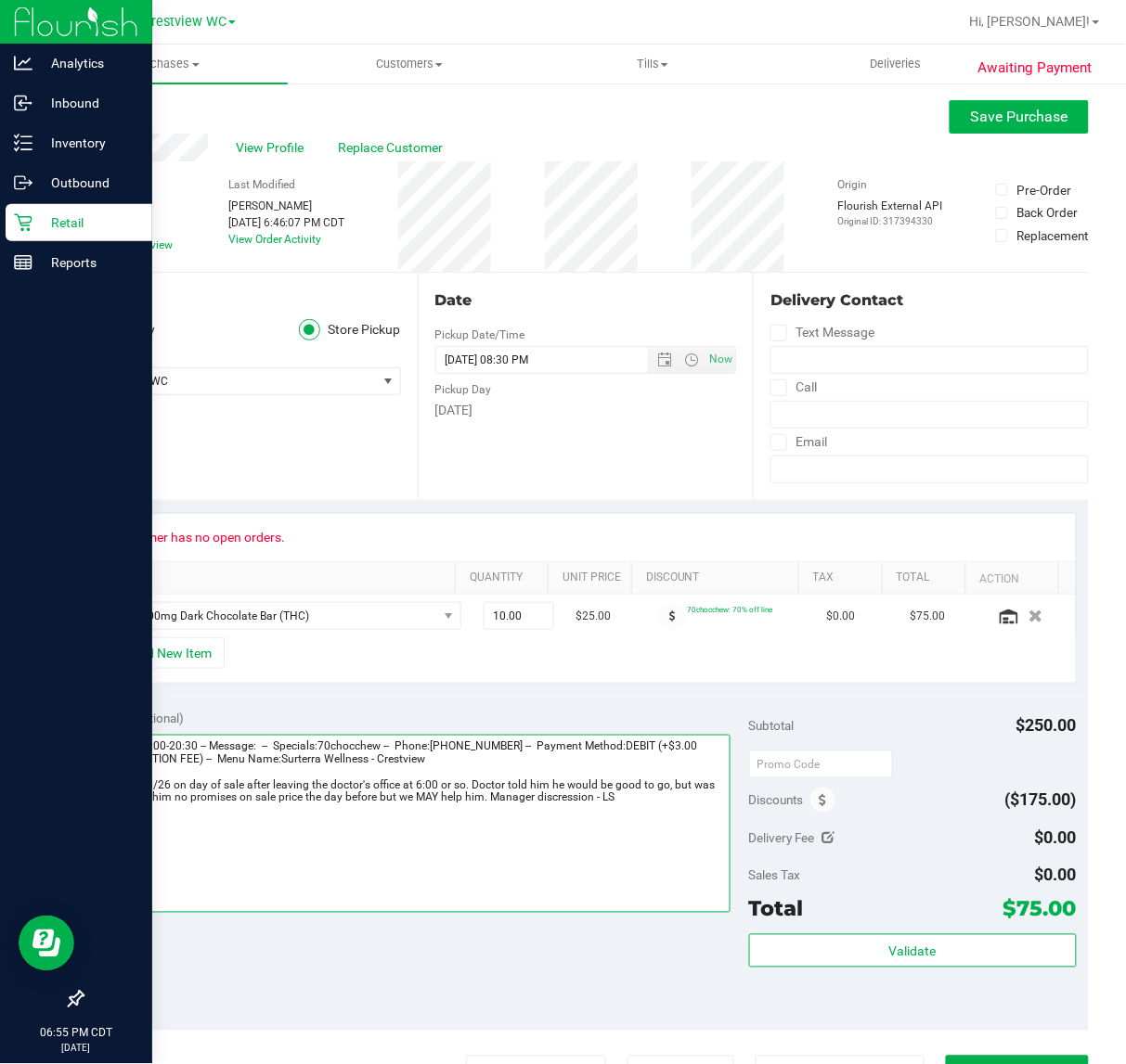
drag, startPoint x: 554, startPoint y: 809, endPoint x: 527, endPoint y: 847, distance: 46.6
click at [527, 847] on textarea at bounding box center [412, 823] width 635 height 178
drag, startPoint x: 590, startPoint y: 796, endPoint x: 525, endPoint y: 796, distance: 65.0
click at [525, 796] on textarea at bounding box center [412, 823] width 635 height 178
click at [300, 798] on textarea at bounding box center [412, 823] width 635 height 178
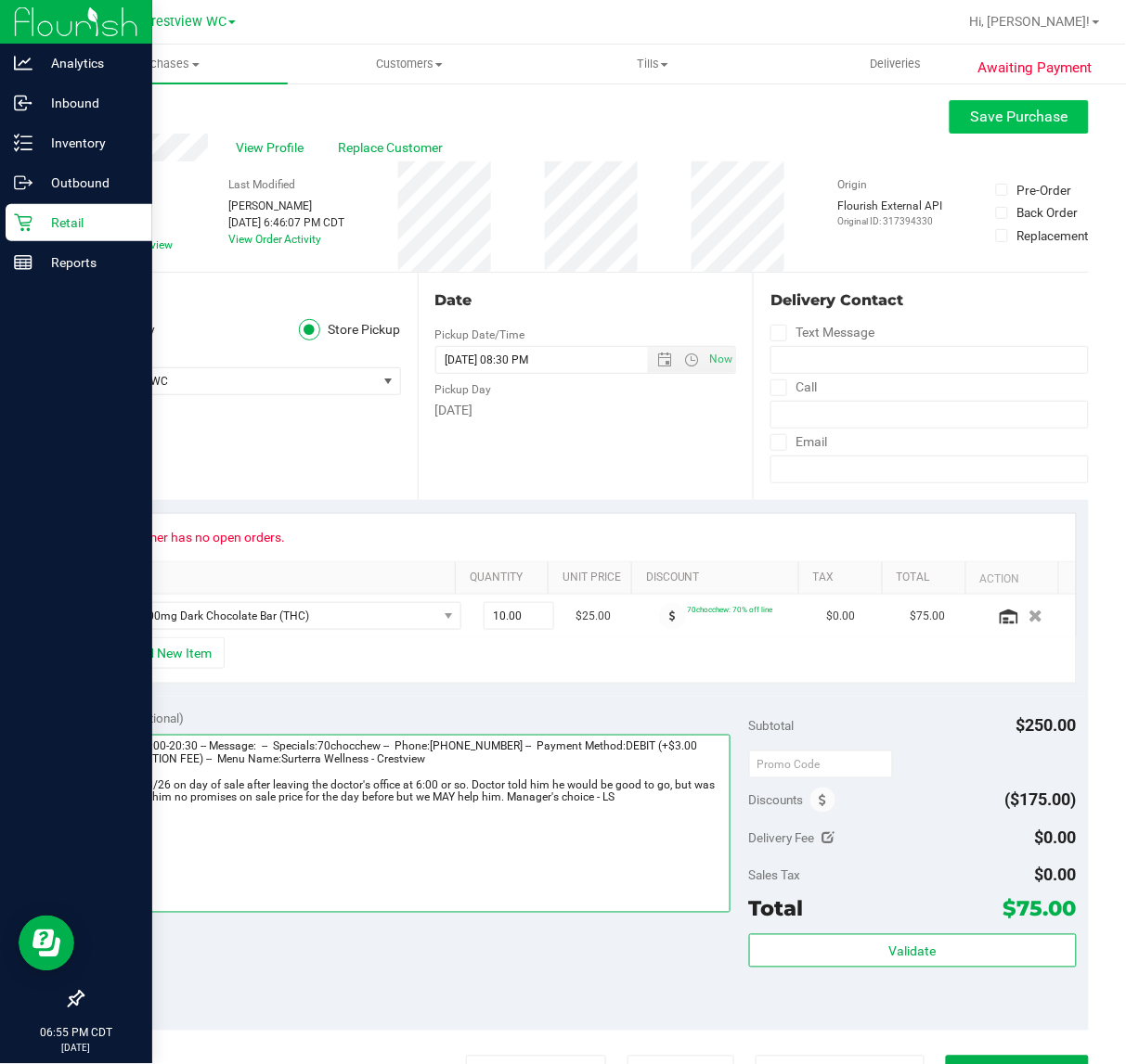
type textarea "Wednesday 08/27/2025 09:00-20:30 -- Message: -- Specials:70chocchew -- Phone:85…"
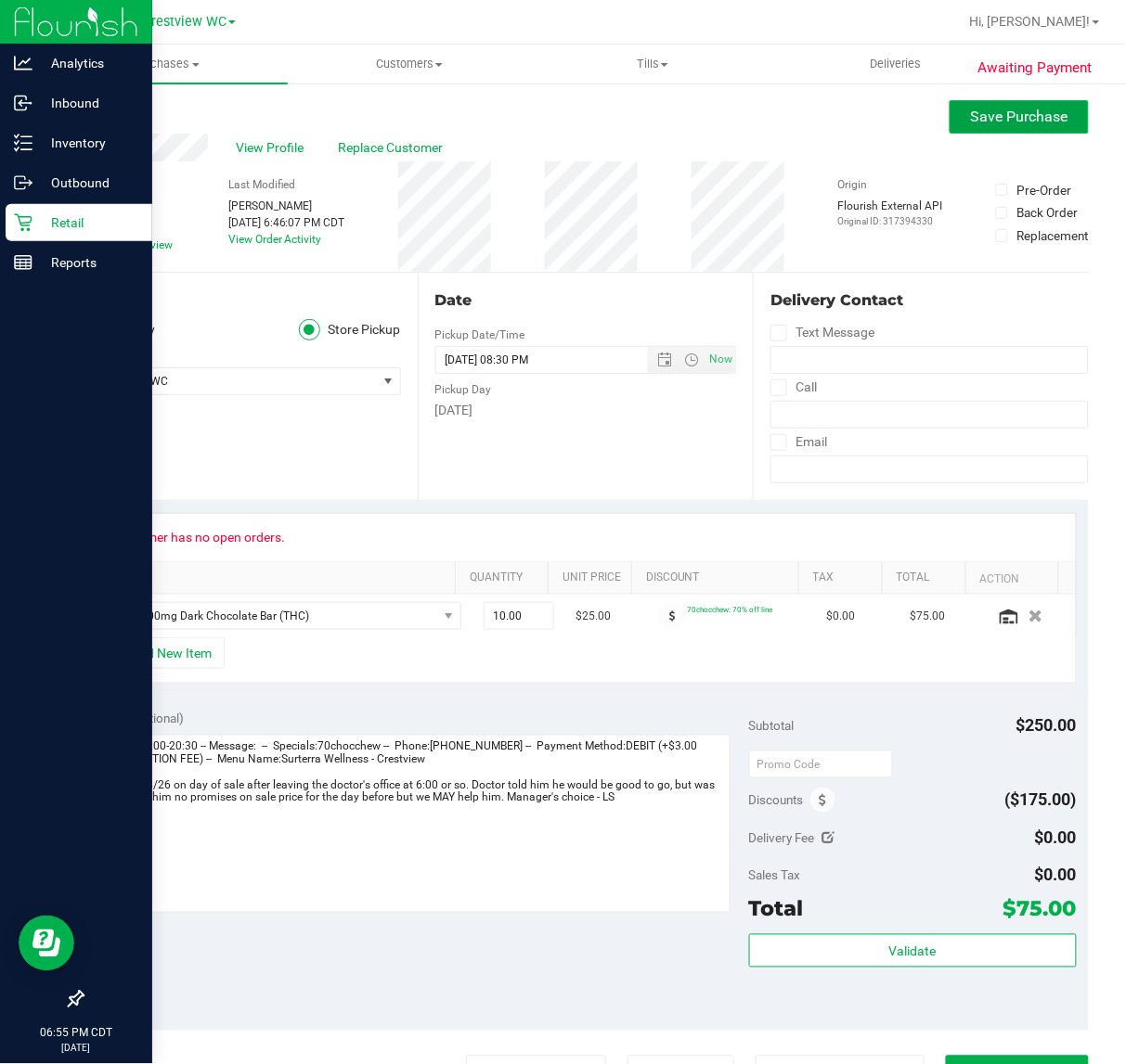
click at [975, 123] on span "Save Purchase" at bounding box center [1019, 117] width 97 height 17
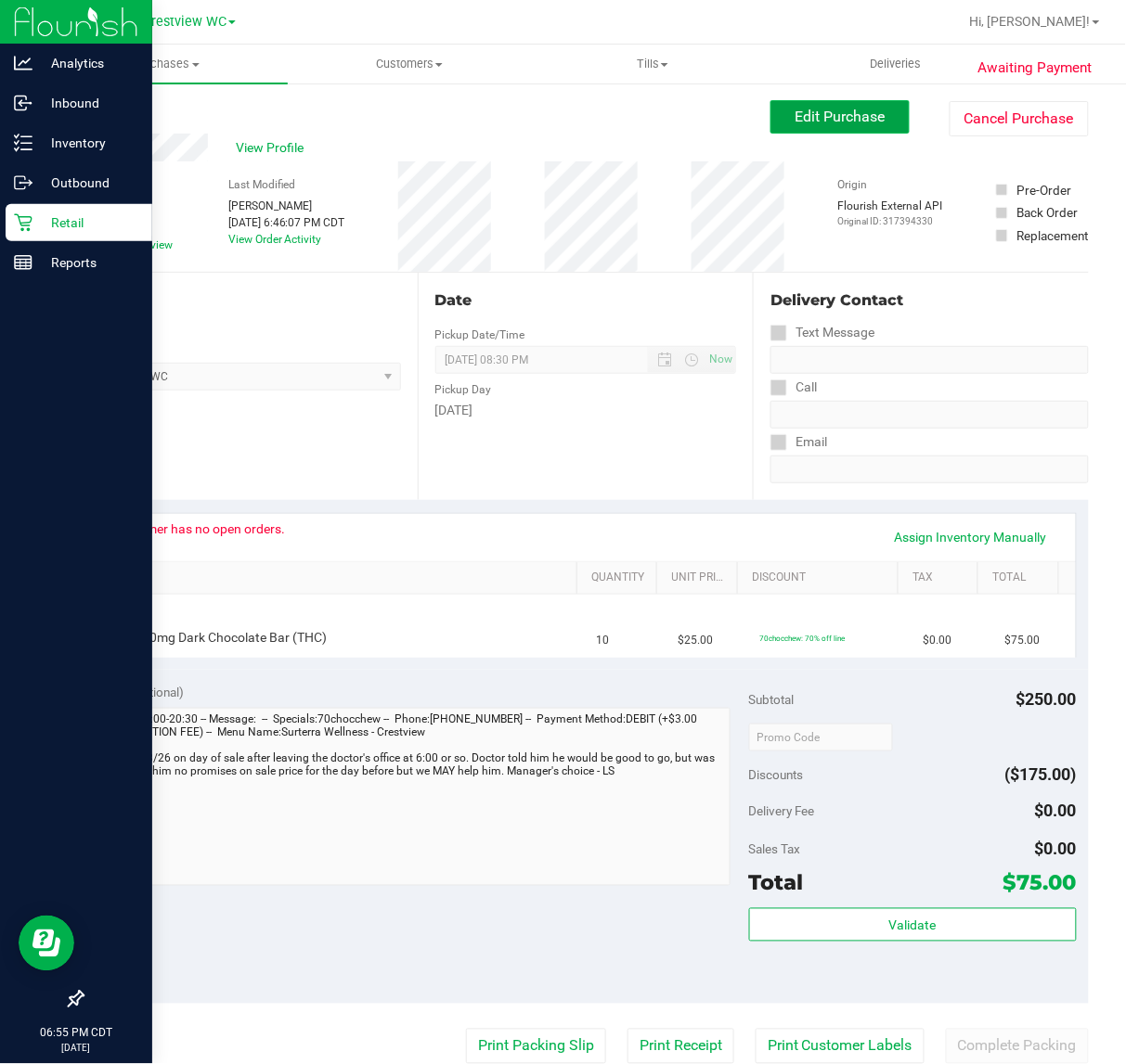
click at [859, 109] on span "Edit Purchase" at bounding box center [840, 117] width 90 height 17
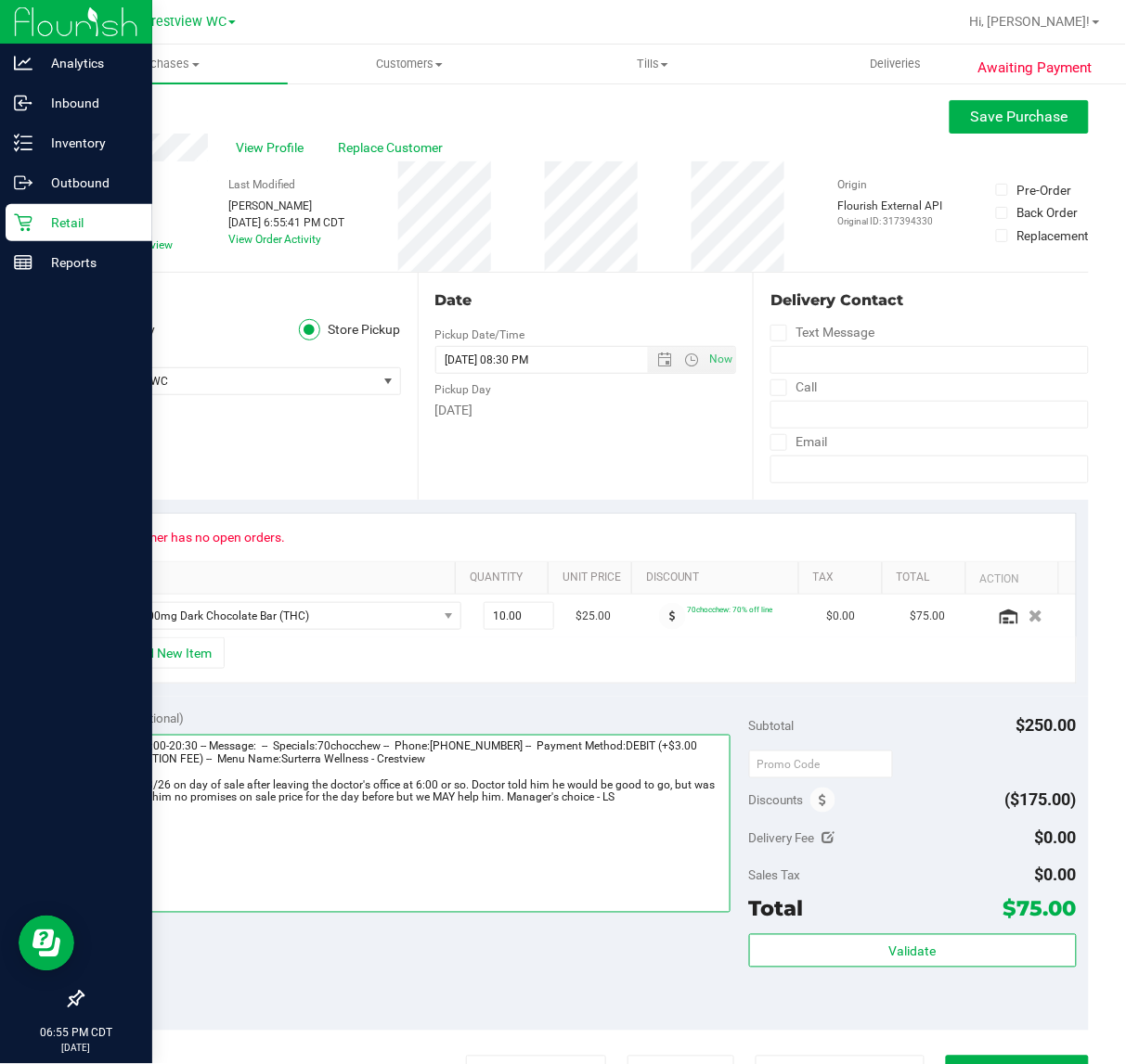
click at [387, 794] on textarea at bounding box center [412, 823] width 635 height 178
type textarea "Wednesday 08/27/2025 09:00-20:30 -- Message: -- Specials:70chocchew -- Phone:85…"
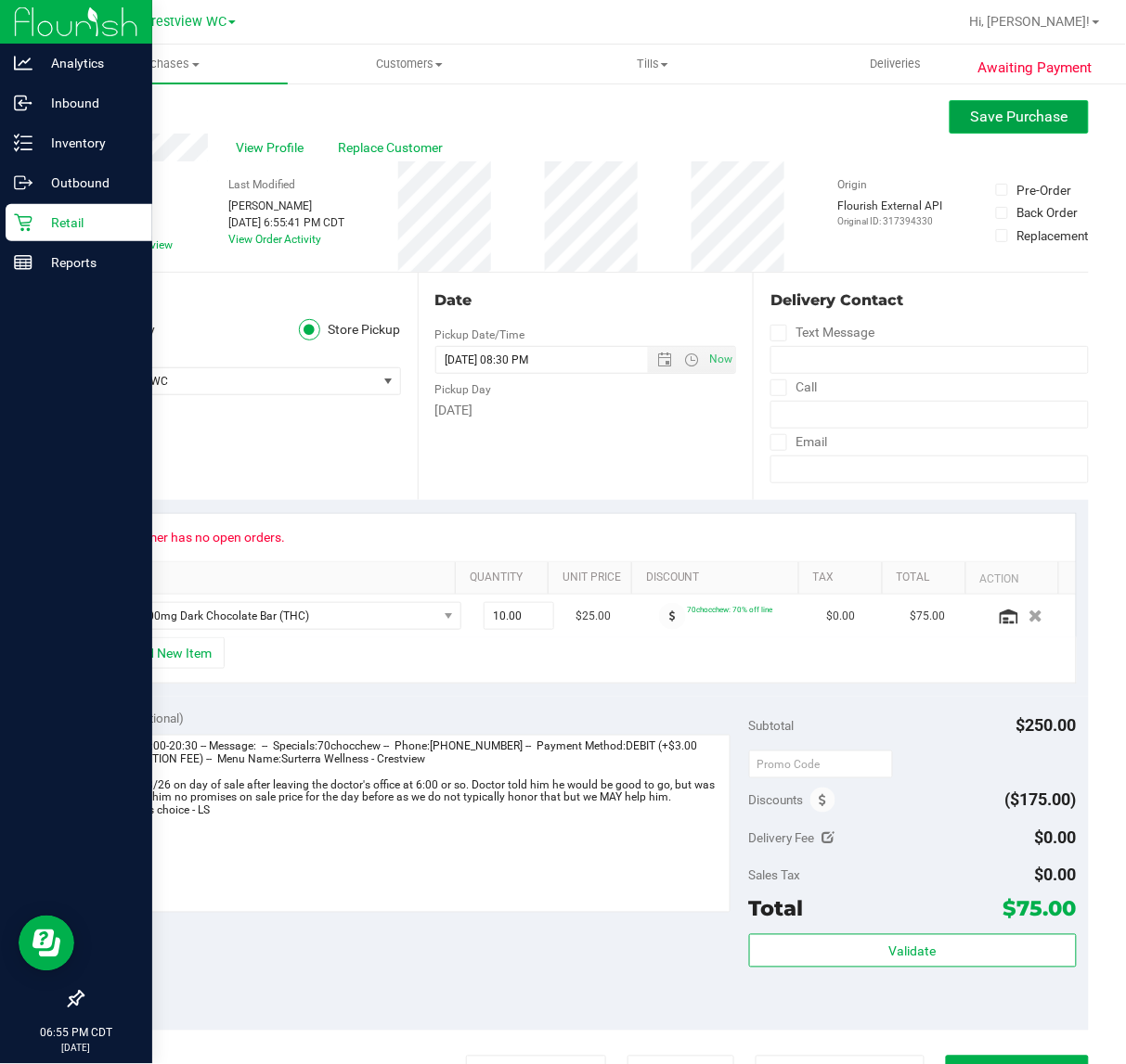
click at [979, 103] on button "Save Purchase" at bounding box center [1019, 117] width 139 height 34
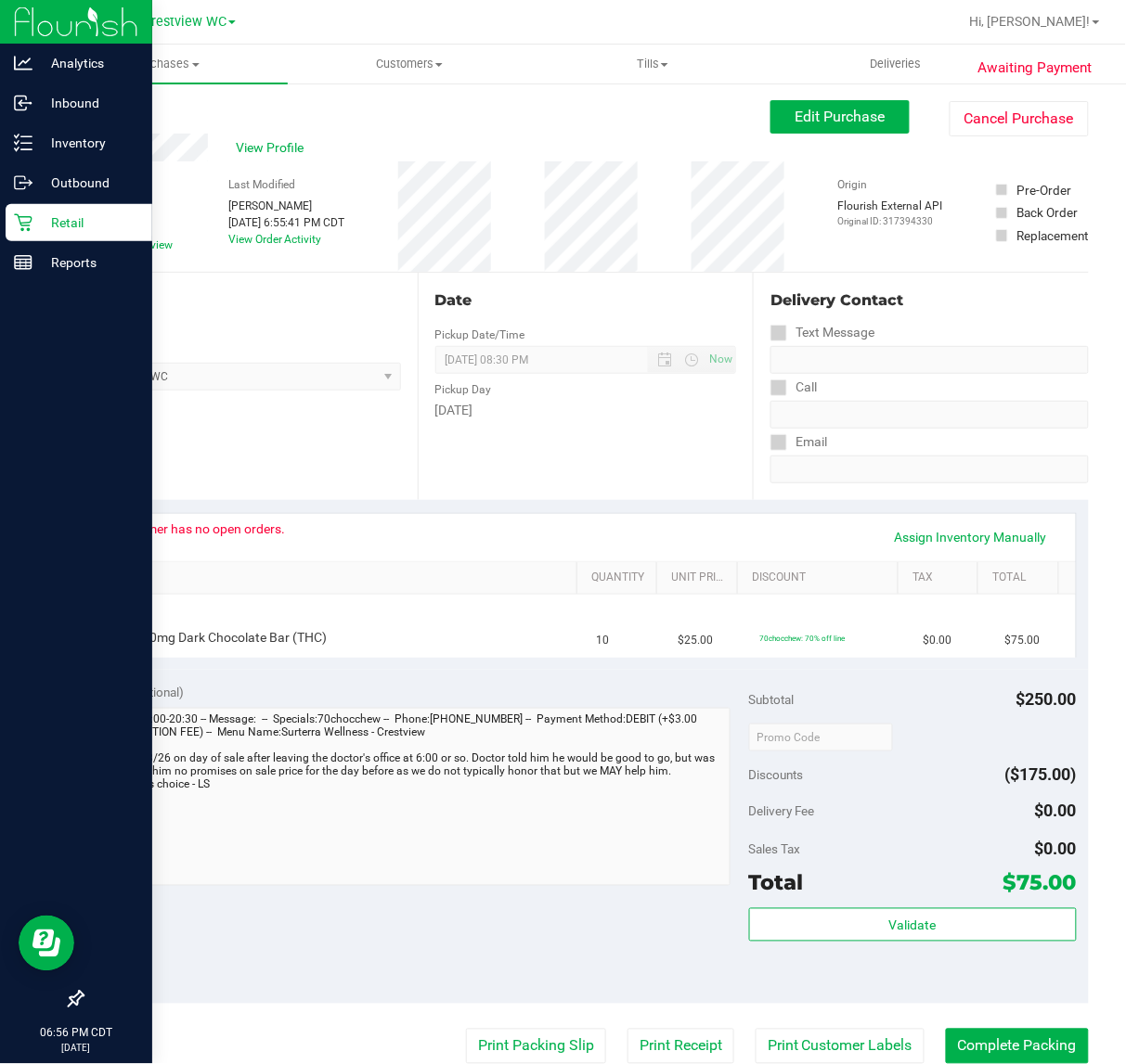
click at [33, 220] on p "Retail" at bounding box center [89, 222] width 112 height 22
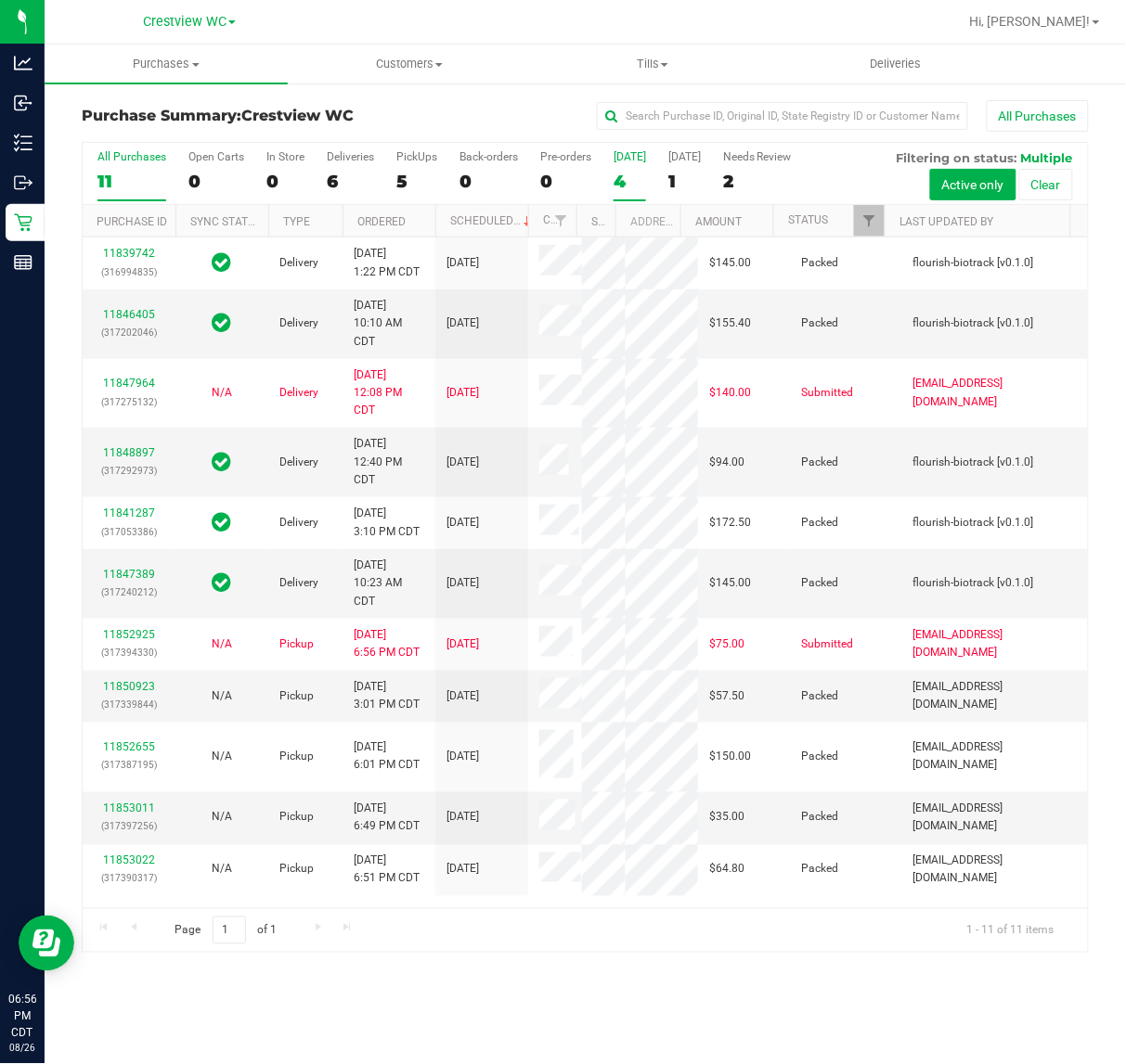
click at [628, 173] on div "4" at bounding box center [630, 181] width 33 height 21
click at [0, 0] on input "Today 4" at bounding box center [0, 0] width 0 height 0
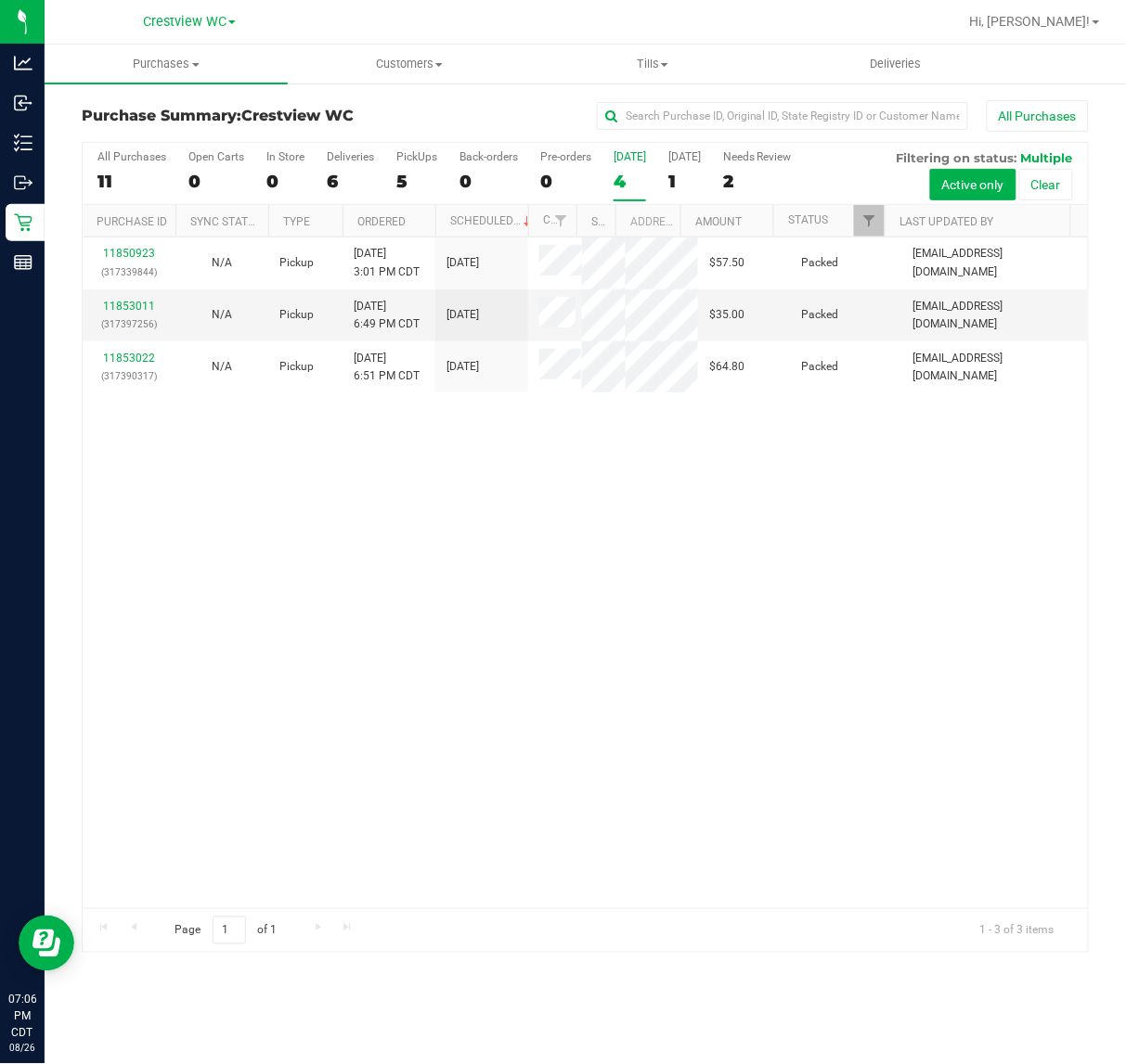
click at [614, 577] on div "11850923 (317339844) N/A Pickup 8/26/2025 3:01 PM CDT 8/26/2025 $57.50 Packed j…" at bounding box center [585, 572] width 1005 height 671
click at [415, 158] on div "PickUps" at bounding box center [416, 156] width 40 height 13
click at [0, 0] on input "PickUps 5" at bounding box center [0, 0] width 0 height 0
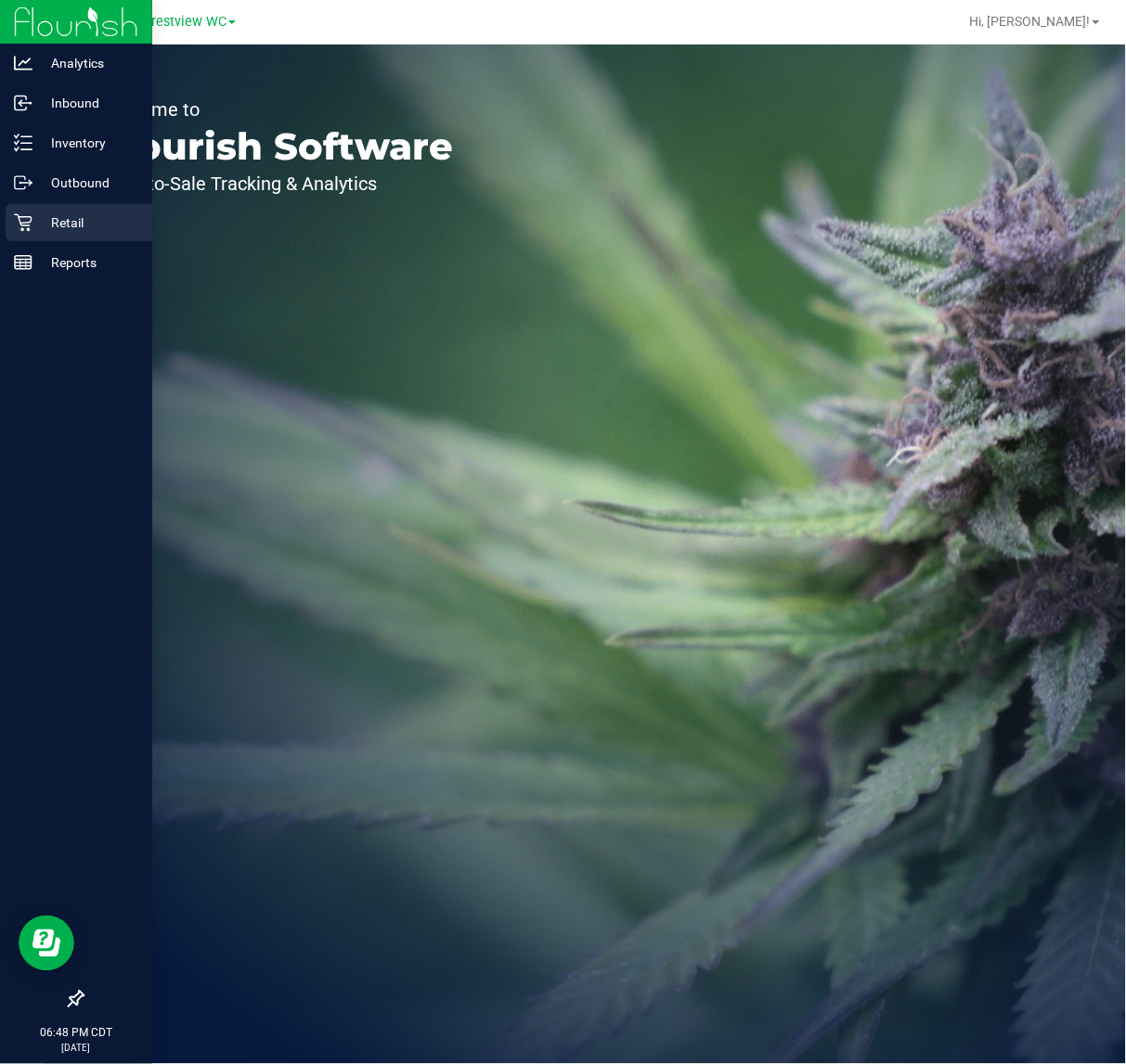
click at [29, 228] on icon at bounding box center [22, 223] width 17 height 17
